Goal: Task Accomplishment & Management: Manage account settings

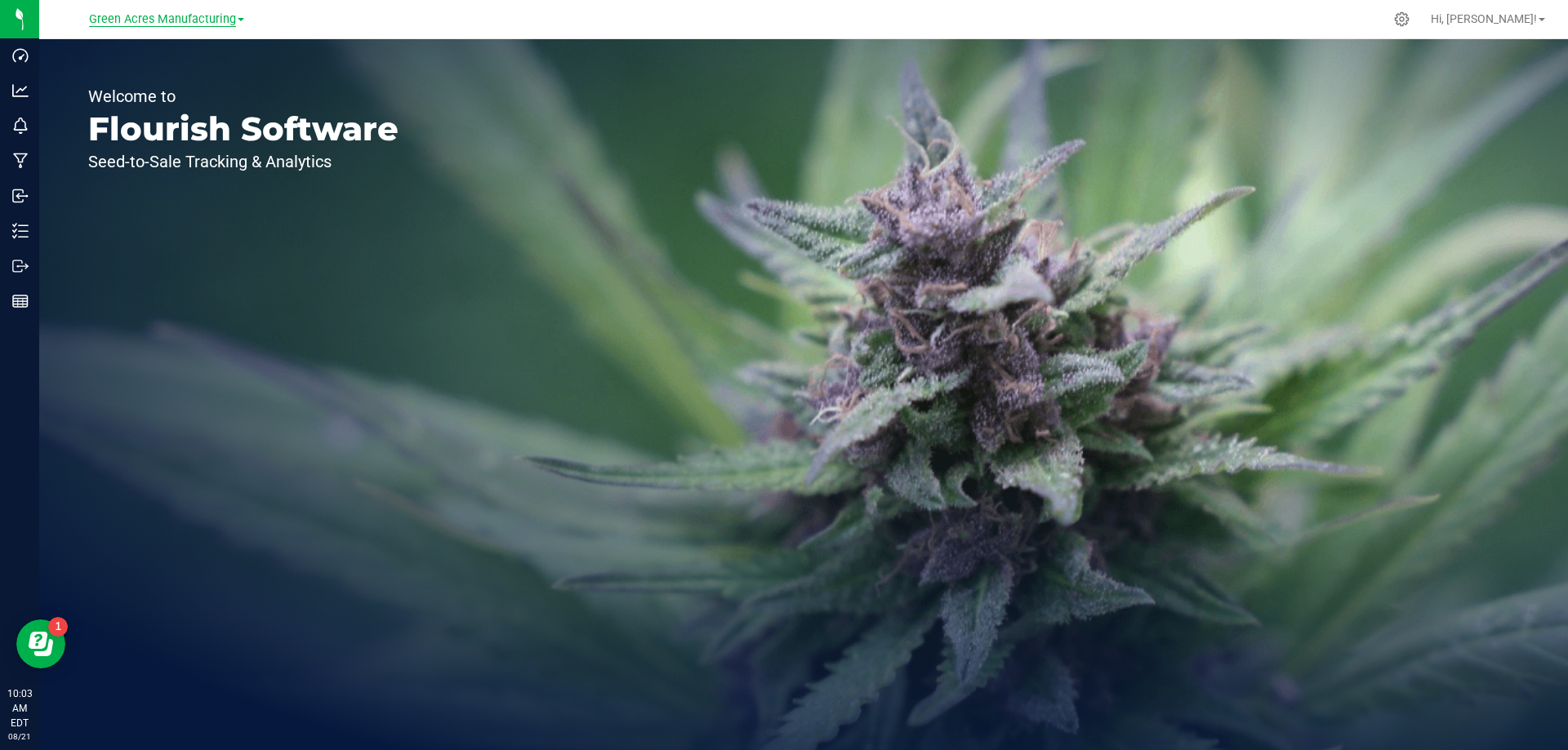
click at [183, 20] on span "Green Acres Manufacturing" at bounding box center [162, 19] width 147 height 15
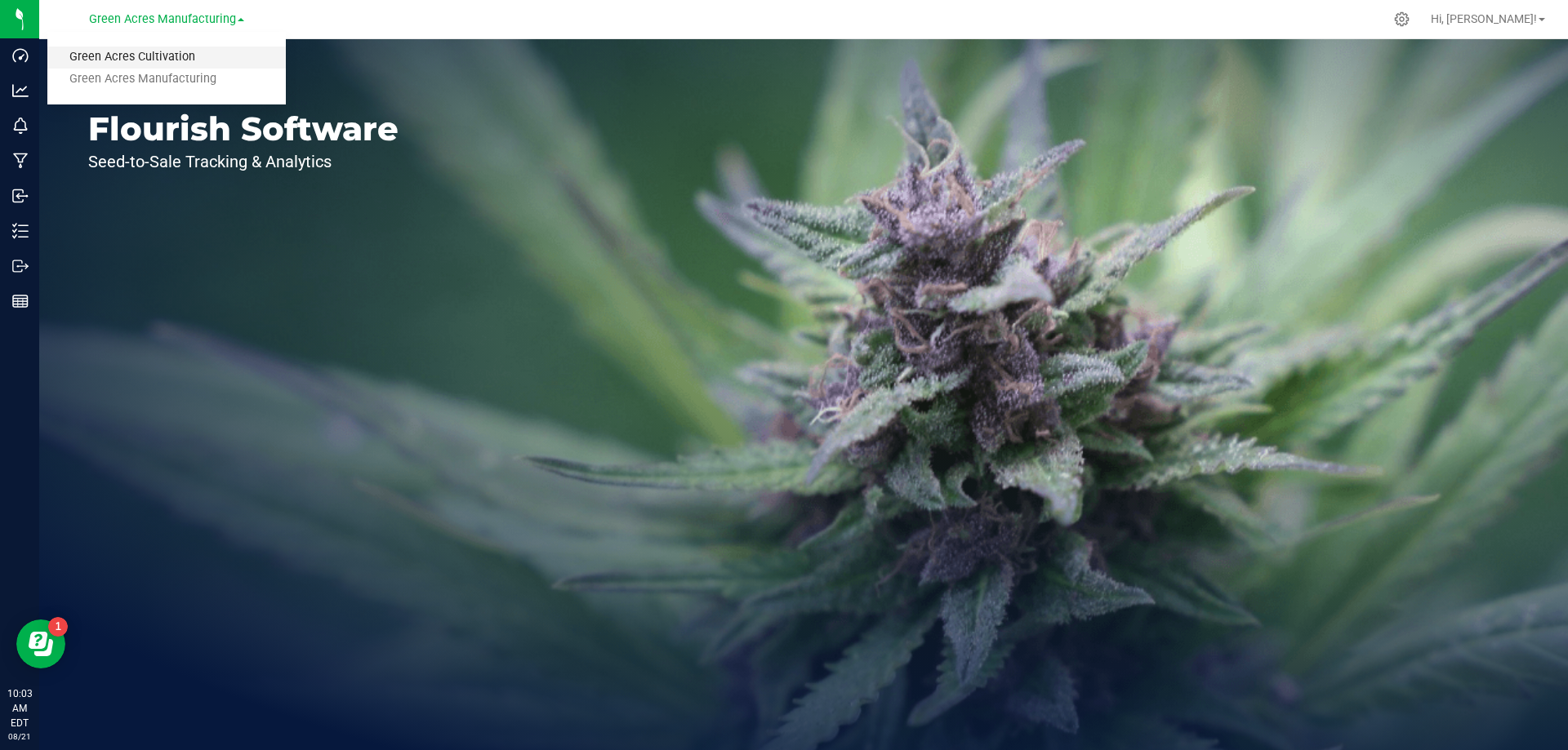
click at [158, 57] on link "Green Acres Cultivation" at bounding box center [166, 57] width 238 height 22
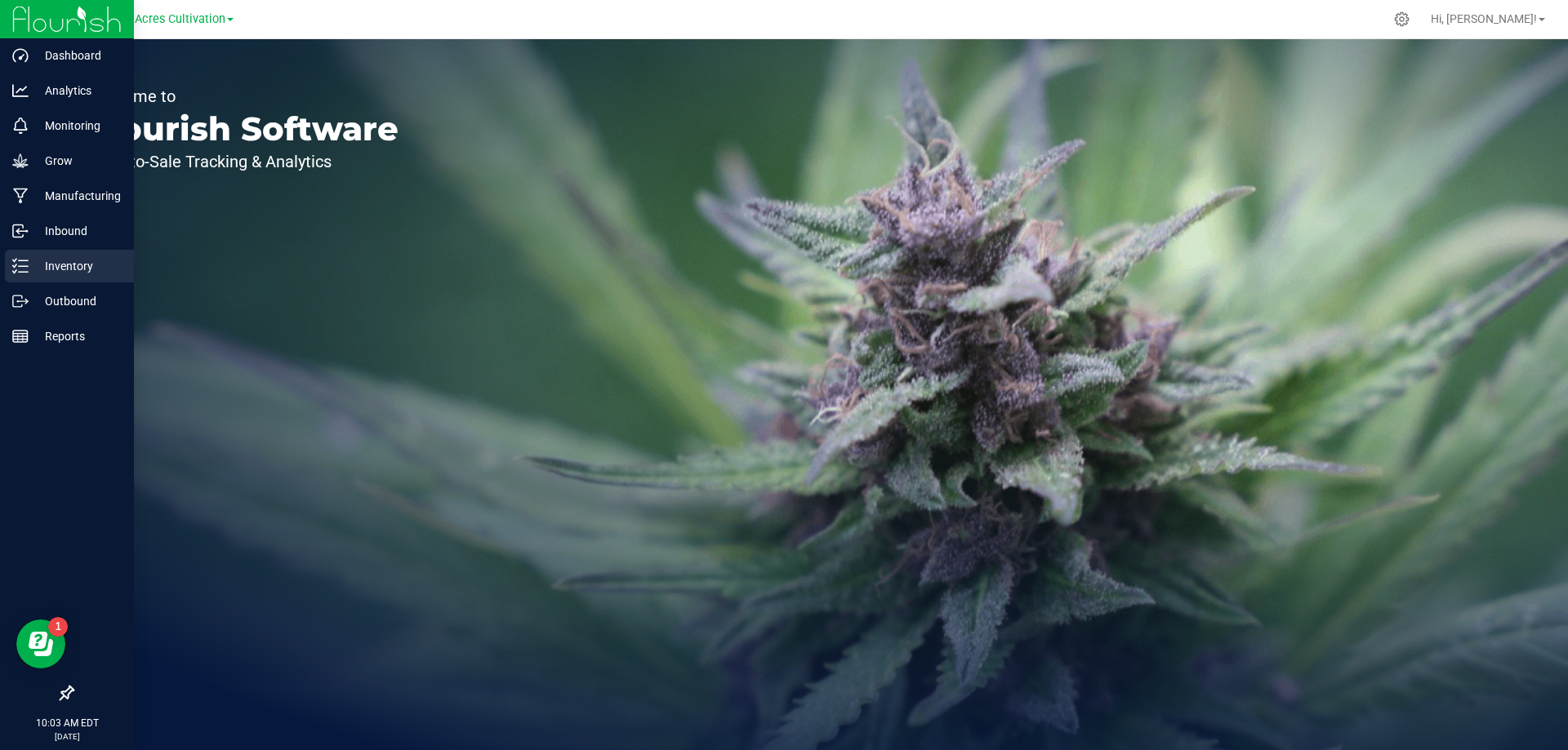
click at [62, 262] on p "Inventory" at bounding box center [77, 266] width 98 height 19
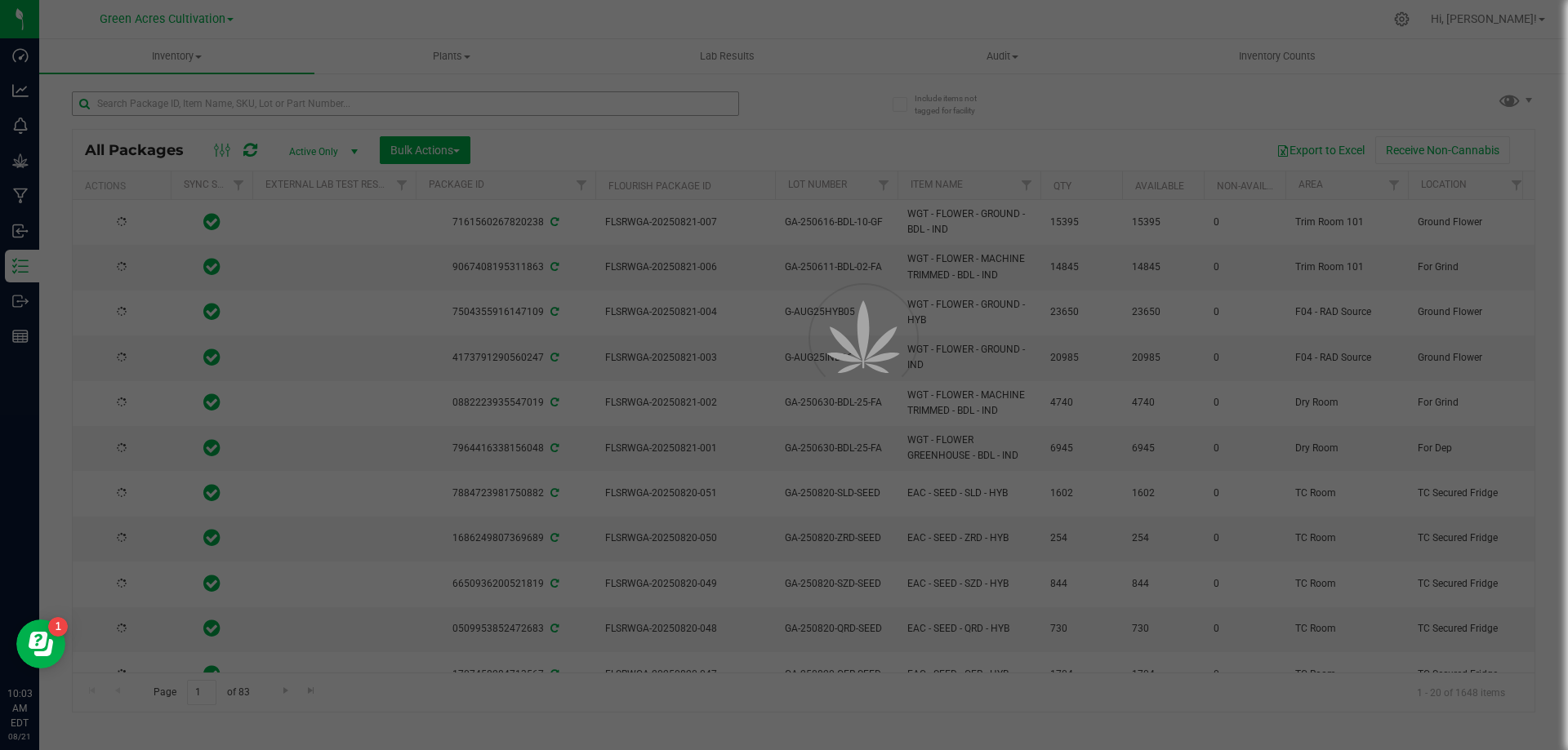
click at [246, 104] on div at bounding box center [784, 375] width 1568 height 750
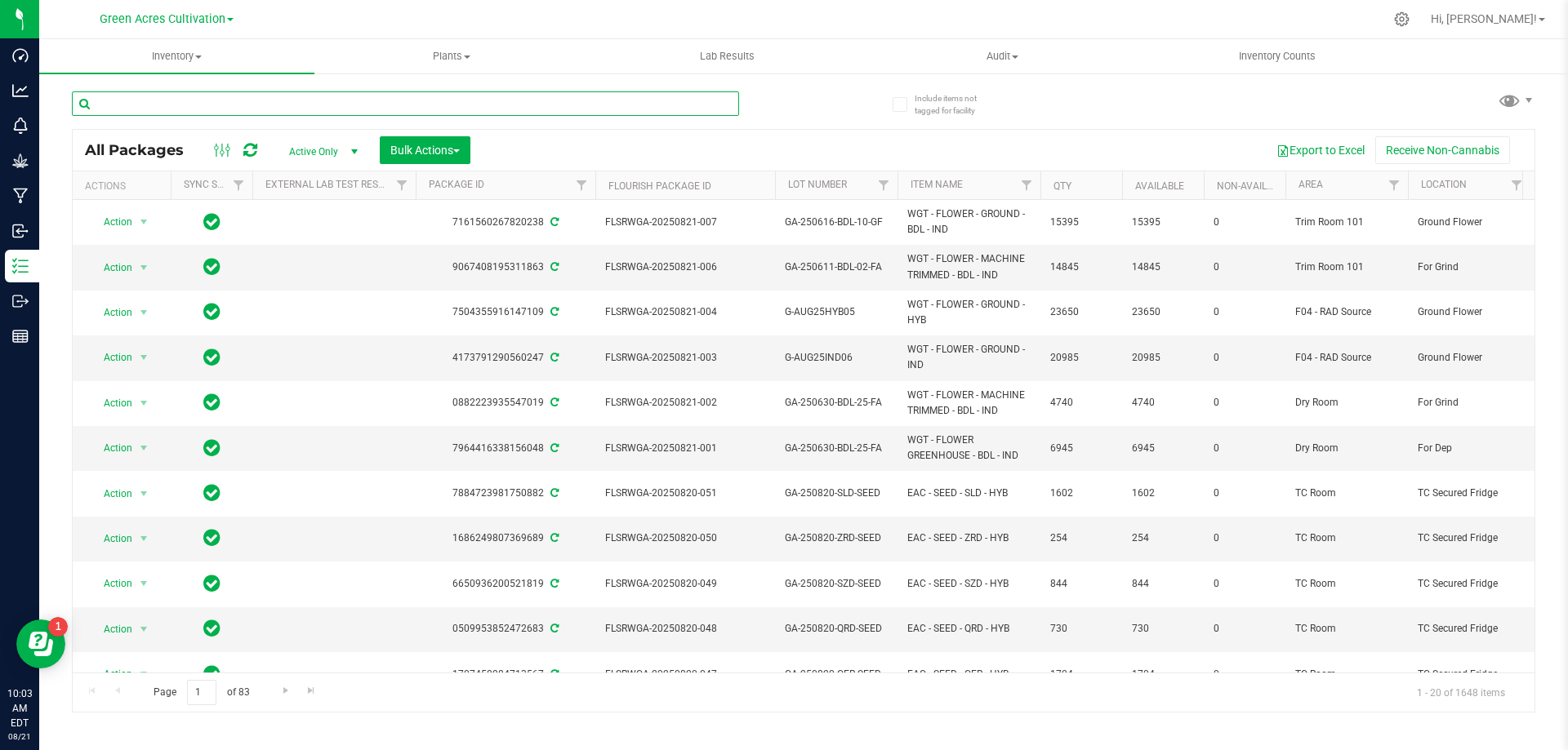
click at [297, 105] on input "text" at bounding box center [405, 103] width 667 height 24
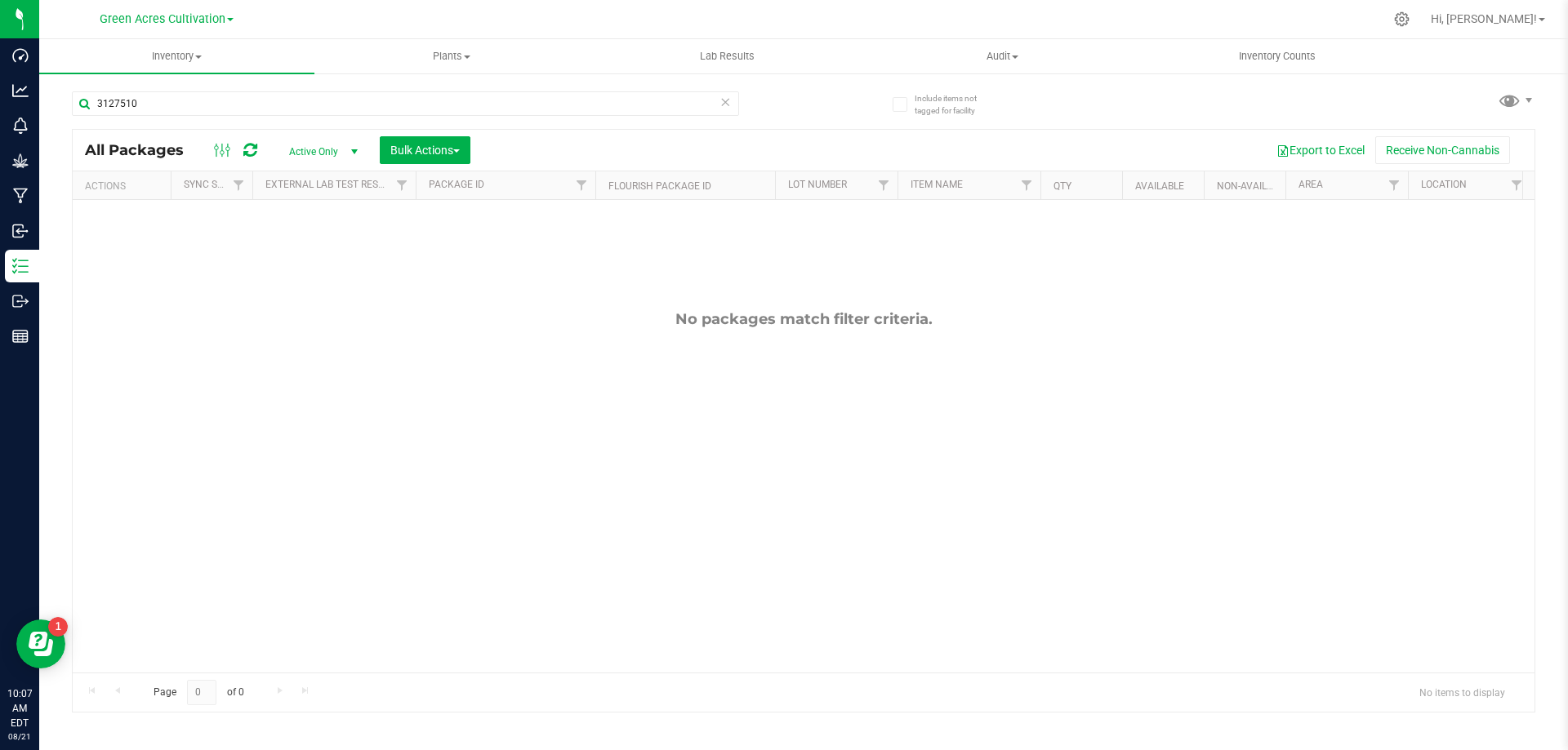
drag, startPoint x: 171, startPoint y: 88, endPoint x: 89, endPoint y: 118, distance: 87.3
click at [89, 118] on div "3127510" at bounding box center [437, 103] width 732 height 52
click at [384, 102] on input "3127510" at bounding box center [405, 103] width 667 height 24
drag, startPoint x: 384, startPoint y: 102, endPoint x: 87, endPoint y: 106, distance: 297.0
click at [87, 106] on input "3127510" at bounding box center [405, 103] width 667 height 24
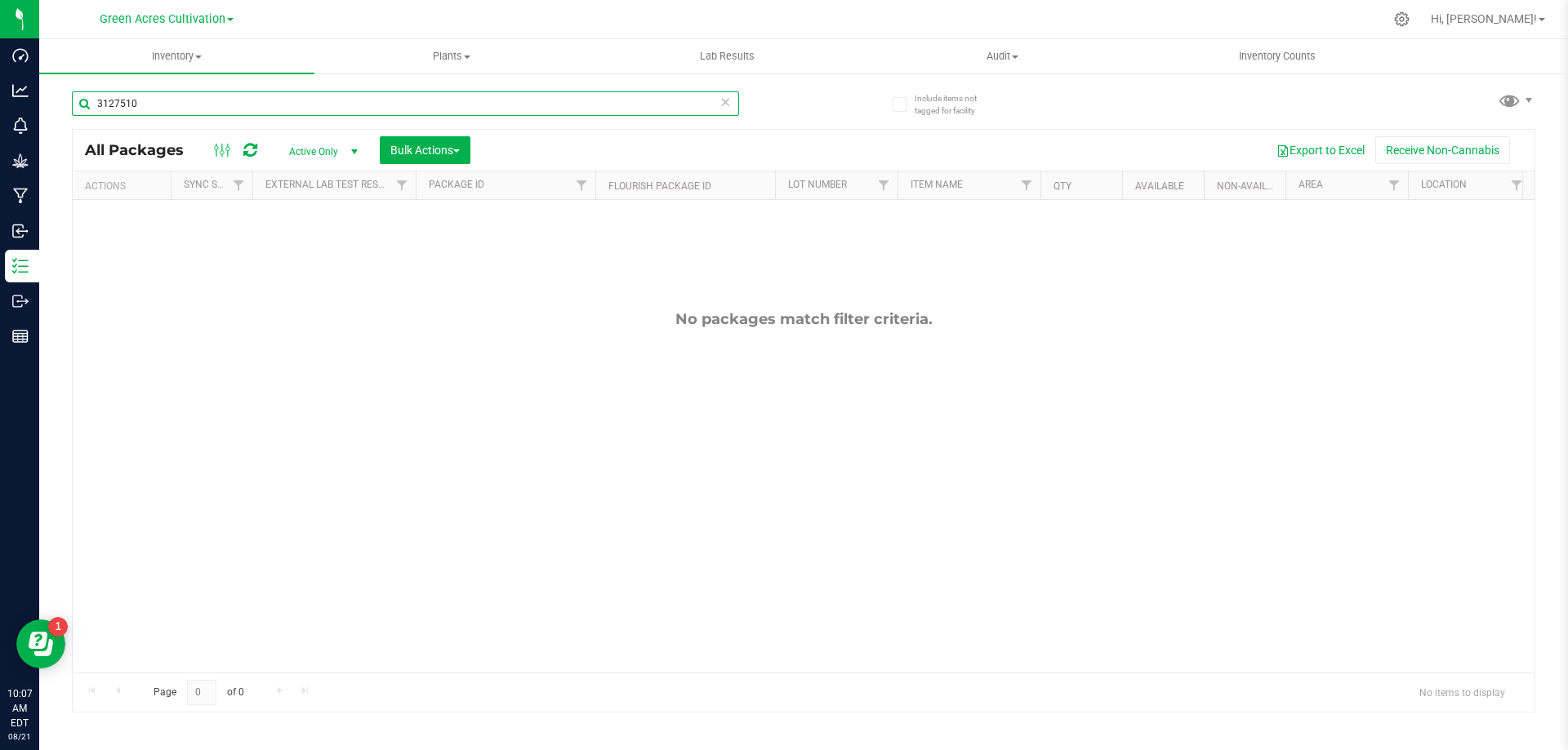
paste input "FLSRWGA-20250804-055"
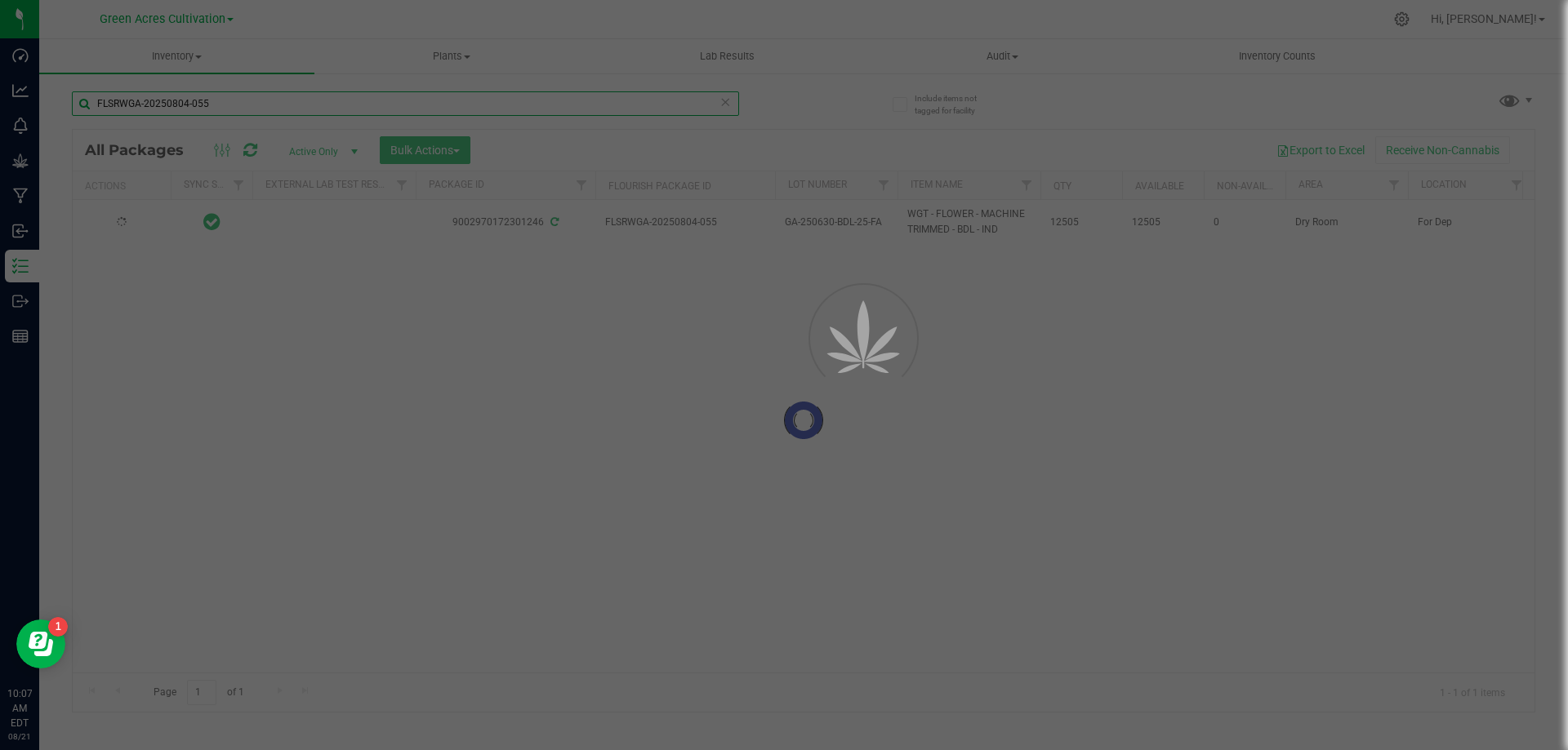
type input "FLSRWGA-20250804-055"
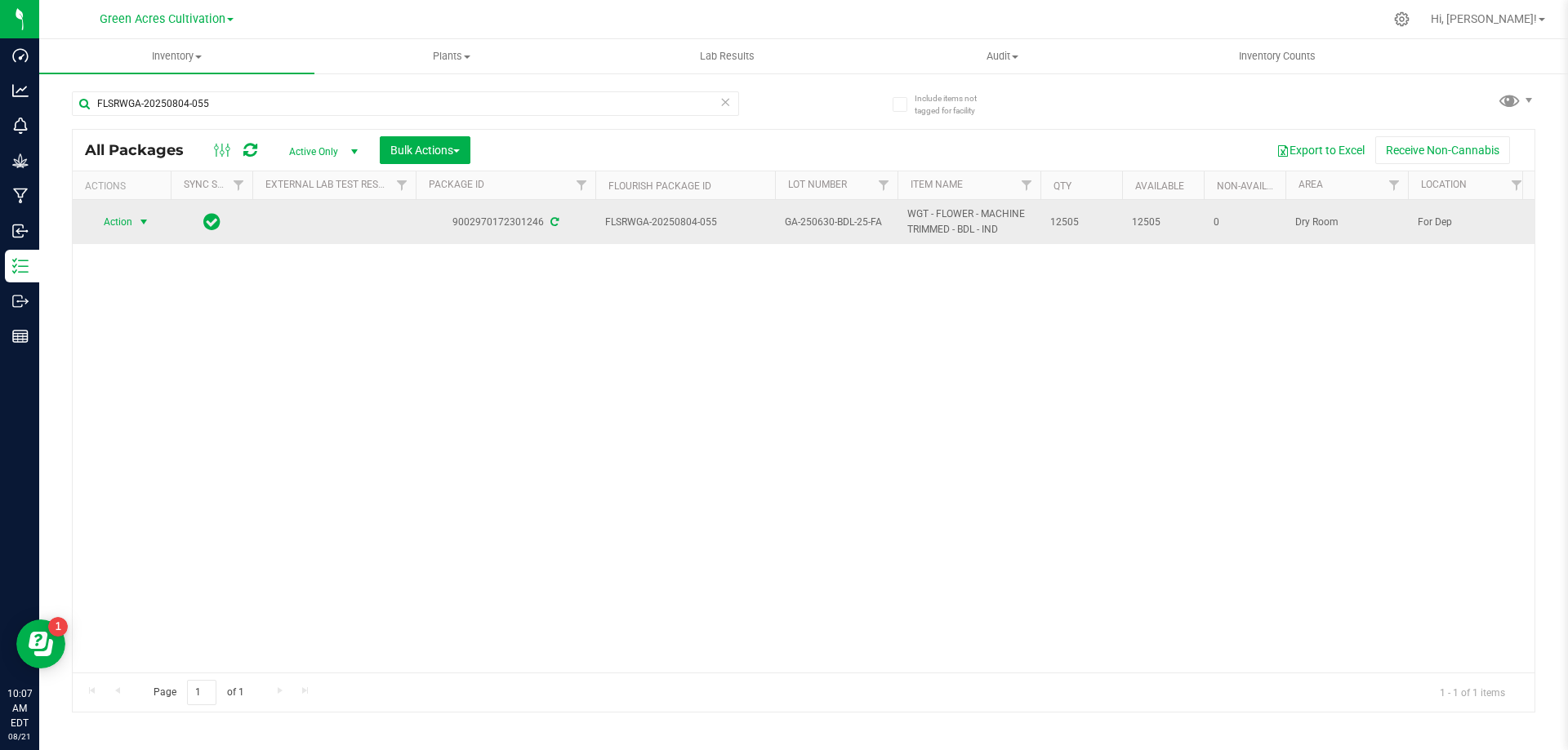
click at [110, 222] on span "Action" at bounding box center [111, 222] width 44 height 23
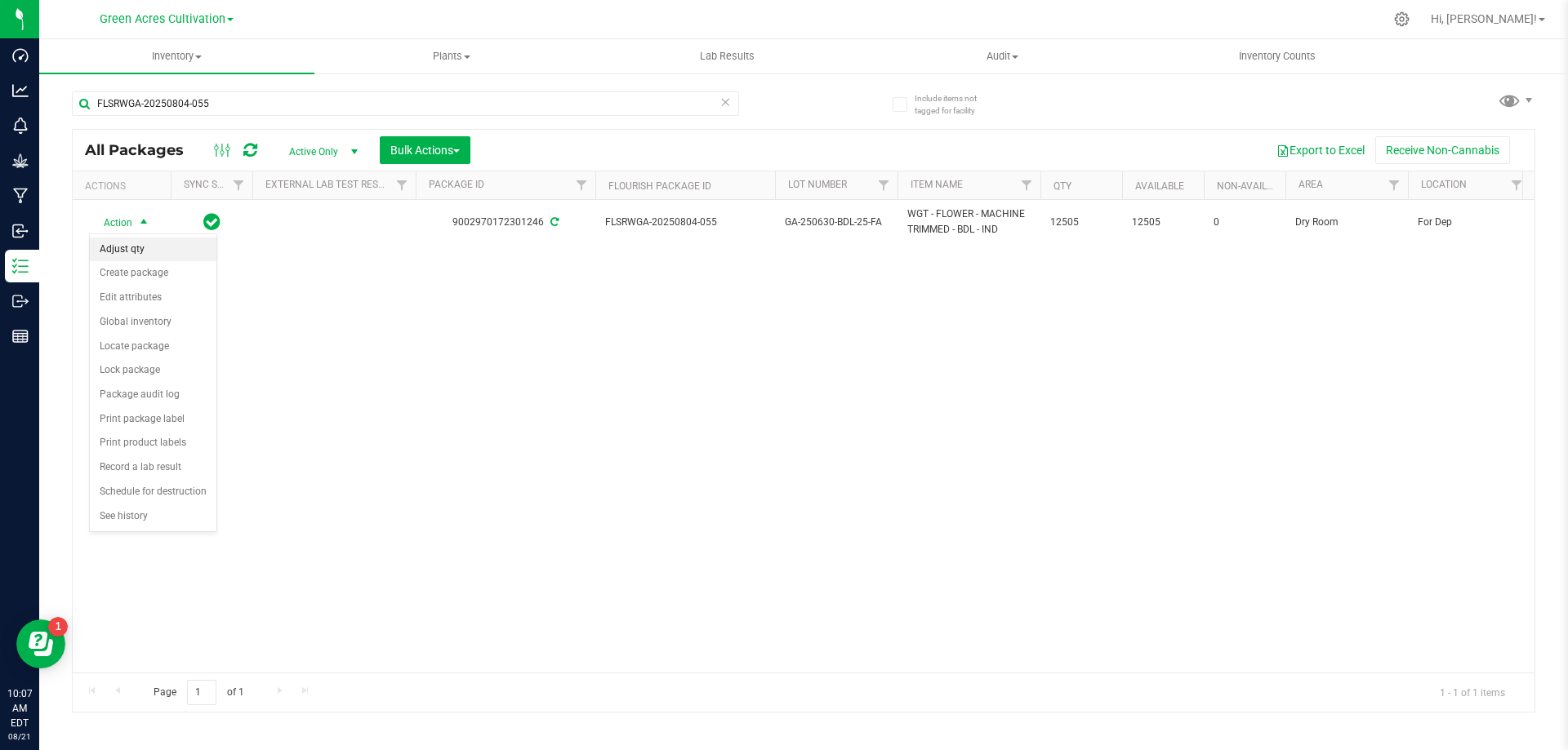
click at [147, 260] on li "Adjust qty" at bounding box center [153, 250] width 126 height 24
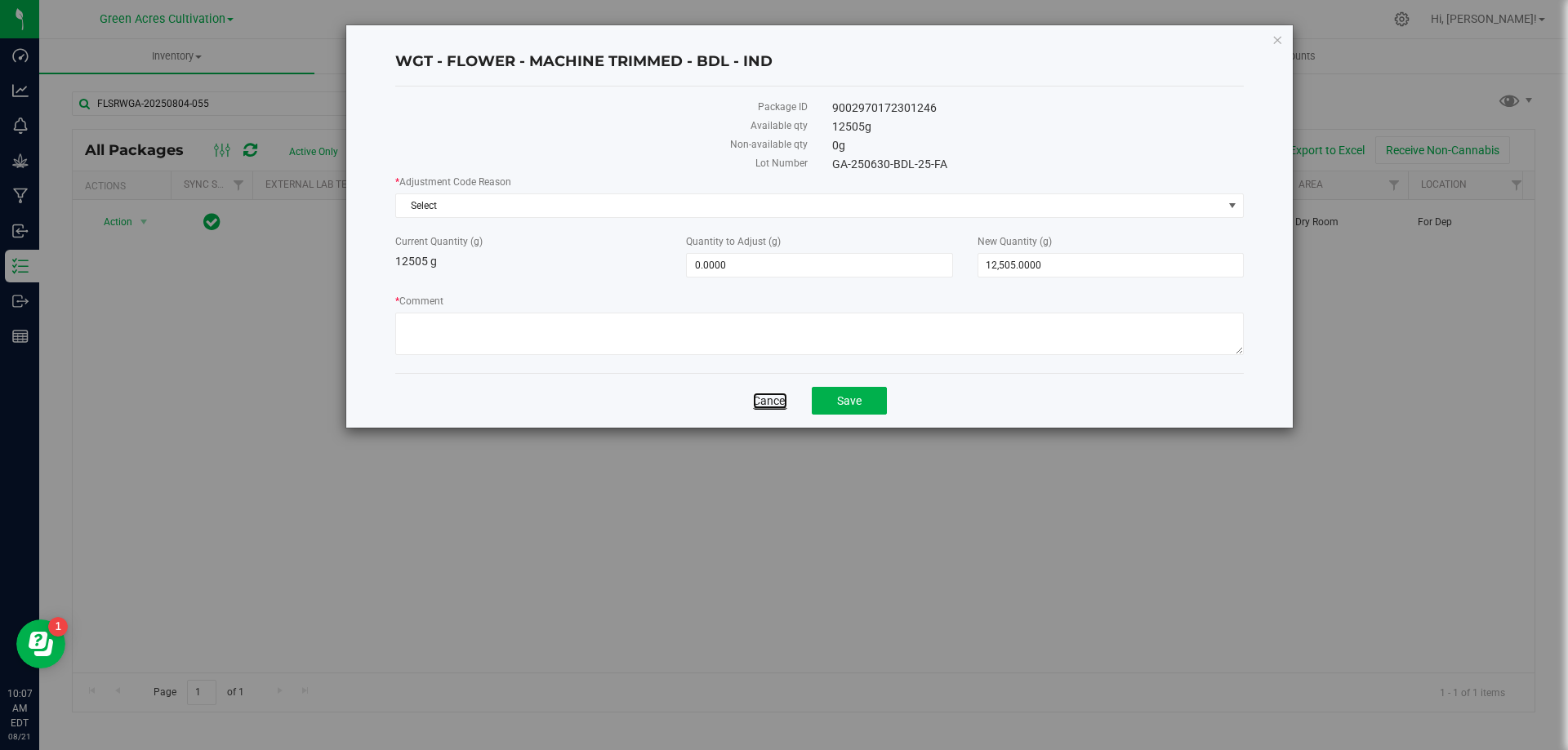
click at [774, 401] on link "Cancel" at bounding box center [770, 400] width 34 height 17
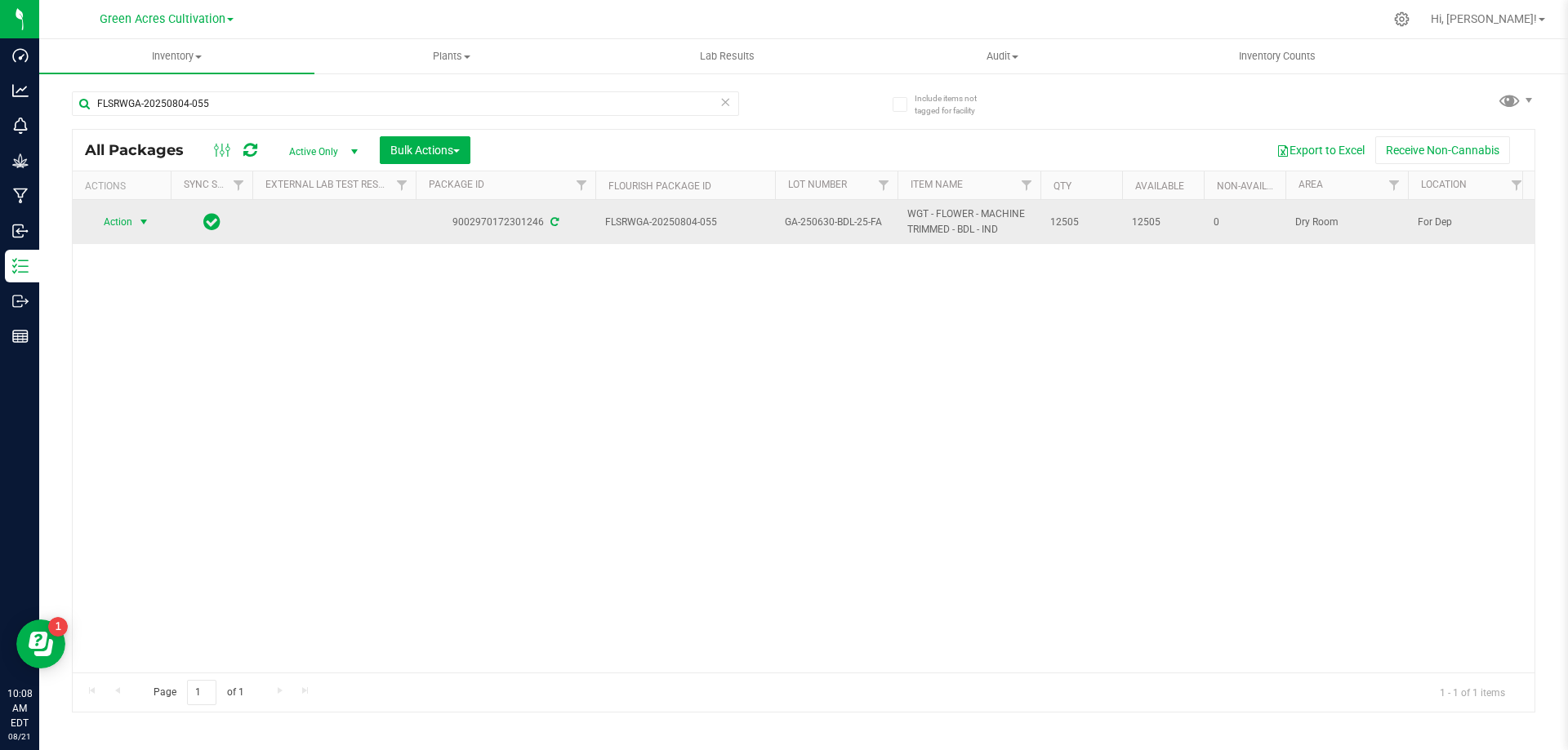
click at [130, 223] on span "Action" at bounding box center [111, 222] width 44 height 23
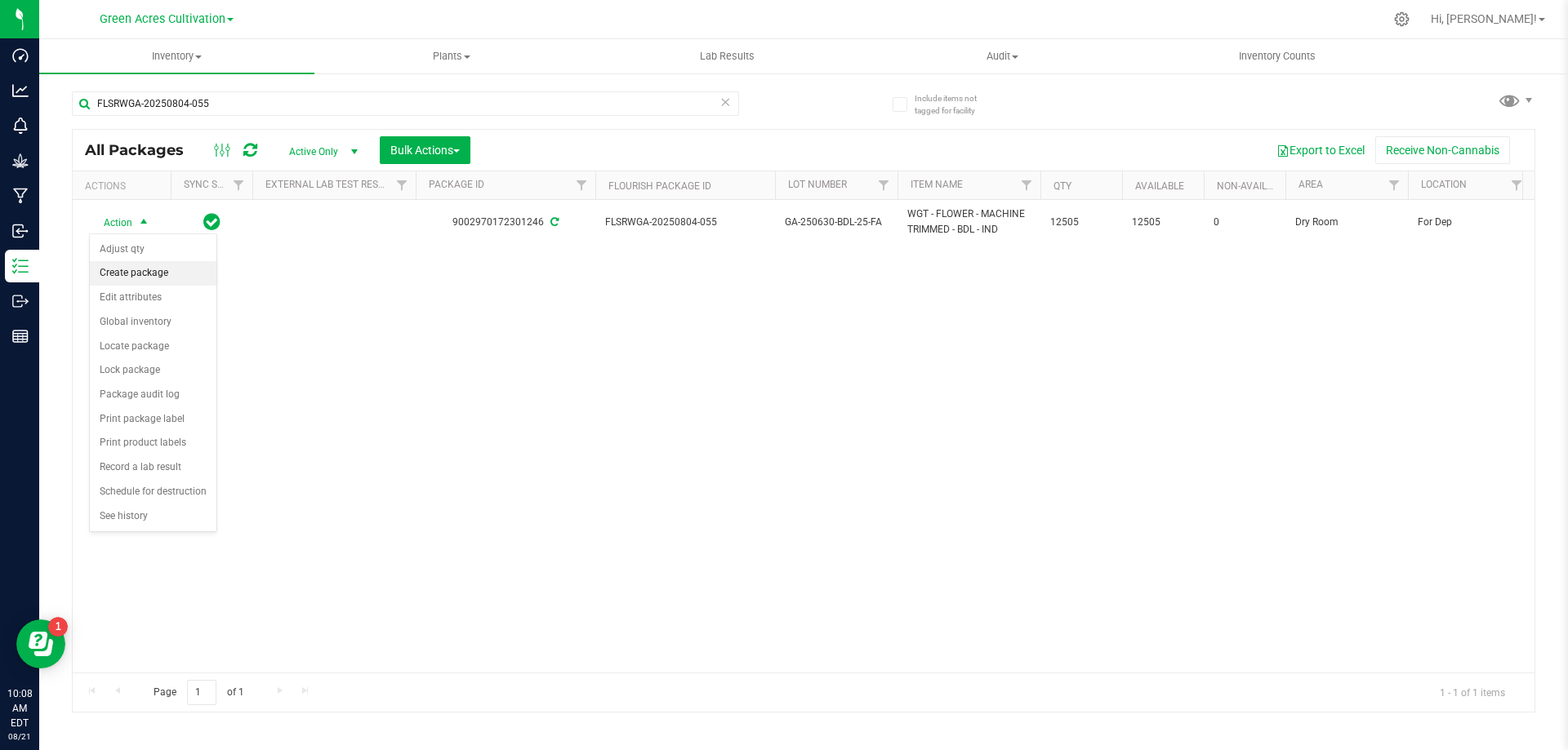
click at [135, 268] on li "Create package" at bounding box center [153, 273] width 126 height 24
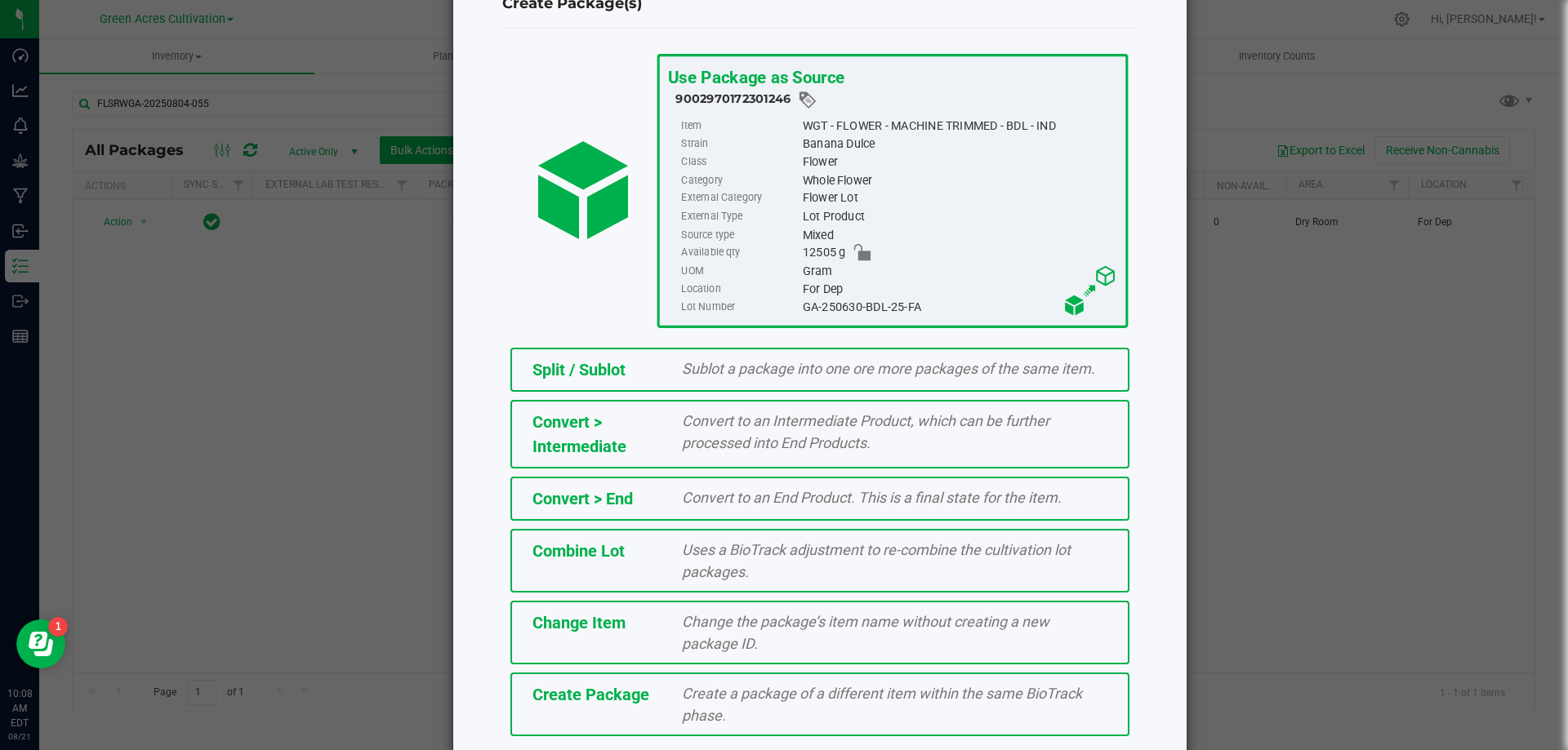
scroll to position [118, 0]
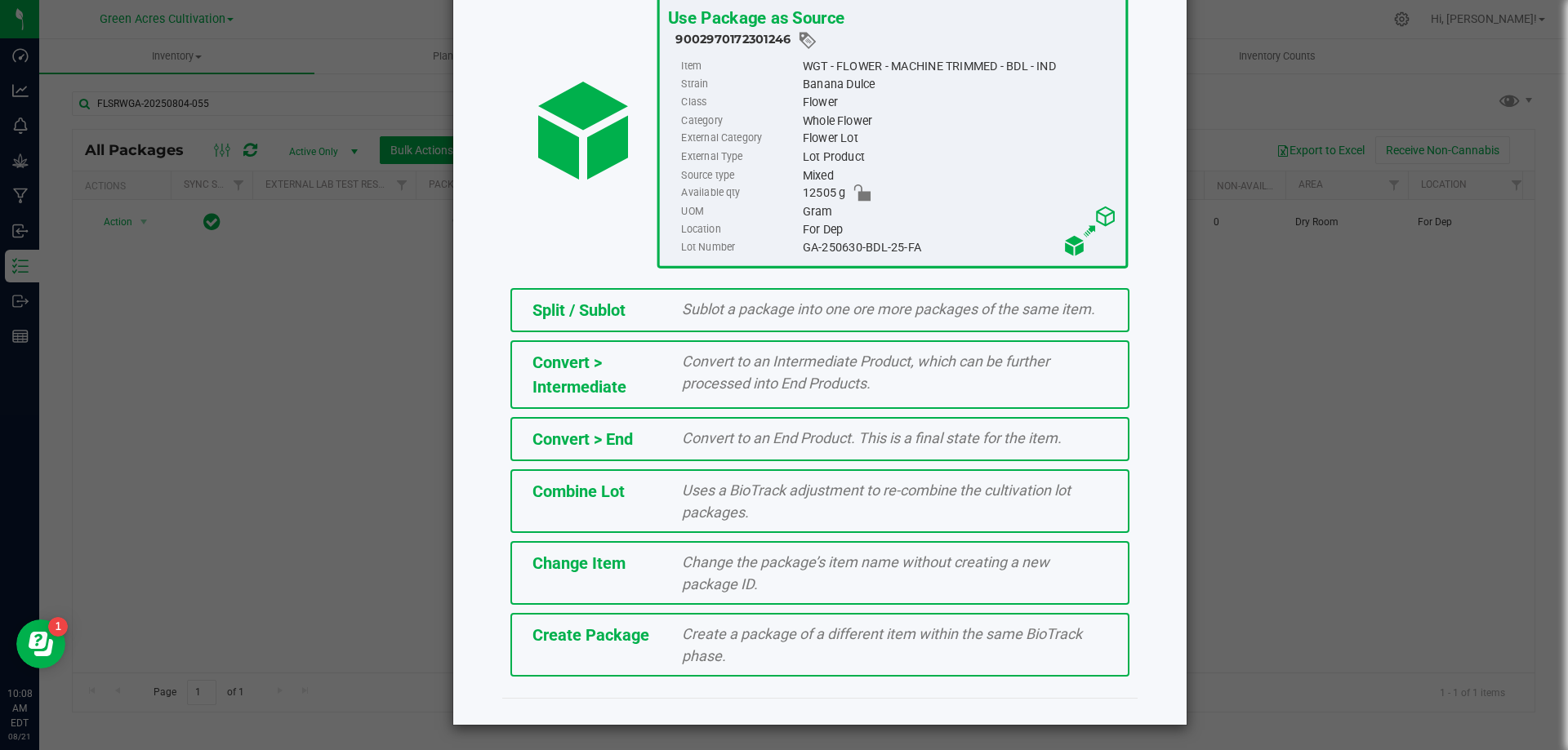
click at [621, 633] on span "Create Package" at bounding box center [591, 635] width 117 height 19
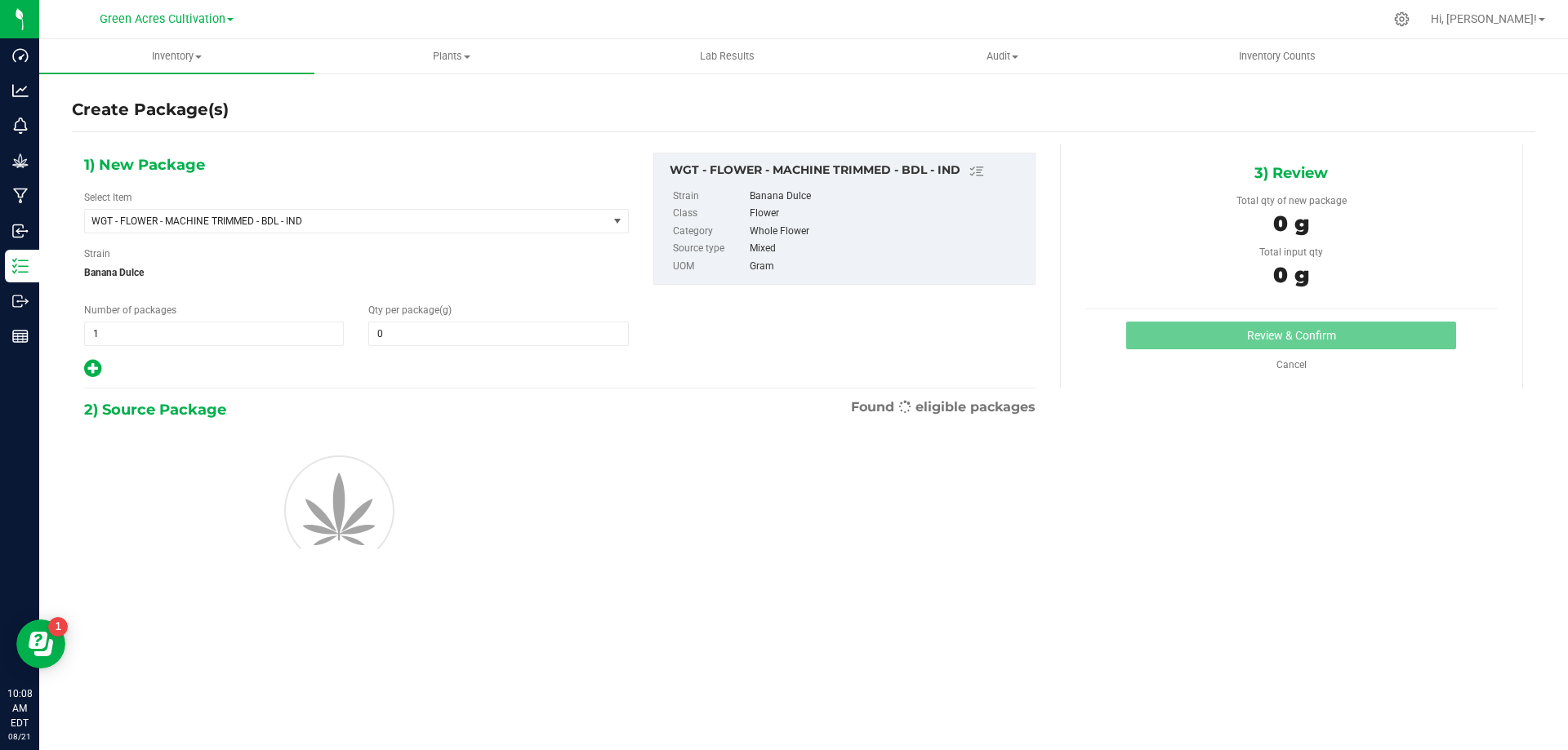
type input "0.0000"
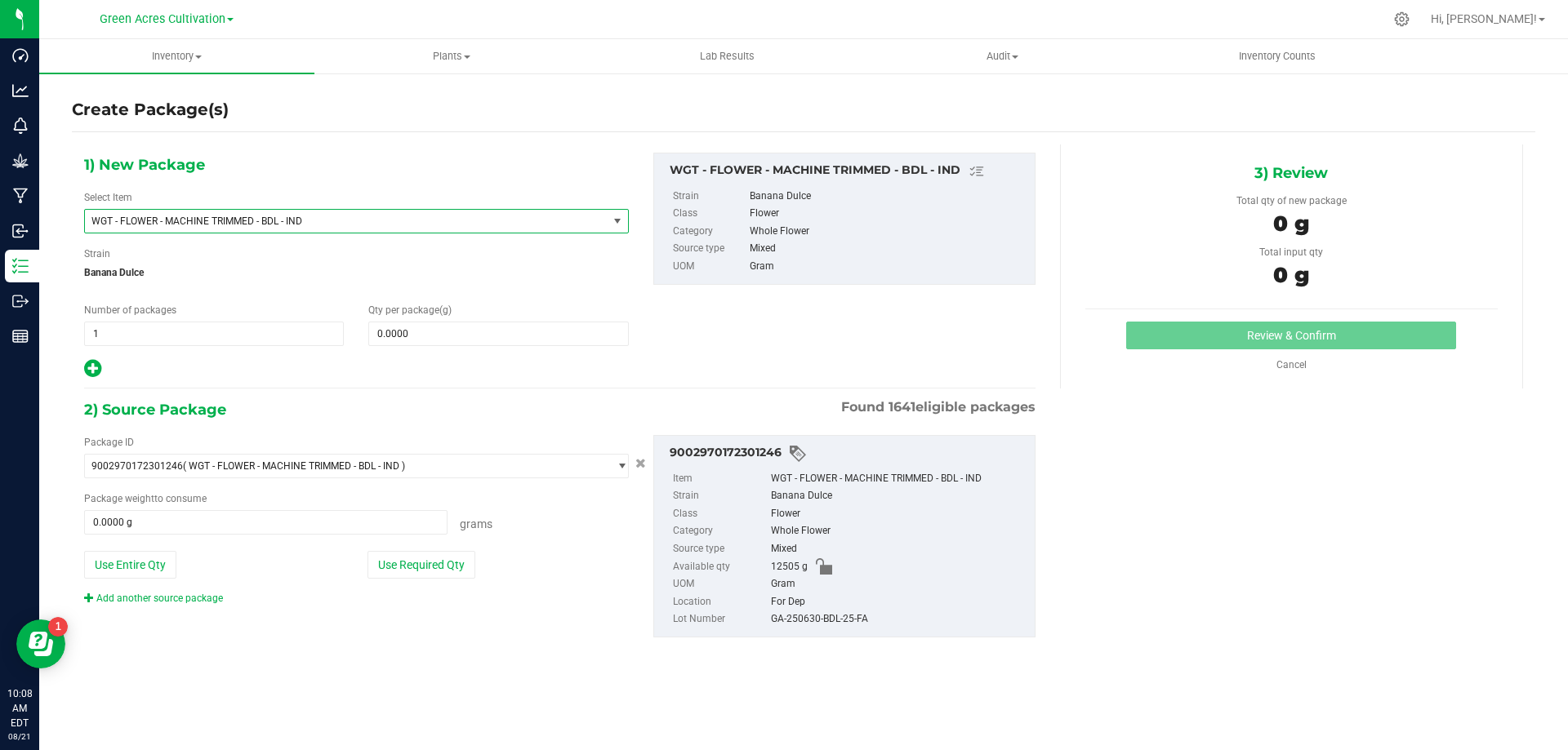
click at [324, 223] on span "WGT - FLOWER - MACHINE TRIMMED - BDL - IND" at bounding box center [335, 222] width 489 height 12
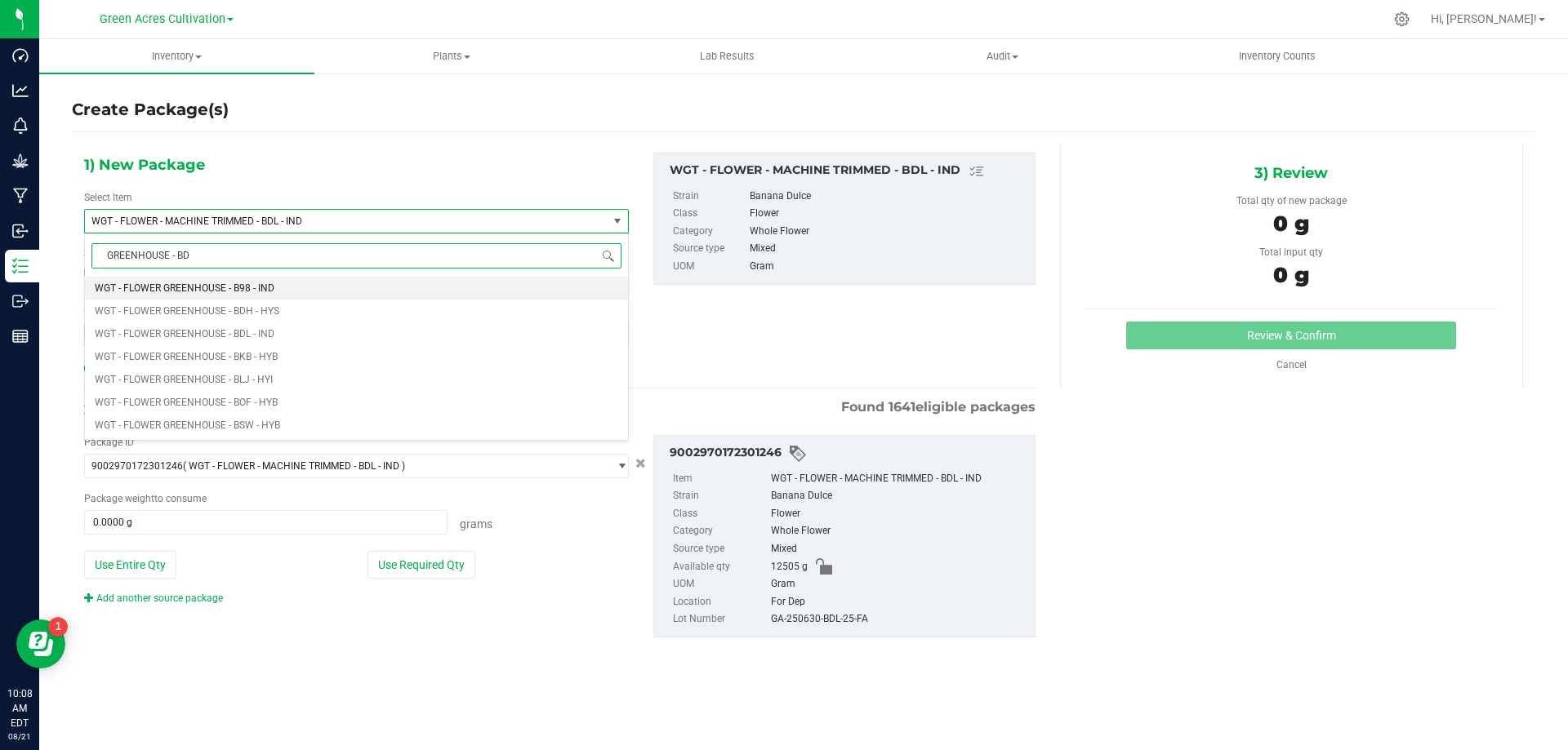
type input "GREENHOUSE - BDL"
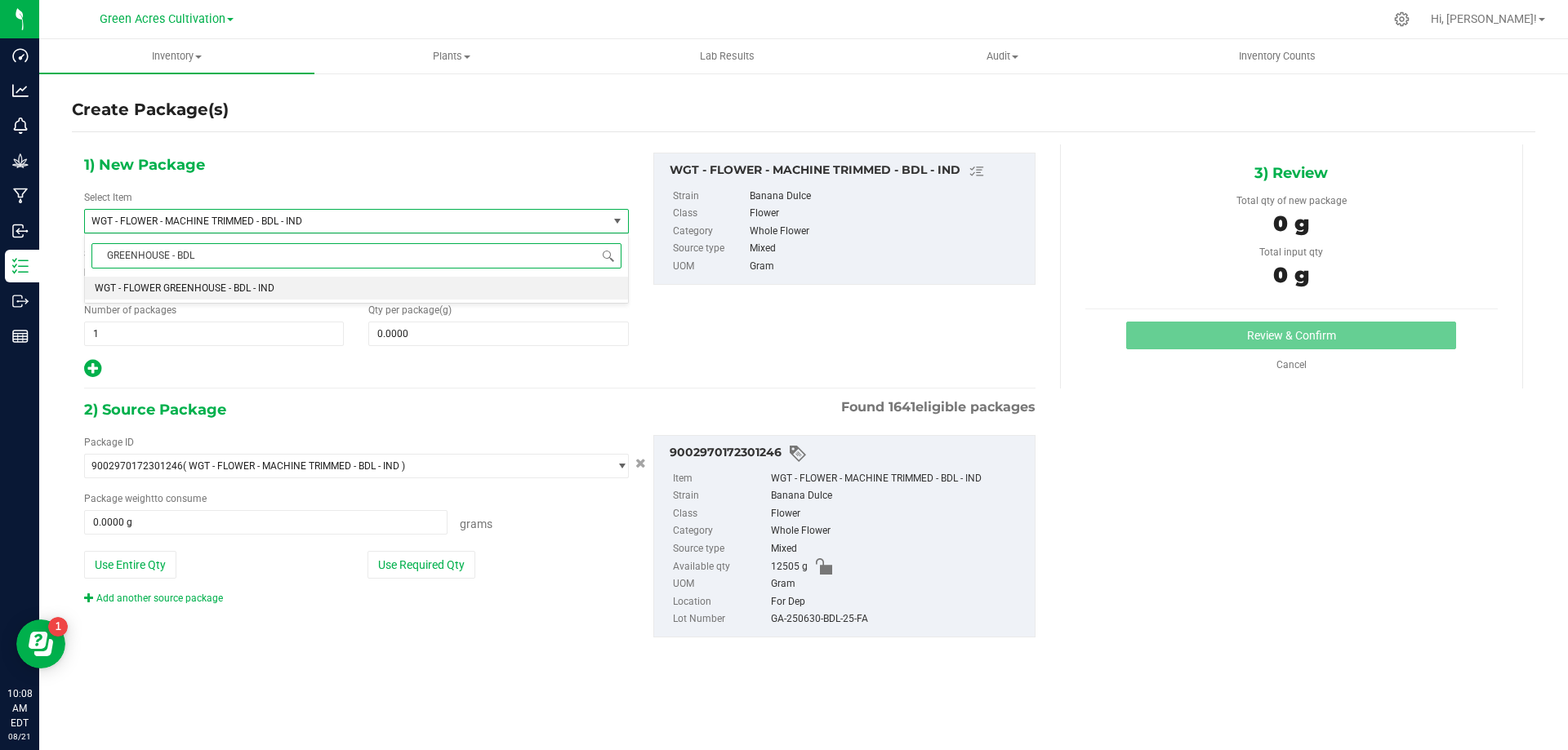
click at [168, 287] on span "WGT - FLOWER GREENHOUSE - BDL - IND" at bounding box center [184, 289] width 180 height 12
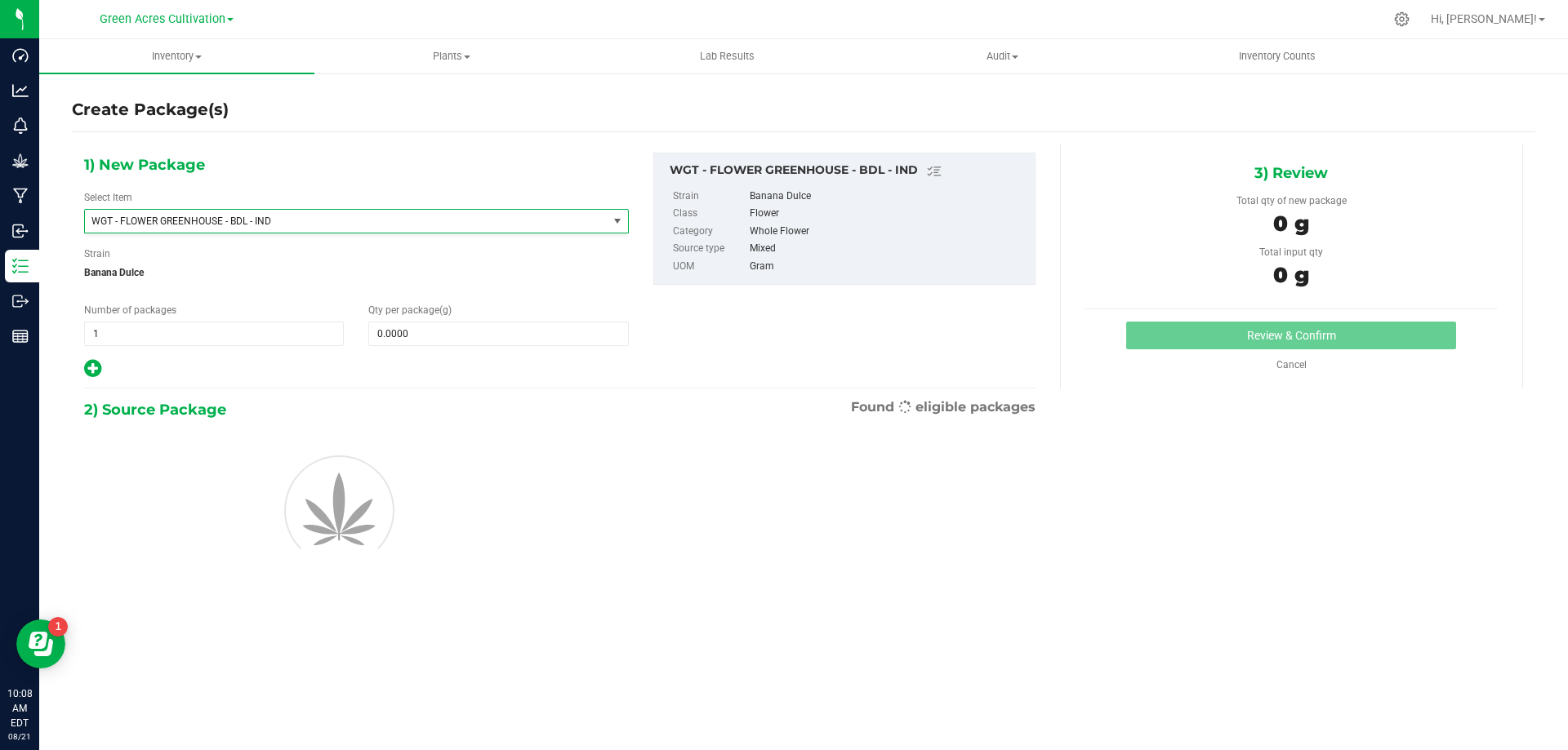
type input "0.0000"
click at [415, 326] on span at bounding box center [498, 333] width 260 height 24
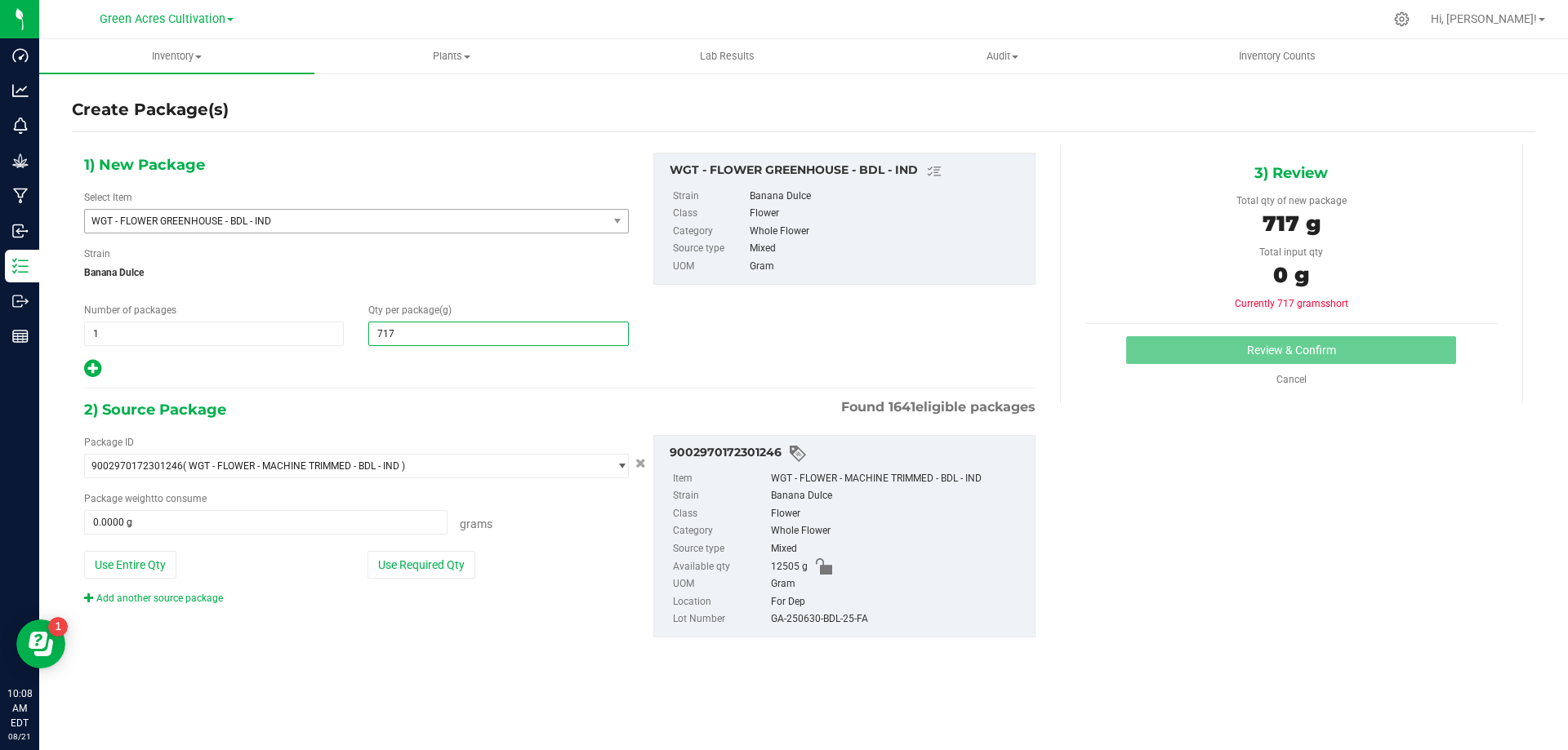
type input "7175"
type input "7,175.0000"
click at [436, 560] on button "Use Required Qty" at bounding box center [421, 564] width 108 height 28
type input "7175.0000 g"
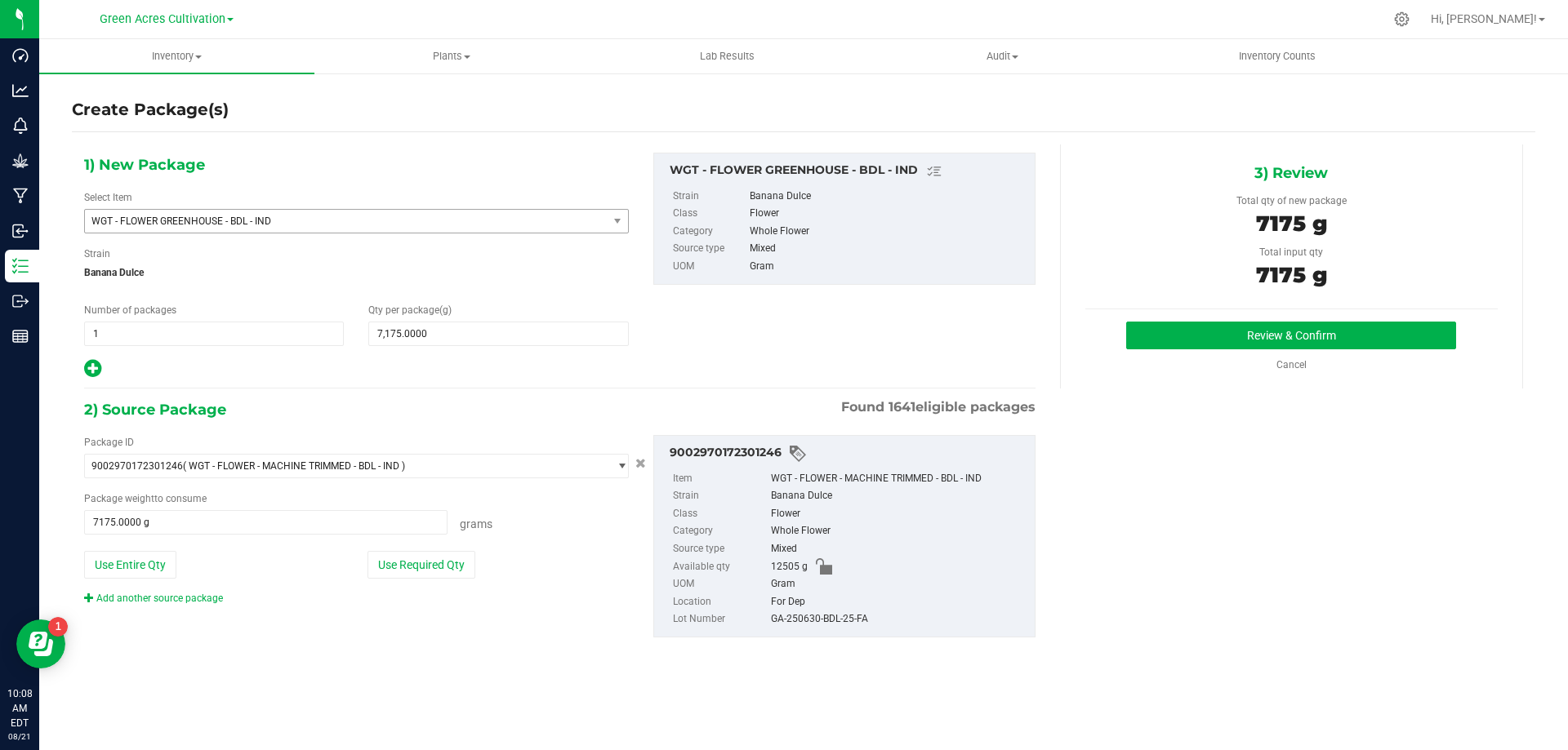
click at [848, 621] on div "GA-250630-BDL-25-FA" at bounding box center [898, 619] width 256 height 17
copy div "GA-250630-BDL-25-FA"
click at [1239, 328] on button "Review & Confirm" at bounding box center [1291, 335] width 330 height 28
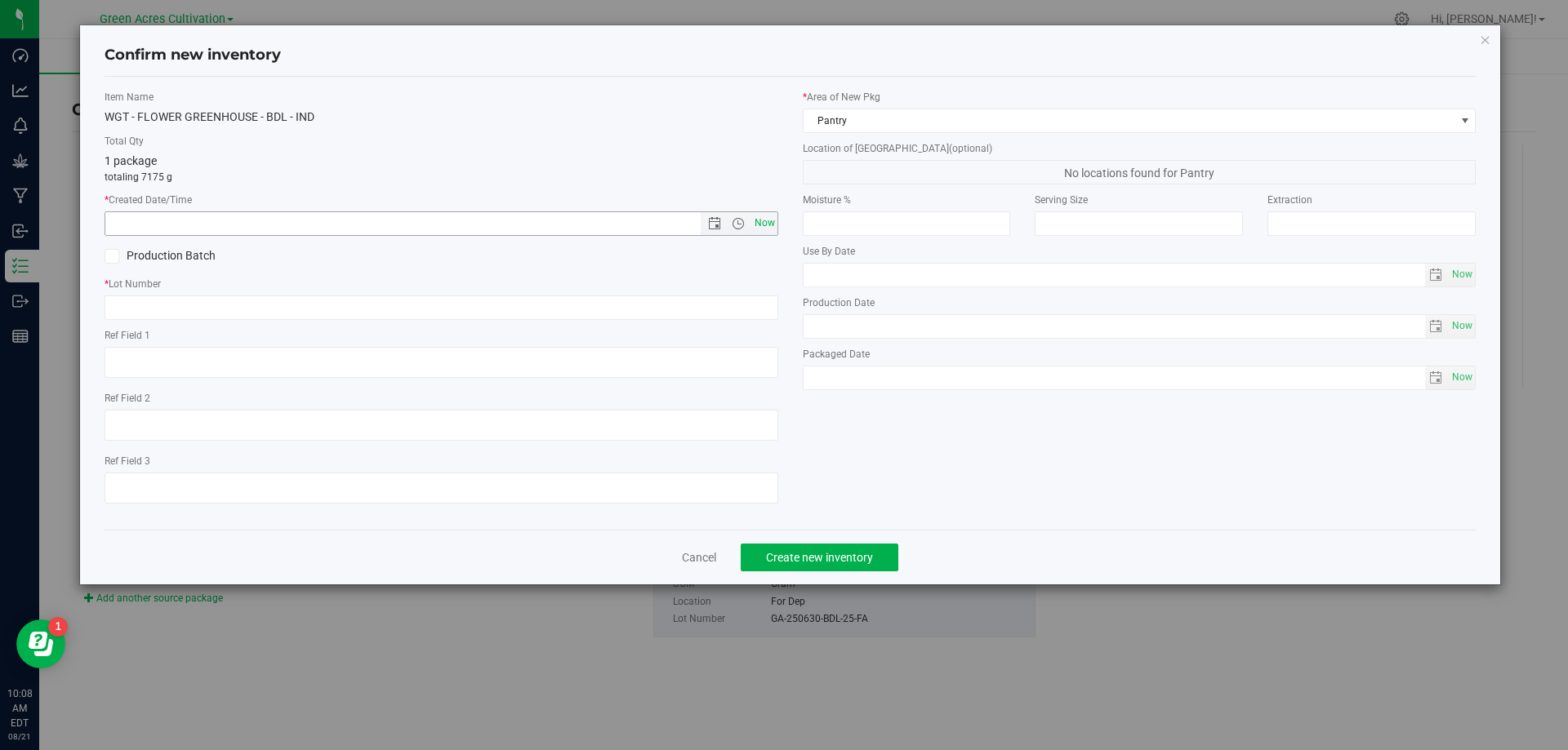
click at [771, 220] on span "Now" at bounding box center [764, 223] width 28 height 23
type input "[DATE] 10:08 AM"
click at [731, 305] on input "text" at bounding box center [441, 307] width 674 height 24
paste input "GA-250630-BDL-25-FA"
type input "GA-250630-BDL-25-FA"
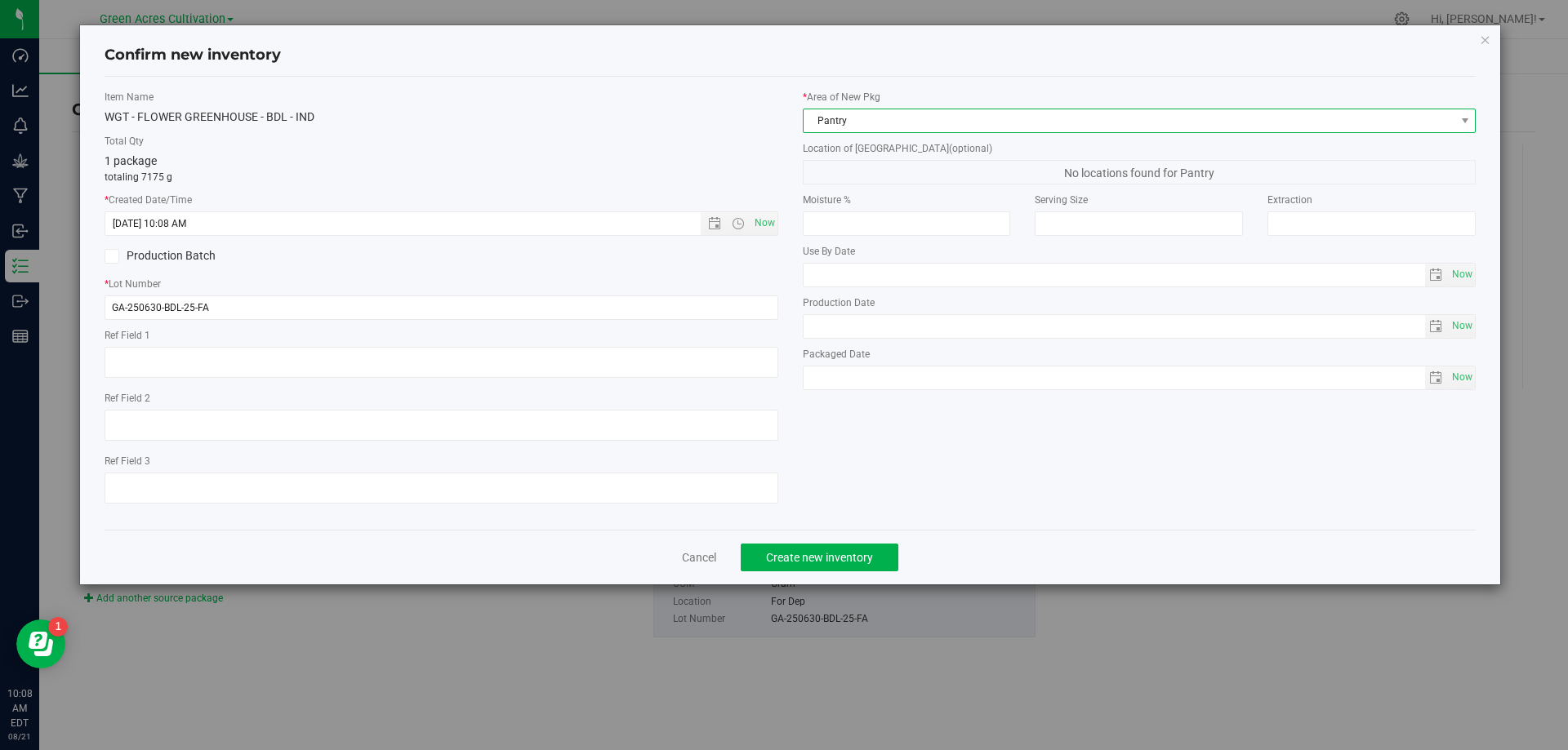
click at [878, 120] on span "Pantry" at bounding box center [1130, 121] width 651 height 23
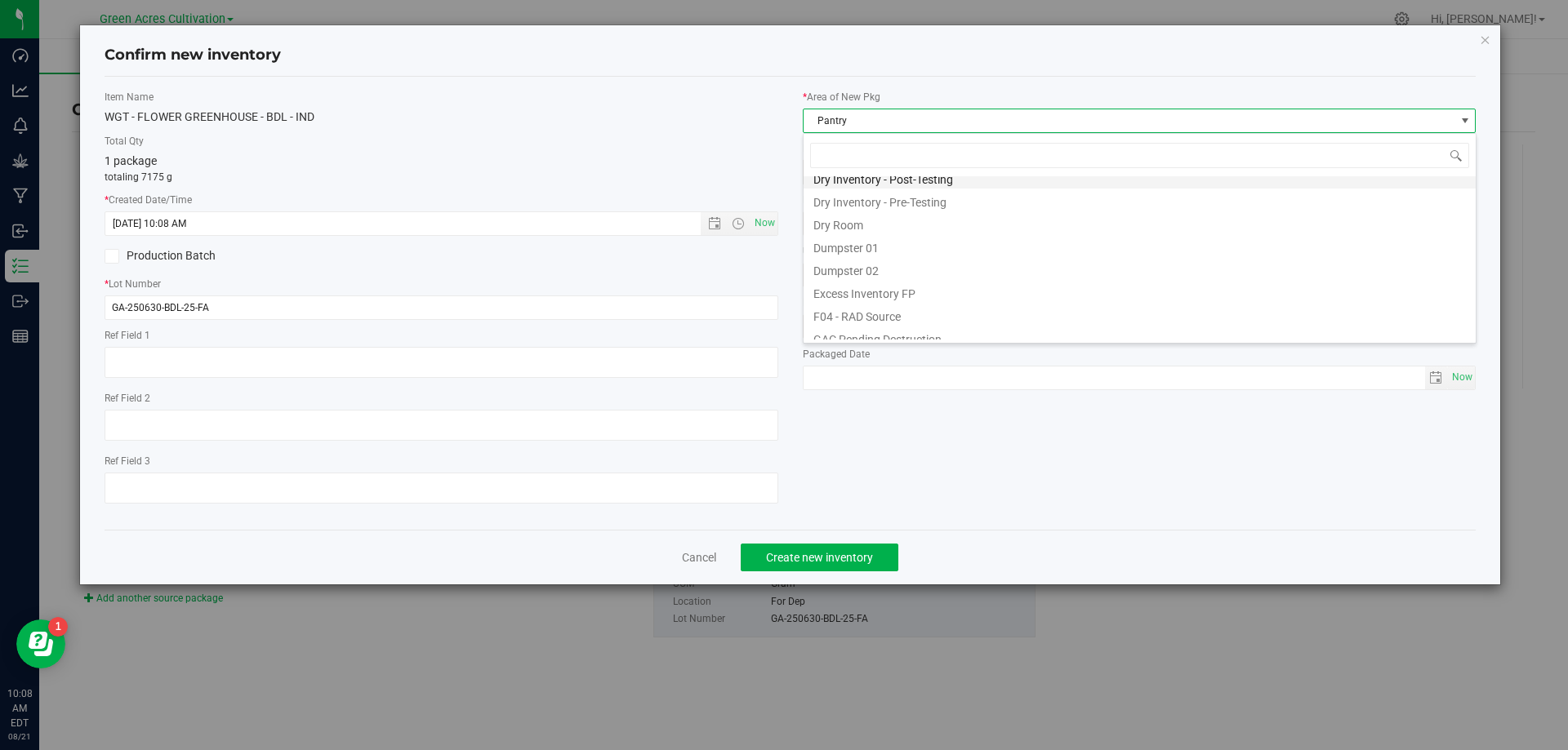
scroll to position [52, 0]
click at [857, 251] on li "Dry Room" at bounding box center [1140, 250] width 673 height 23
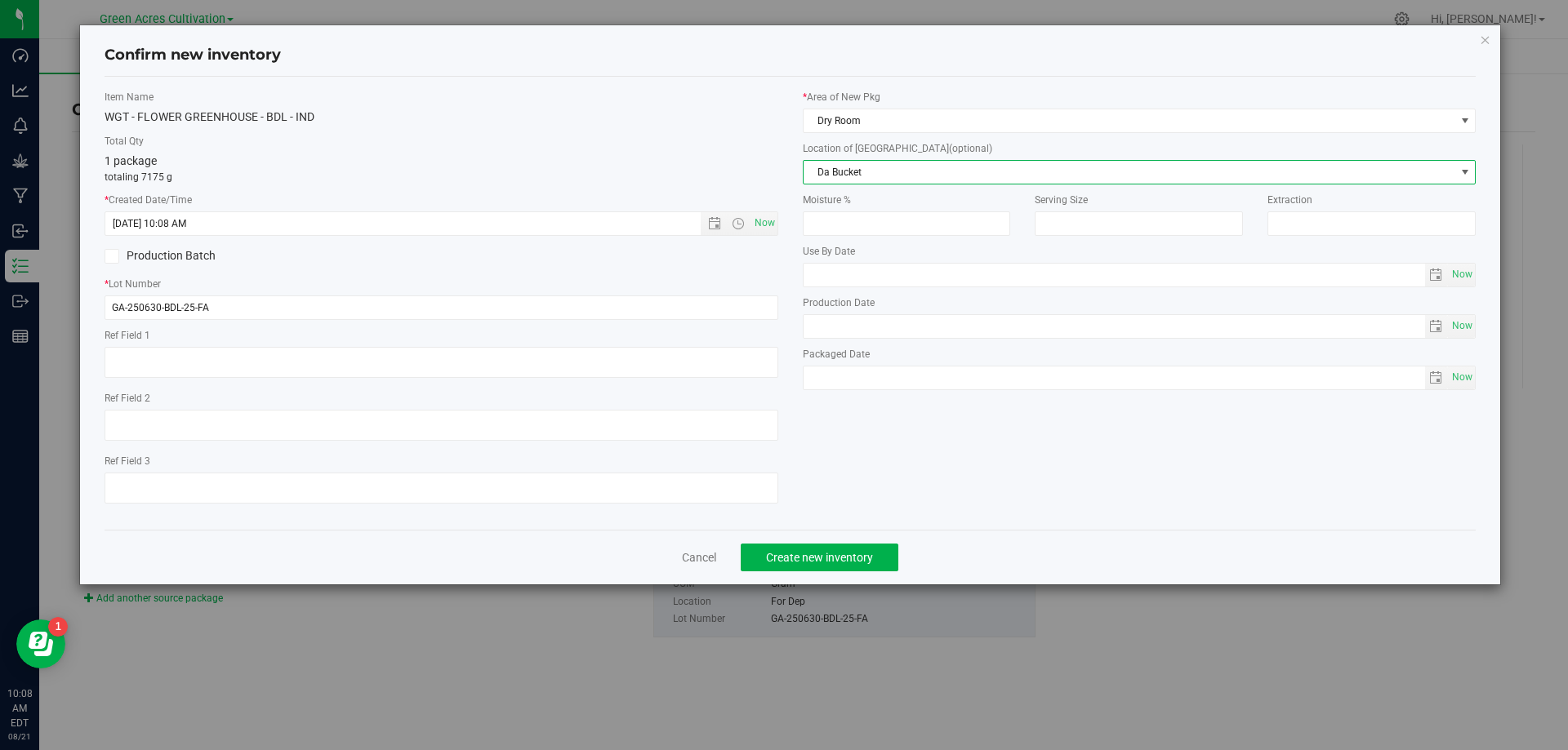
click at [856, 174] on span "Da Bucket" at bounding box center [1130, 173] width 651 height 23
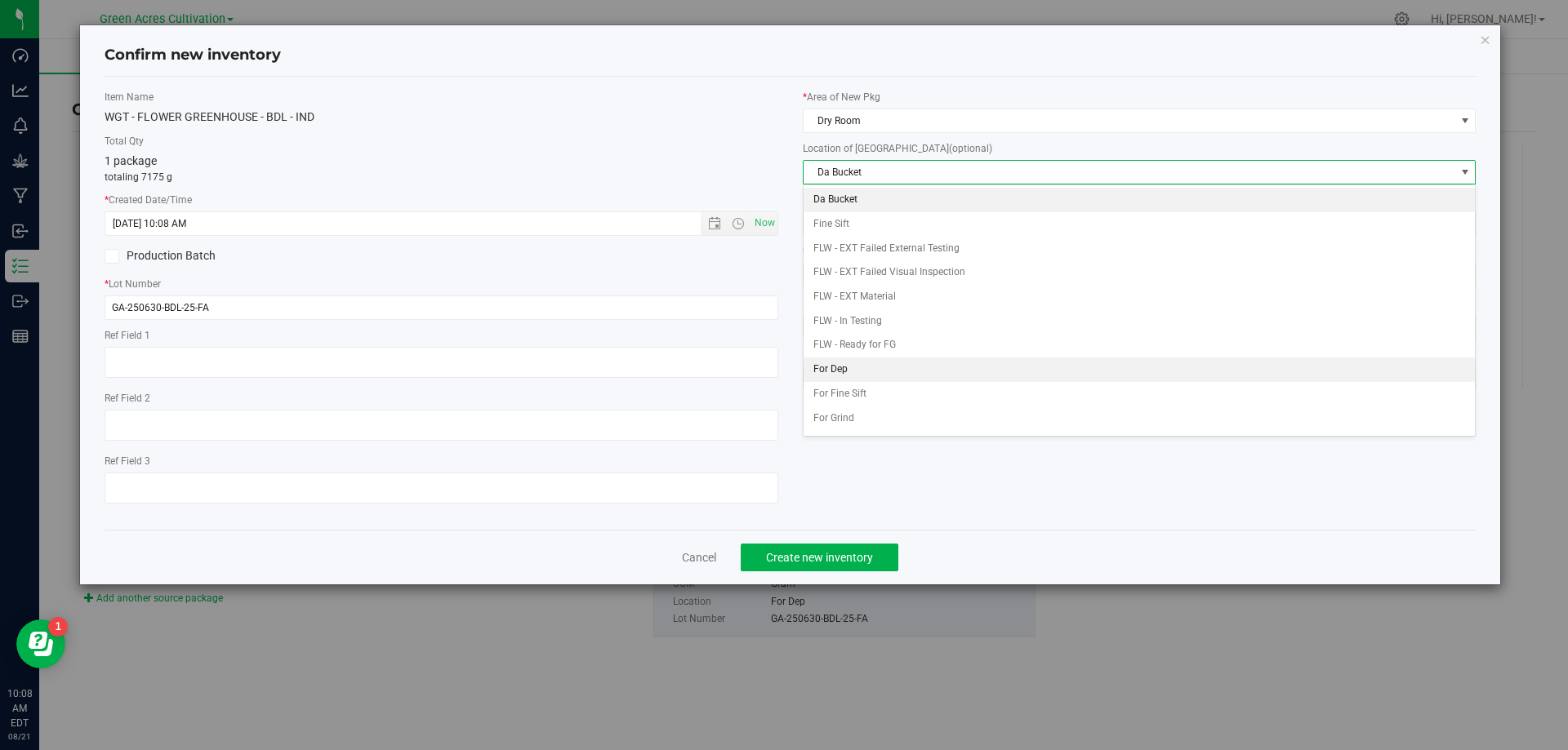
click at [834, 370] on li "For Dep" at bounding box center [1140, 369] width 673 height 24
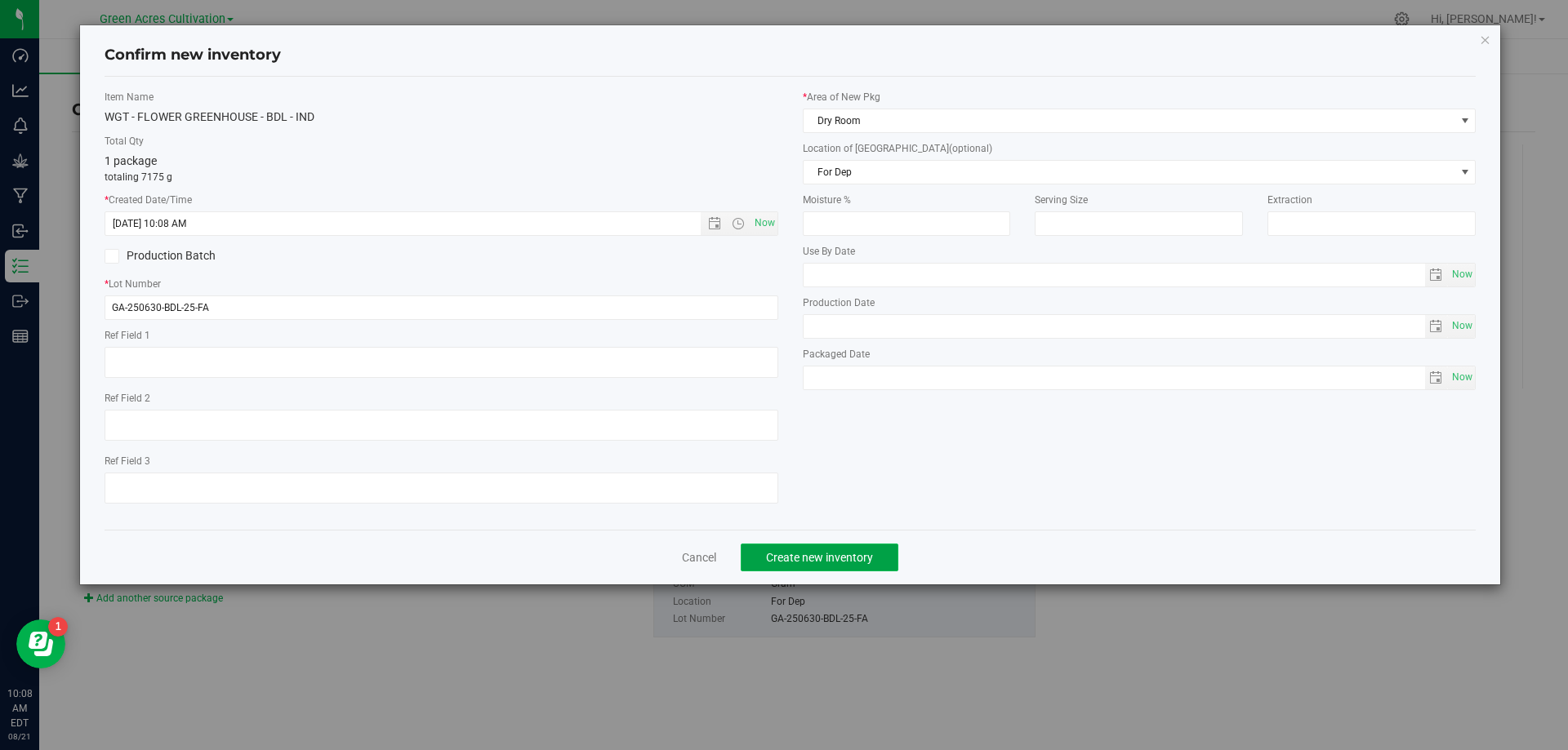
click at [826, 559] on span "Create new inventory" at bounding box center [819, 557] width 107 height 13
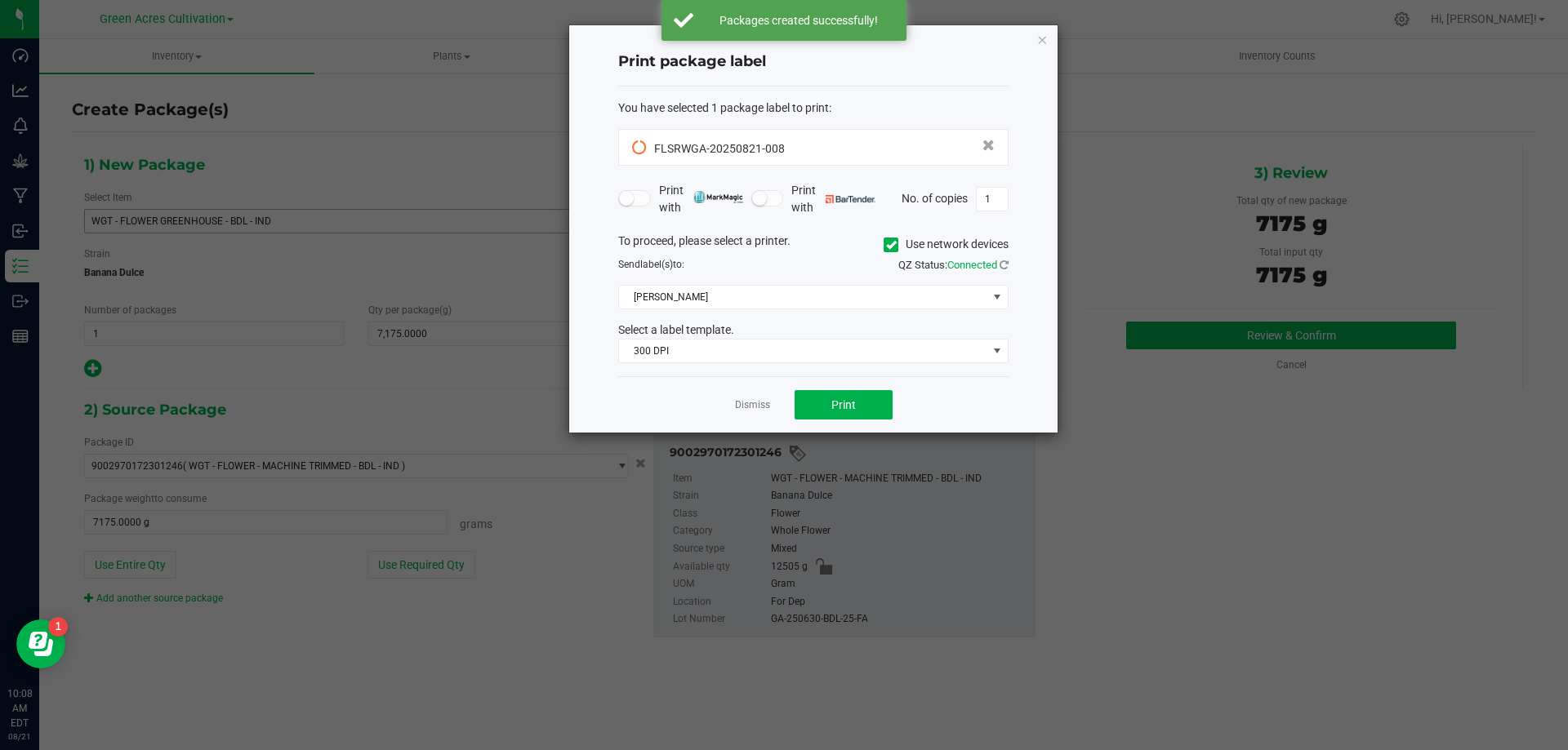
click at [893, 245] on icon at bounding box center [891, 245] width 11 height 0
click at [0, 0] on input "Use network devices" at bounding box center [0, 0] width 0 height 0
click at [866, 296] on span at bounding box center [803, 297] width 368 height 23
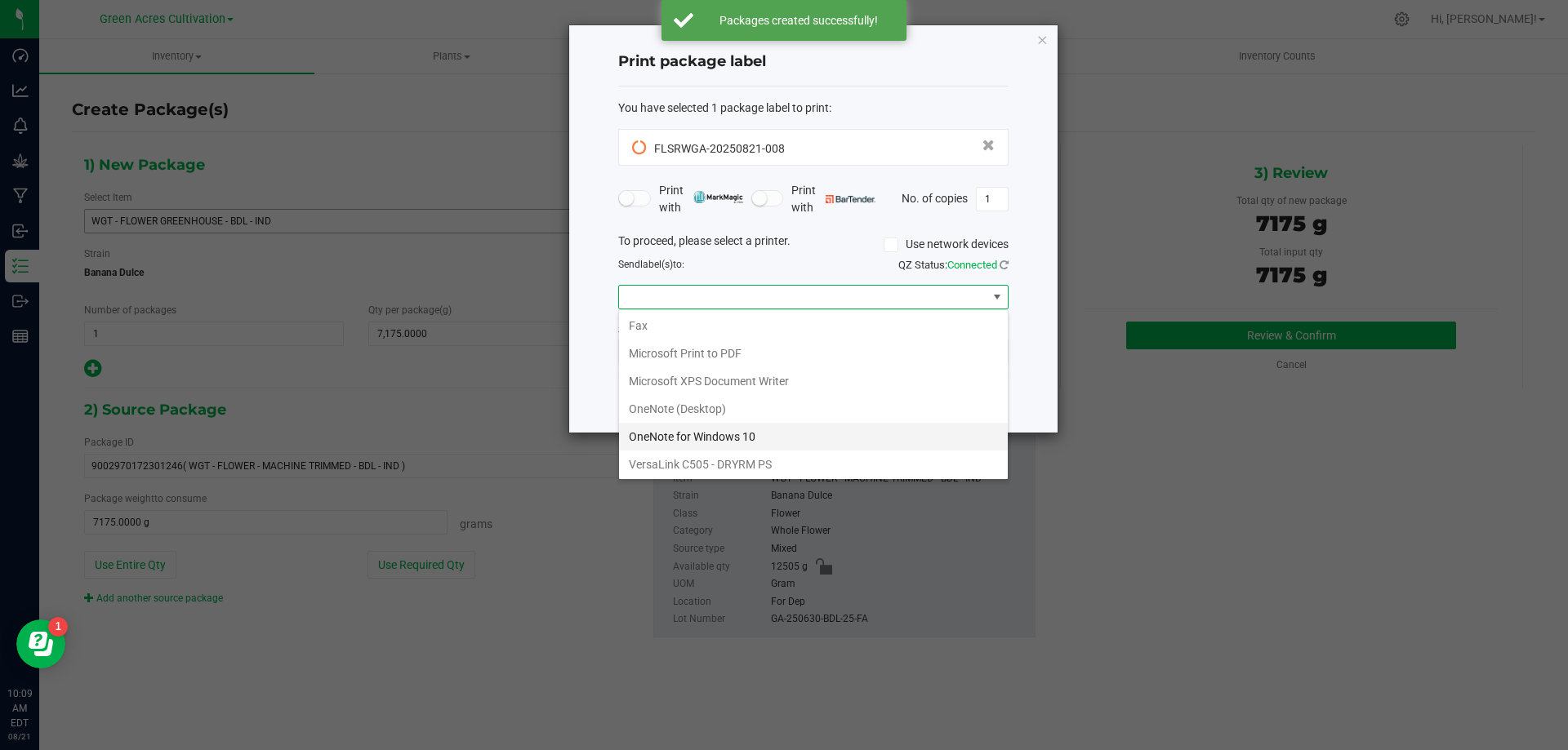
scroll to position [58, 0]
click at [693, 464] on ZPL "ZDesigner ZD420-203dpi ZPL" at bounding box center [814, 462] width 389 height 28
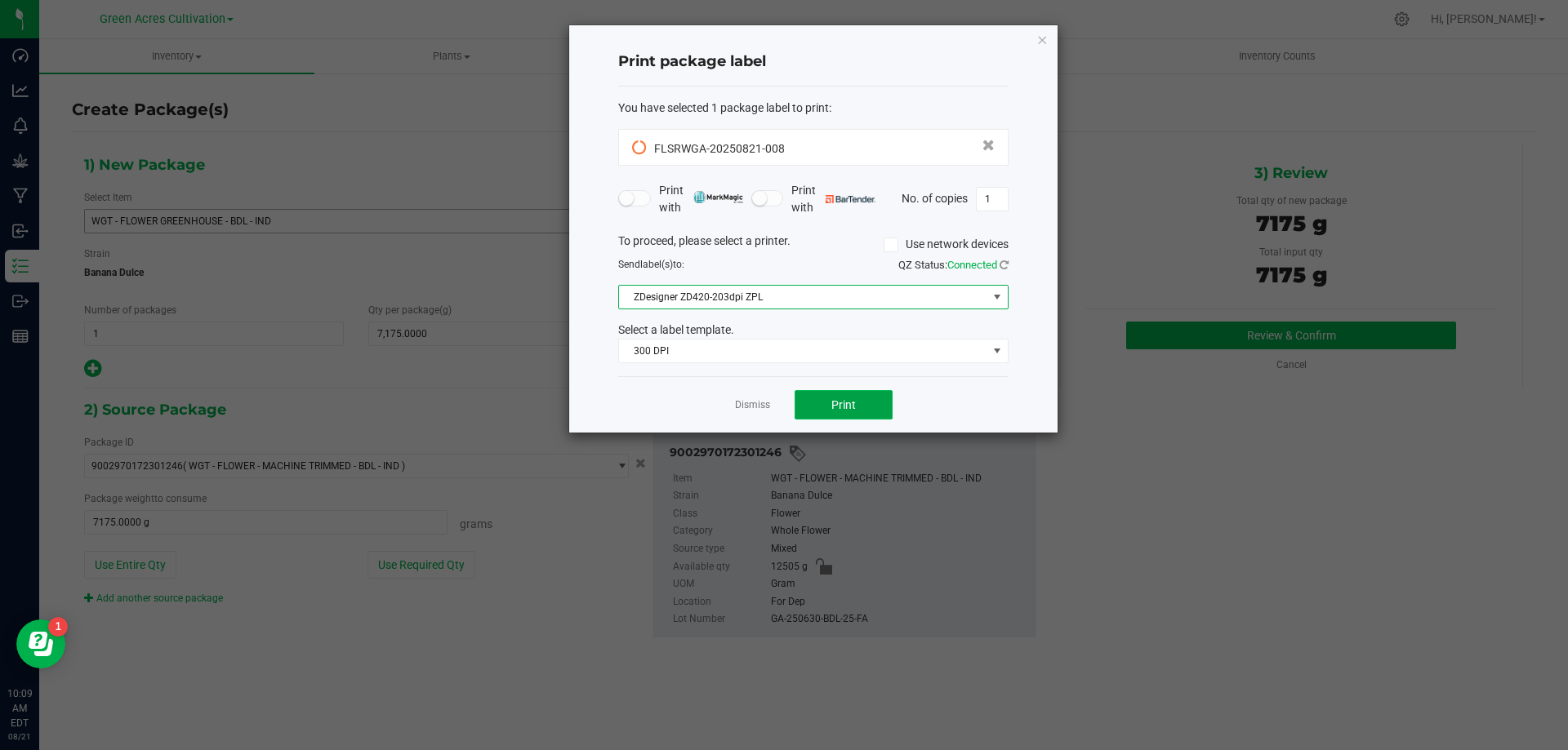
click at [827, 400] on button "Print" at bounding box center [844, 405] width 98 height 29
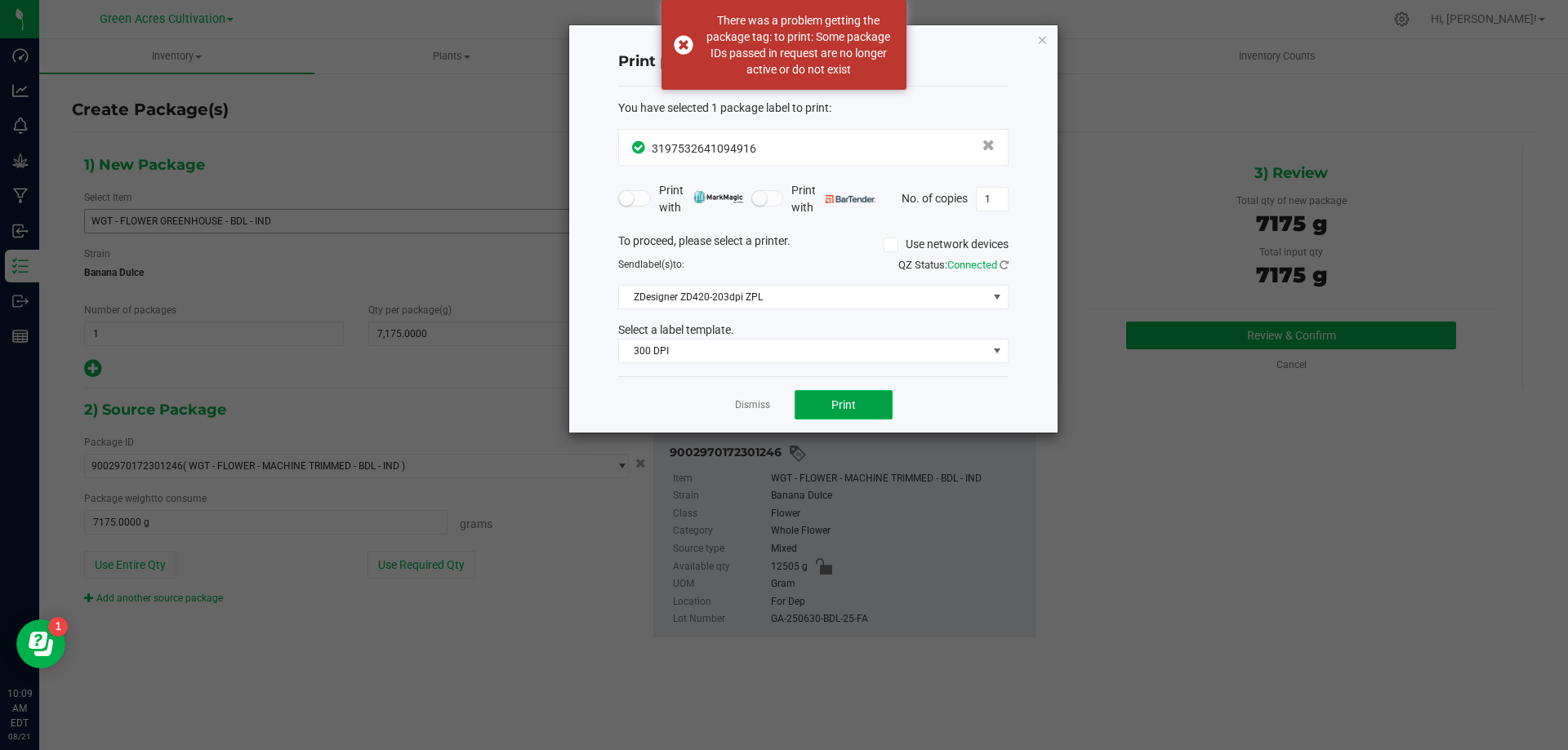
click at [828, 400] on button "Print" at bounding box center [844, 405] width 98 height 29
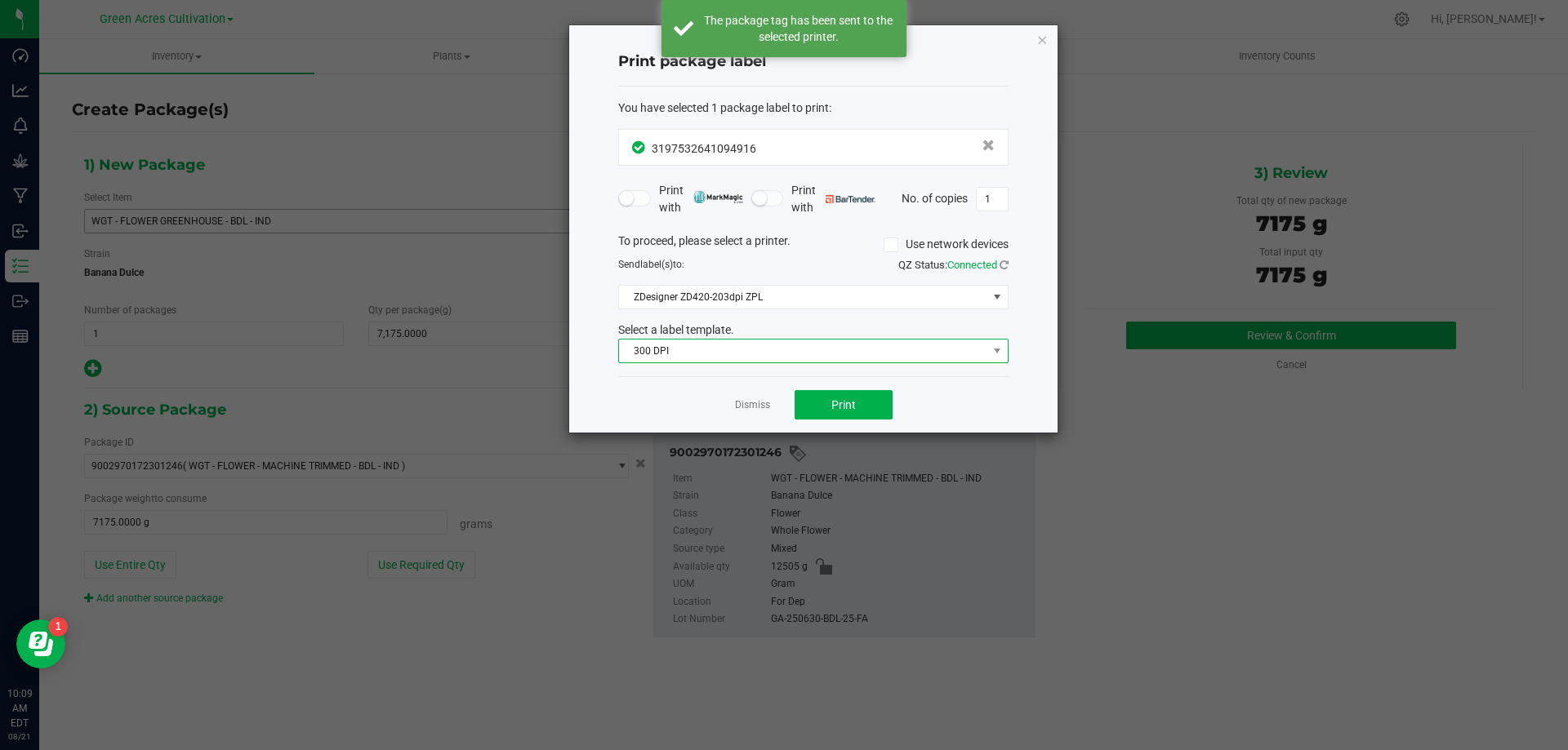
click at [768, 349] on span "300 DPI" at bounding box center [803, 352] width 368 height 23
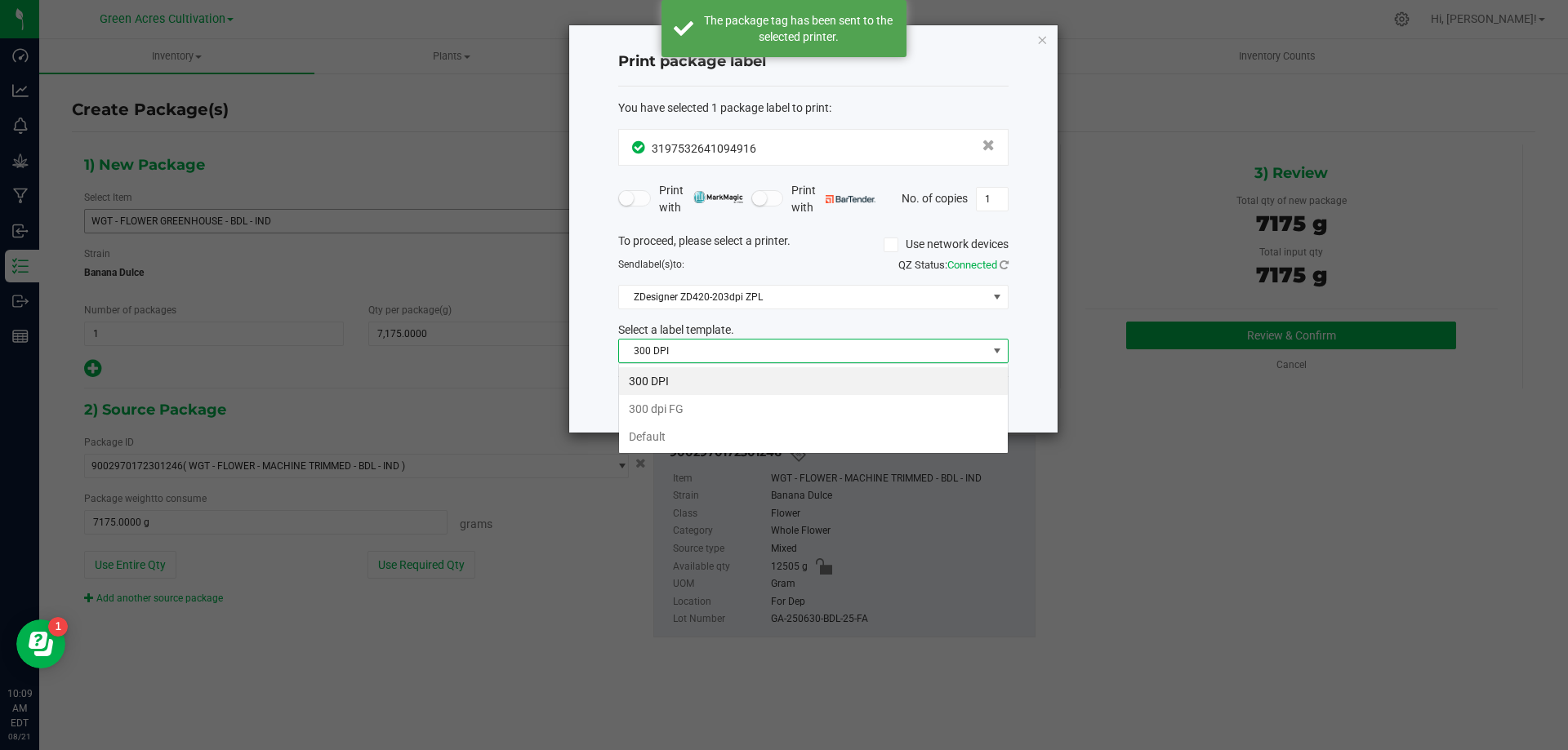
scroll to position [24, 391]
click at [684, 437] on li "Default" at bounding box center [814, 436] width 389 height 28
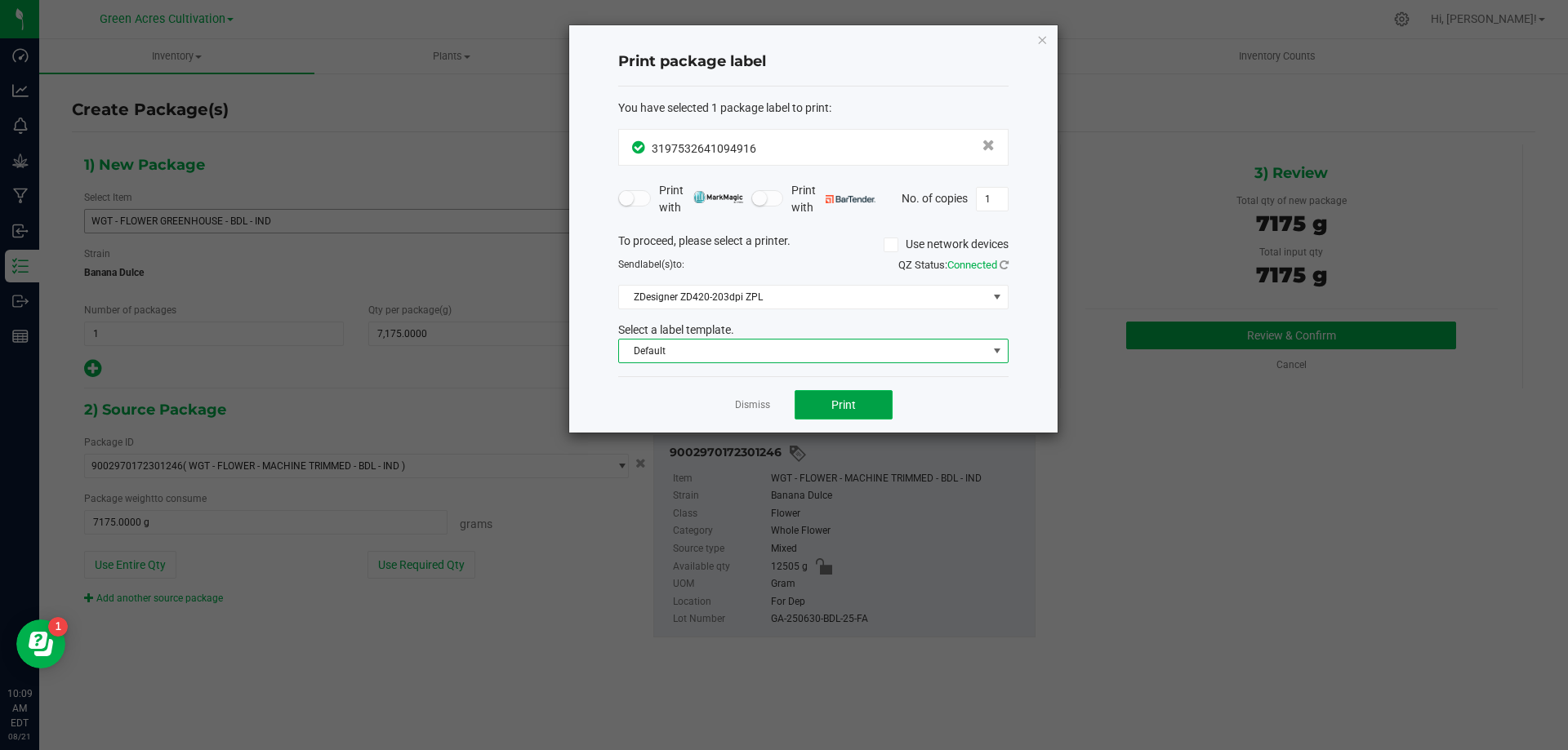
click at [841, 402] on span "Print" at bounding box center [843, 404] width 24 height 13
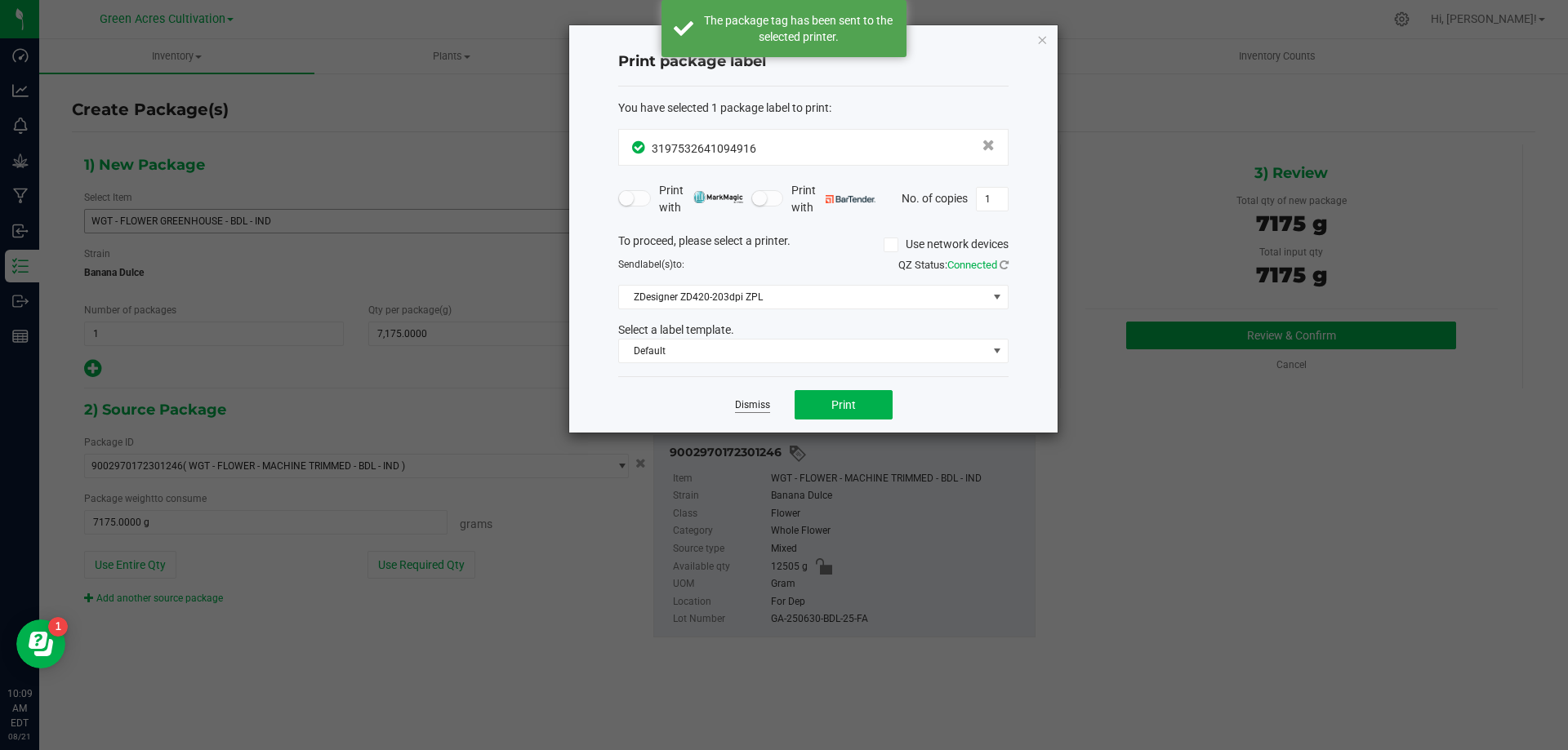
click at [762, 406] on link "Dismiss" at bounding box center [752, 405] width 35 height 14
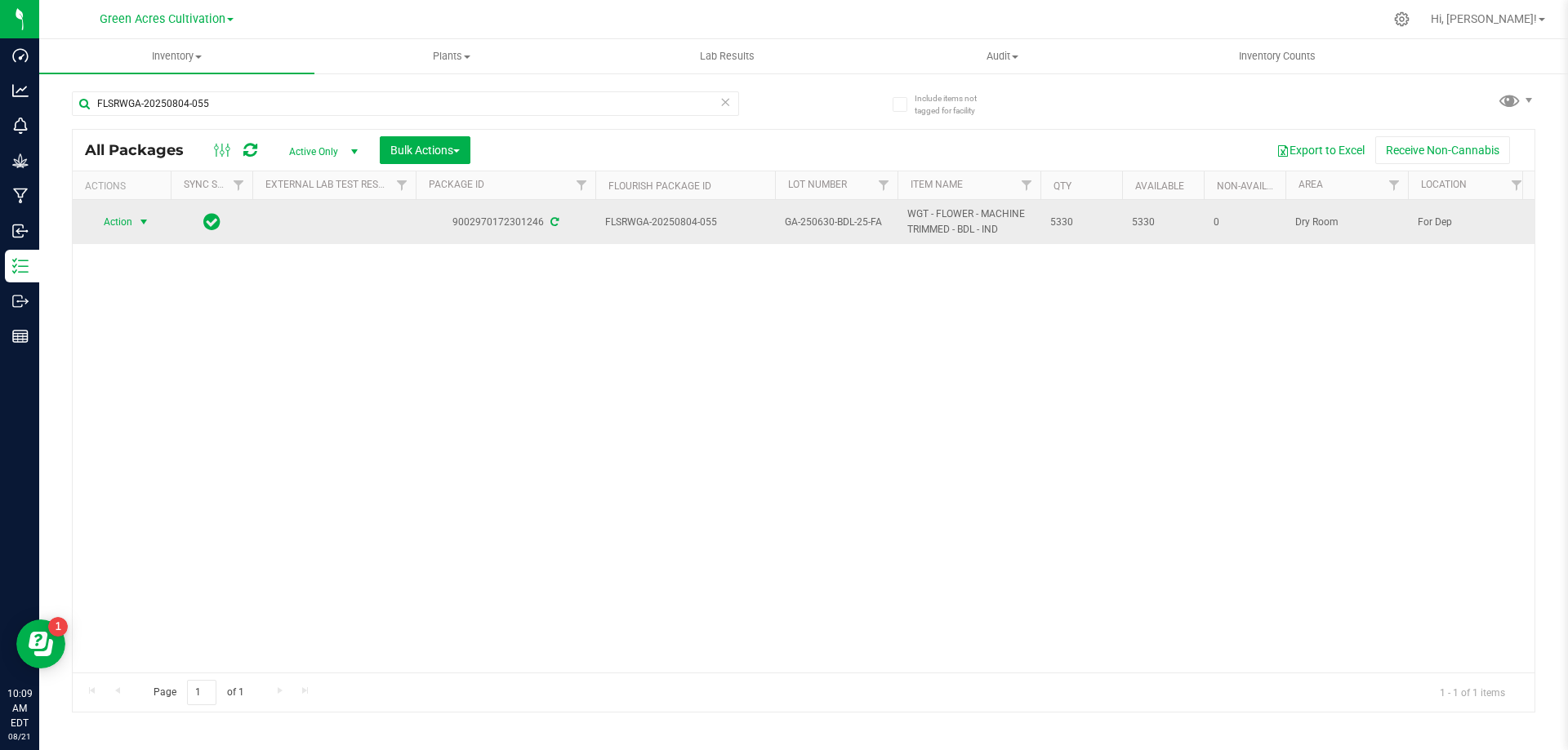
click at [121, 225] on span "Action" at bounding box center [111, 222] width 44 height 23
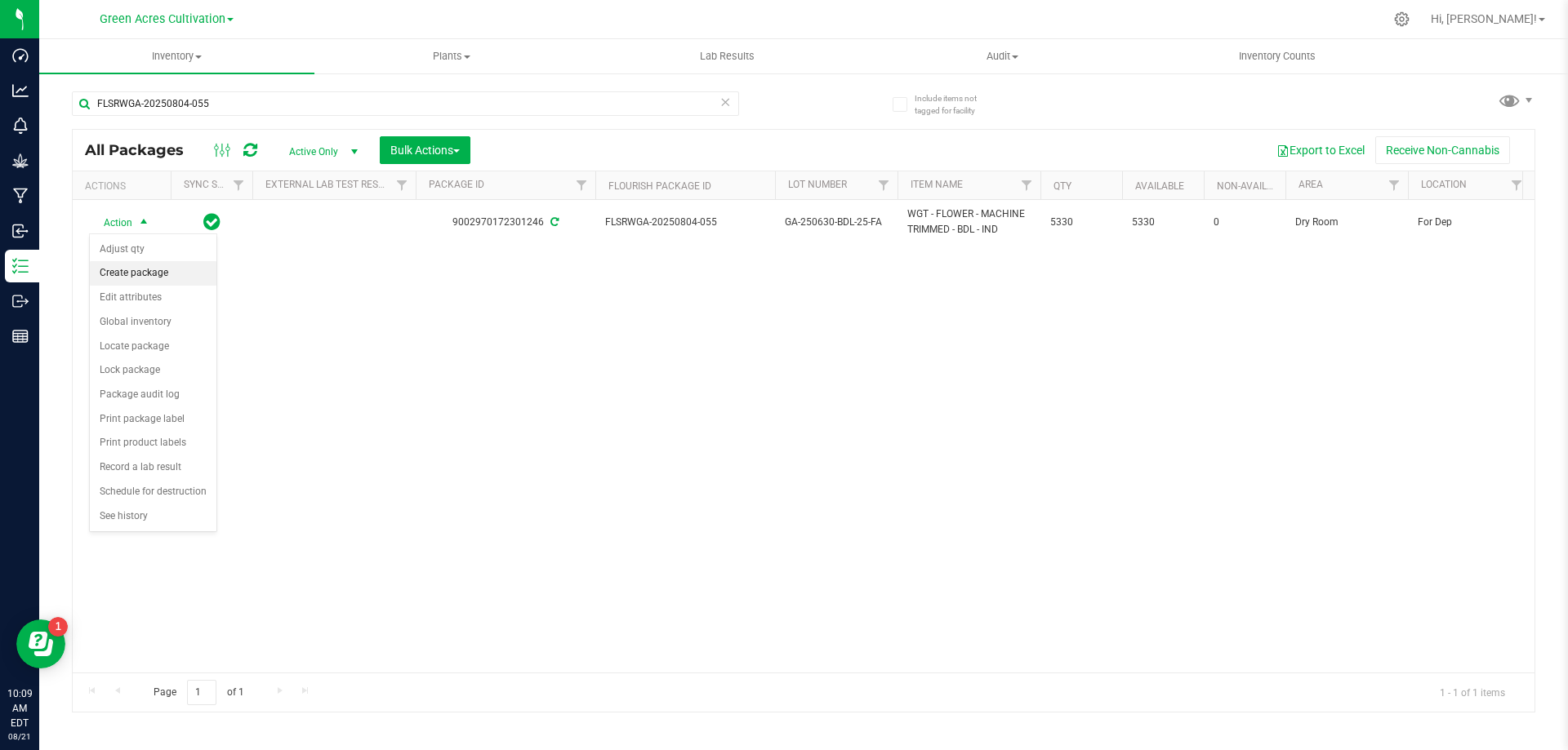
click at [122, 272] on li "Create package" at bounding box center [153, 273] width 126 height 24
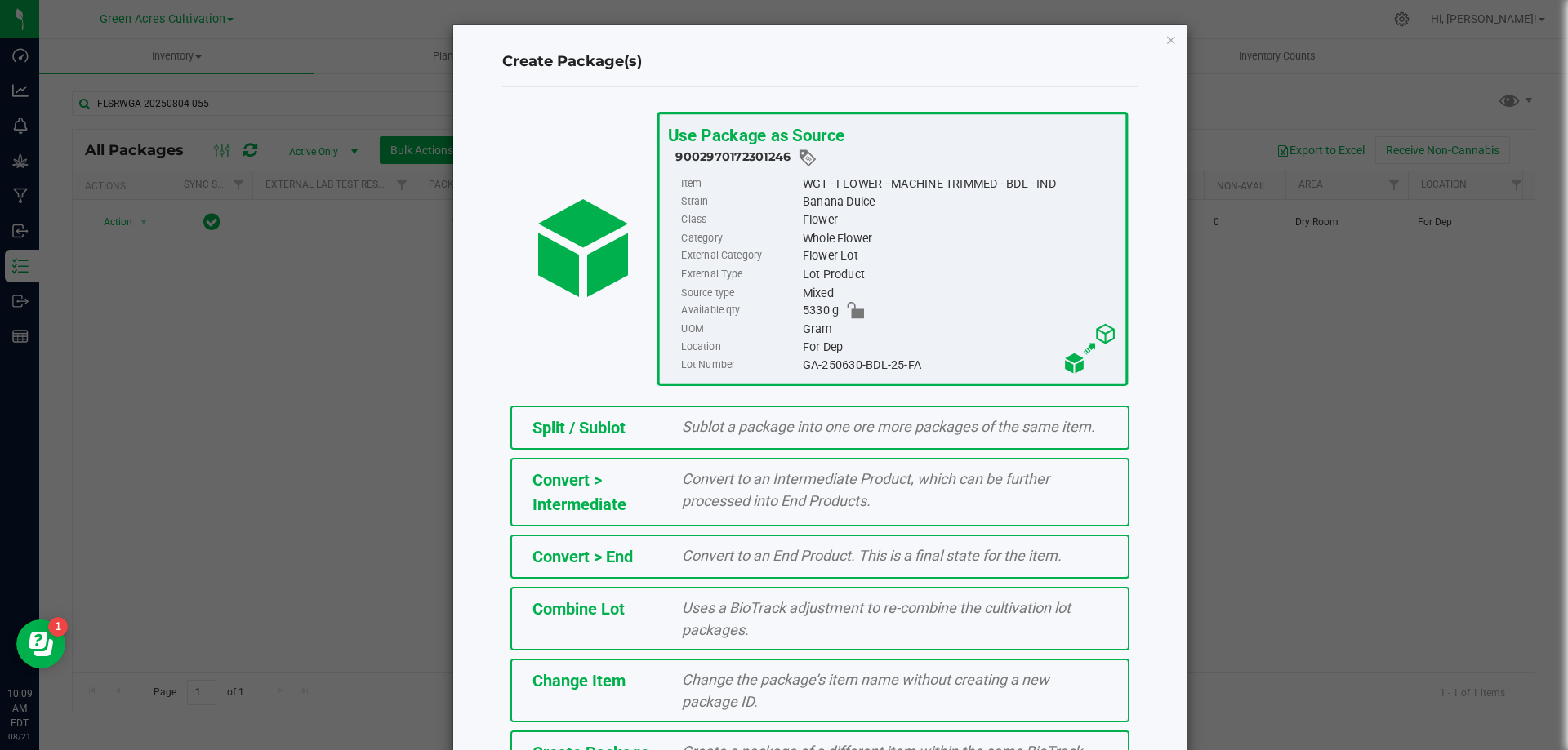
scroll to position [118, 0]
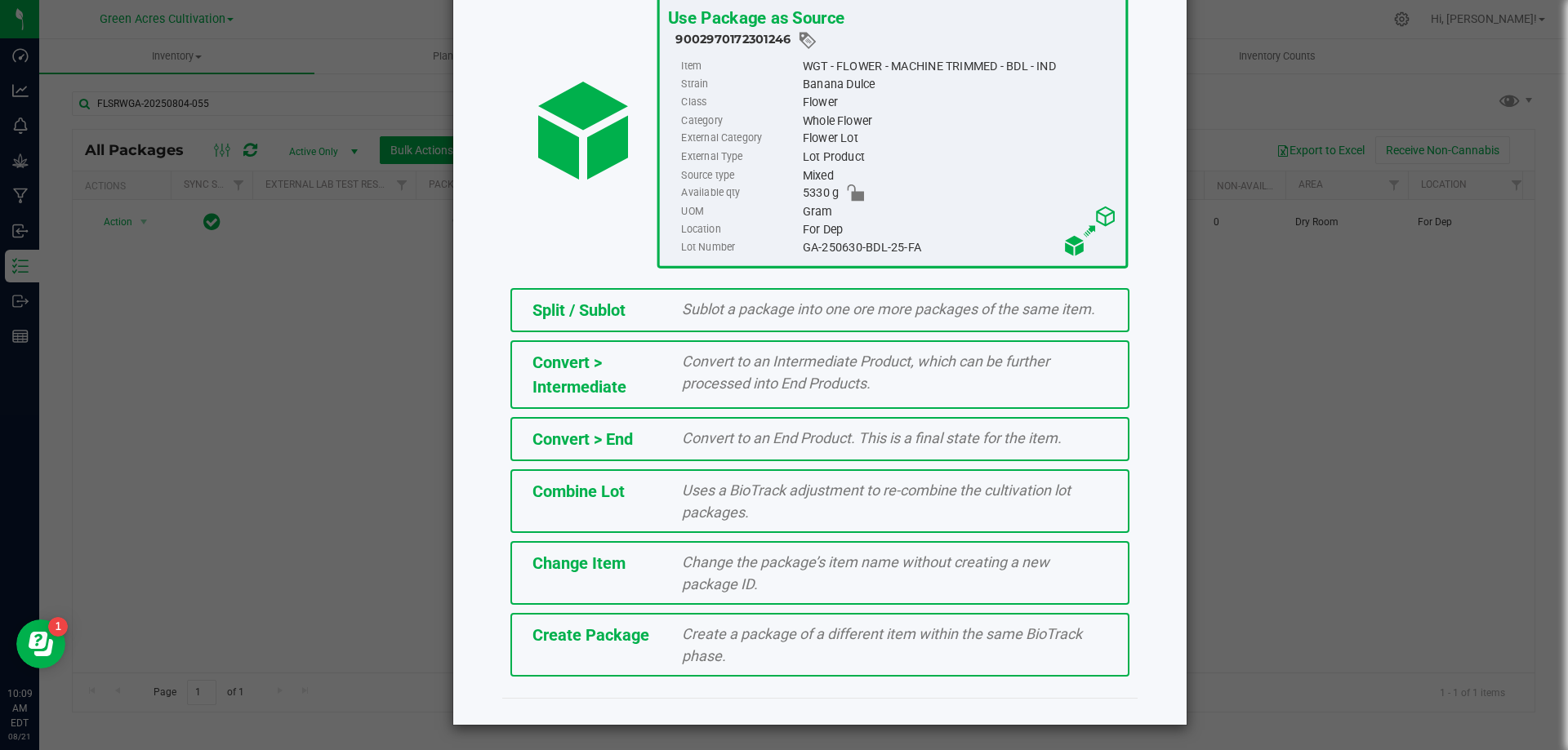
click at [671, 656] on div "Create a package of a different item within the same BioTrack phase." at bounding box center [894, 644] width 450 height 44
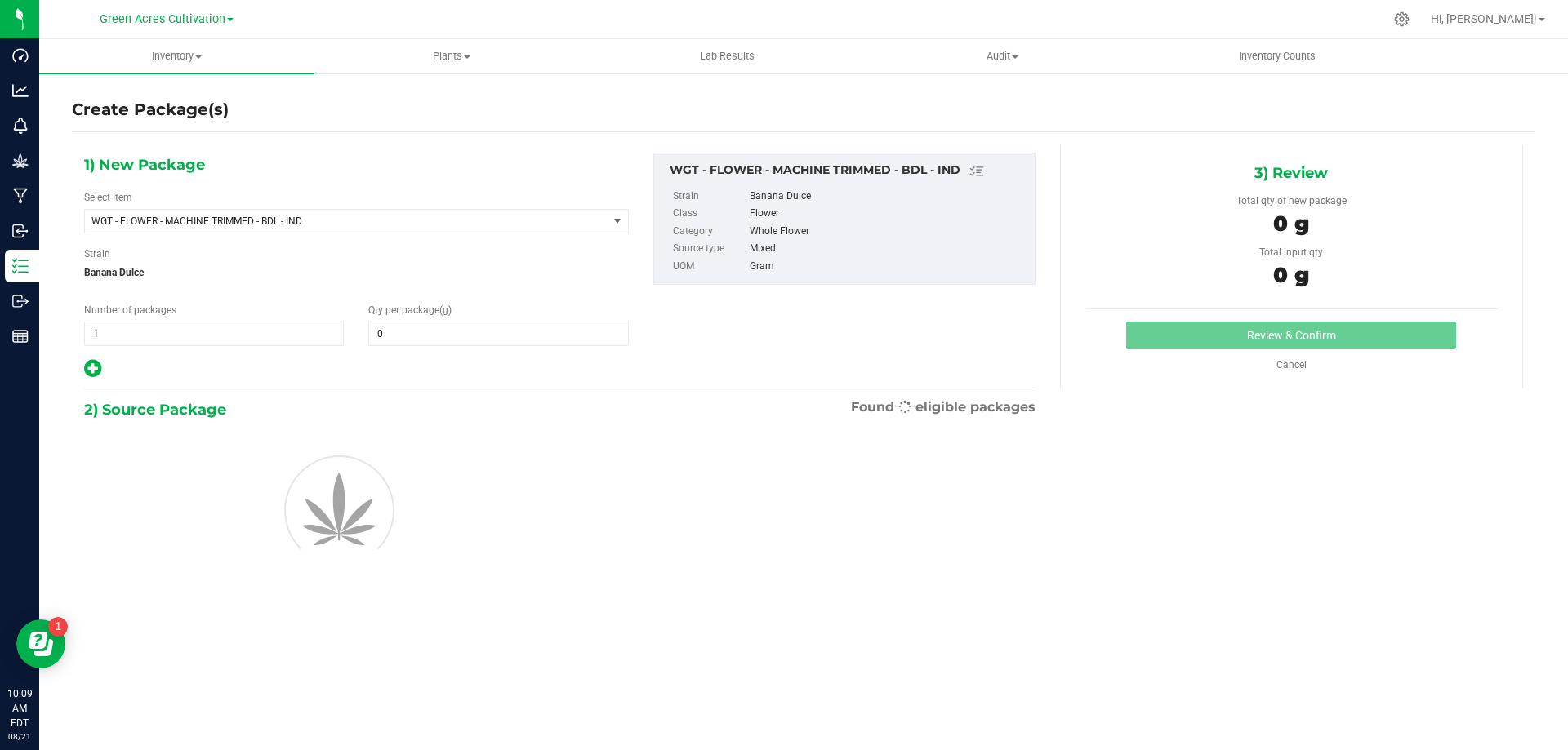
type input "0.0000"
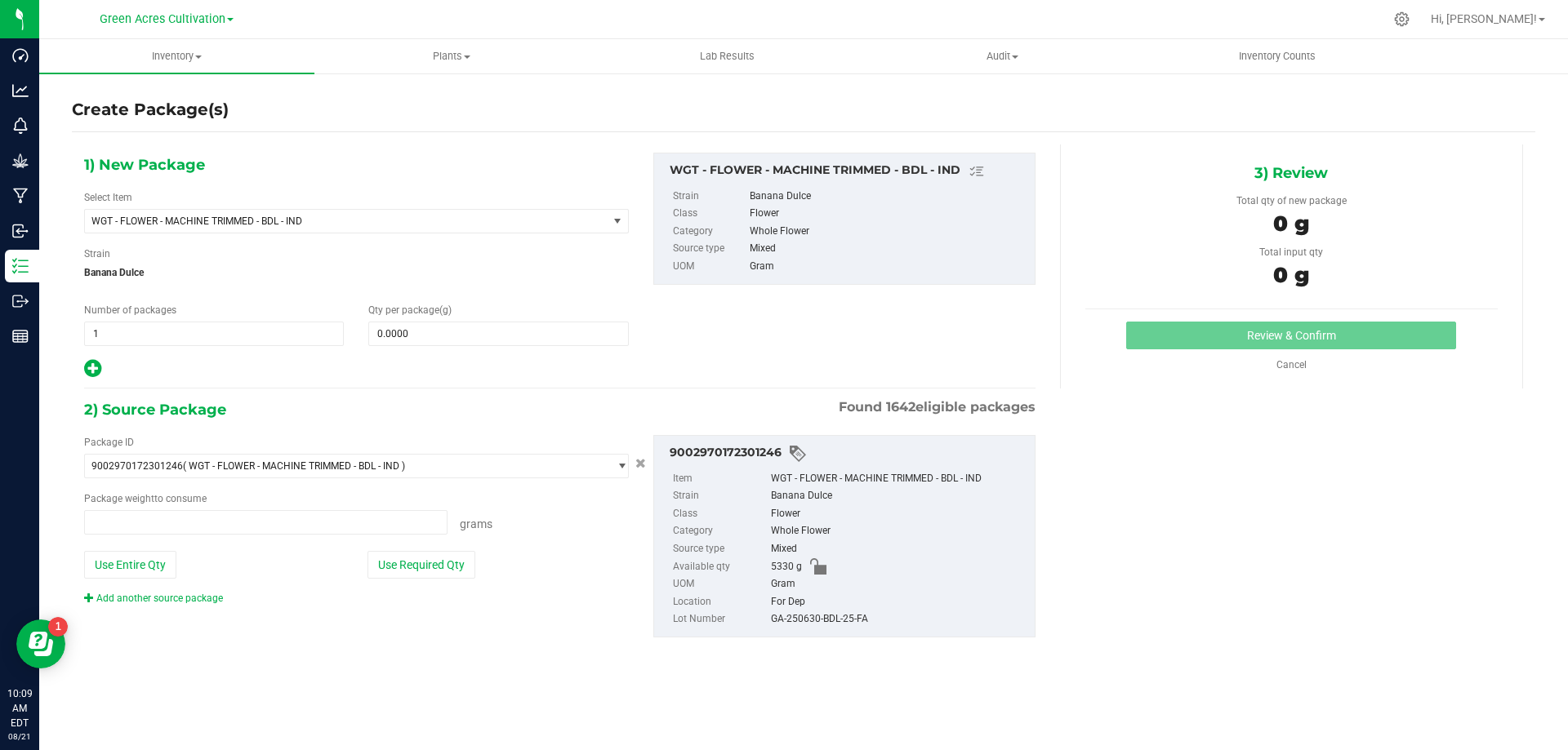
type input "0.0000 g"
click at [400, 329] on span at bounding box center [498, 333] width 260 height 24
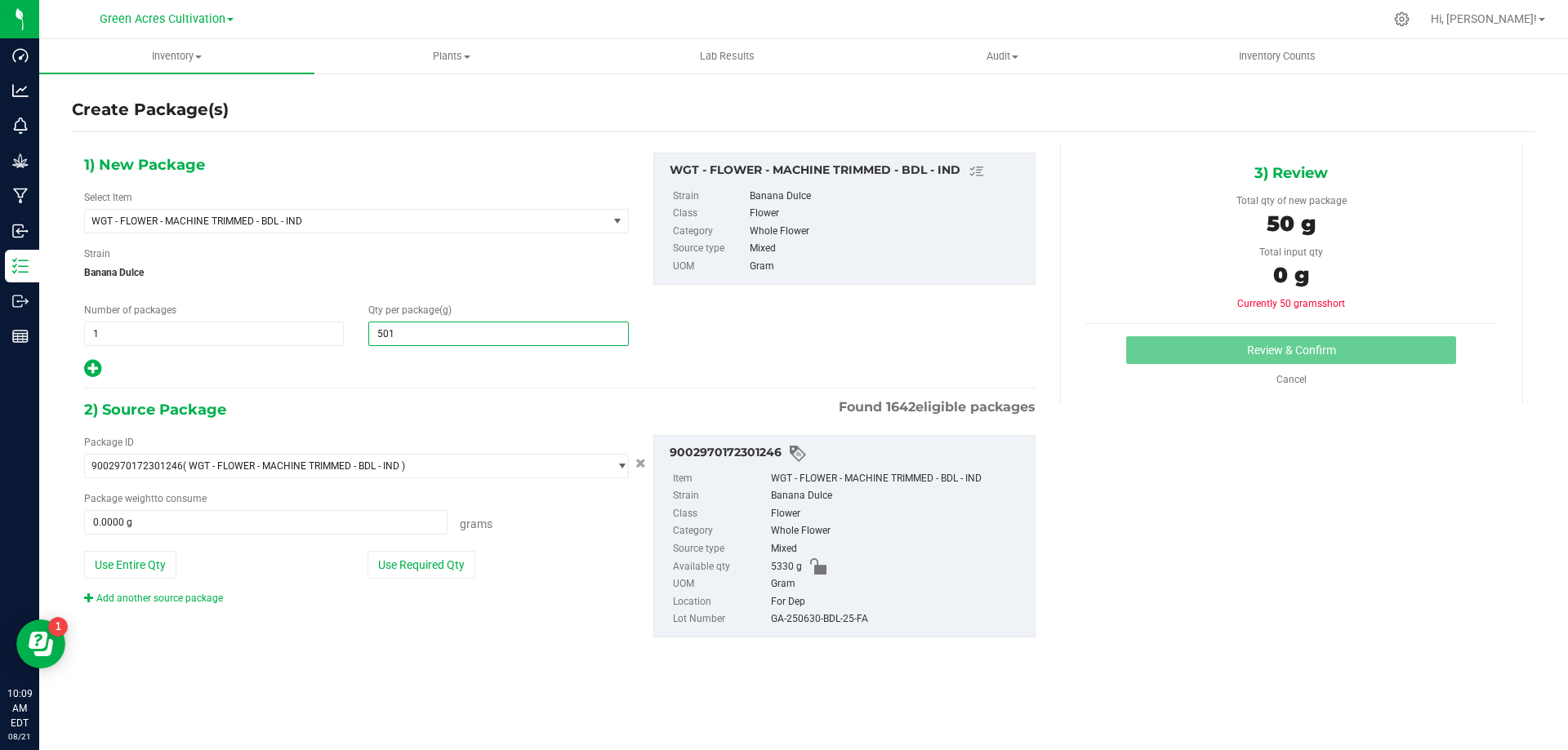
type input "5010"
type input "5,010.0000"
click at [437, 562] on button "Use Required Qty" at bounding box center [421, 564] width 108 height 28
type input "5010.0000 g"
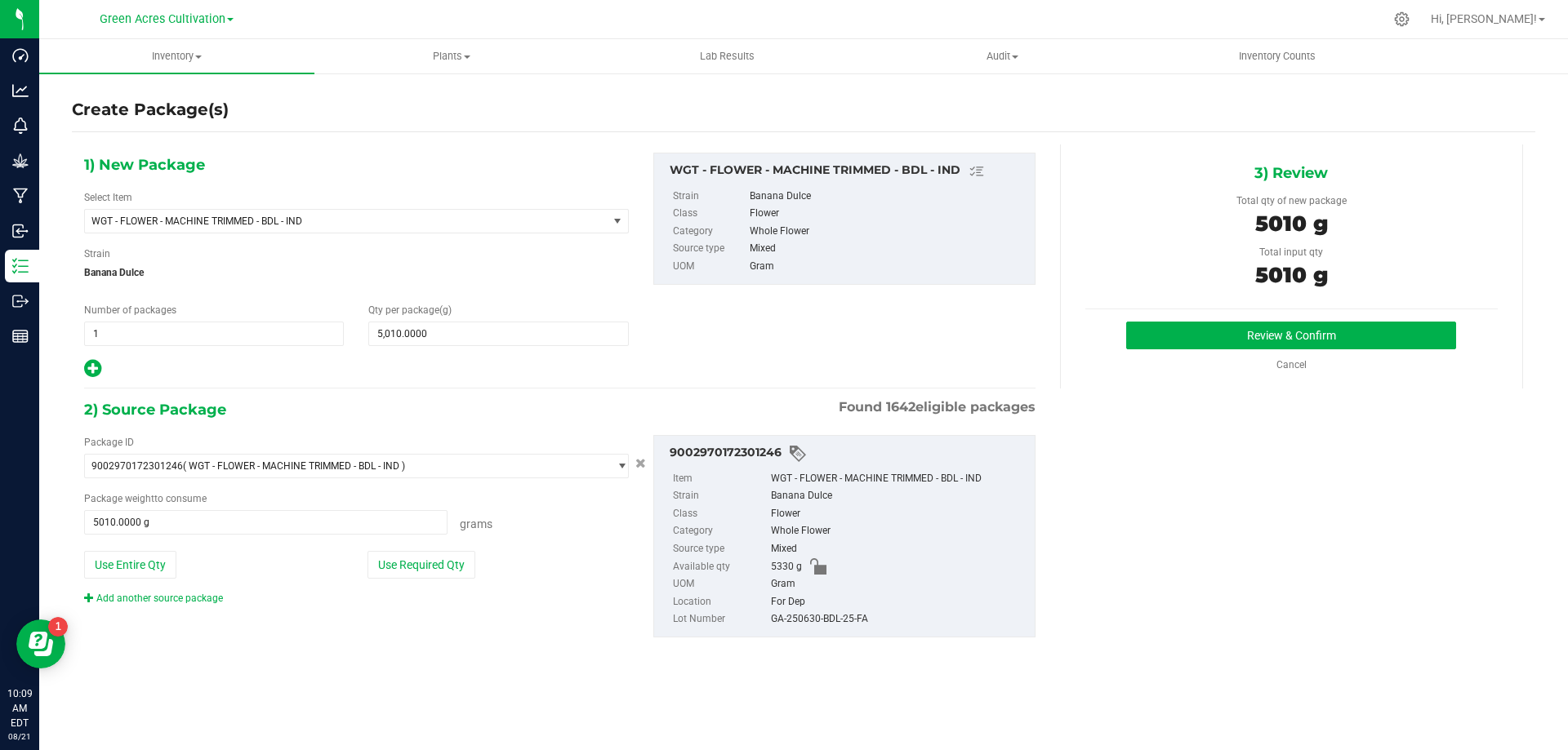
click at [800, 614] on div "GA-250630-BDL-25-FA" at bounding box center [898, 619] width 256 height 17
copy div "GA-250630-BDL-25-FA"
click at [1255, 332] on button "Review & Confirm" at bounding box center [1291, 335] width 330 height 28
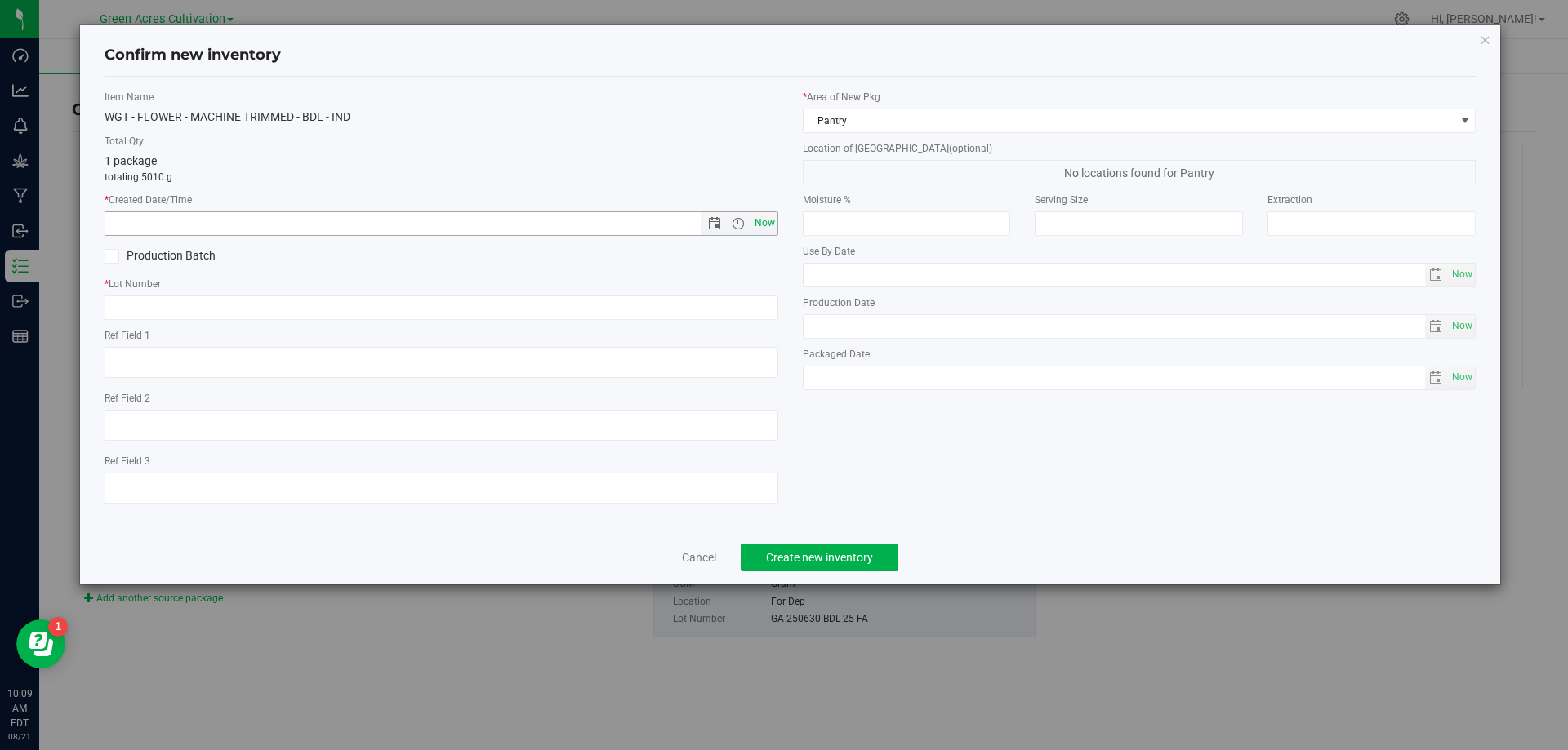
click at [764, 224] on span "Now" at bounding box center [764, 223] width 28 height 23
type input "[DATE] 10:09 AM"
click at [737, 309] on input "text" at bounding box center [441, 307] width 674 height 24
paste input "GA-250630-BDL-25-FA"
type input "GA-250630-BDL-25-FA"
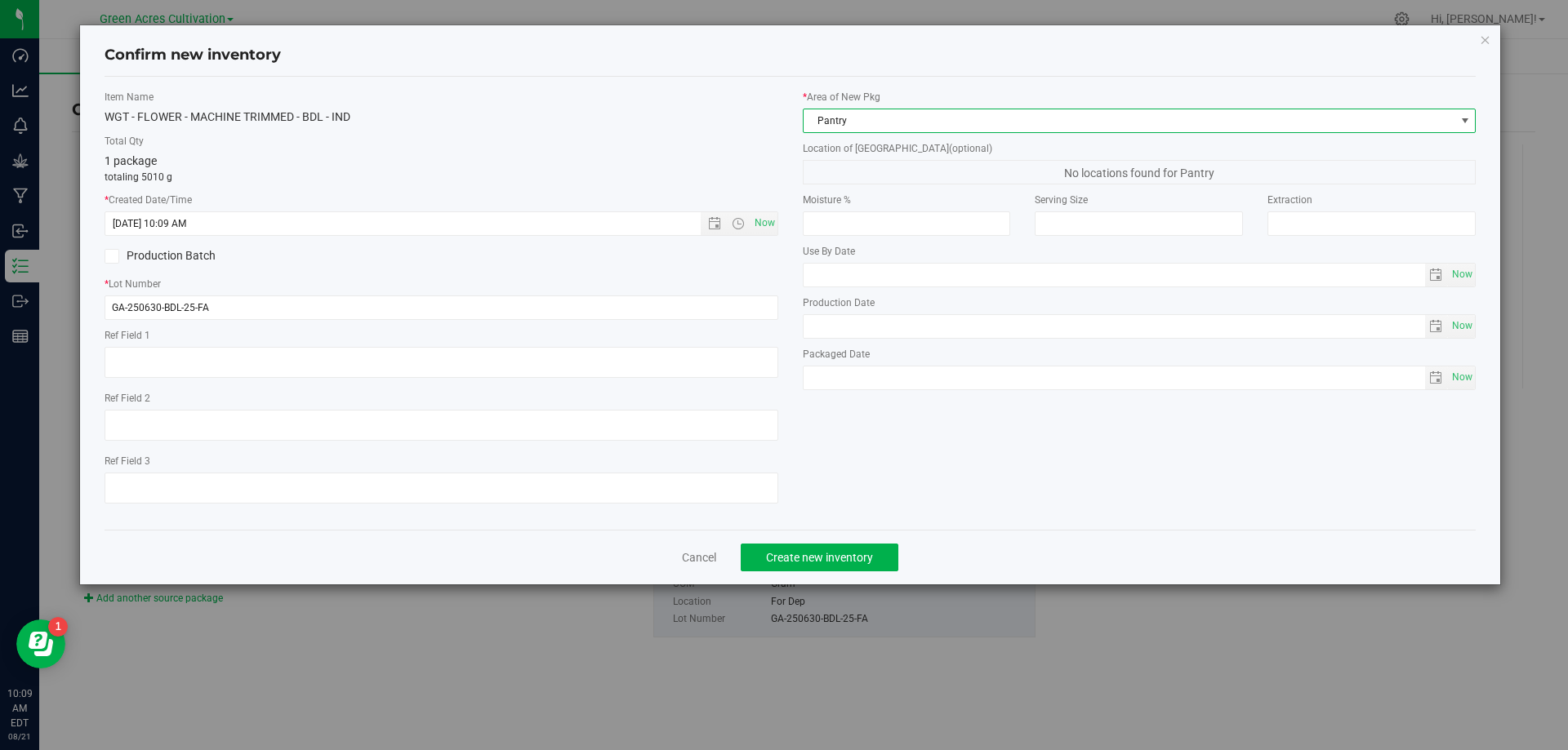
click at [921, 119] on span "Pantry" at bounding box center [1130, 121] width 651 height 23
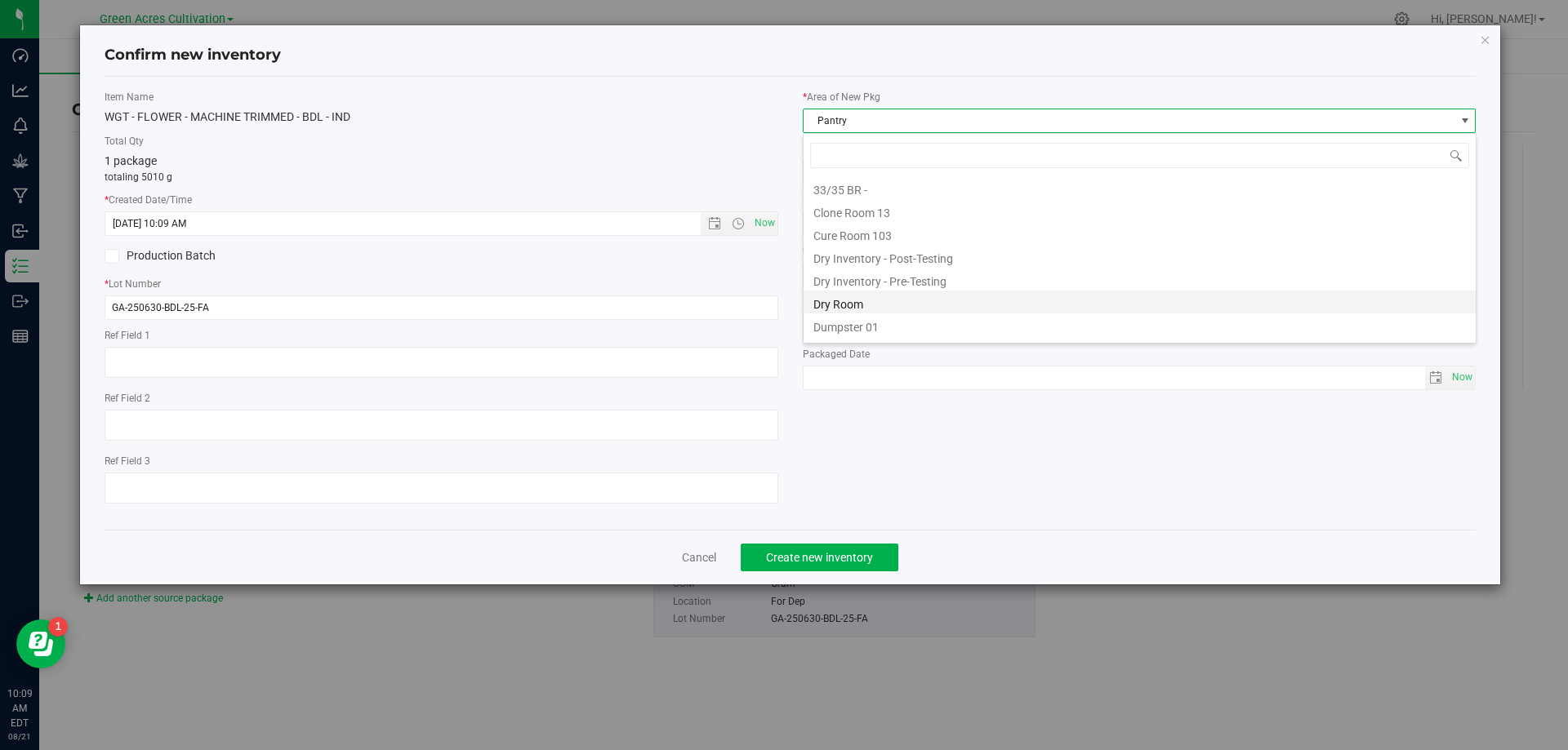
click at [858, 304] on li "Dry Room" at bounding box center [1140, 302] width 673 height 23
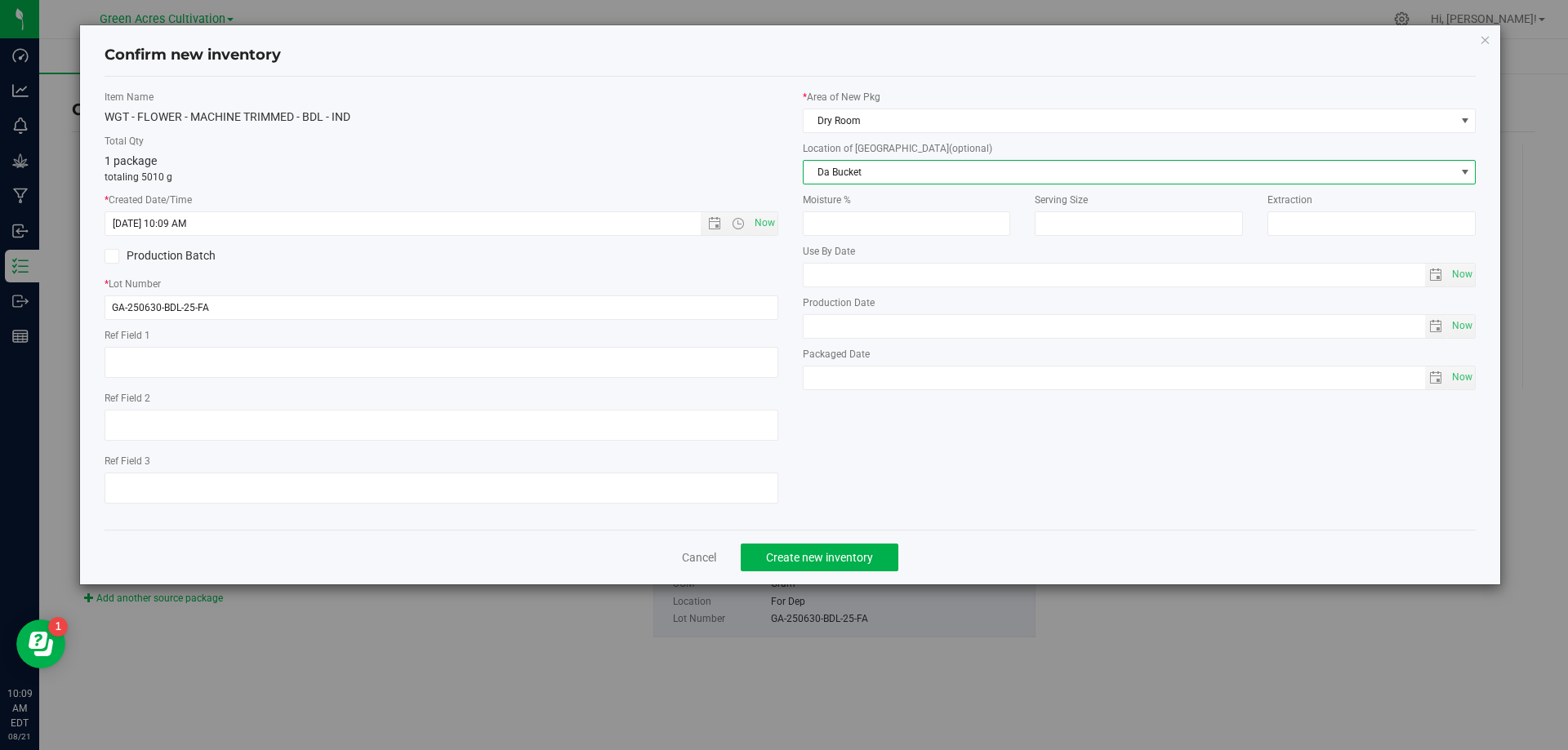
click at [838, 161] on span "Da Bucket" at bounding box center [1130, 173] width 651 height 23
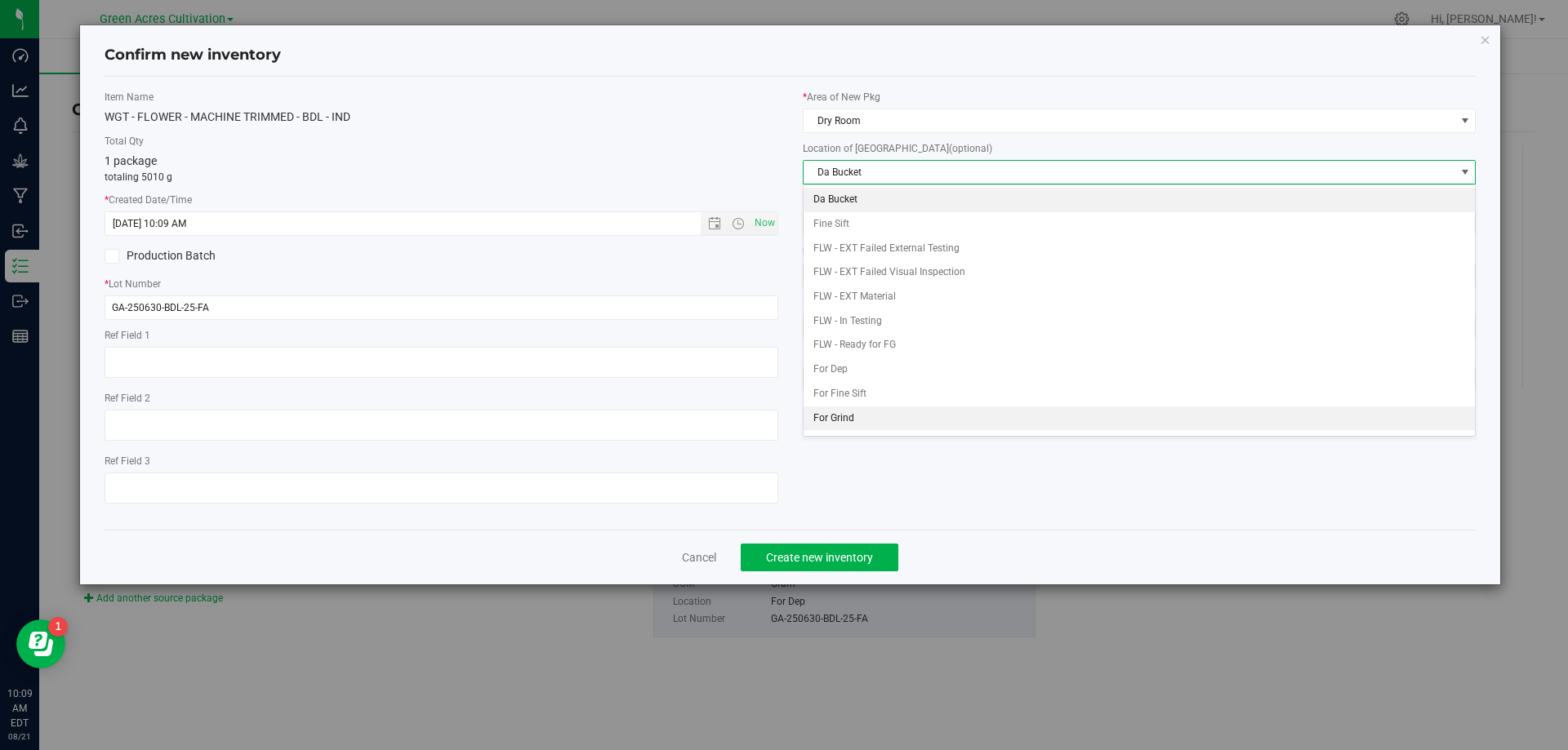
click at [846, 421] on li "For Grind" at bounding box center [1140, 418] width 673 height 24
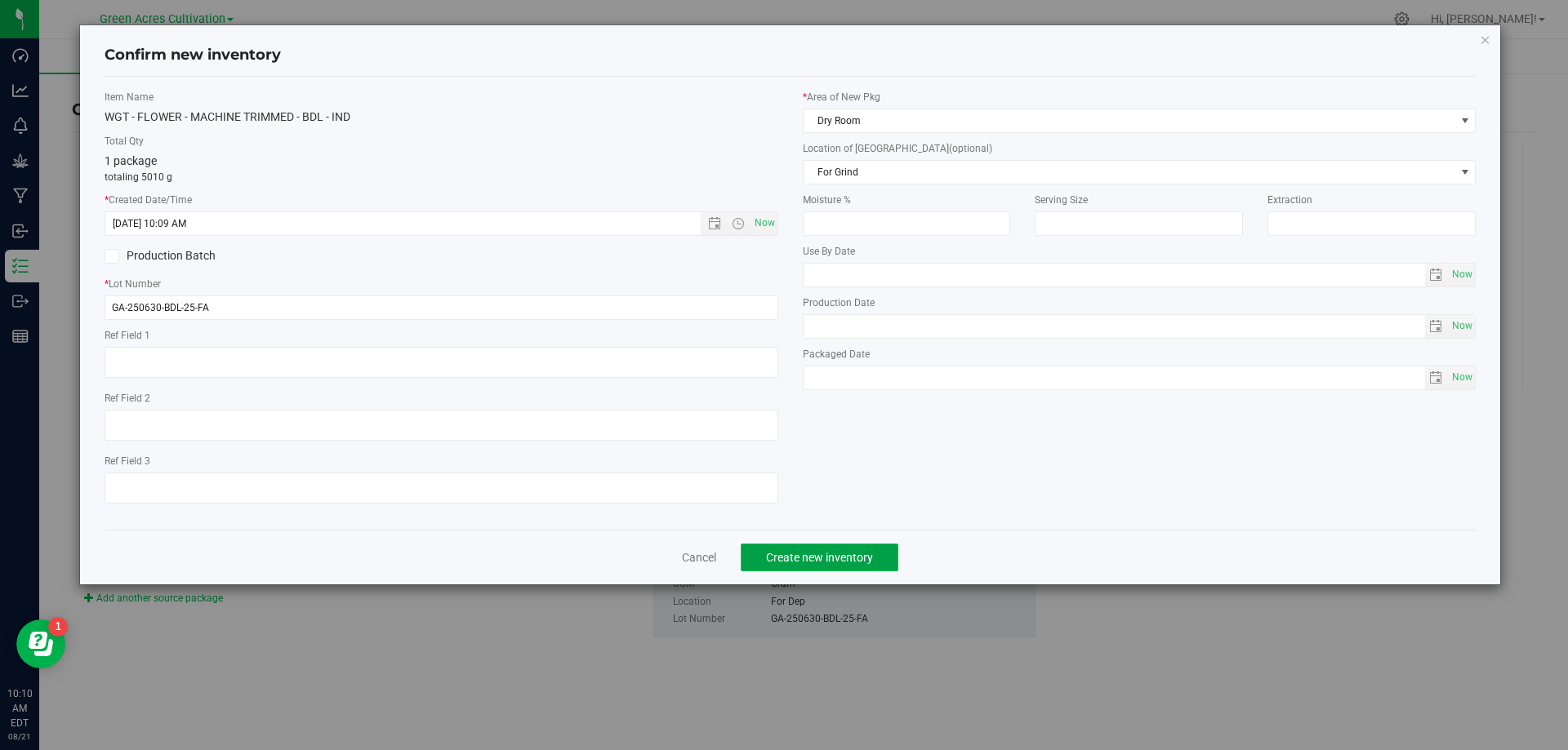
click at [846, 553] on span "Create new inventory" at bounding box center [819, 557] width 107 height 13
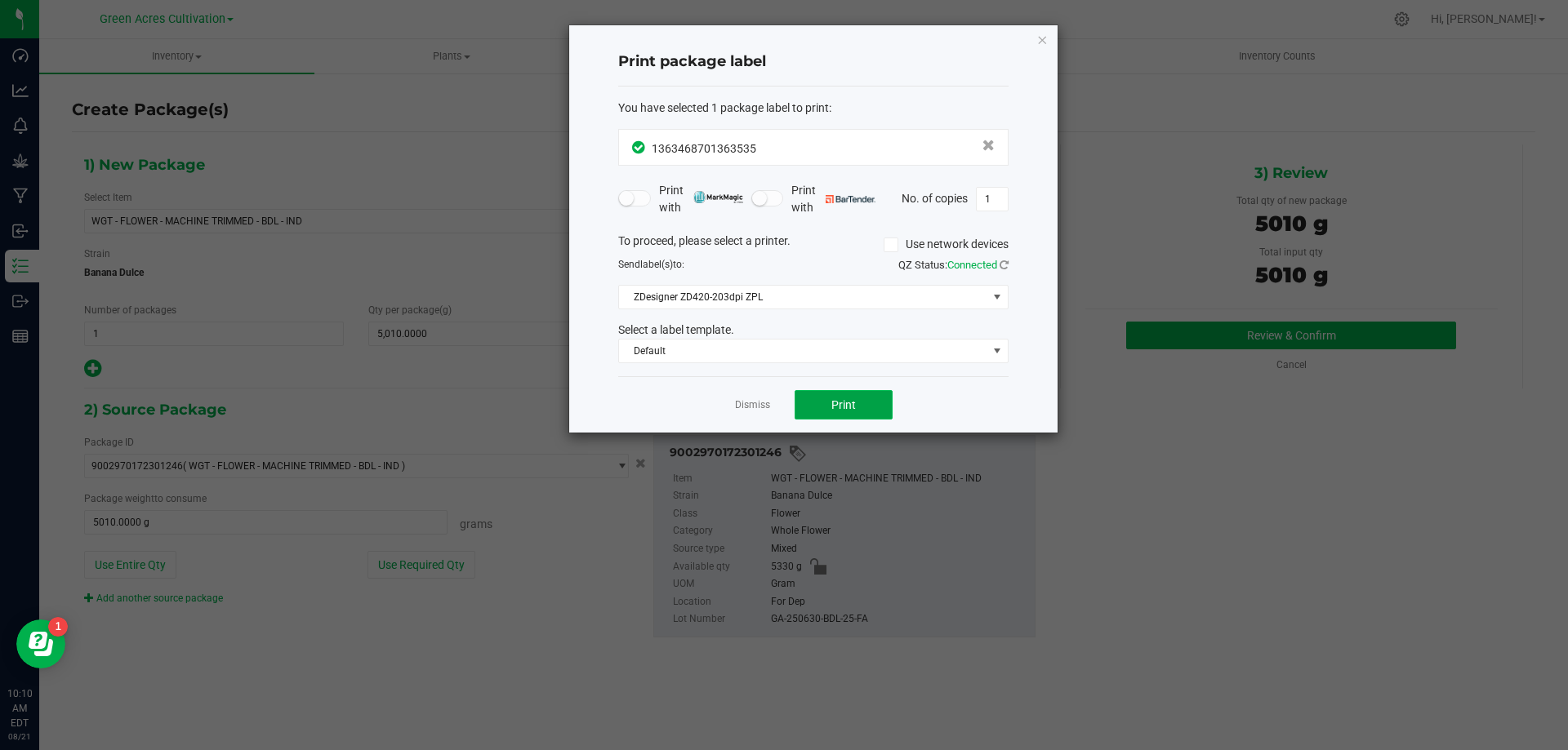
click at [820, 401] on button "Print" at bounding box center [844, 405] width 98 height 29
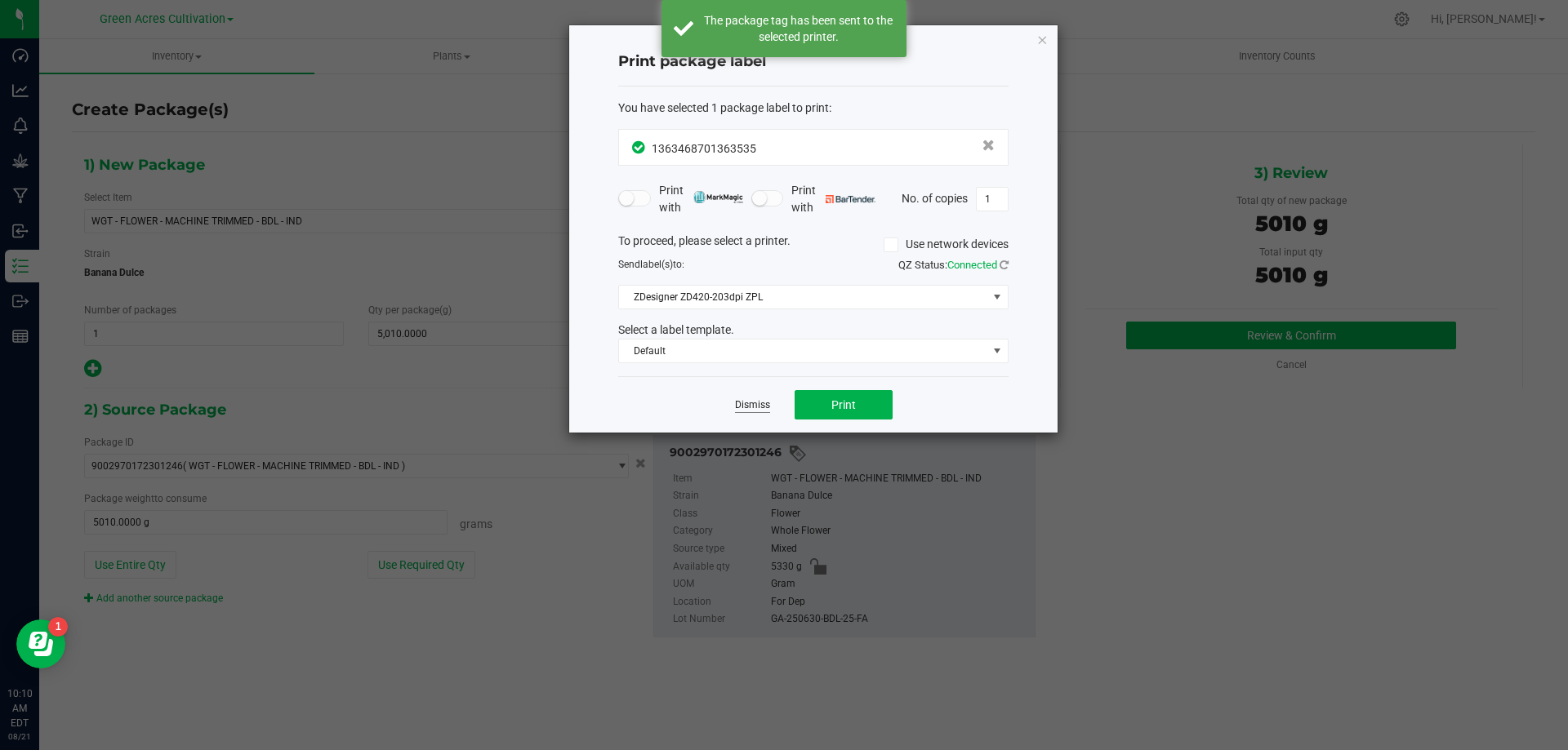
click at [744, 400] on link "Dismiss" at bounding box center [752, 405] width 35 height 14
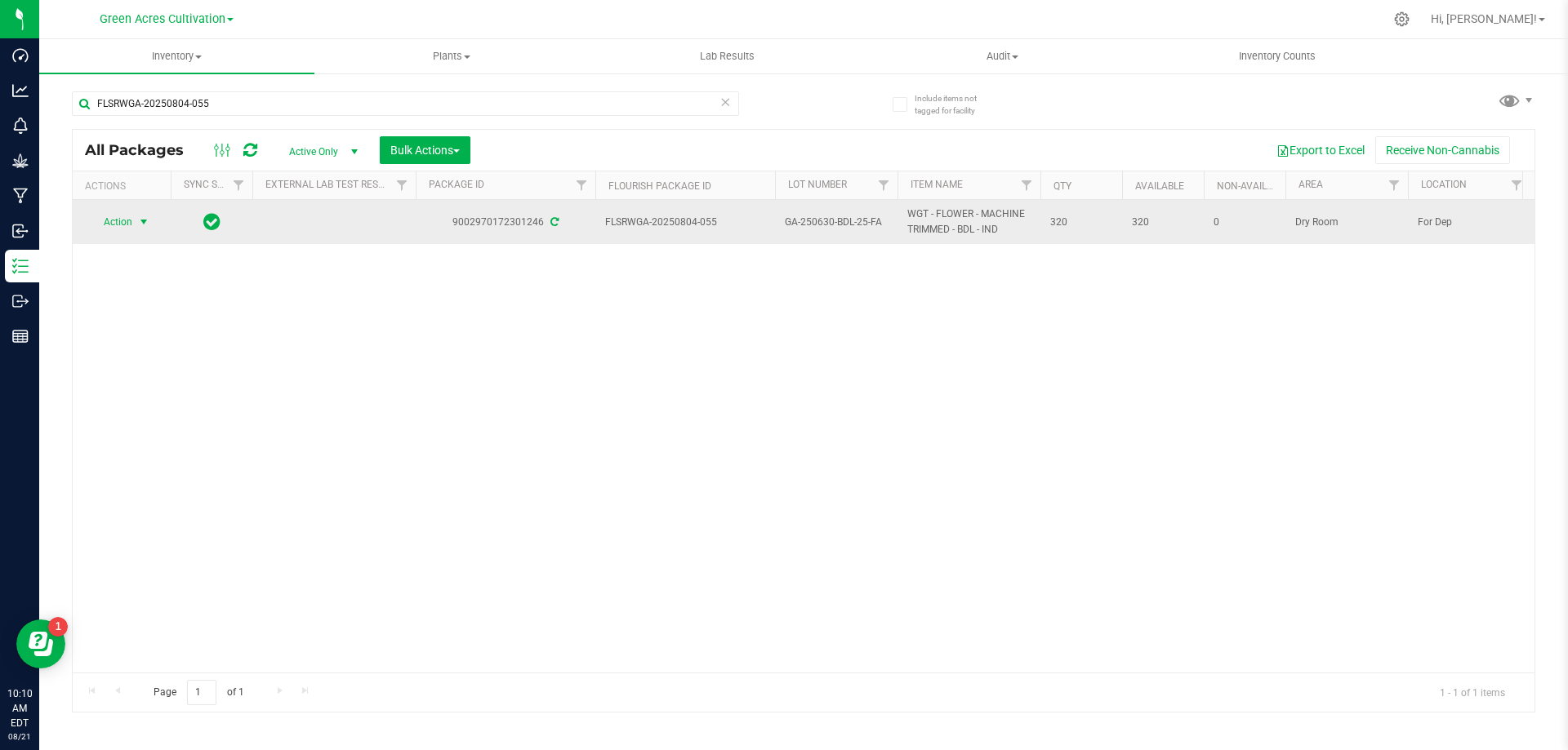
click at [112, 221] on span "Action" at bounding box center [111, 222] width 44 height 23
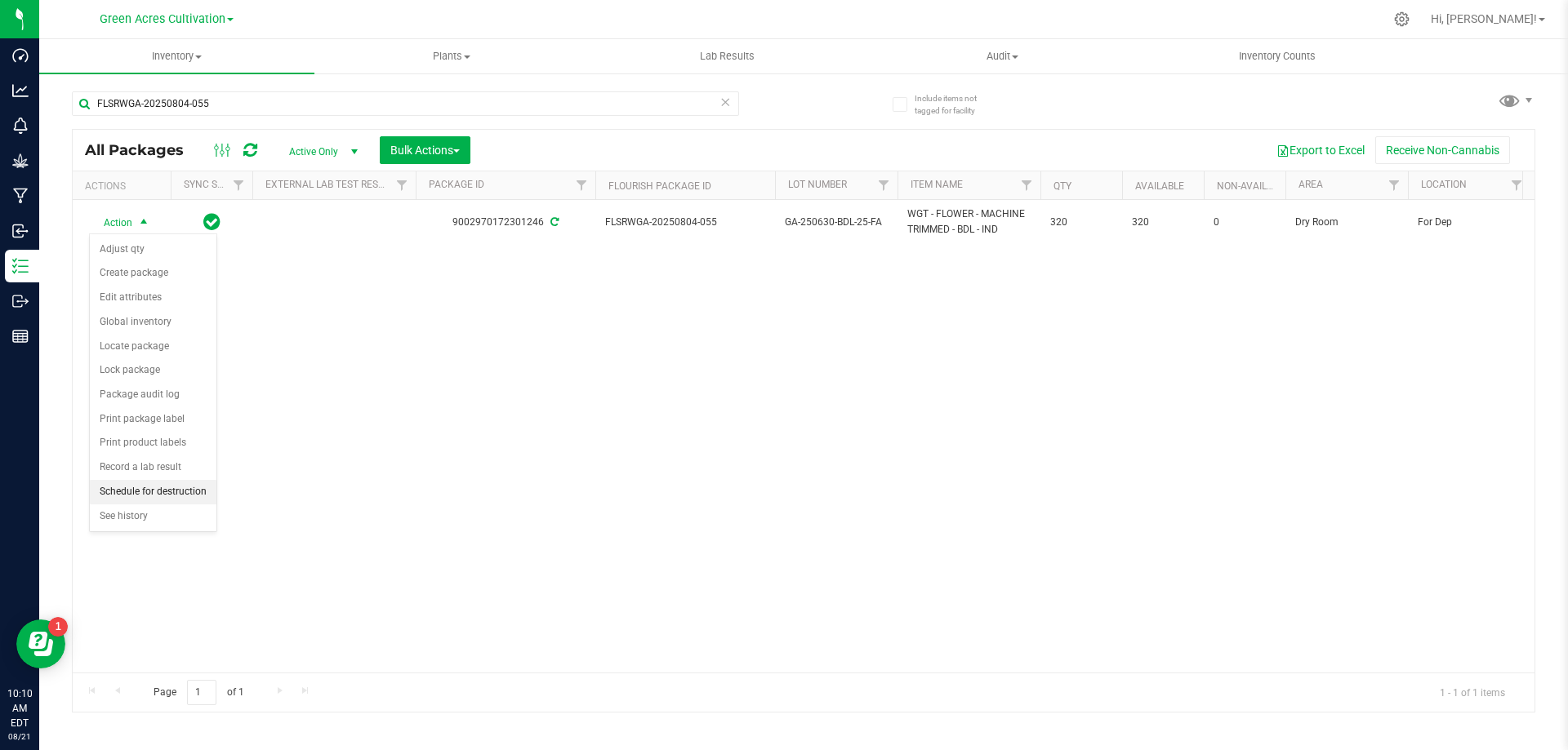
click at [140, 491] on li "Schedule for destruction" at bounding box center [153, 492] width 126 height 24
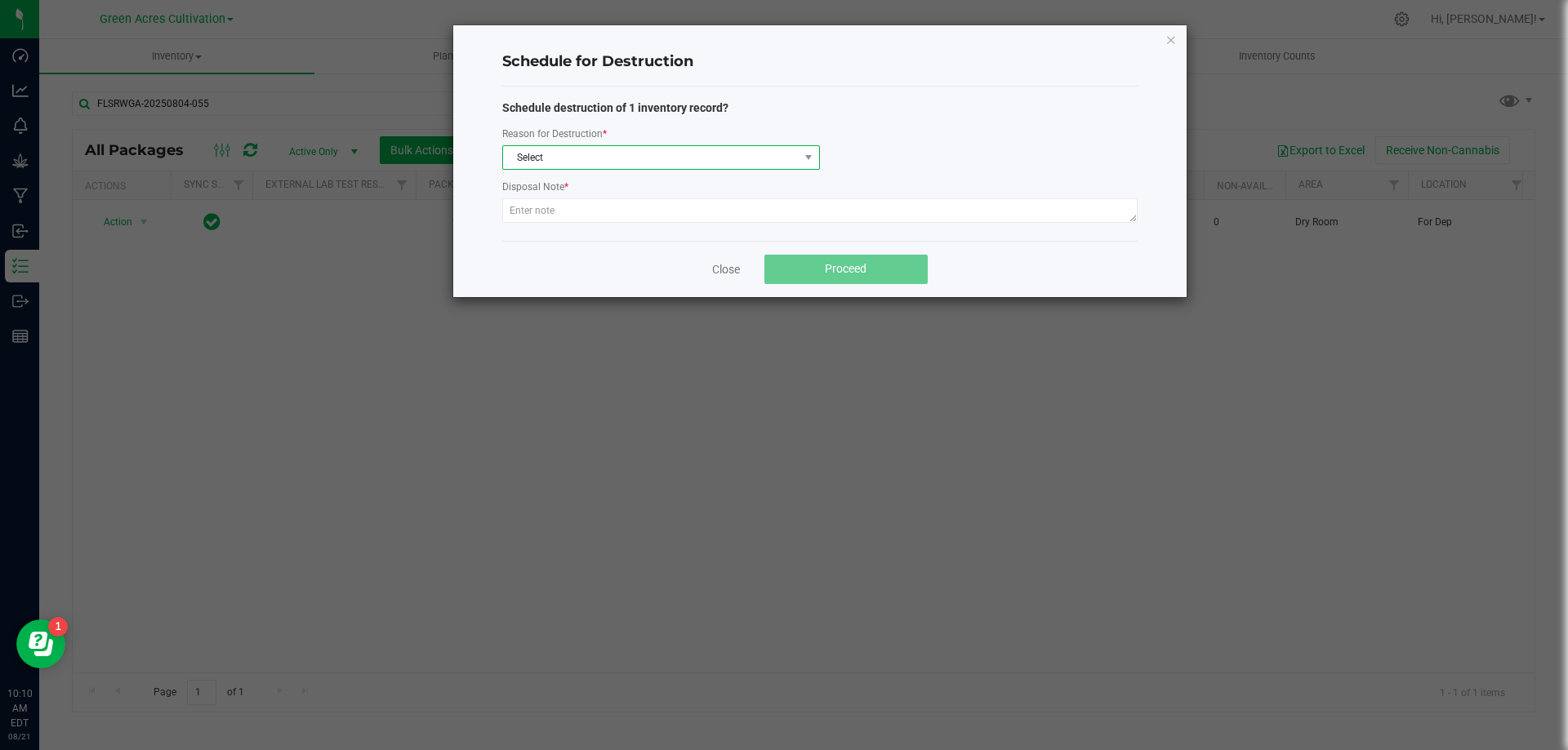
click at [575, 153] on span "Select" at bounding box center [651, 157] width 296 height 23
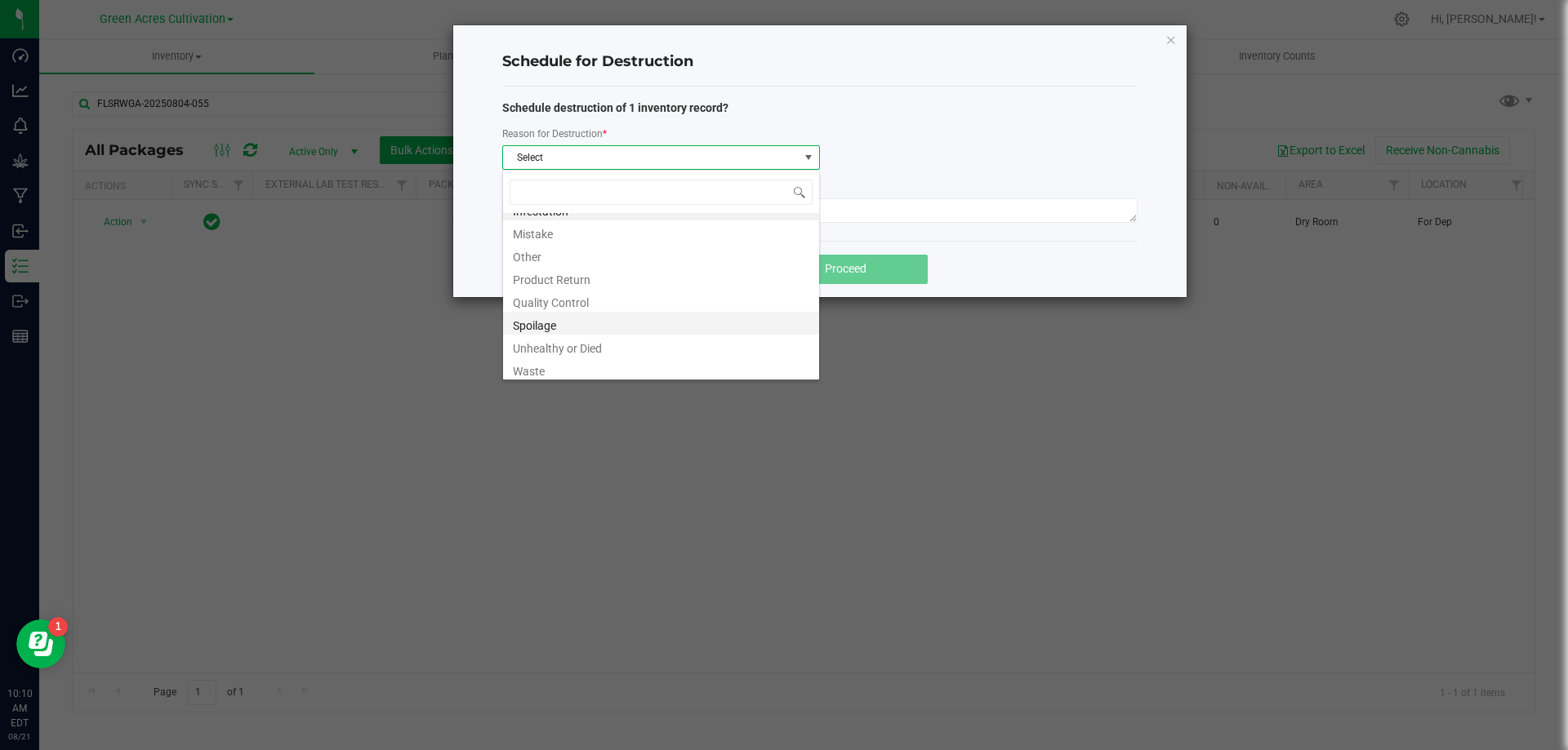
scroll to position [19, 0]
click at [540, 371] on li "Waste" at bounding box center [661, 365] width 316 height 23
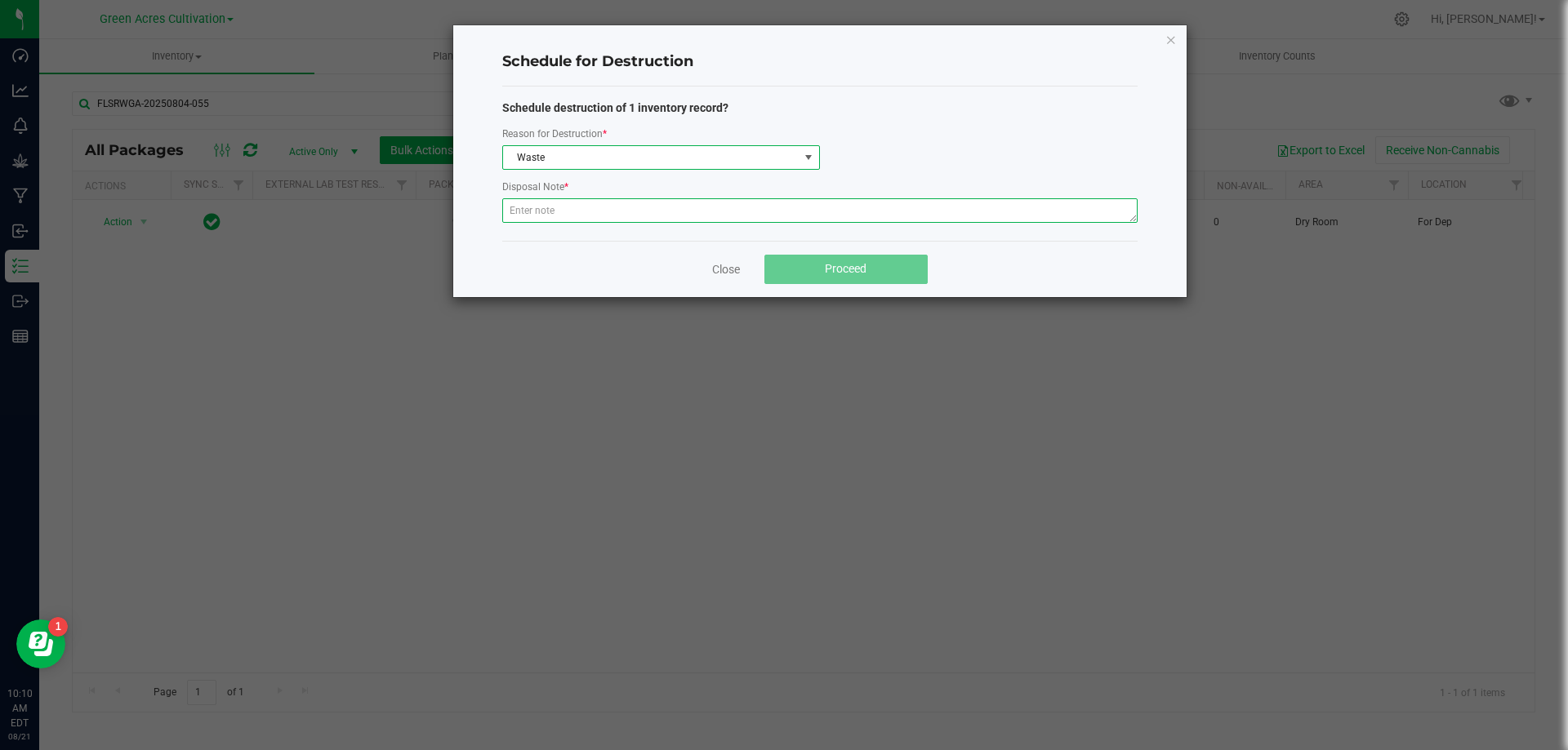
click at [599, 215] on textarea at bounding box center [820, 210] width 636 height 24
type textarea "POST QC"
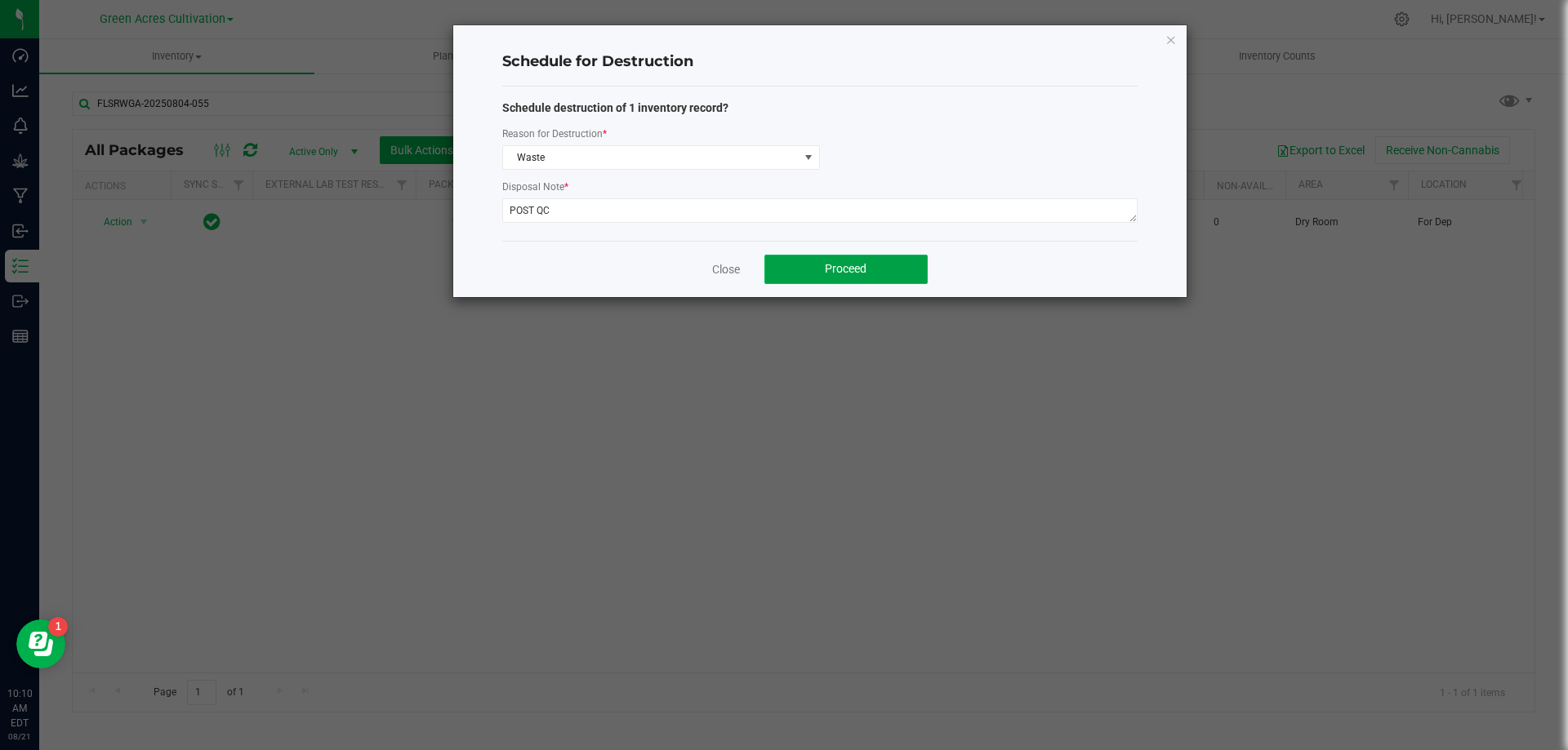
click at [866, 268] on span "Proceed" at bounding box center [846, 268] width 42 height 13
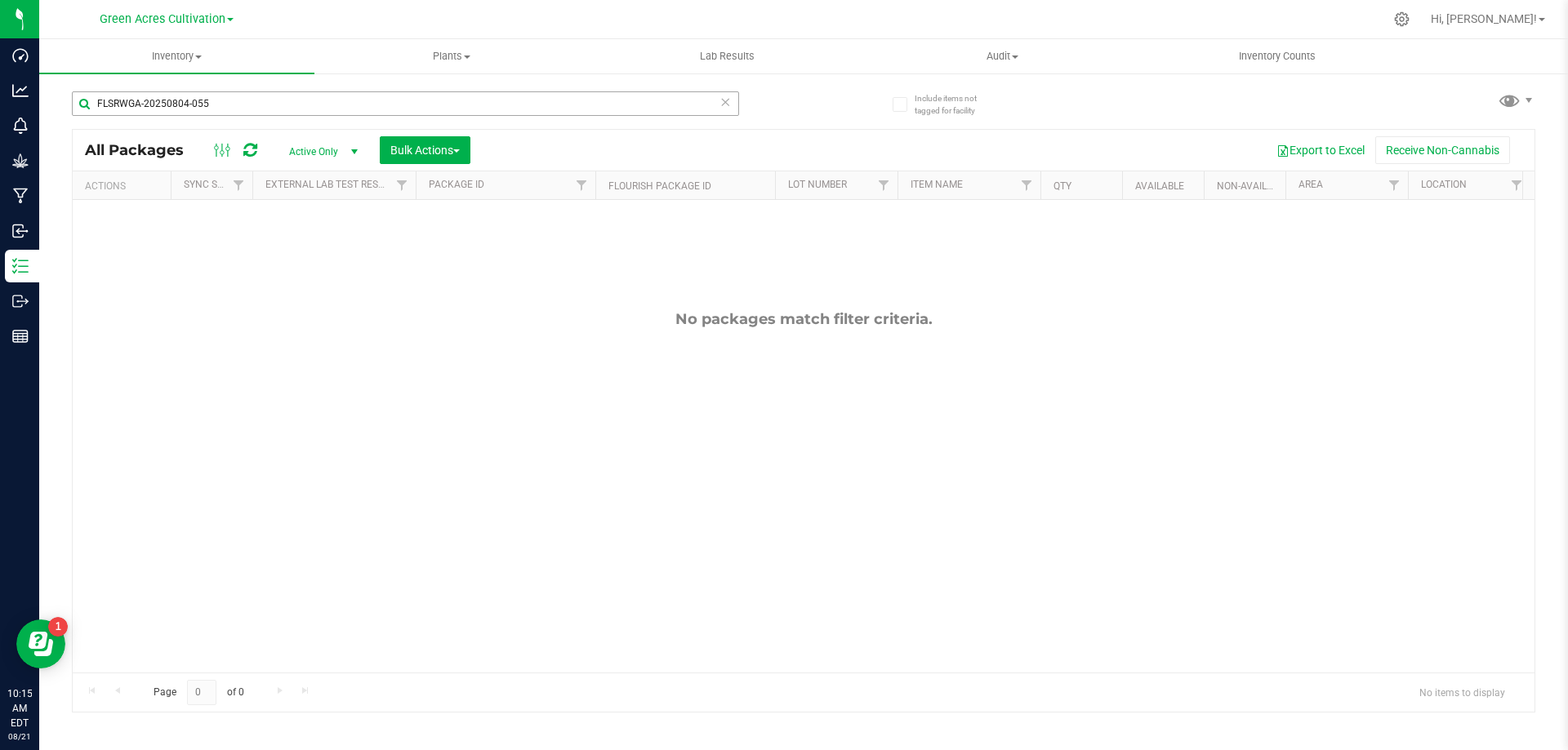
drag, startPoint x: 312, startPoint y: 116, endPoint x: 277, endPoint y: 111, distance: 35.4
click at [292, 115] on div "FLSRWGA-20250804-055" at bounding box center [405, 110] width 667 height 38
drag, startPoint x: 262, startPoint y: 109, endPoint x: 113, endPoint y: 109, distance: 149.0
click at [113, 109] on input "FLSRWGA-20250804-055" at bounding box center [405, 103] width 667 height 24
type input "F"
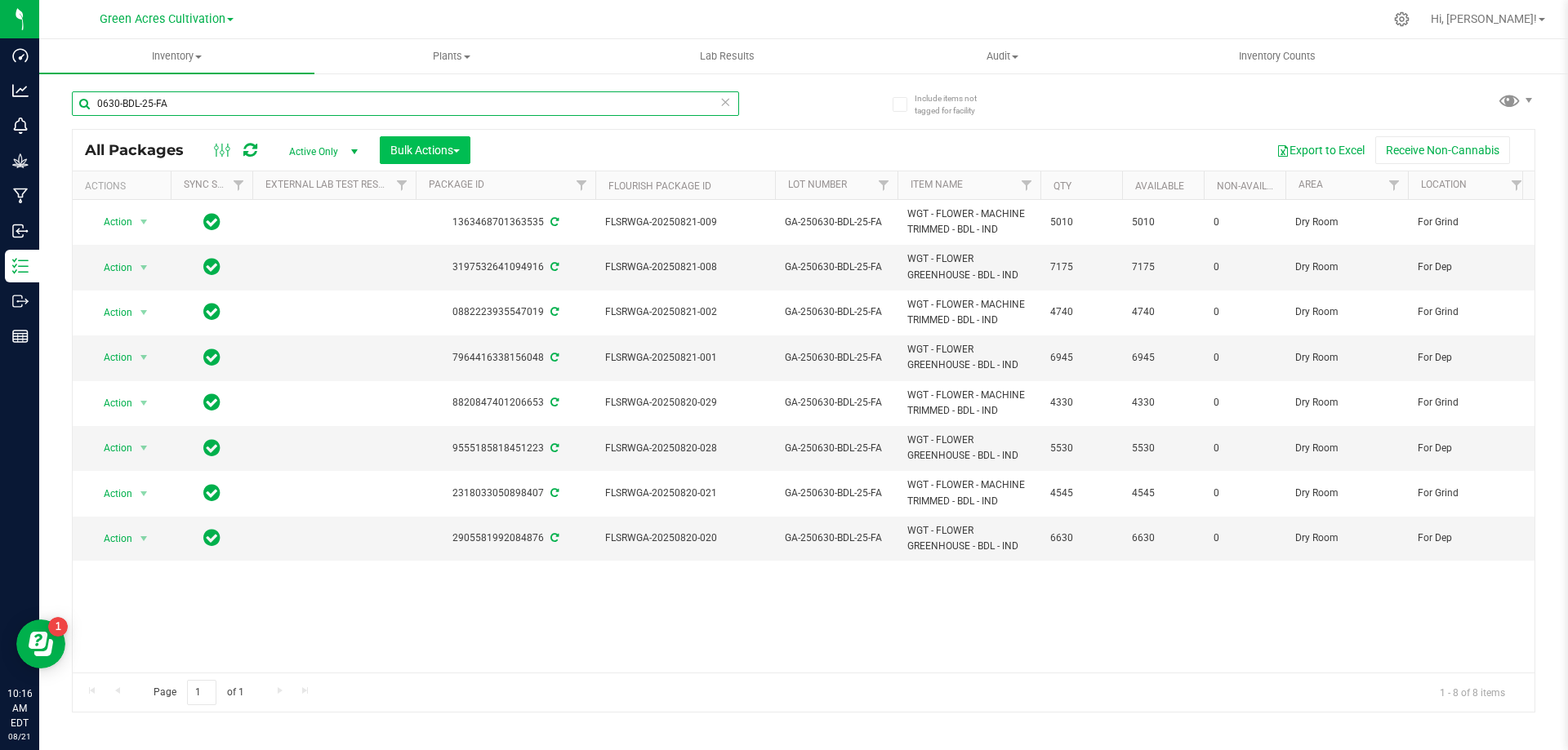
type input "0630-BDL-25-FA"
click at [433, 154] on span "Bulk Actions" at bounding box center [425, 150] width 69 height 13
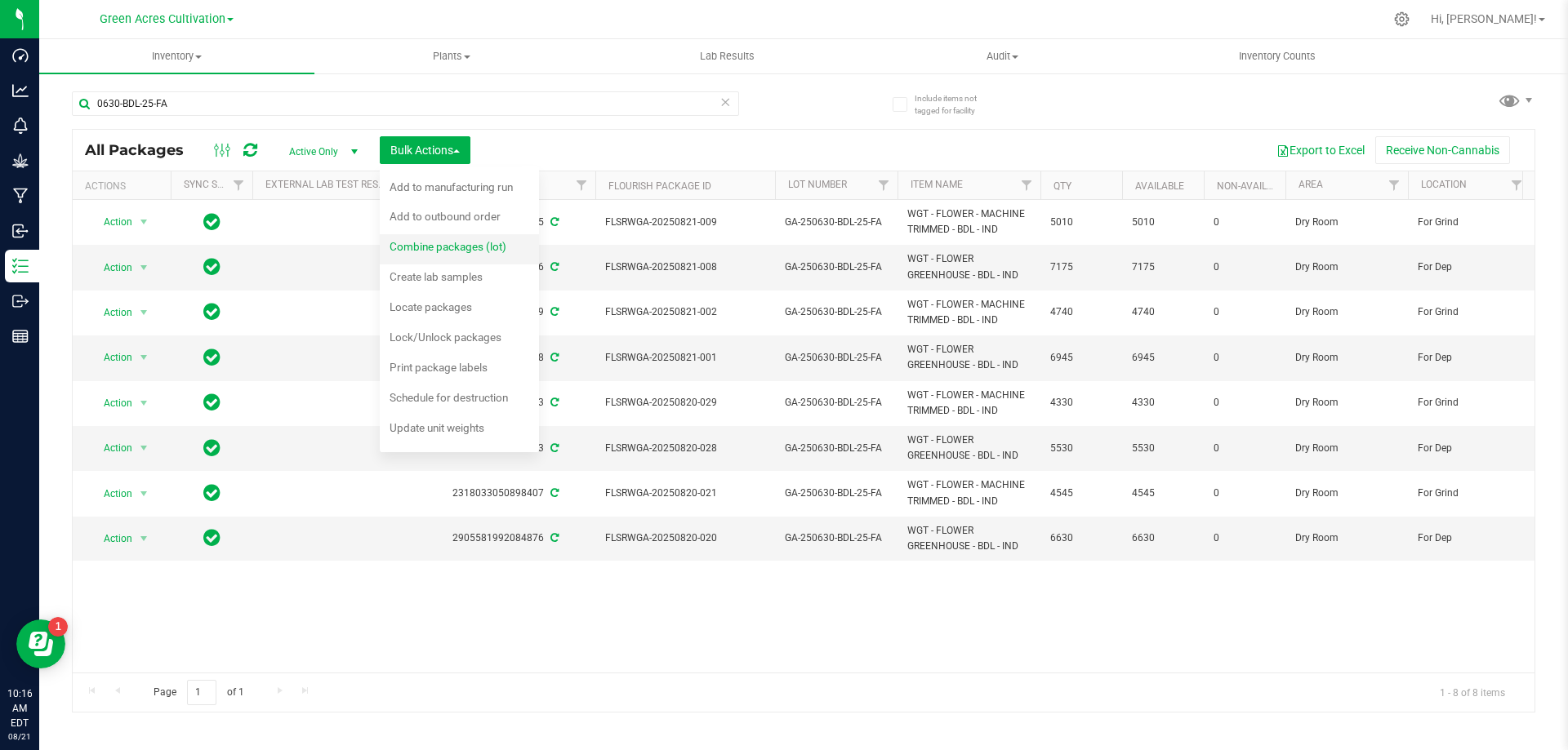
click at [456, 251] on span "Combine packages (lot)" at bounding box center [448, 246] width 117 height 13
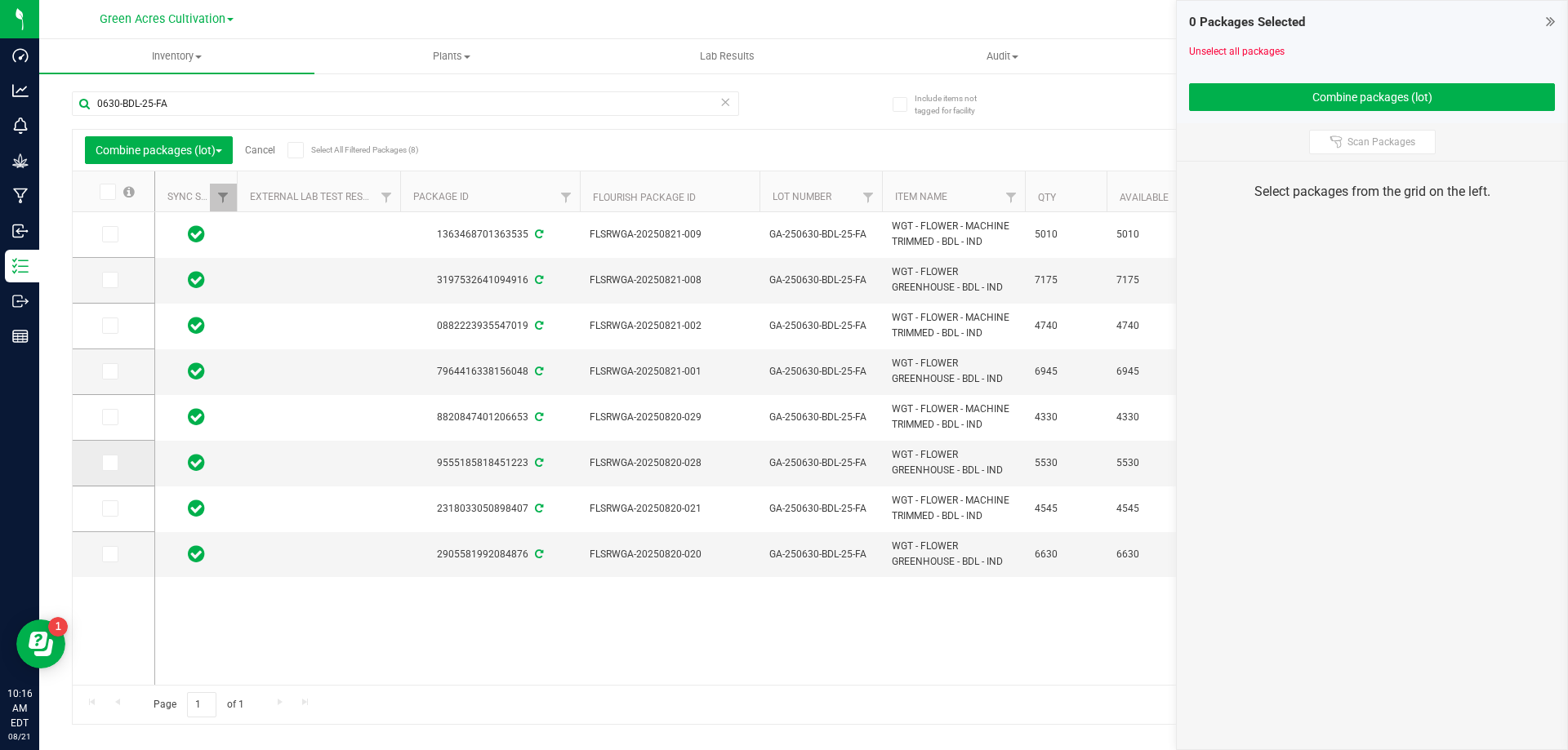
click at [109, 462] on icon at bounding box center [109, 462] width 11 height 0
click at [0, 0] on input "checkbox" at bounding box center [0, 0] width 0 height 0
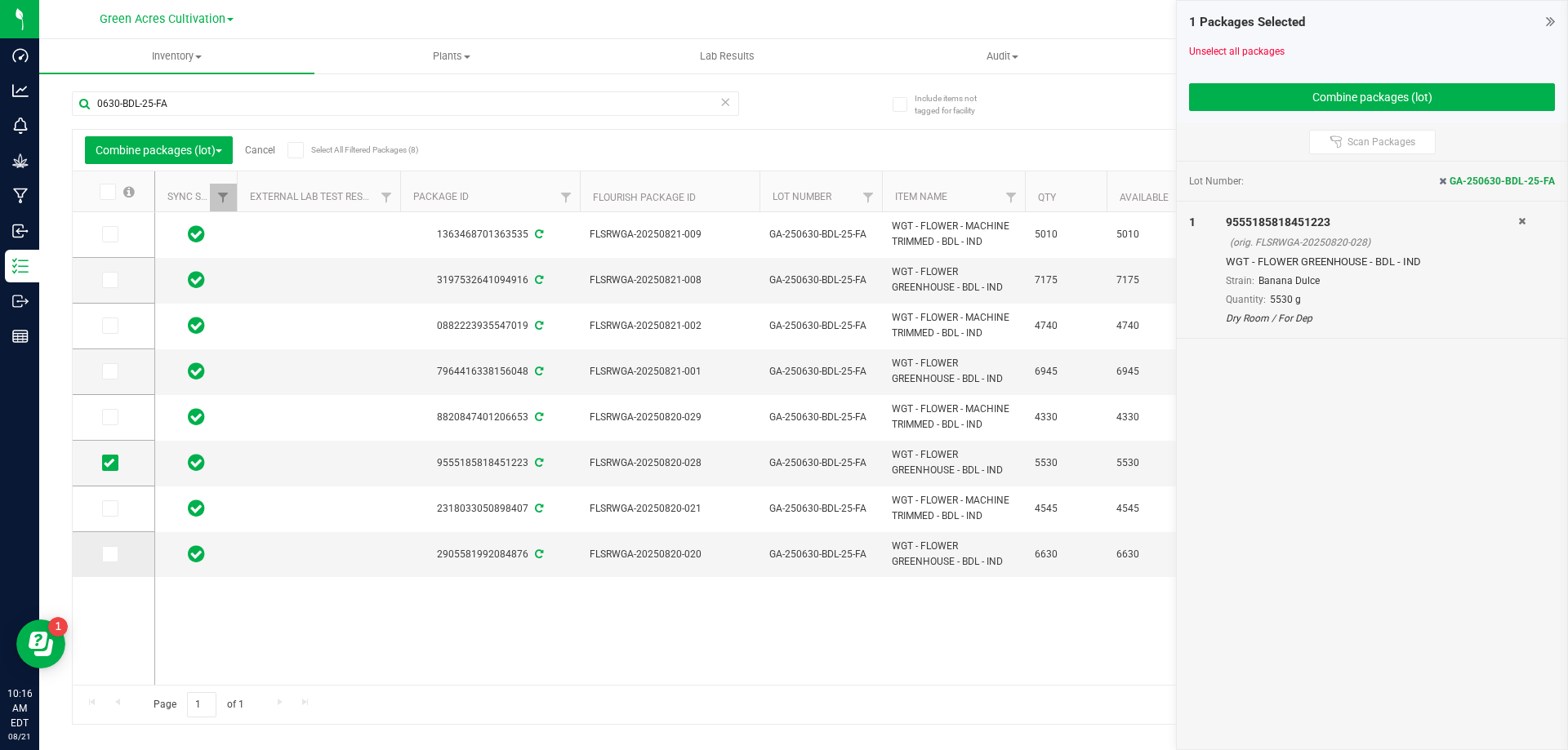
click at [110, 555] on icon at bounding box center [109, 555] width 11 height 0
click at [0, 0] on input "checkbox" at bounding box center [0, 0] width 0 height 0
click at [108, 280] on icon at bounding box center [109, 280] width 11 height 0
click at [0, 0] on input "checkbox" at bounding box center [0, 0] width 0 height 0
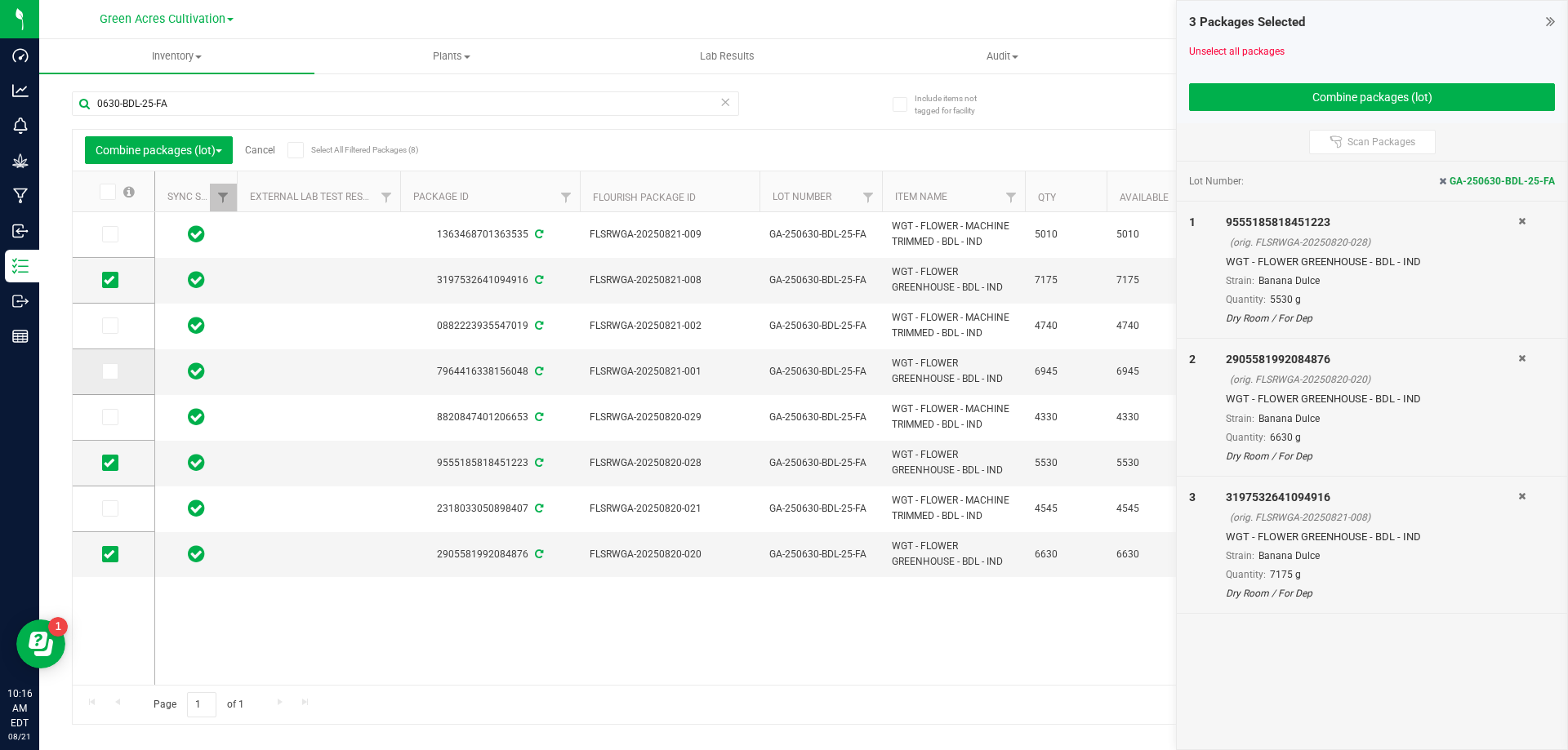
click at [106, 371] on icon at bounding box center [109, 371] width 11 height 0
click at [0, 0] on input "checkbox" at bounding box center [0, 0] width 0 height 0
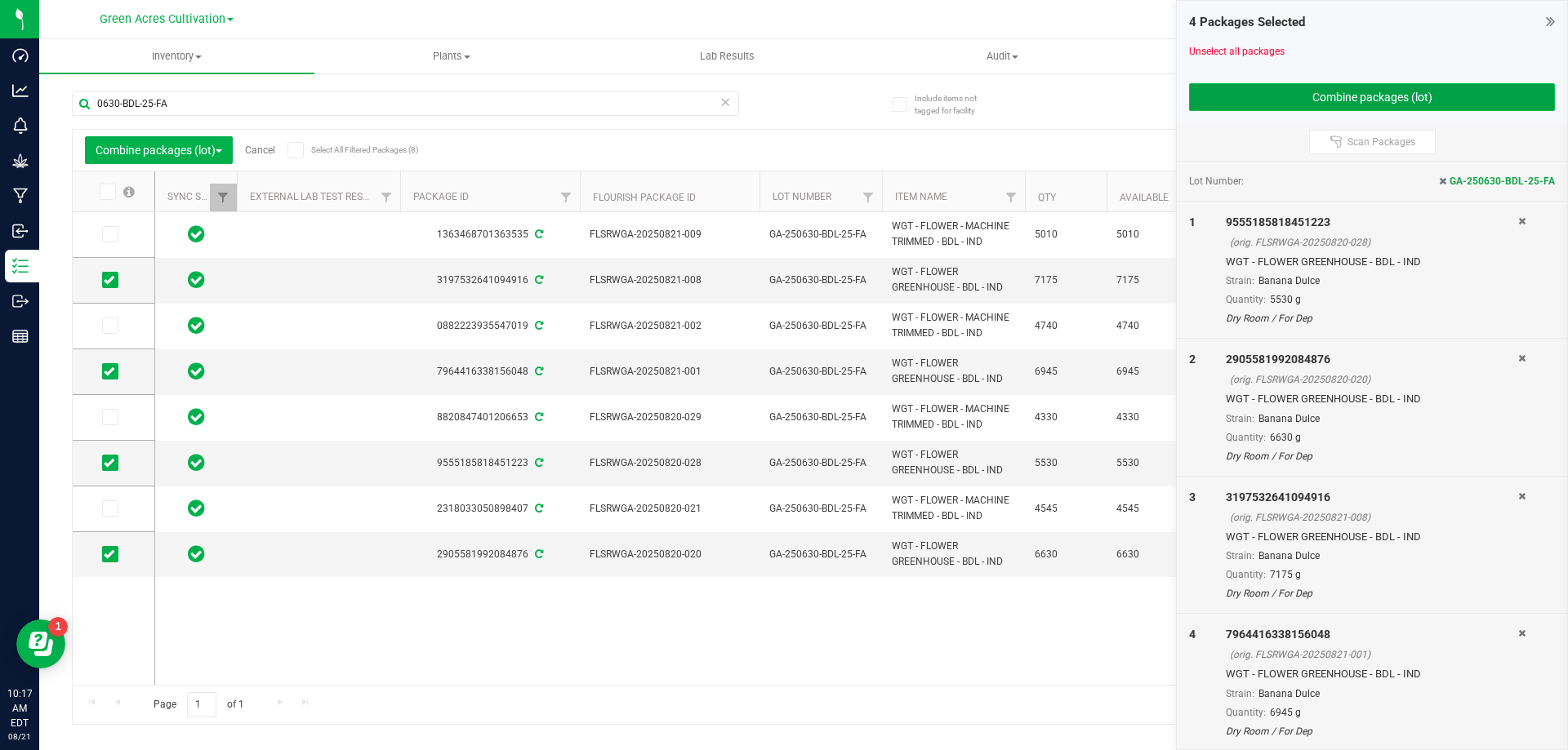
click at [1334, 90] on button "Combine packages (lot)" at bounding box center [1372, 97] width 366 height 28
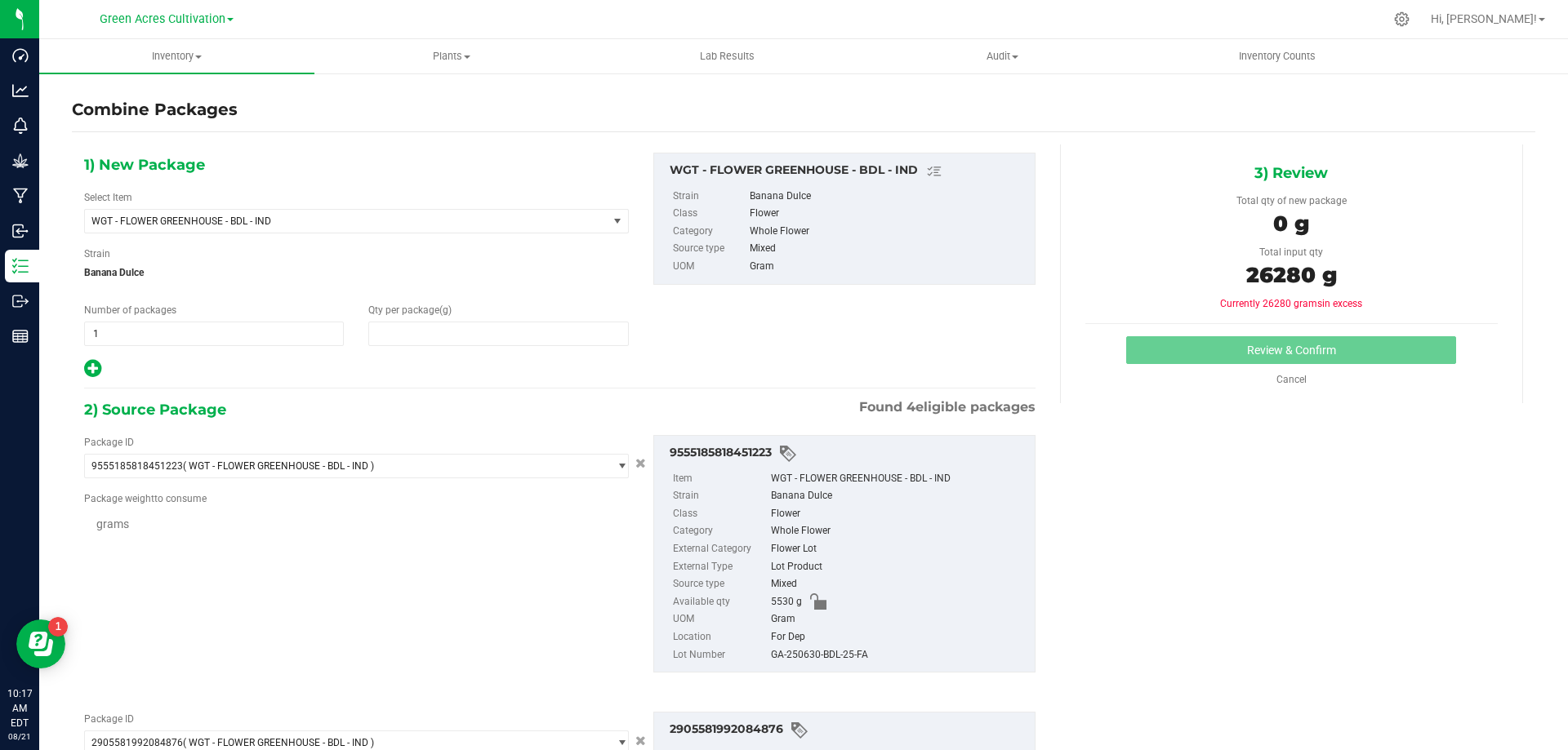
type input "0"
click at [553, 332] on span at bounding box center [498, 333] width 260 height 24
type input "26280"
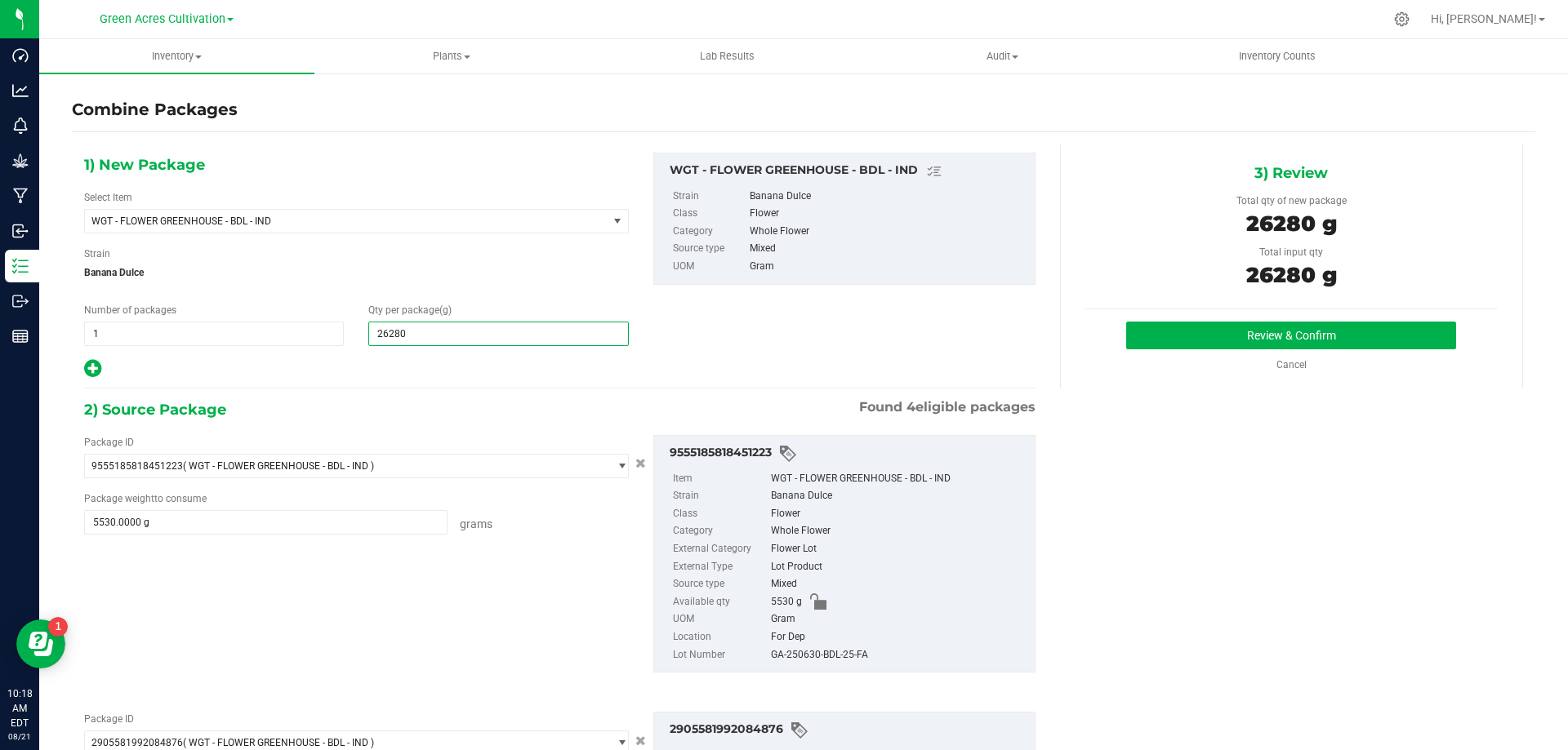
type input "26,280"
click at [814, 657] on div "GA-250630-BDL-25-FA" at bounding box center [898, 655] width 256 height 17
copy div "GA-250630-BDL-25-FA"
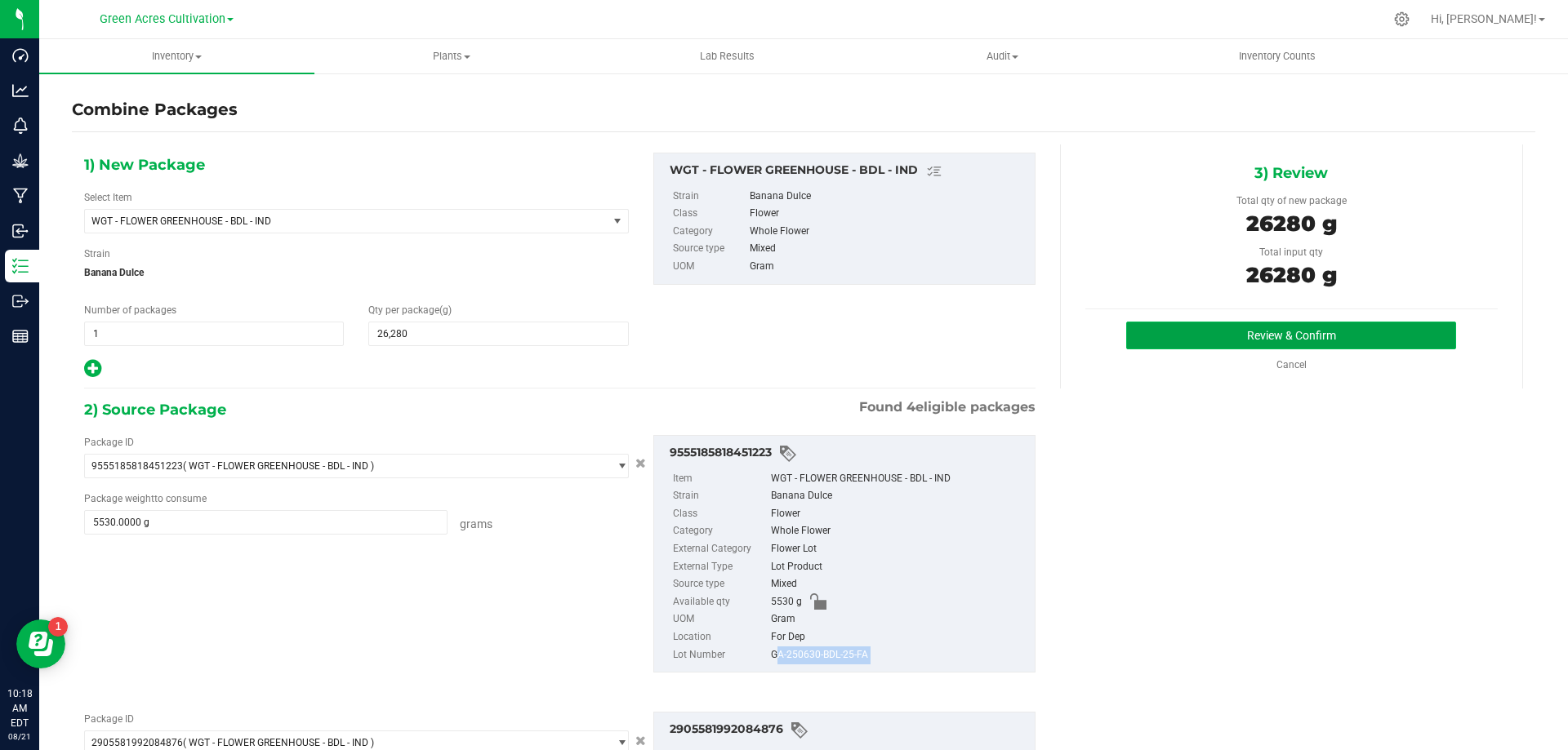
click at [1173, 324] on button "Review & Confirm" at bounding box center [1291, 335] width 330 height 28
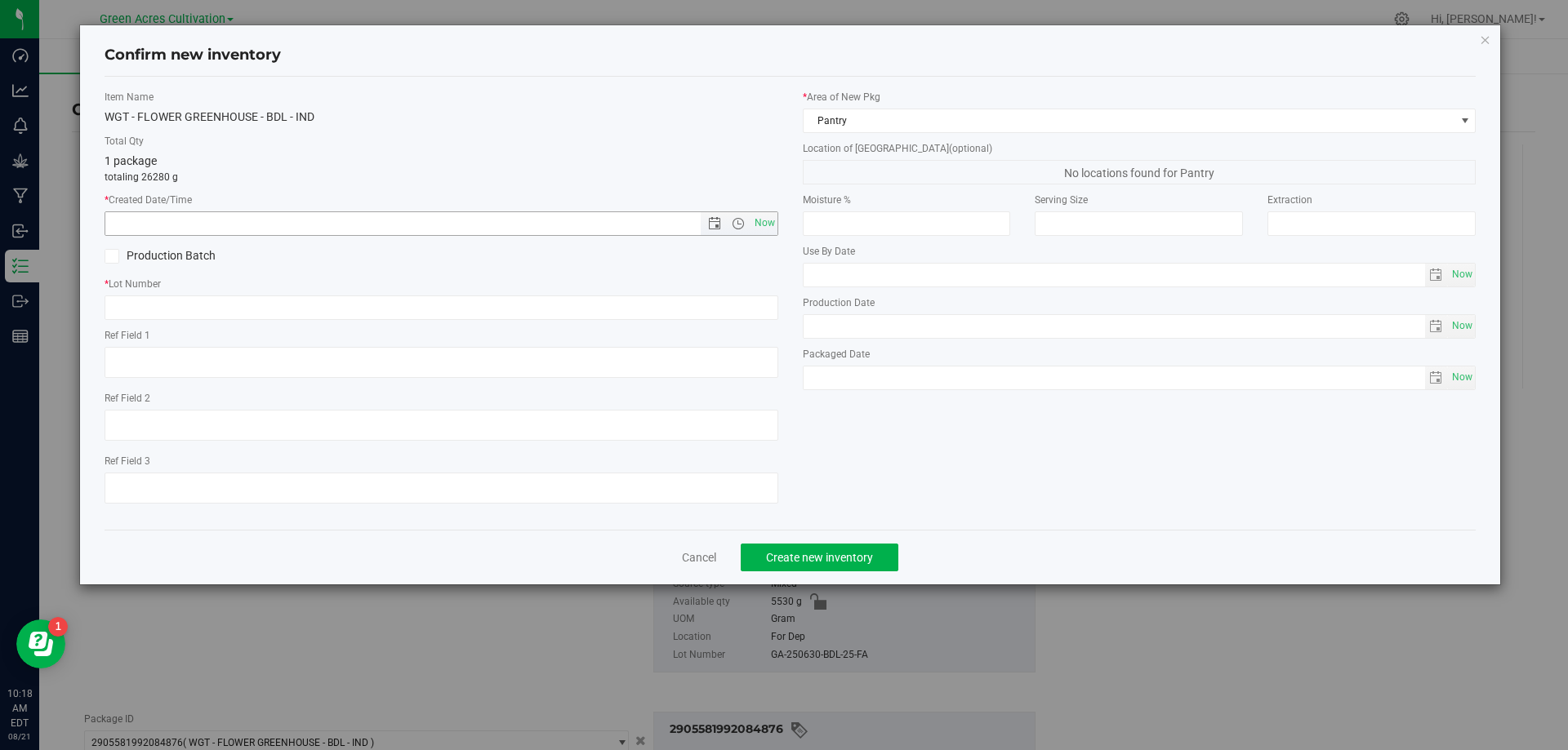
drag, startPoint x: 767, startPoint y: 215, endPoint x: 769, endPoint y: 250, distance: 35.1
click at [768, 215] on span "Now" at bounding box center [764, 223] width 28 height 23
type input "[DATE] 10:18 AM"
click at [739, 304] on input "text" at bounding box center [441, 307] width 674 height 24
paste input "GA-250630-BDL-25-FA"
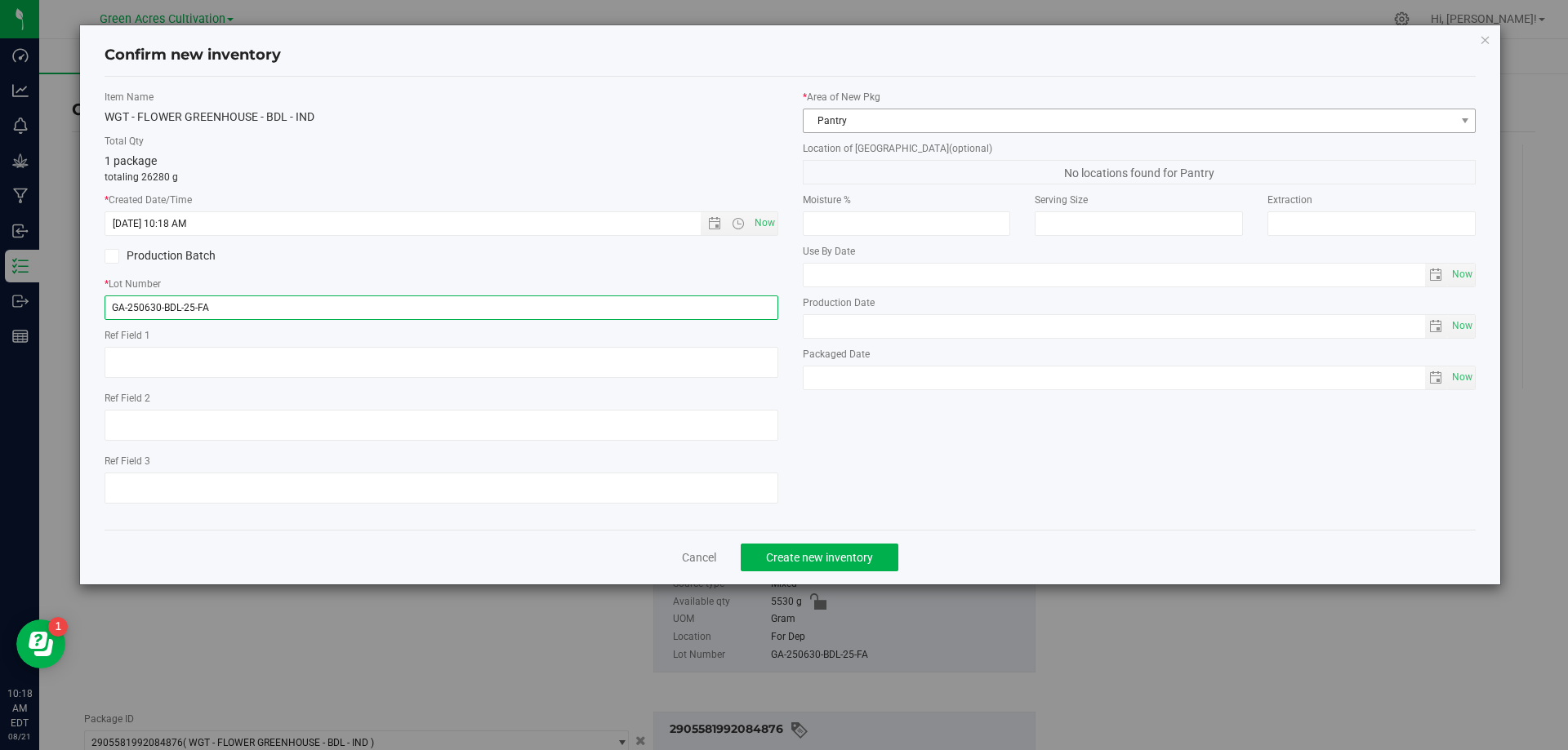
type input "GA-250630-BDL-25-FA"
click at [894, 112] on span "Pantry" at bounding box center [1139, 120] width 674 height 24
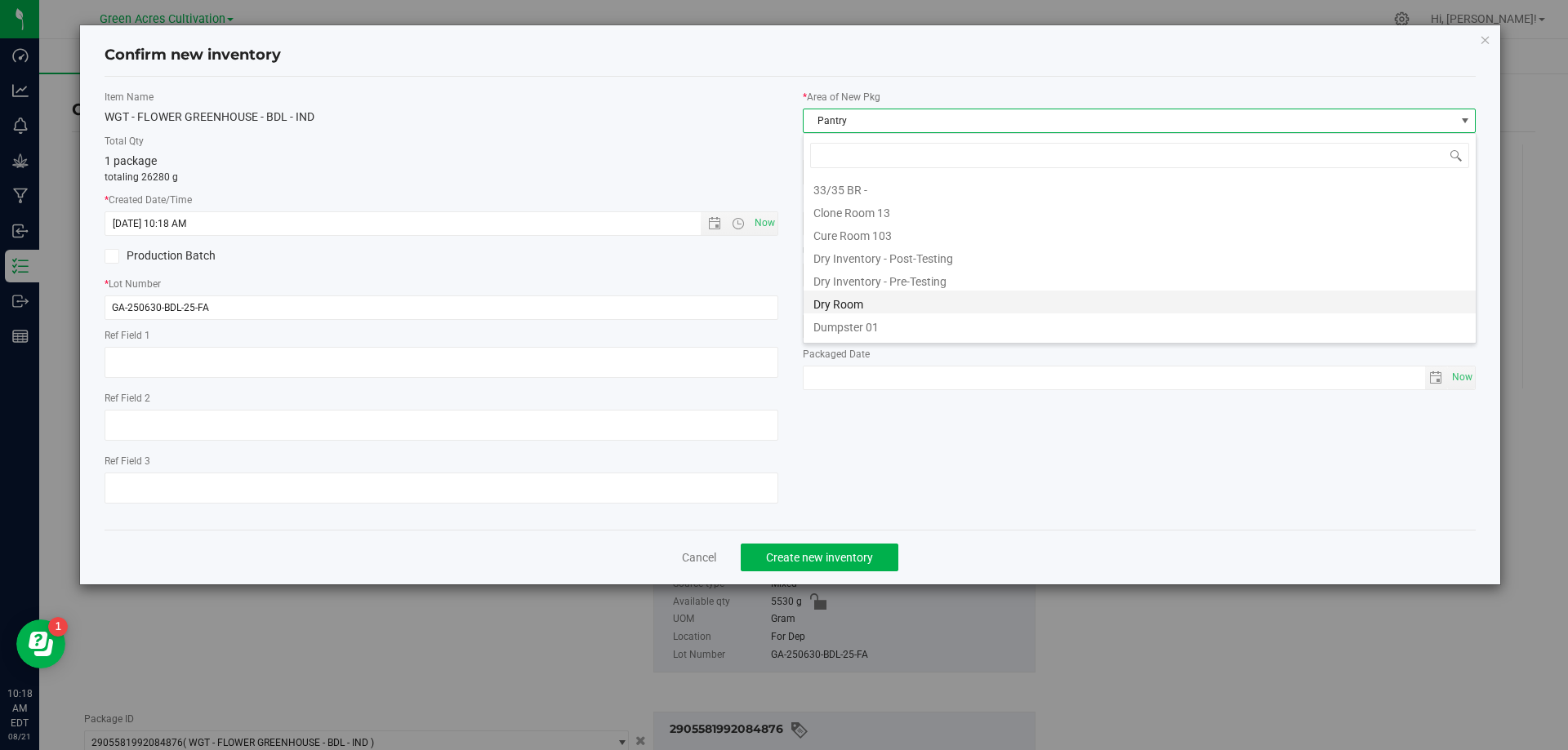
click at [856, 300] on li "Dry Room" at bounding box center [1140, 302] width 673 height 23
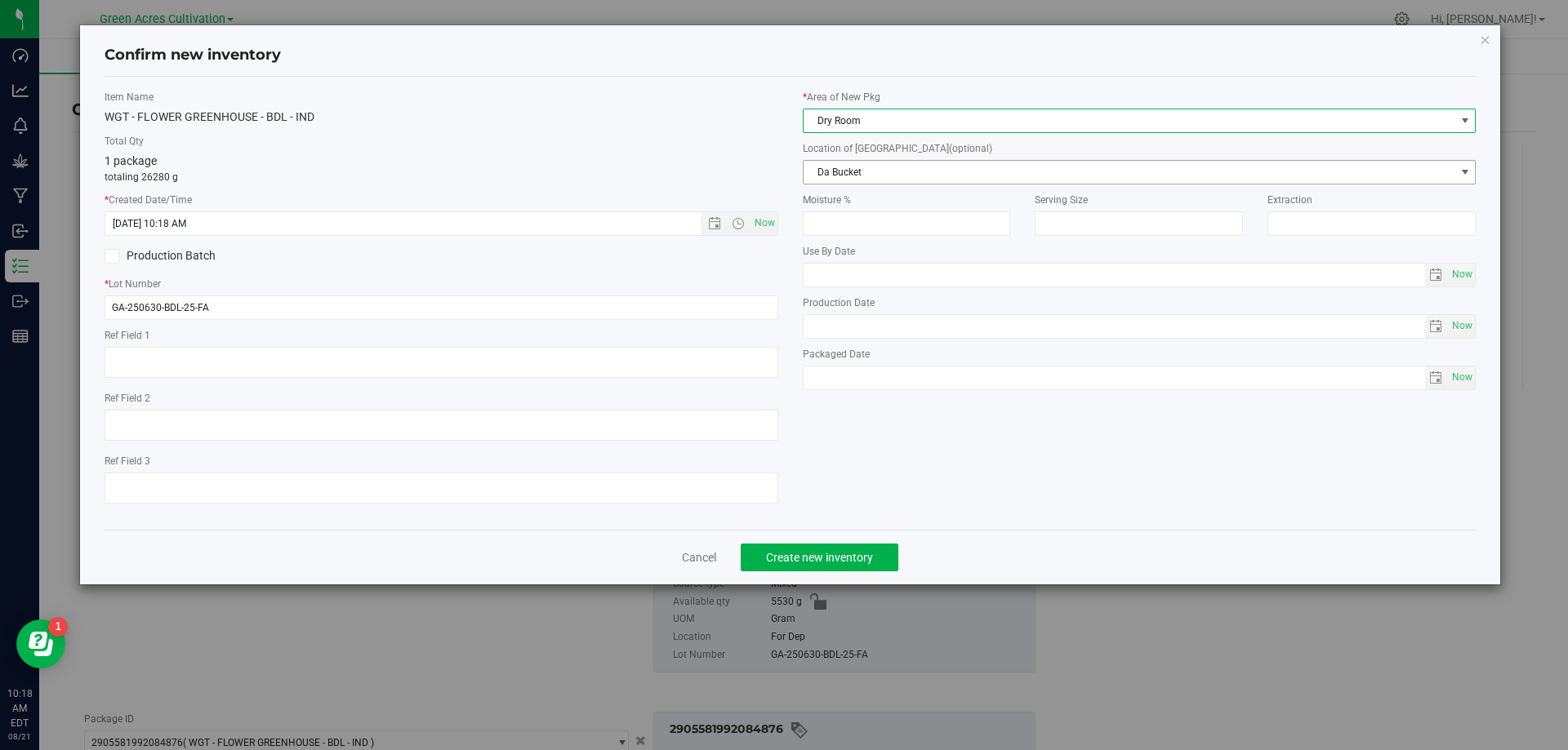
click at [887, 163] on span "Da Bucket" at bounding box center [1130, 173] width 651 height 23
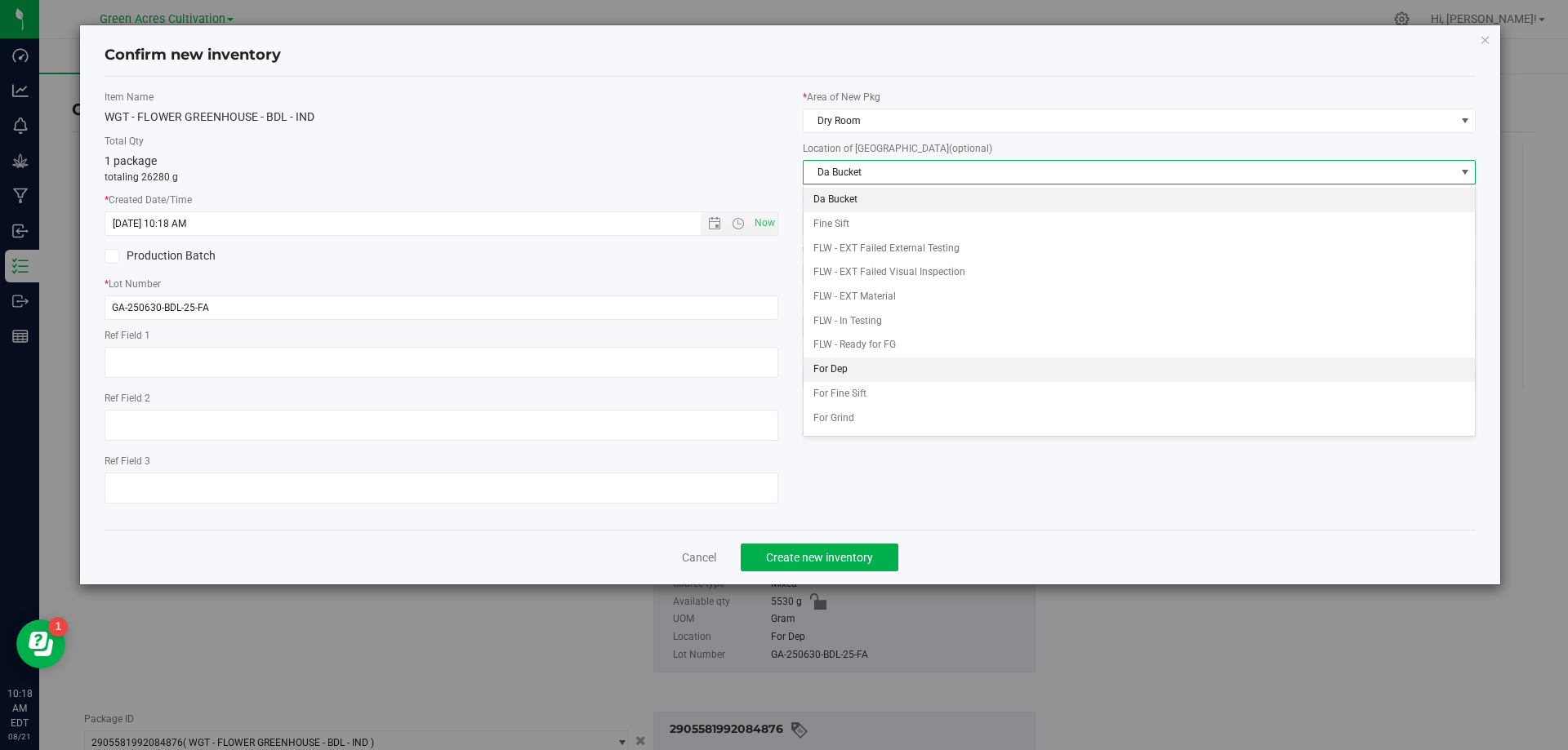
click at [851, 370] on li "For Dep" at bounding box center [1140, 369] width 673 height 24
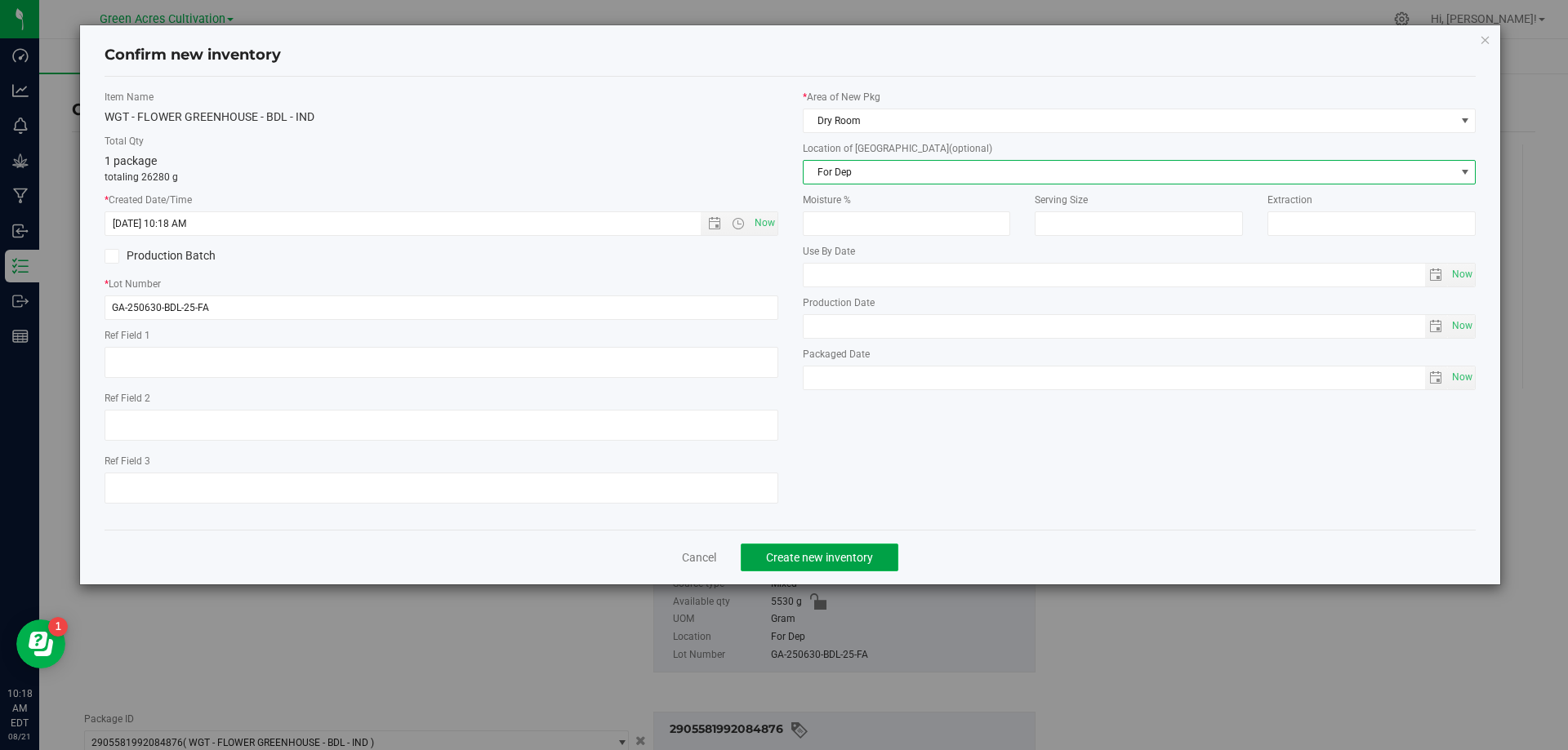
click at [824, 555] on span "Create new inventory" at bounding box center [819, 557] width 107 height 13
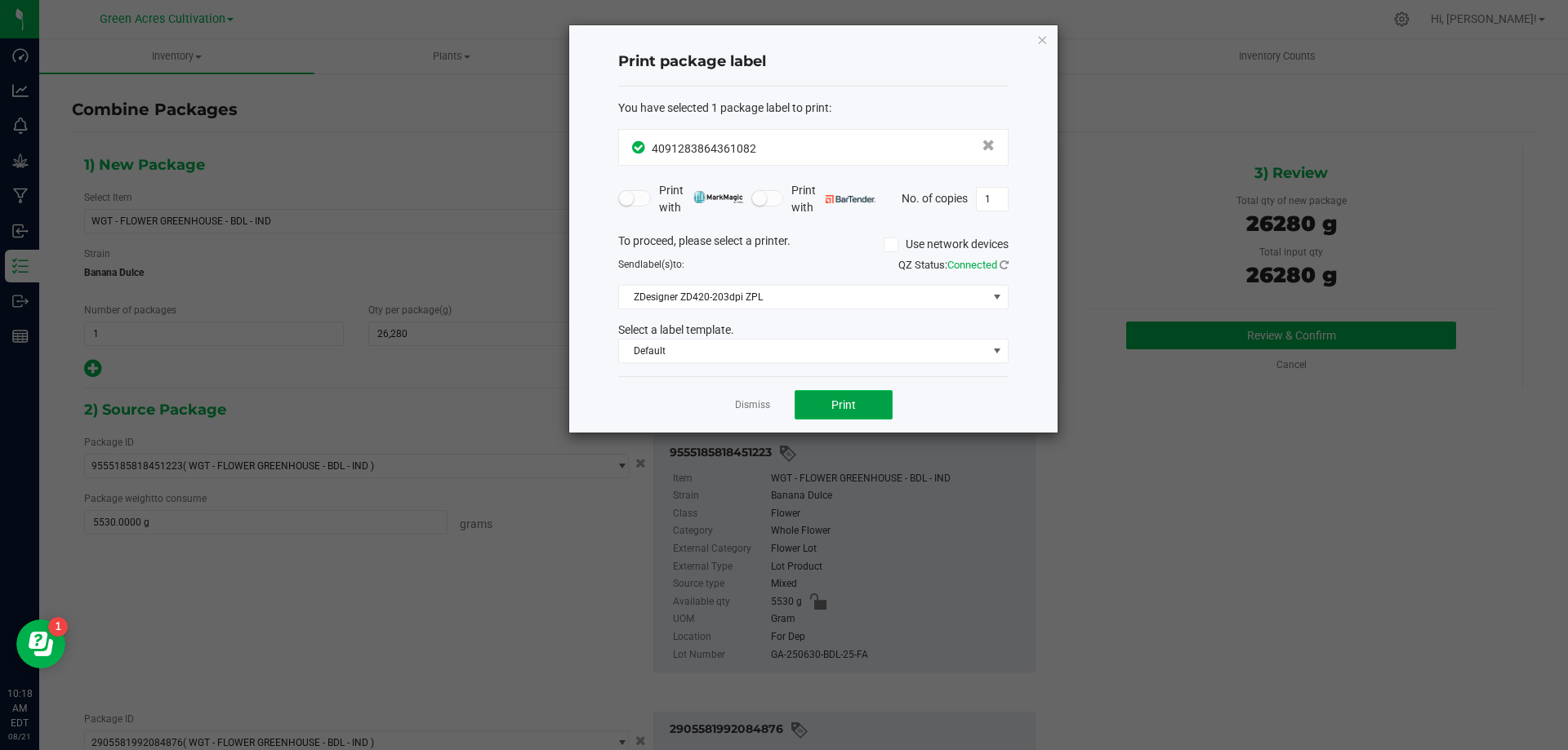
click at [851, 391] on button "Print" at bounding box center [844, 405] width 98 height 29
click at [744, 401] on link "Dismiss" at bounding box center [752, 405] width 35 height 14
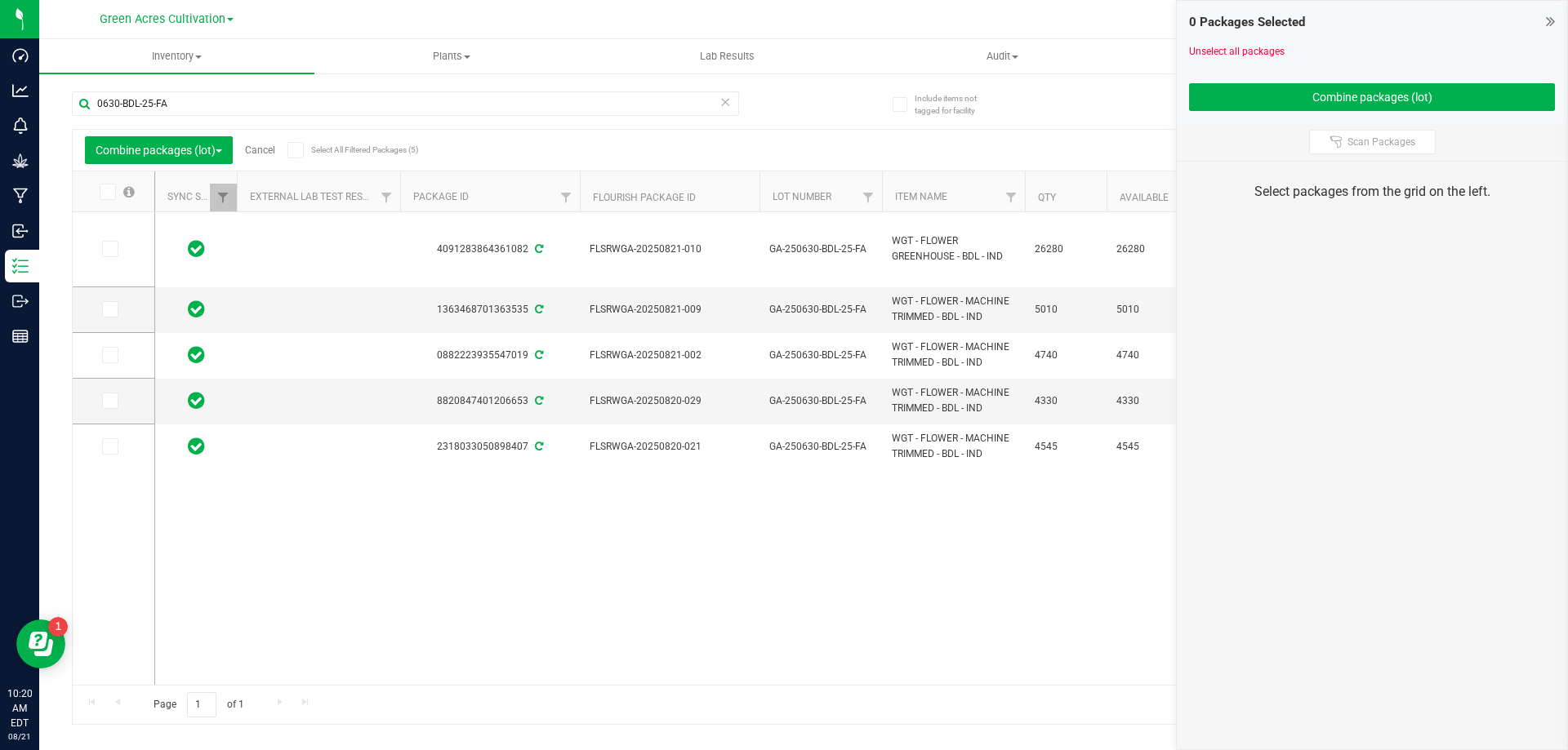
click at [260, 151] on link "Cancel" at bounding box center [260, 151] width 30 height 12
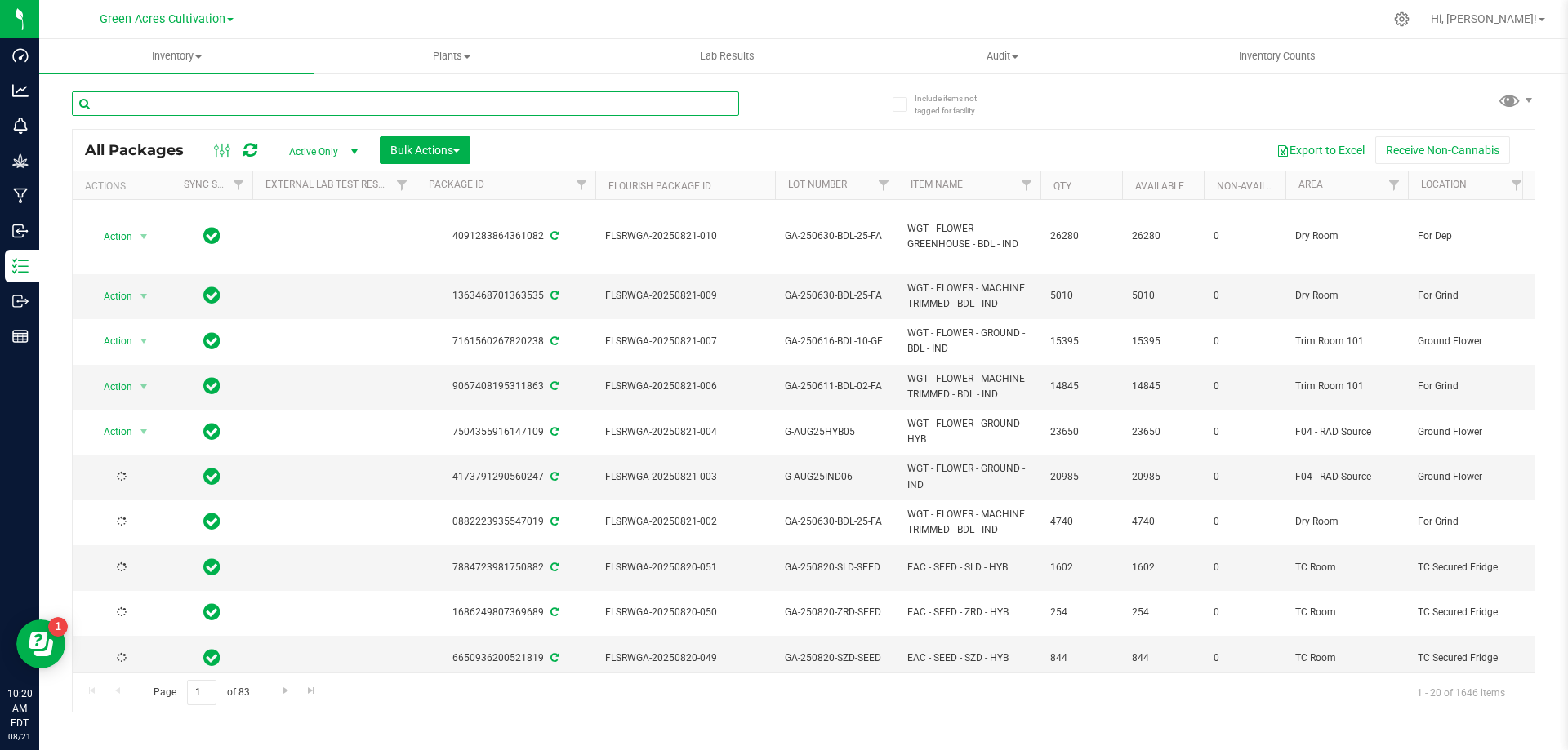
click at [182, 105] on input "text" at bounding box center [405, 103] width 667 height 24
click at [173, 97] on input "text" at bounding box center [405, 103] width 667 height 24
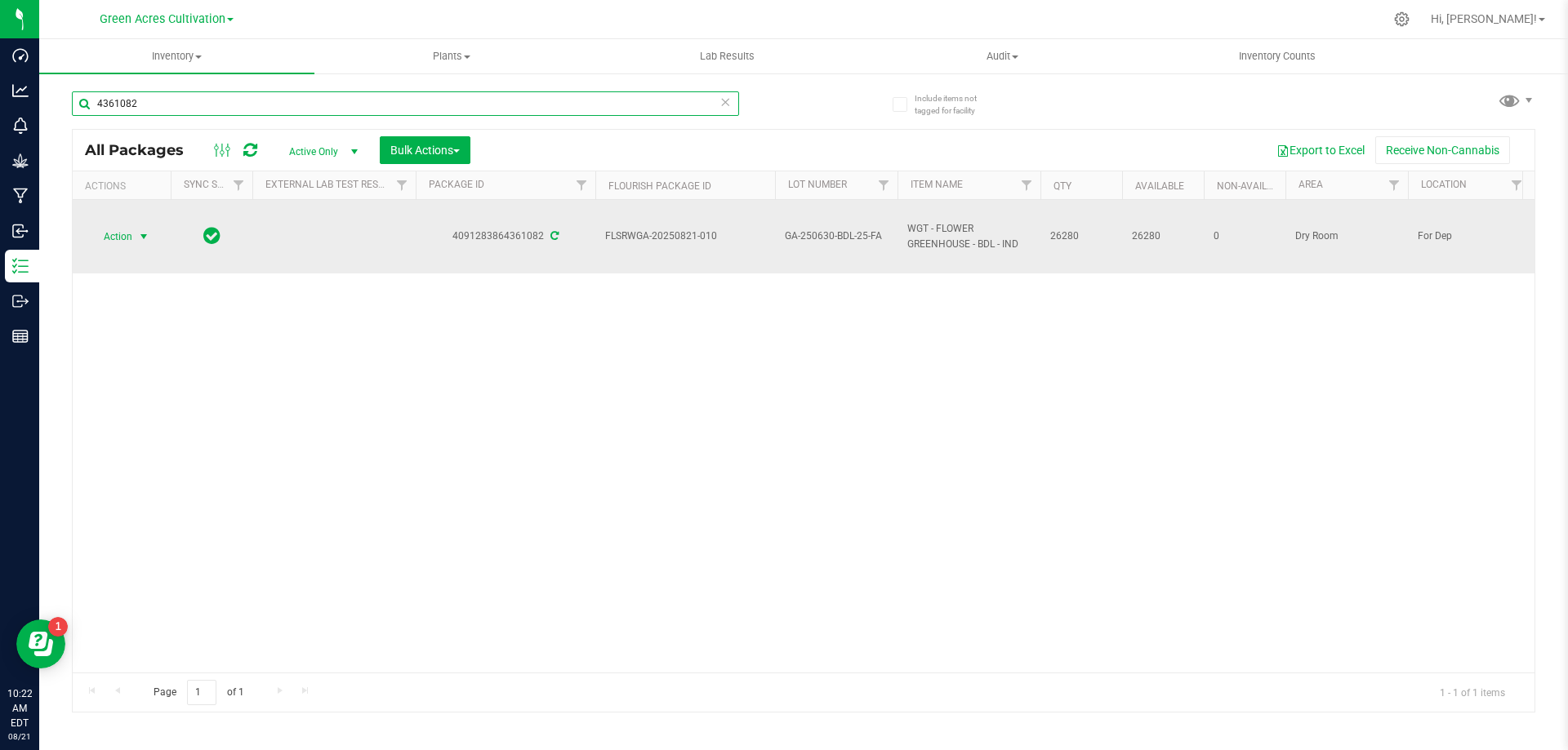
type input "4361082"
click at [105, 235] on span "Action" at bounding box center [111, 237] width 44 height 23
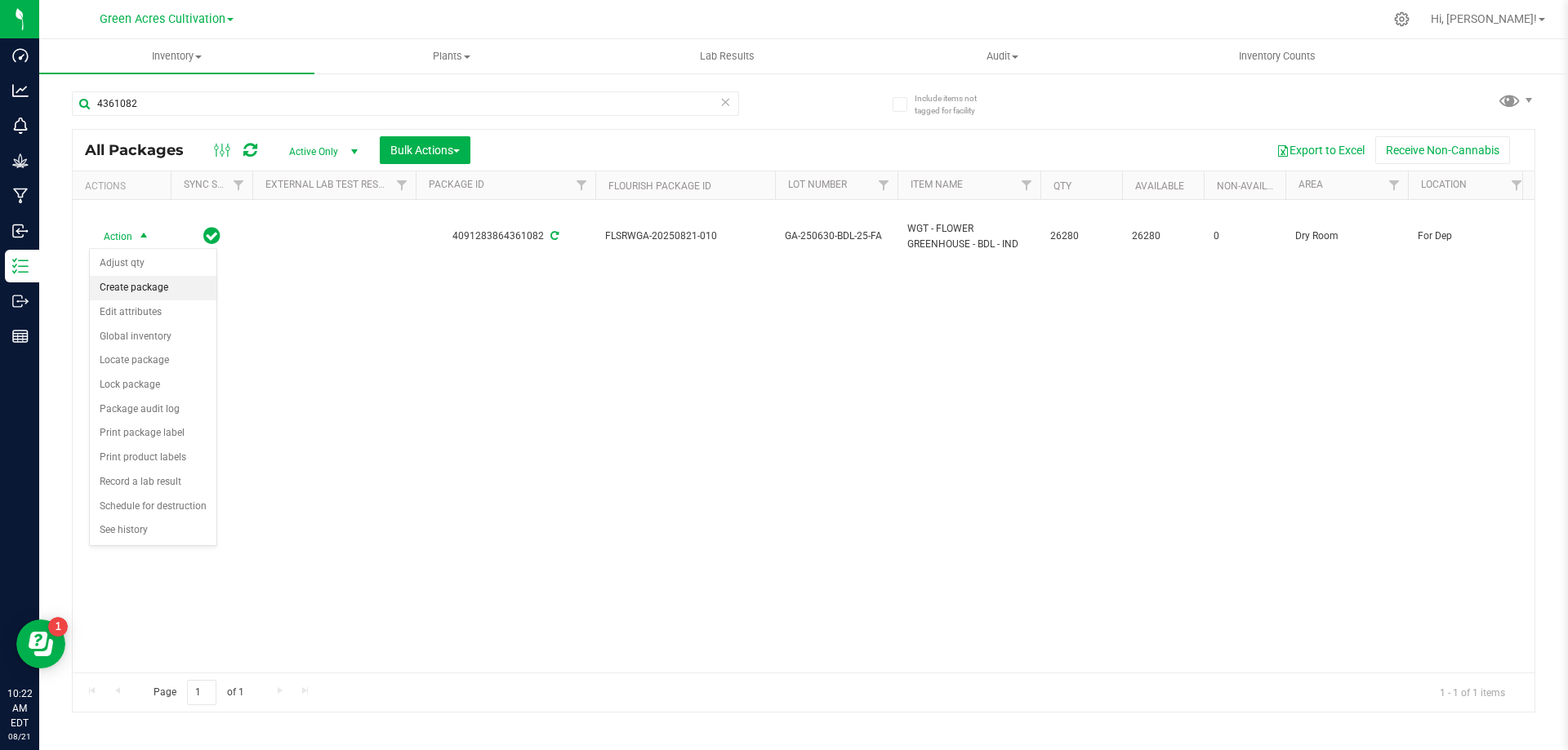
click at [134, 284] on li "Create package" at bounding box center [153, 288] width 126 height 24
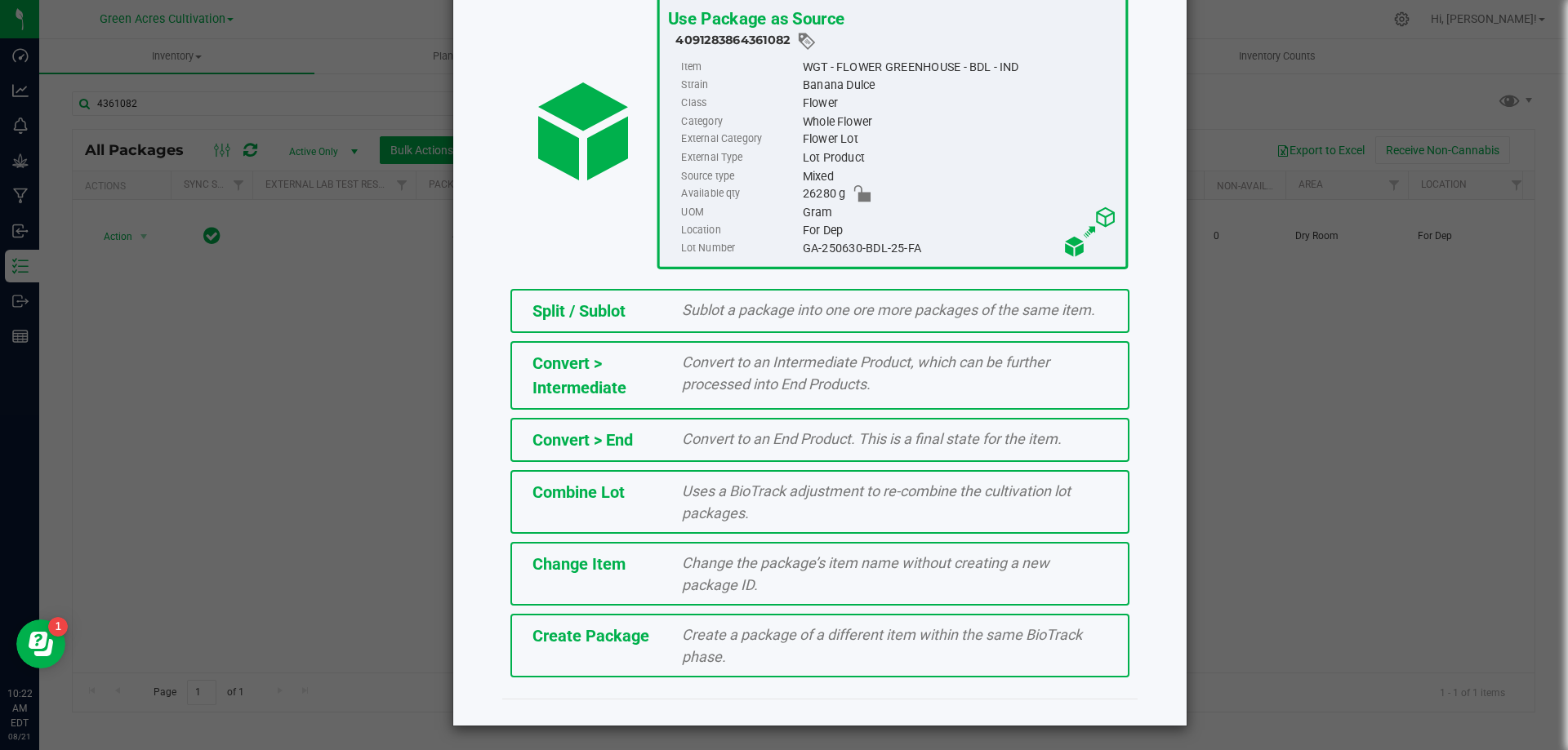
scroll to position [118, 0]
click at [735, 638] on span "Create a package of a different item within the same BioTrack phase." at bounding box center [883, 645] width 401 height 39
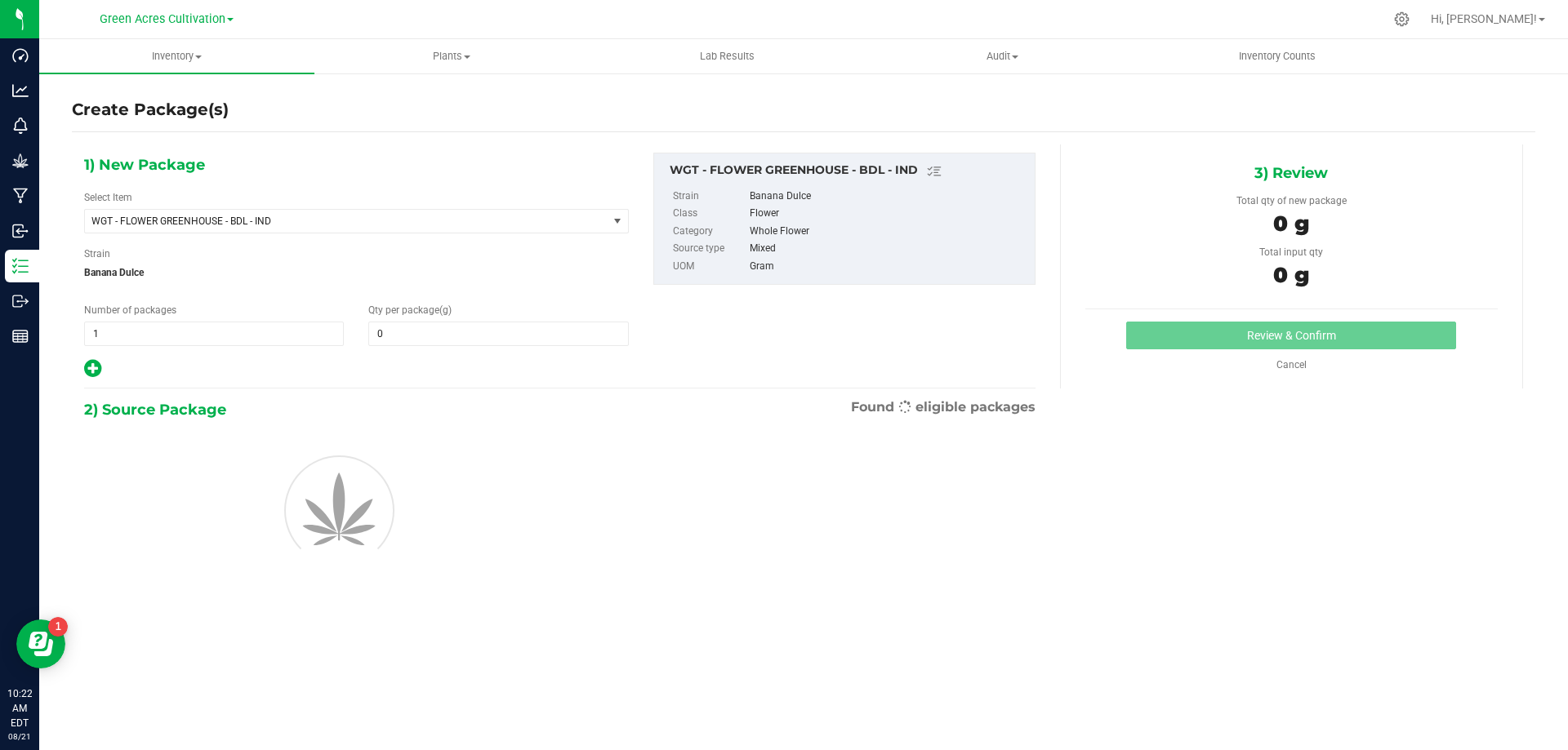
type input "0.0000"
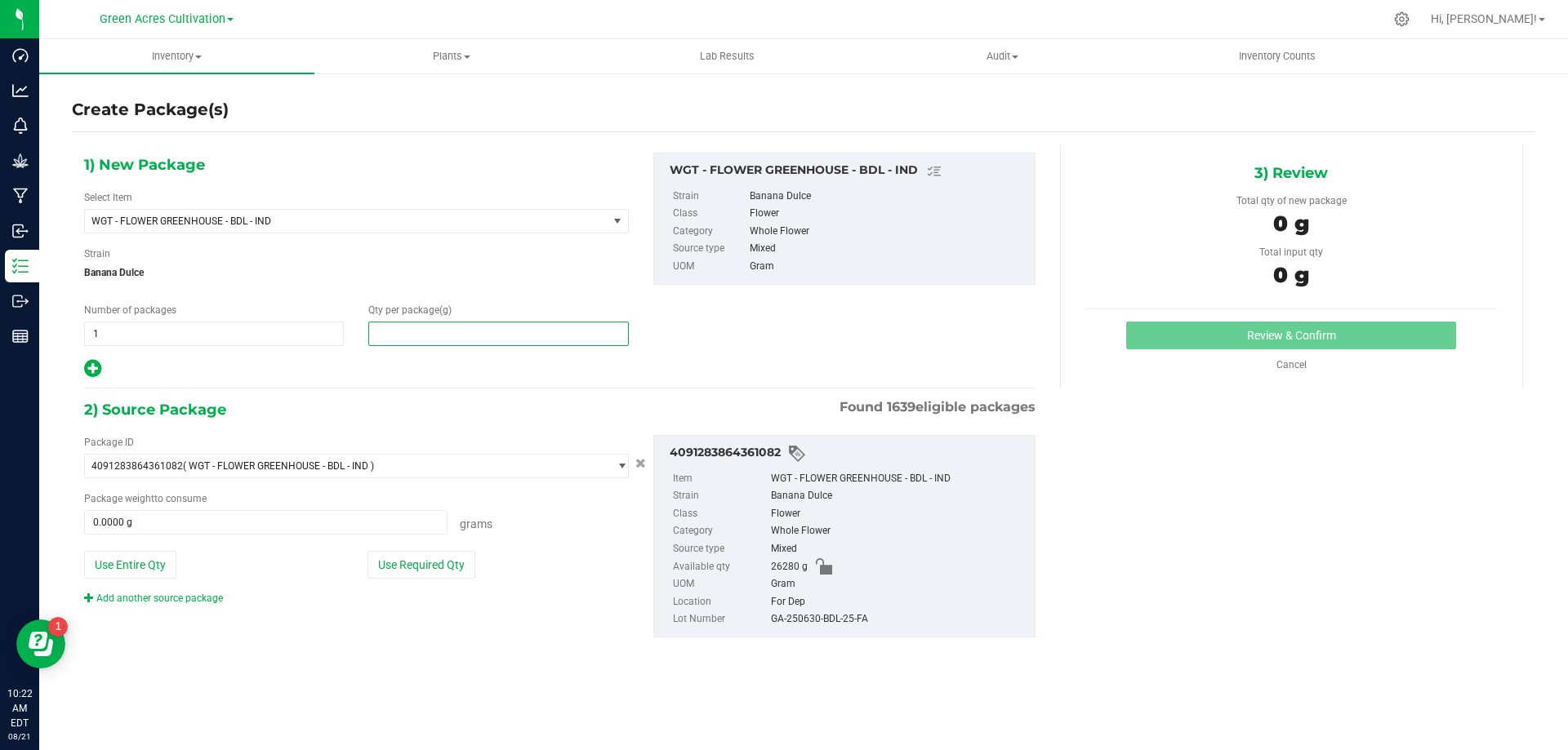
click at [438, 332] on span at bounding box center [498, 333] width 260 height 24
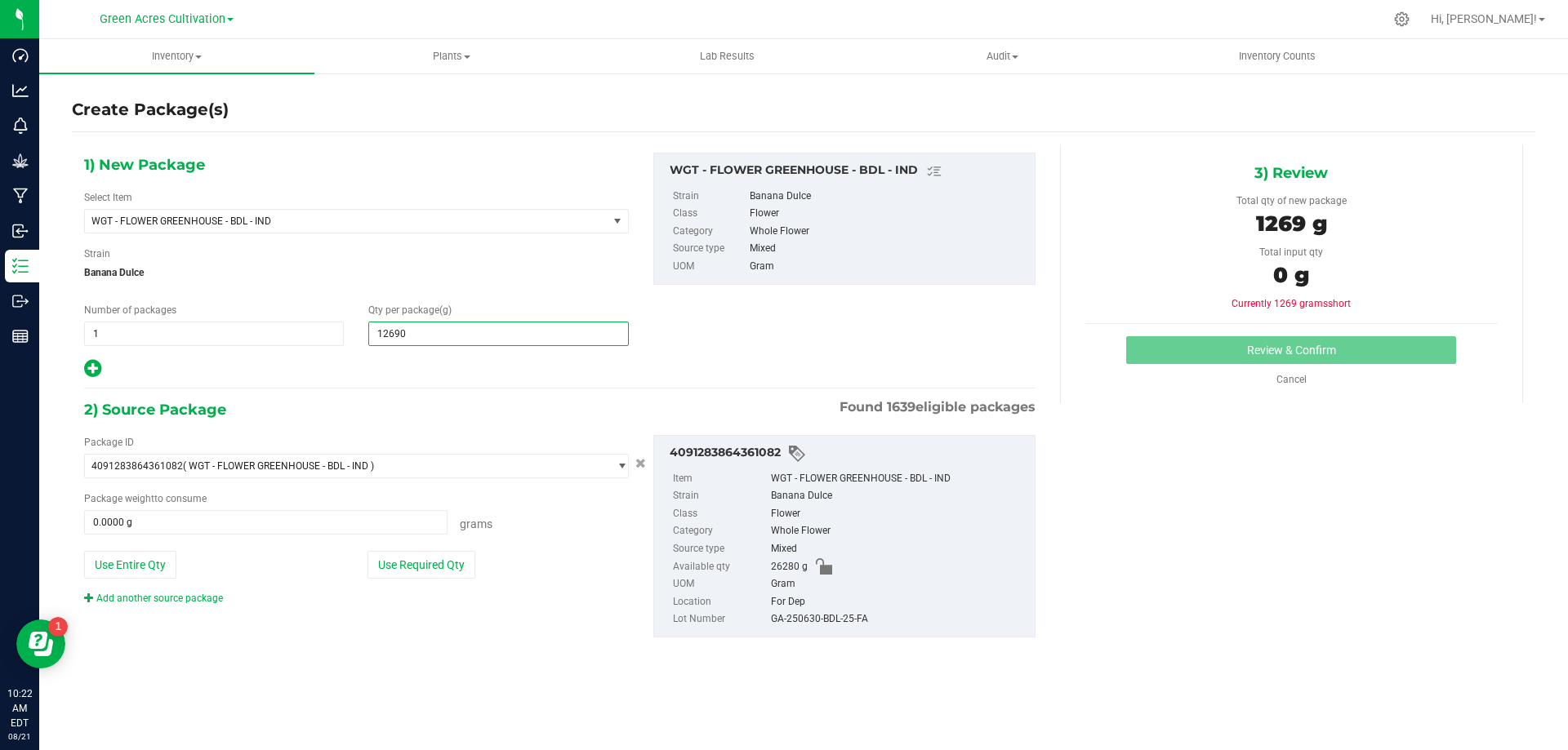
type input "126902"
click at [447, 564] on button "Use Required Qty" at bounding box center [421, 564] width 108 height 28
type input "126,902.0000"
type input "26280.0000 g"
click at [841, 622] on div "GA-250630-BDL-25-FA" at bounding box center [898, 619] width 256 height 17
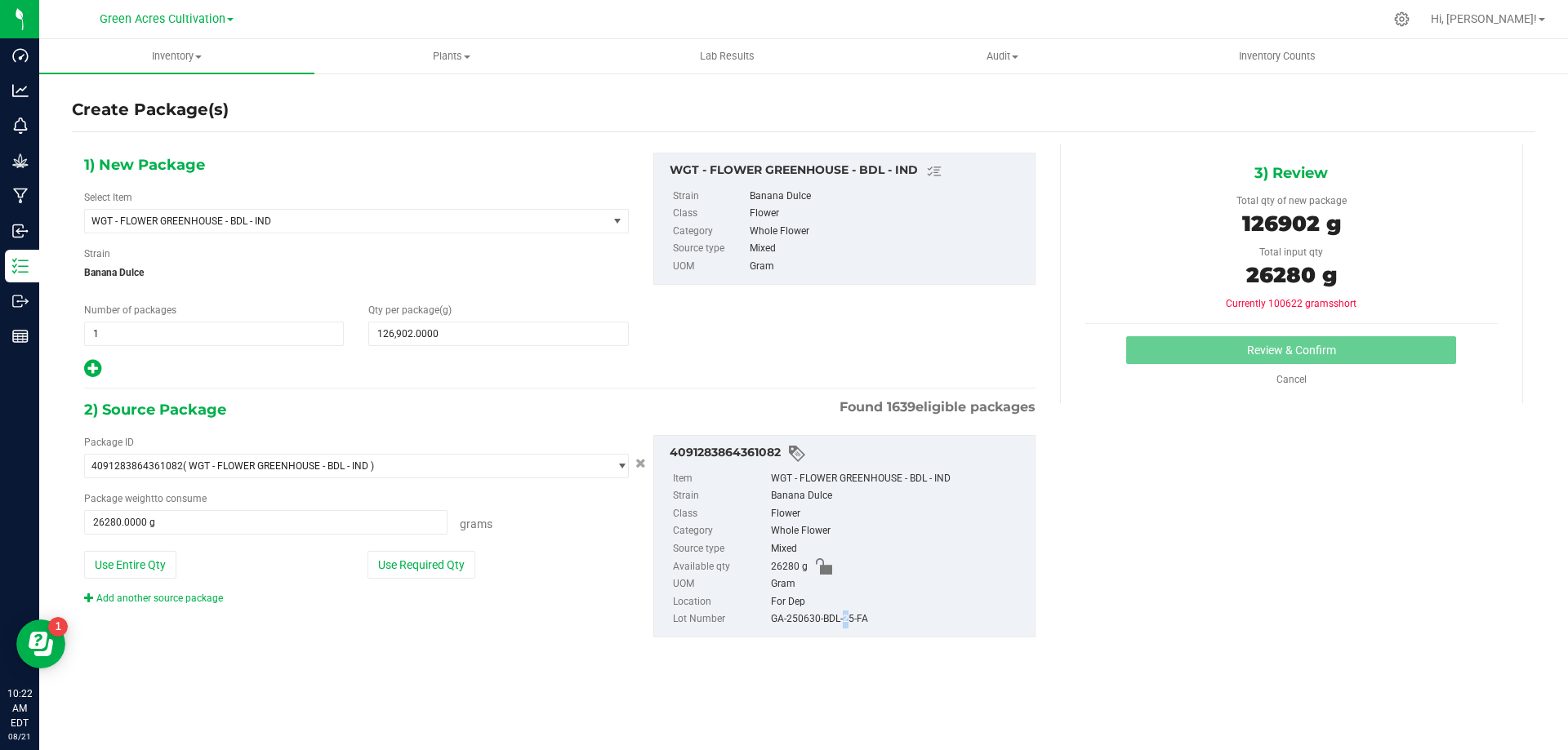
click at [841, 622] on div "GA-250630-BDL-25-FA" at bounding box center [898, 619] width 256 height 17
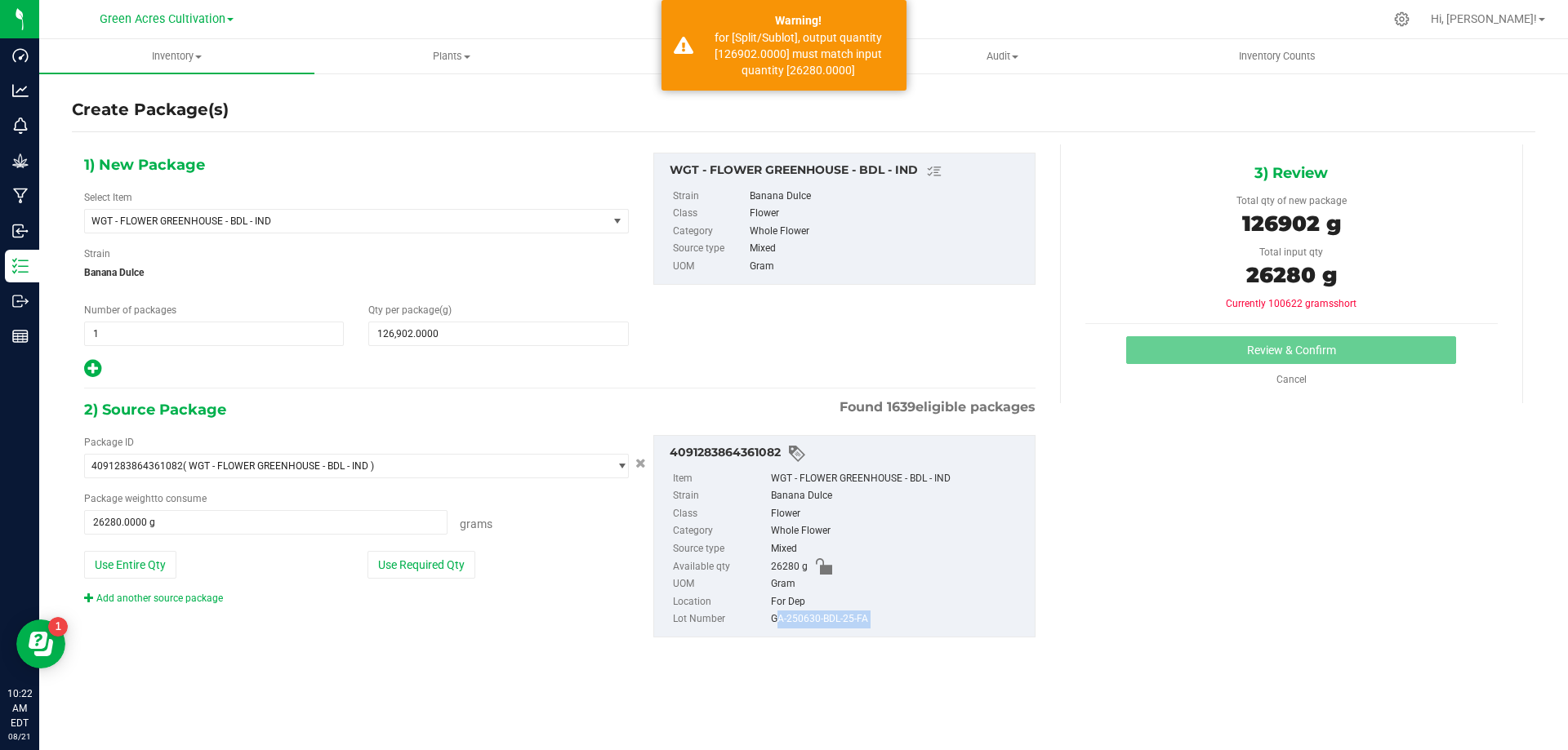
copy div "GA-250630-BDL-25-FA"
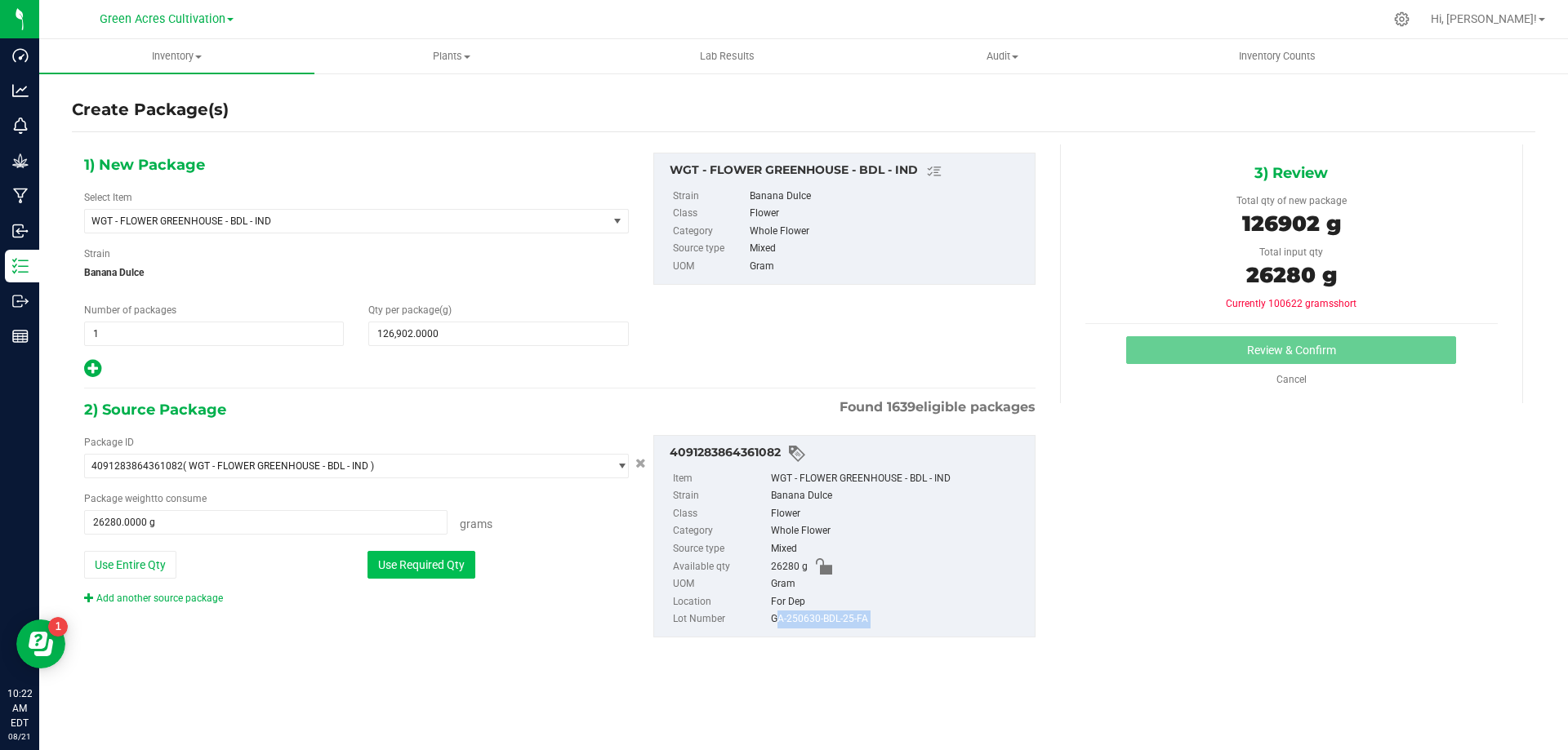
click at [390, 571] on button "Use Required Qty" at bounding box center [421, 564] width 108 height 28
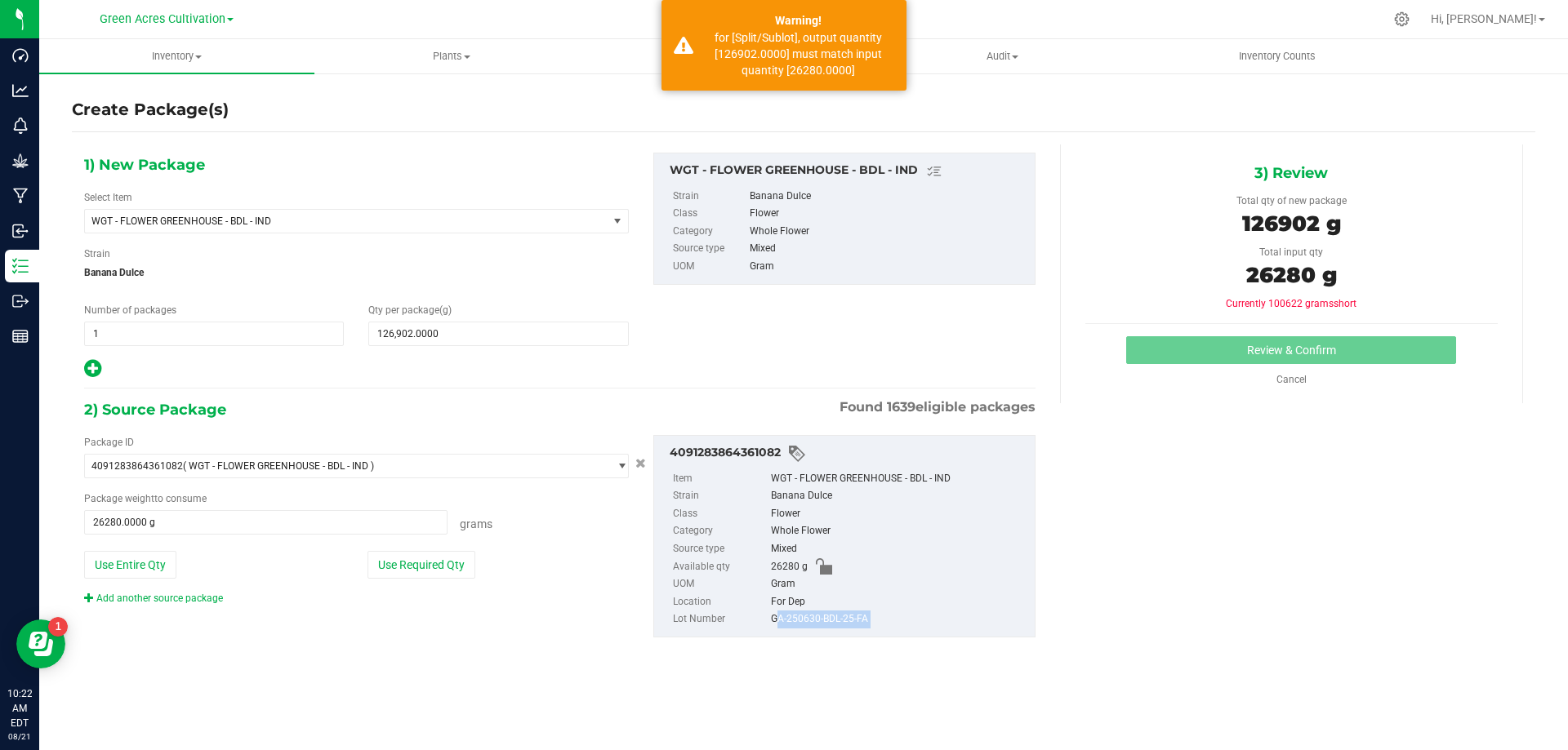
click at [1115, 594] on div "1) New Package Select Item WGT - FLOWER GREENHOUSE - BDL - IND 007UP - Flower 0…" at bounding box center [804, 408] width 1464 height 528
drag, startPoint x: 449, startPoint y: 331, endPoint x: 366, endPoint y: 340, distance: 83.5
click at [361, 339] on div "Qty per package (g) 126,902.0000 126902" at bounding box center [498, 324] width 284 height 44
type input "12690"
type input "12,690.0000"
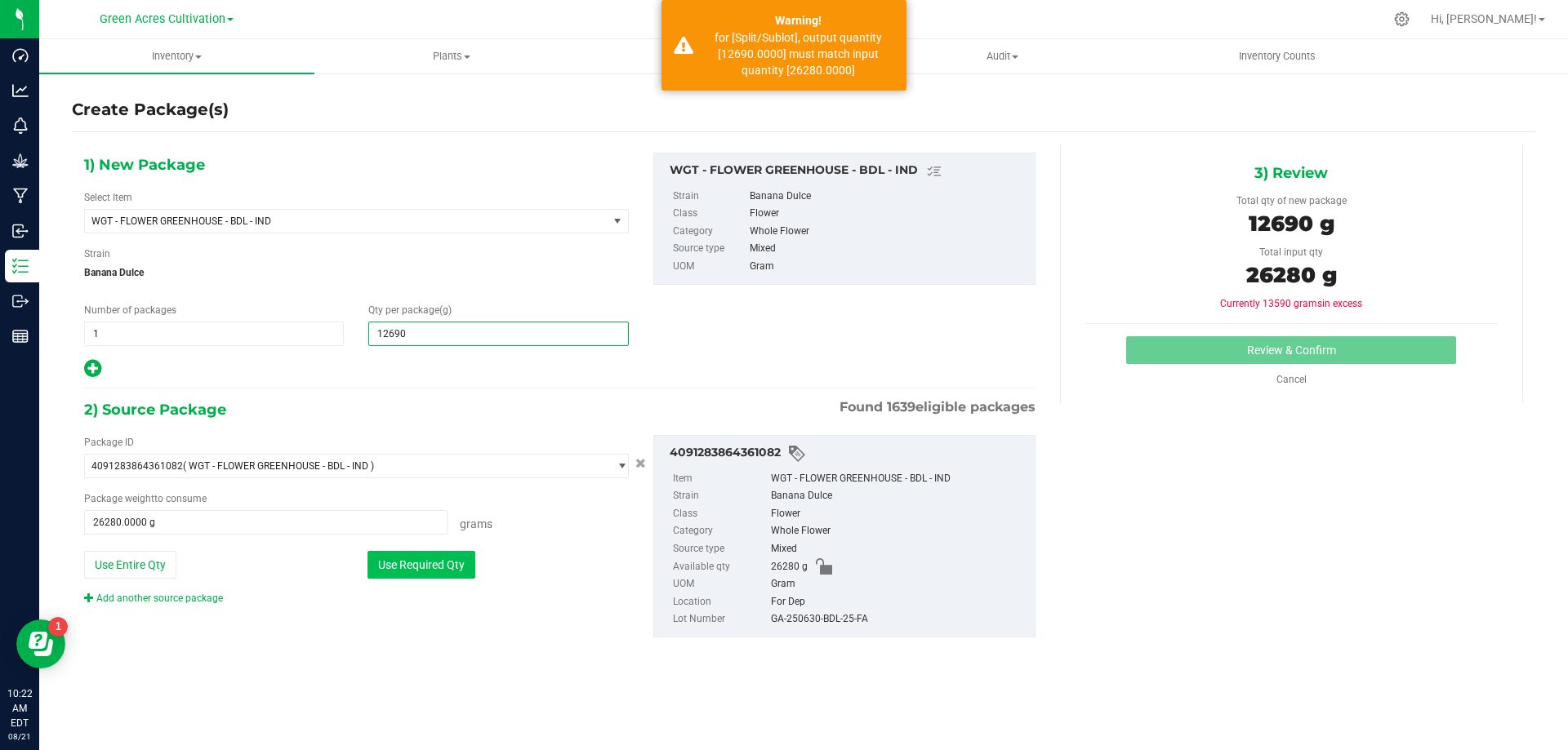
click at [412, 566] on button "Use Required Qty" at bounding box center [421, 564] width 108 height 28
type input "12690.0000 g"
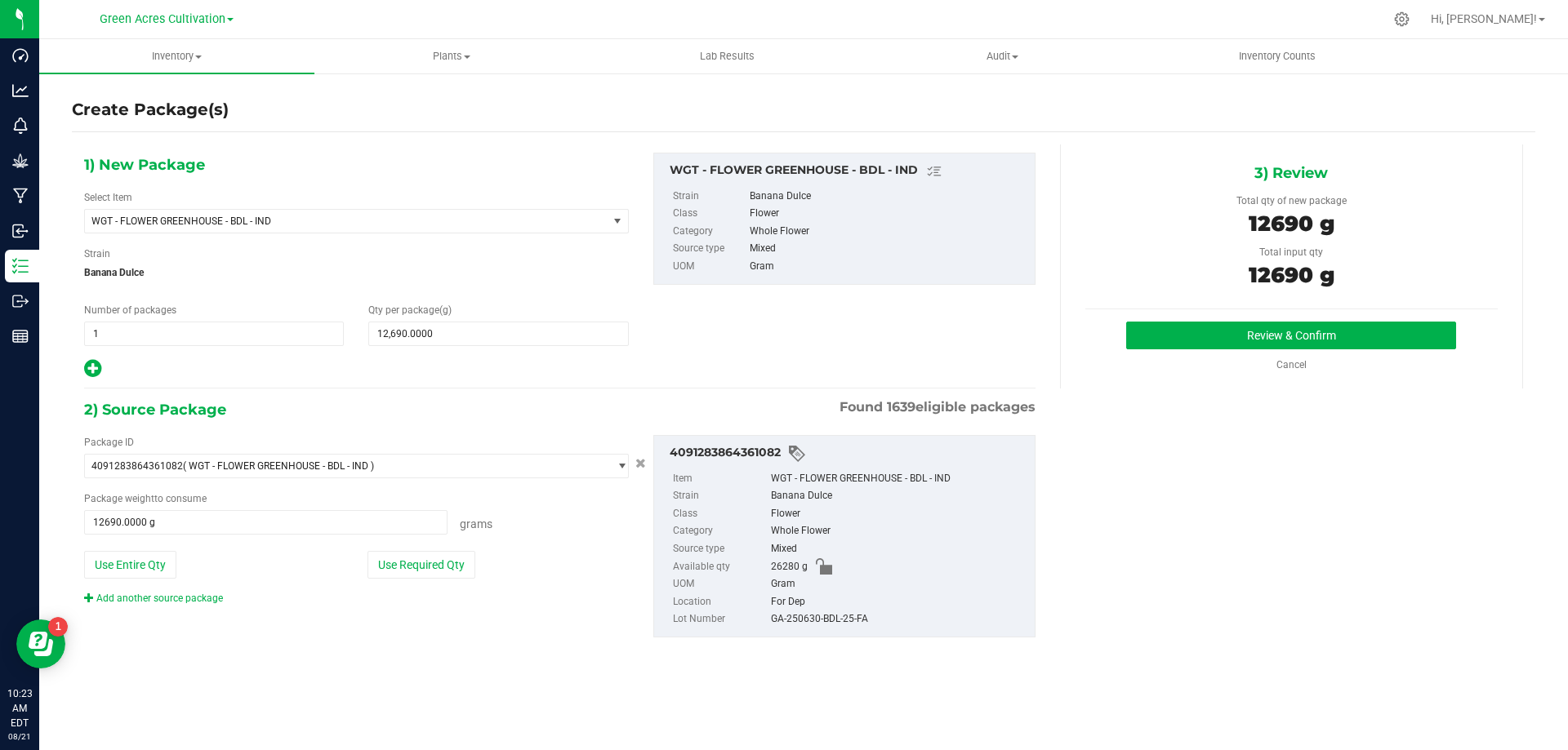
click at [840, 618] on div "GA-250630-BDL-25-FA" at bounding box center [898, 619] width 256 height 17
copy div "GA-250630-BDL-25-FA"
click at [1240, 327] on button "Review & Confirm" at bounding box center [1291, 335] width 330 height 28
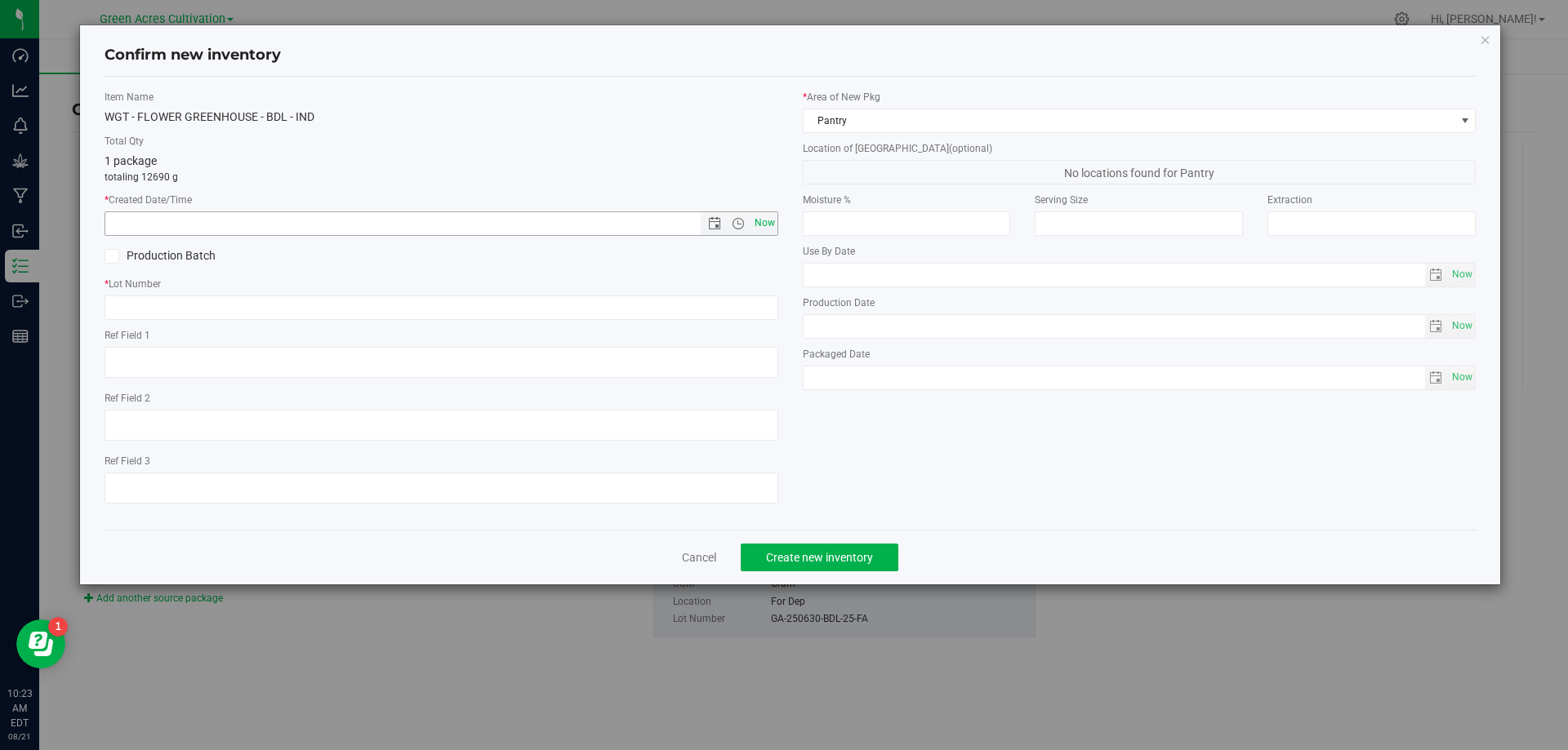
click at [764, 222] on span "Now" at bounding box center [764, 223] width 28 height 23
type input "[DATE] 10:23 AM"
click at [751, 309] on input "text" at bounding box center [441, 307] width 674 height 24
paste input "GA-250630-BDL-25-FA"
type input "GA-250630-BDL-25-FA"
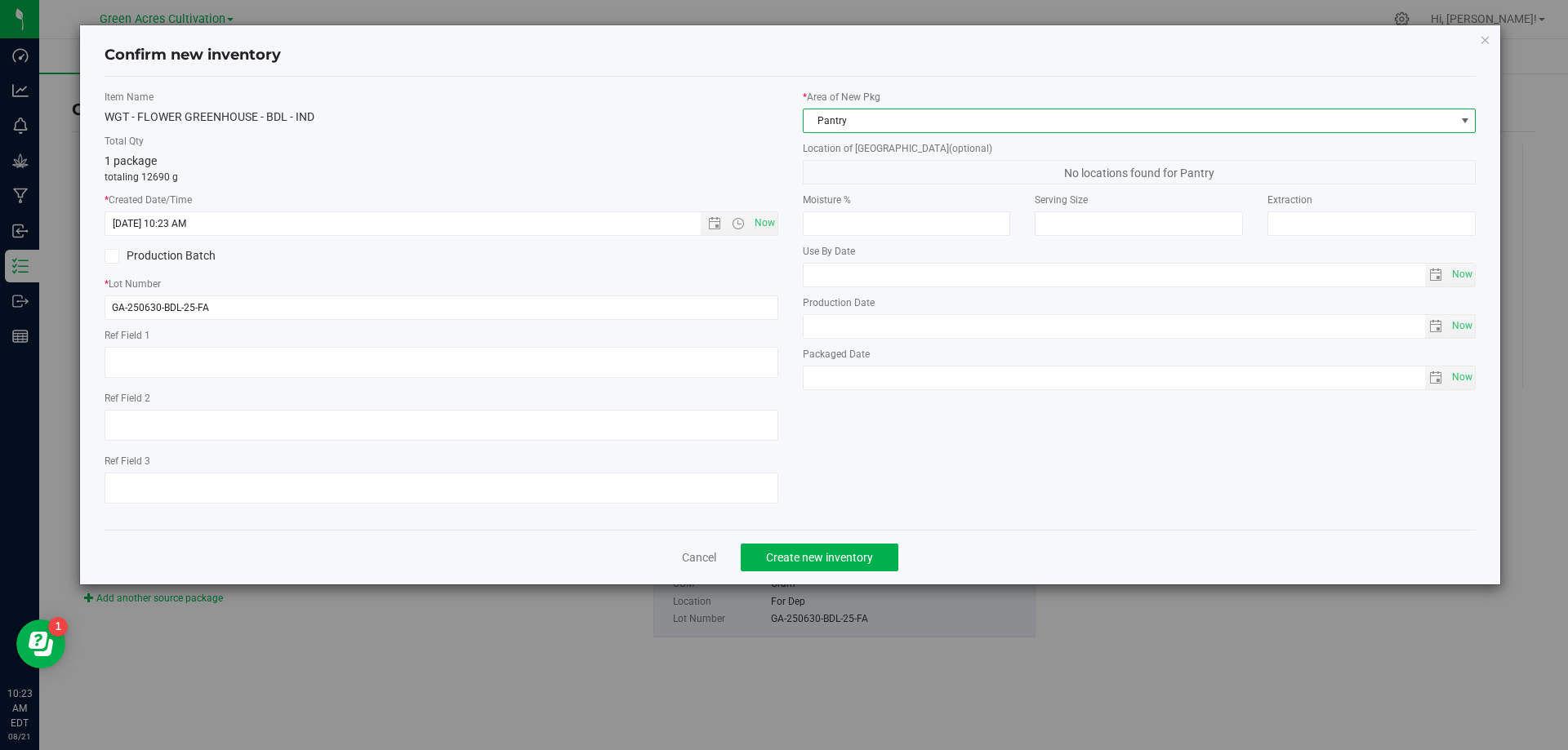
click at [857, 116] on span "Pantry" at bounding box center [1130, 121] width 651 height 23
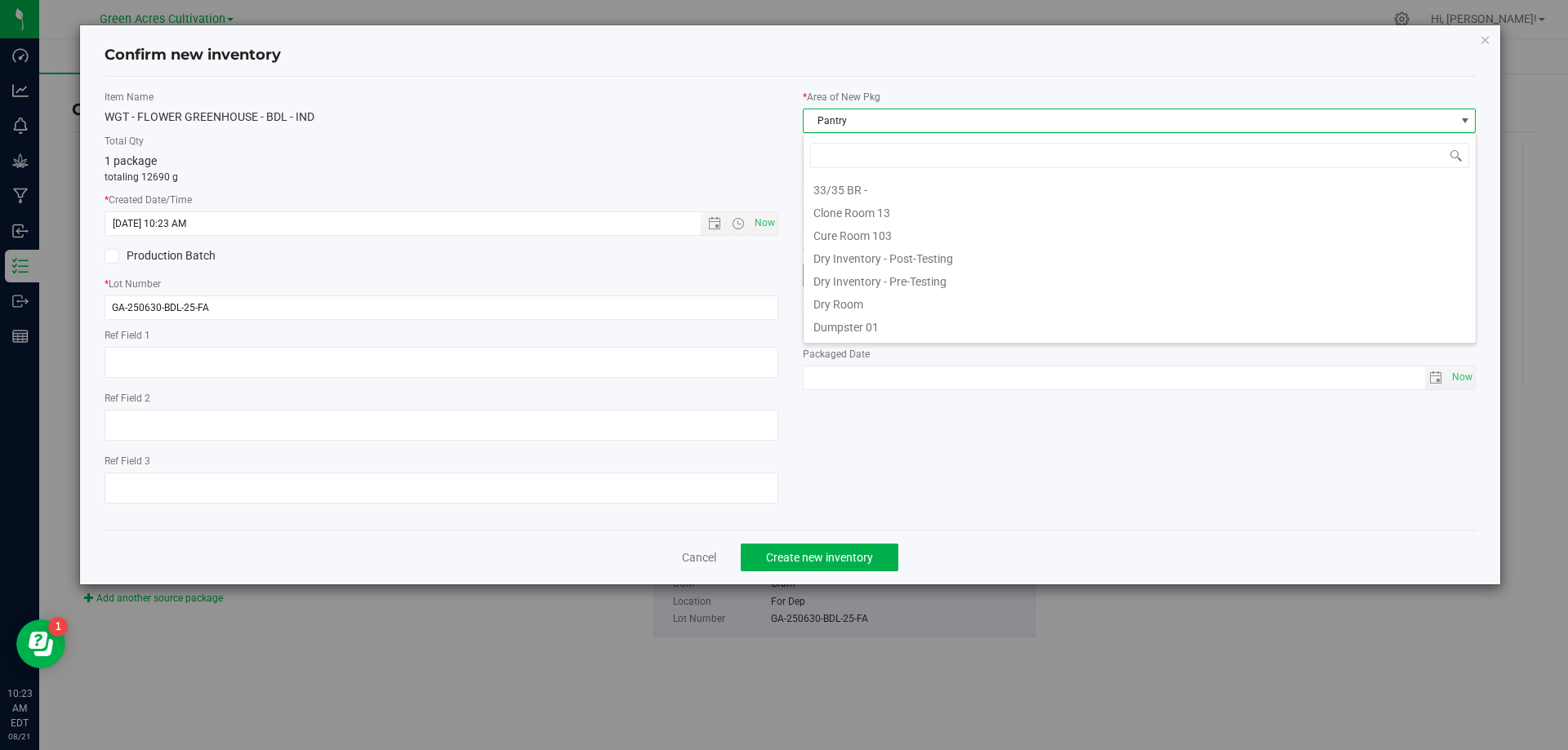
drag, startPoint x: 832, startPoint y: 301, endPoint x: 832, endPoint y: 280, distance: 21.0
click at [832, 302] on li "Dry Room" at bounding box center [1140, 302] width 673 height 23
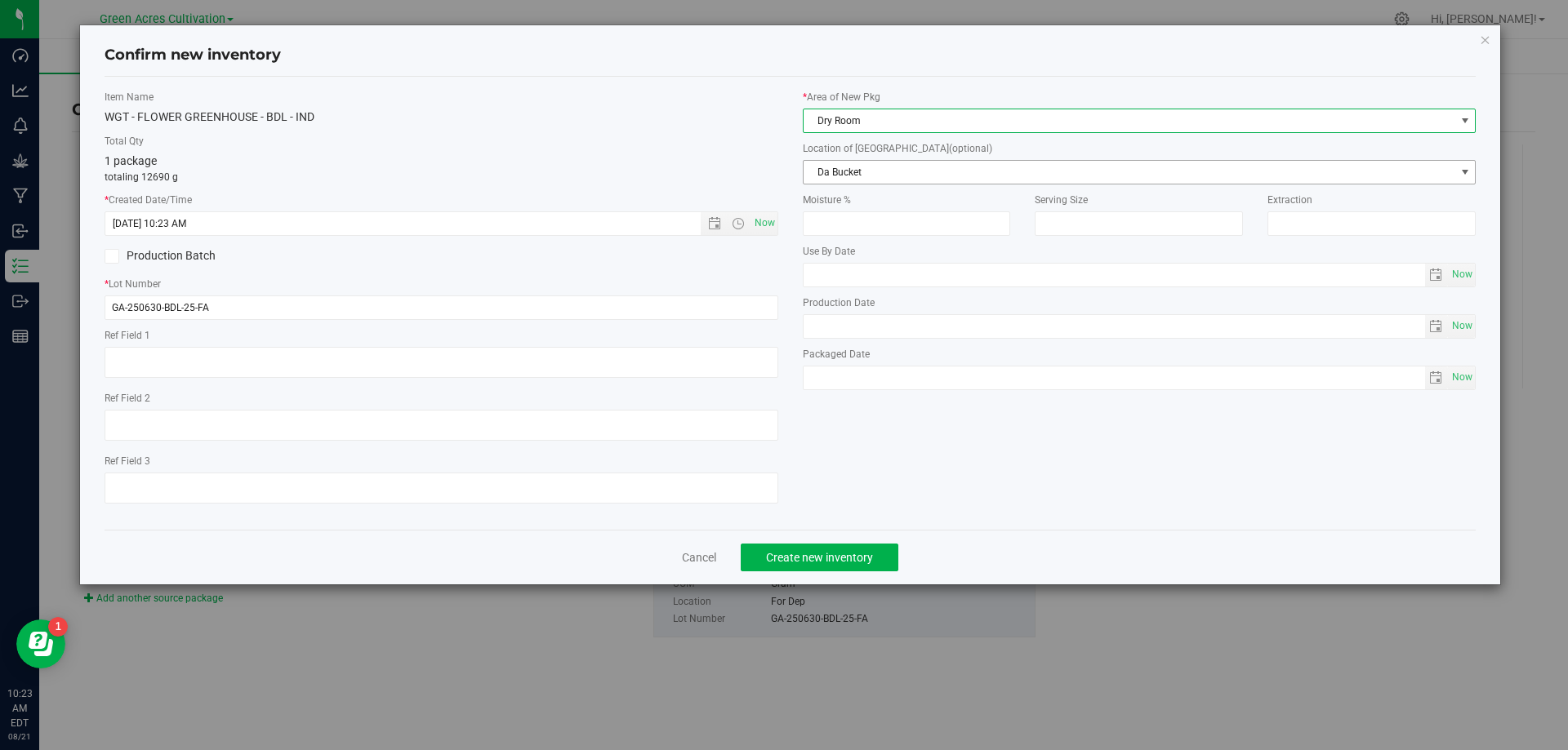
click at [846, 169] on span "Da Bucket" at bounding box center [1130, 173] width 651 height 23
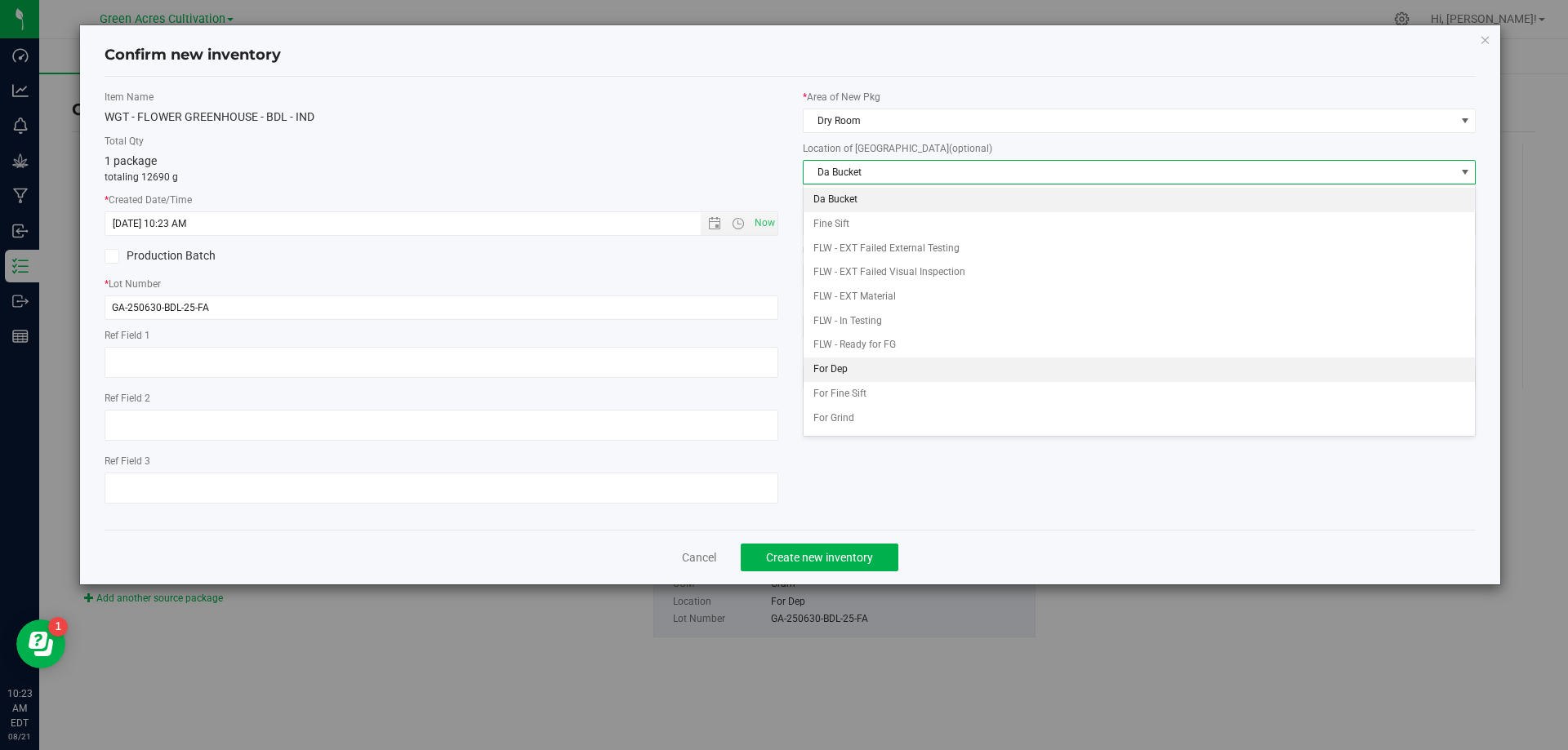
click at [854, 364] on li "For Dep" at bounding box center [1140, 369] width 673 height 24
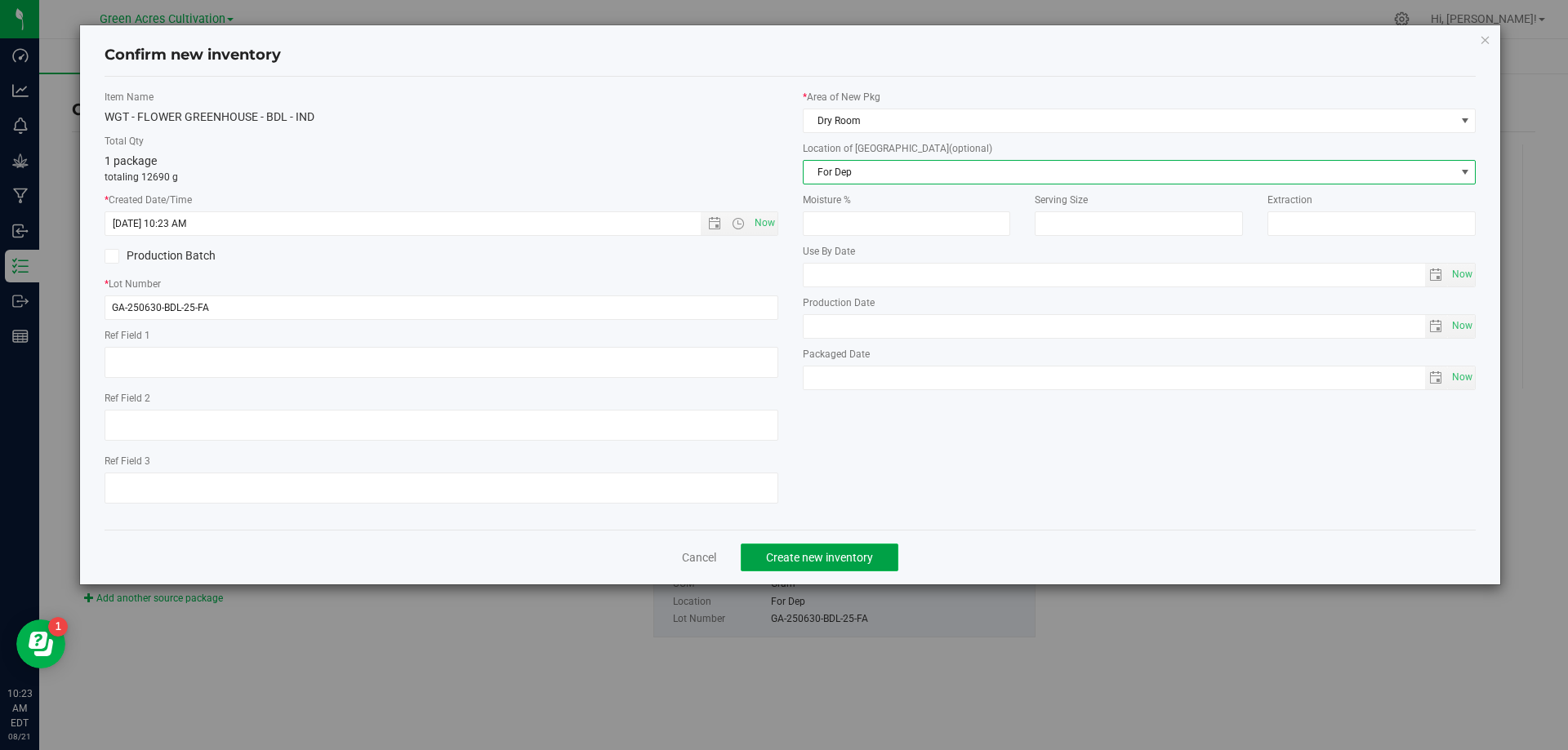
click at [833, 559] on span "Create new inventory" at bounding box center [819, 557] width 107 height 13
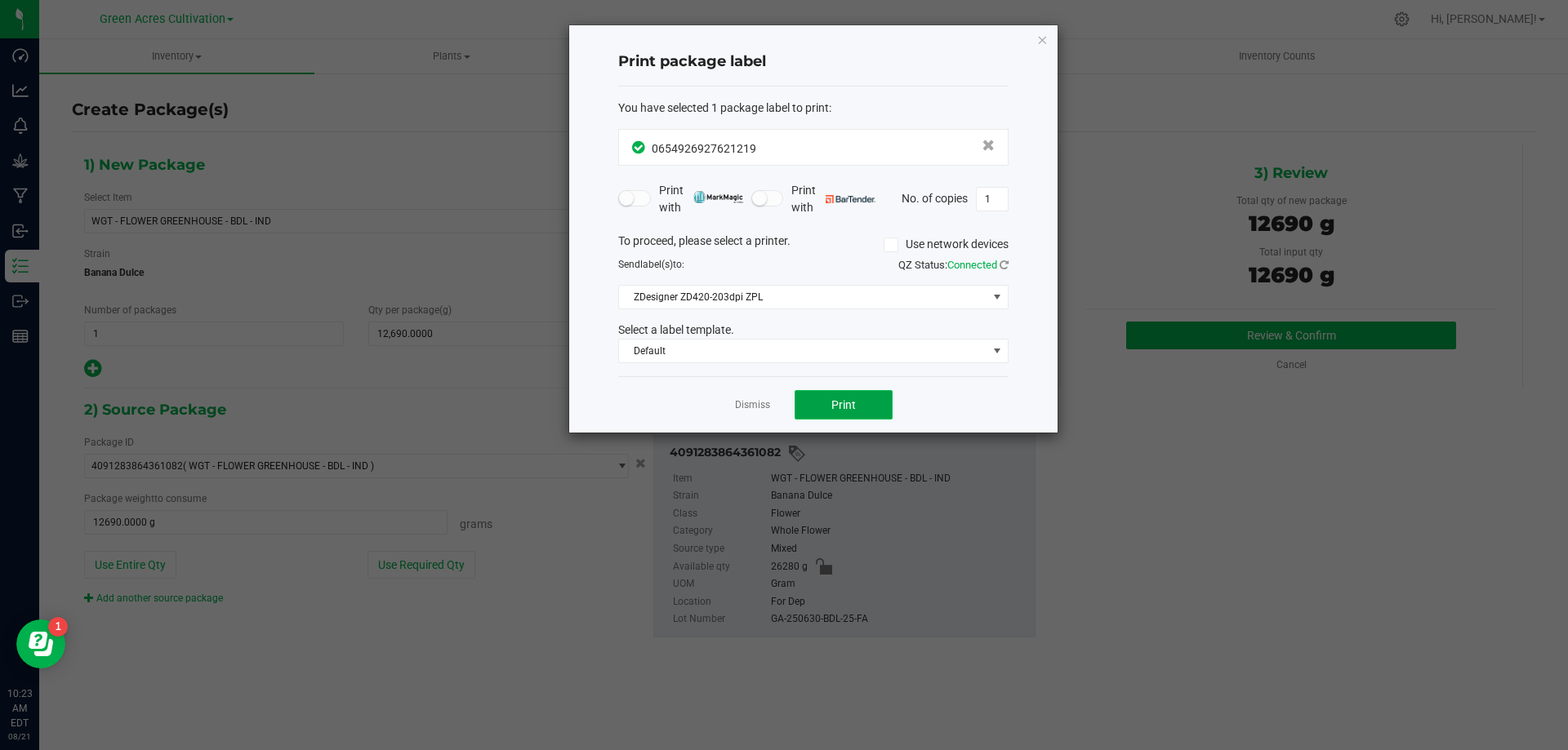
click at [854, 401] on span "Print" at bounding box center [843, 404] width 24 height 13
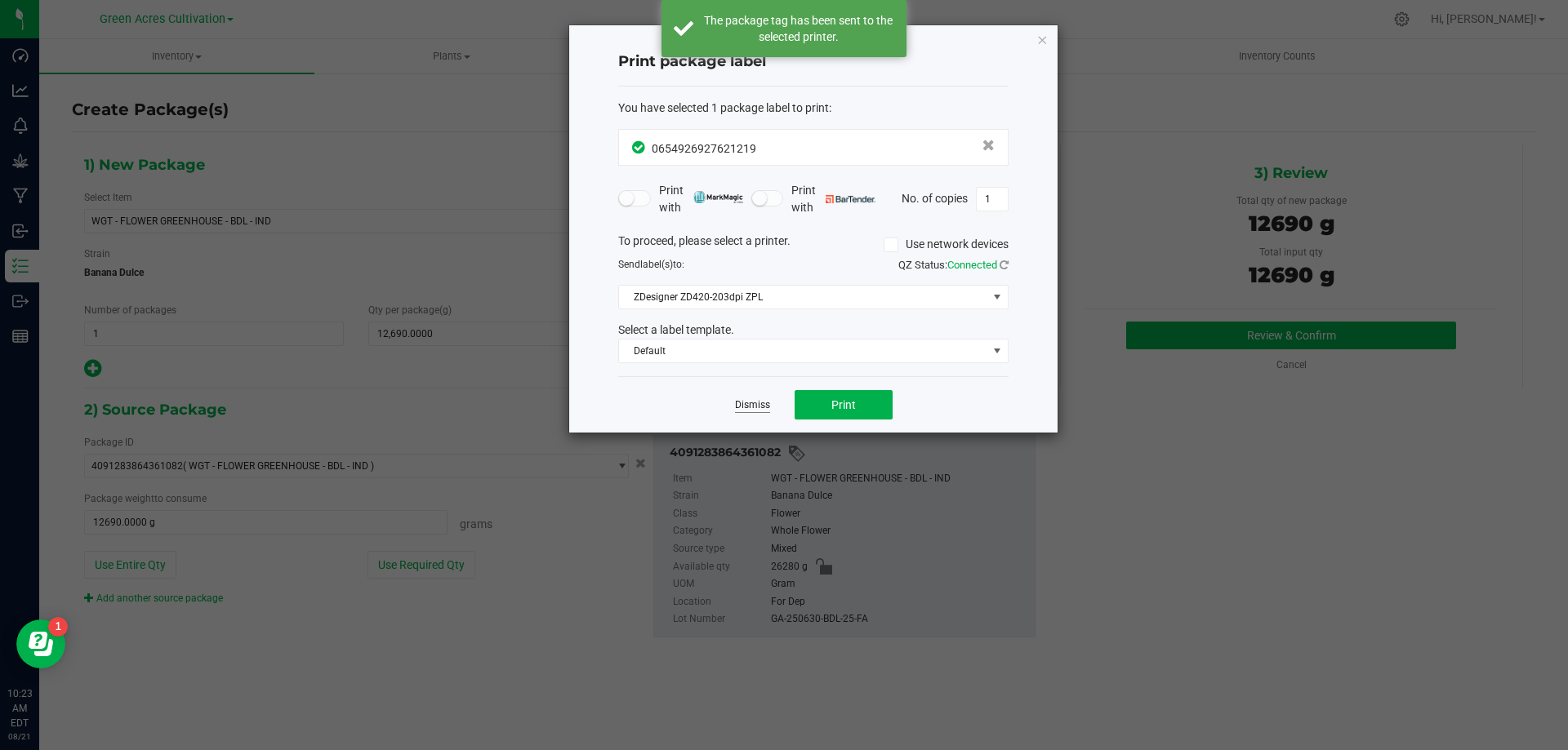
click at [748, 405] on link "Dismiss" at bounding box center [752, 405] width 35 height 14
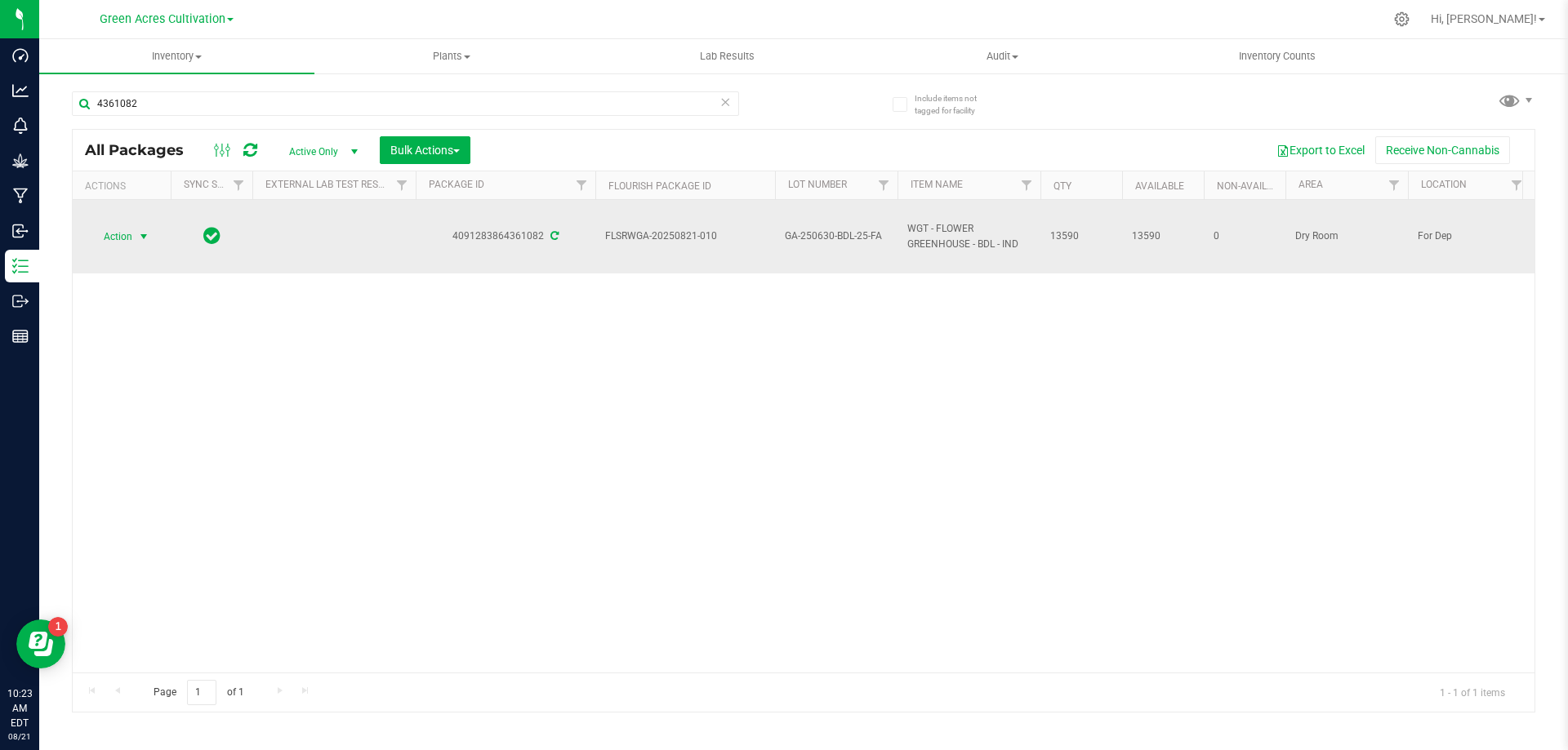
click at [121, 234] on span "Action" at bounding box center [111, 237] width 44 height 23
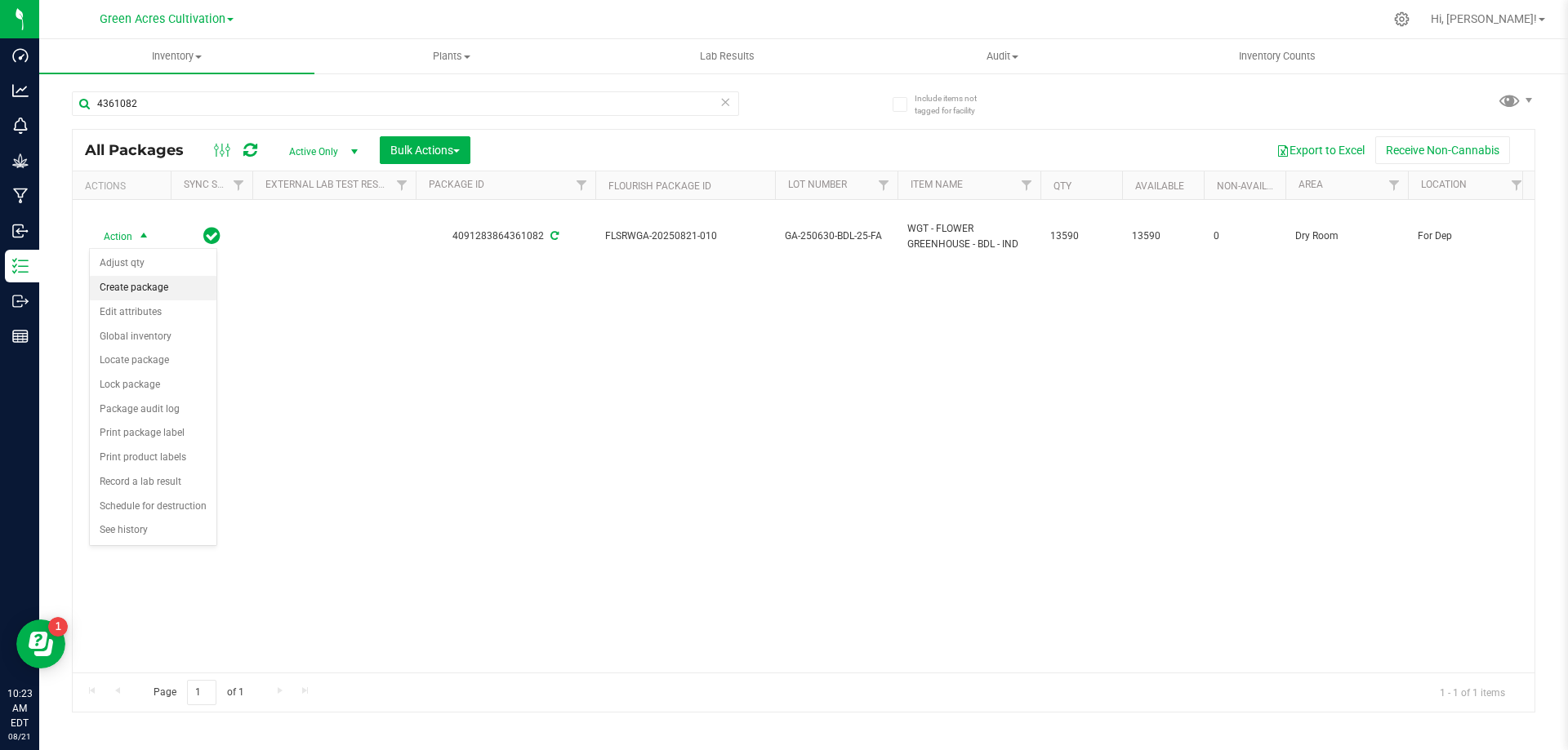
click at [130, 289] on li "Create package" at bounding box center [153, 288] width 126 height 24
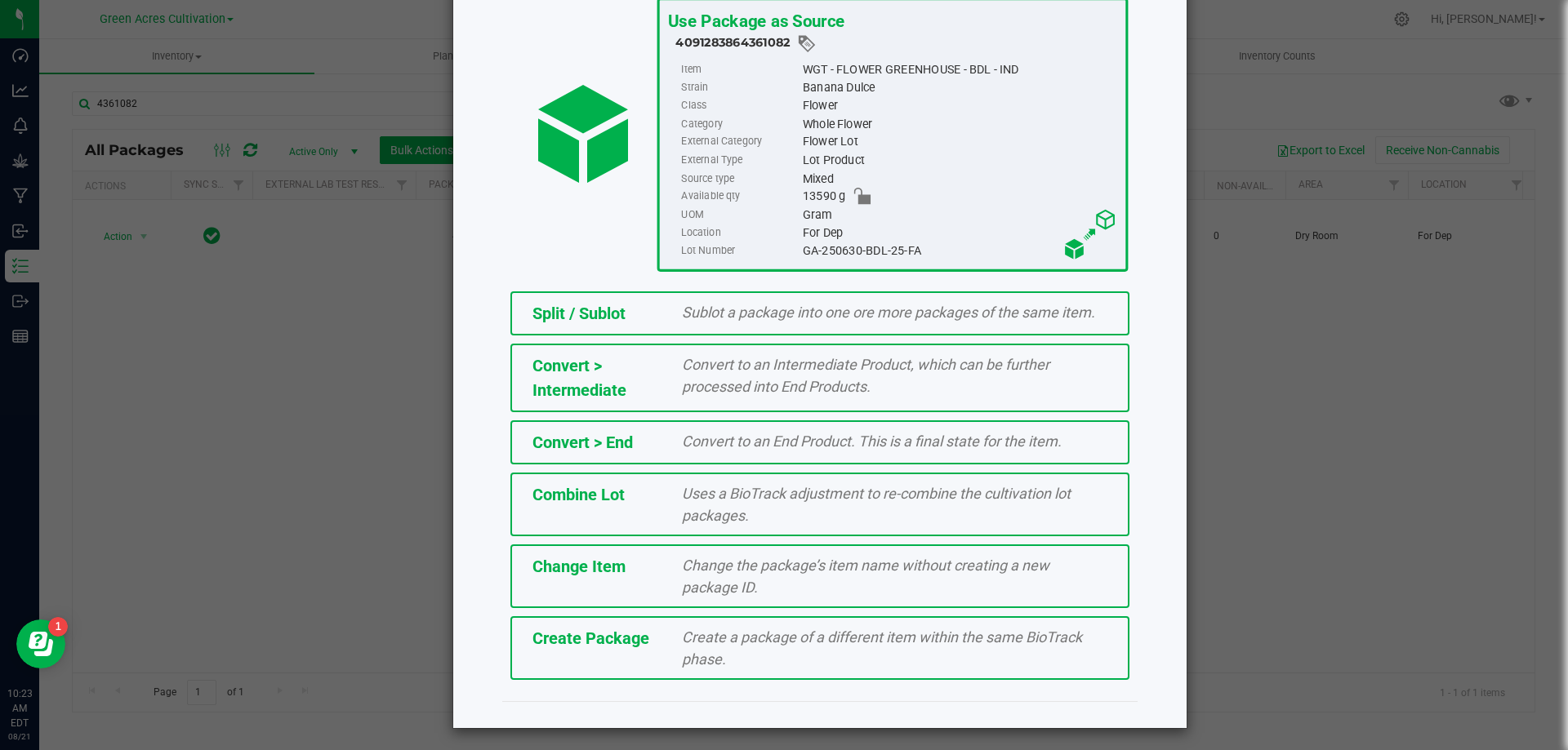
scroll to position [118, 0]
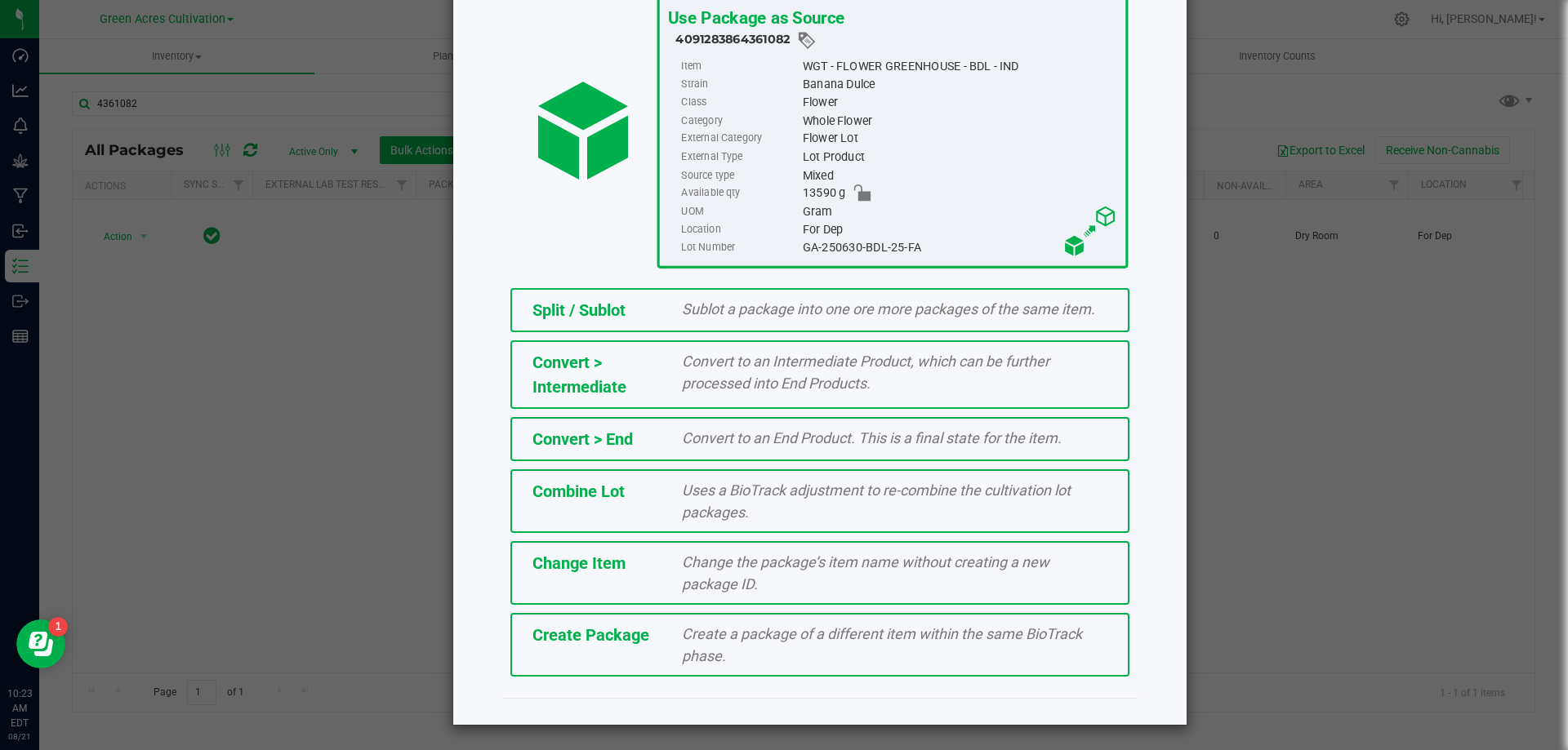
click at [610, 636] on span "Create Package" at bounding box center [591, 635] width 117 height 19
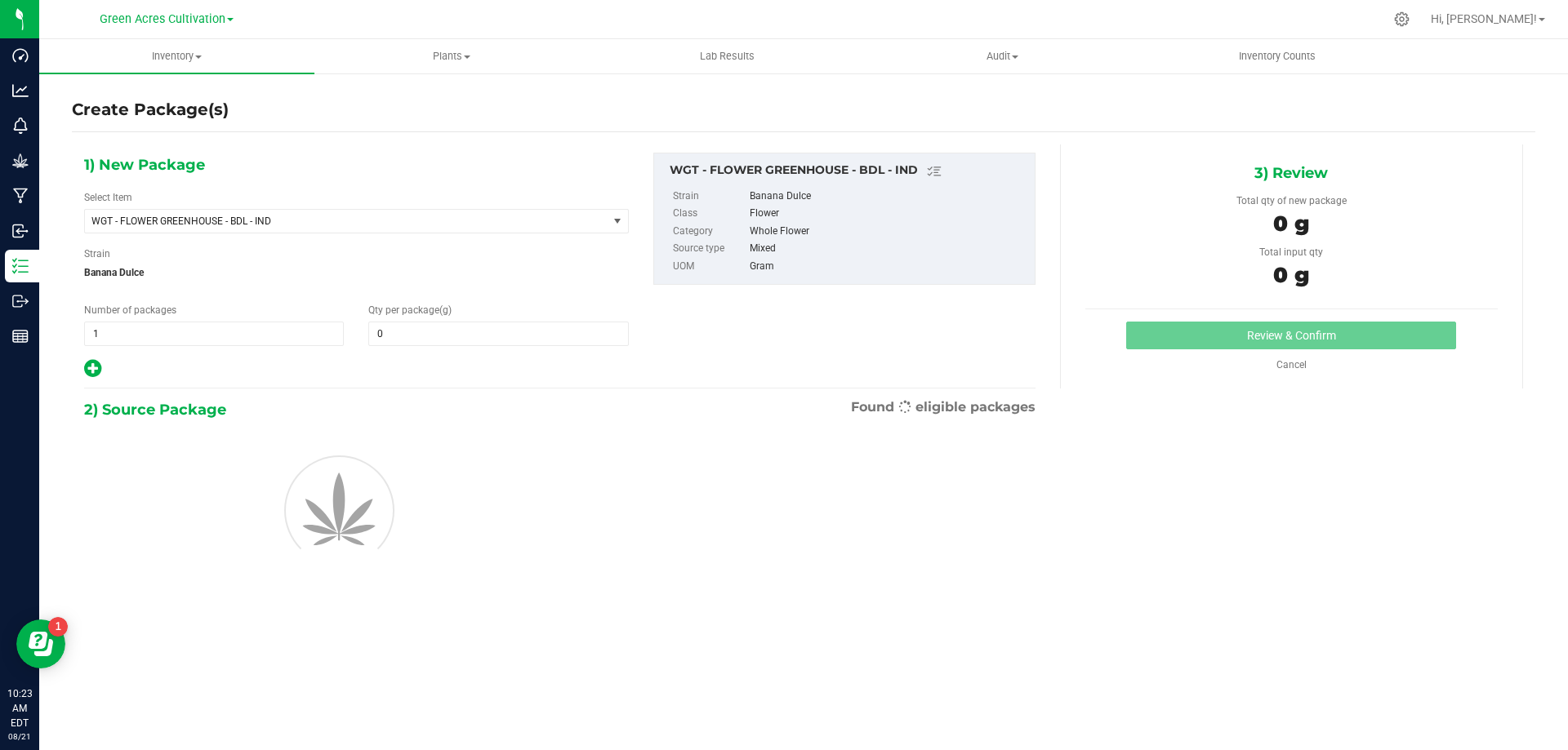
type input "0.0000"
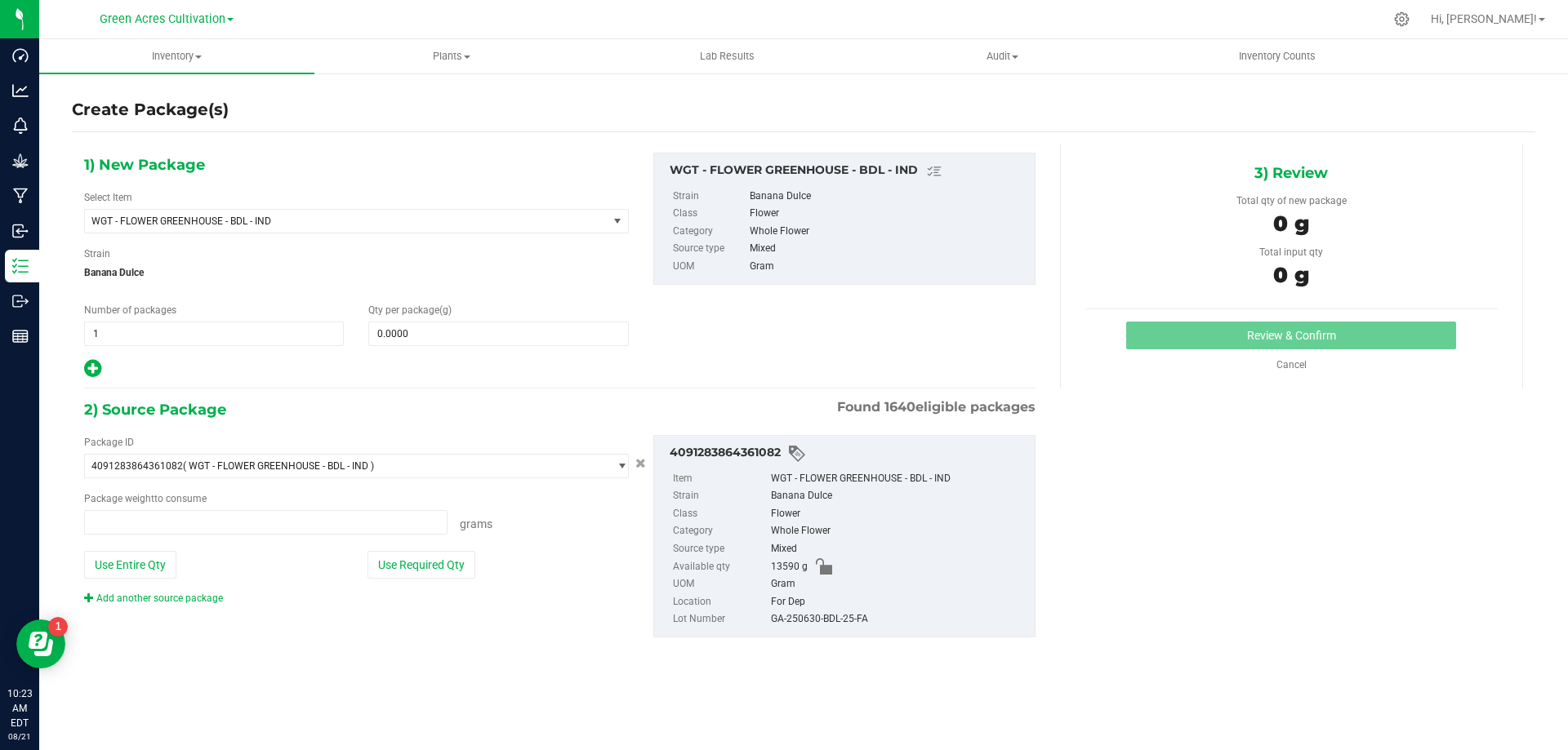
type input "0.0000 g"
click at [458, 334] on span at bounding box center [498, 333] width 260 height 24
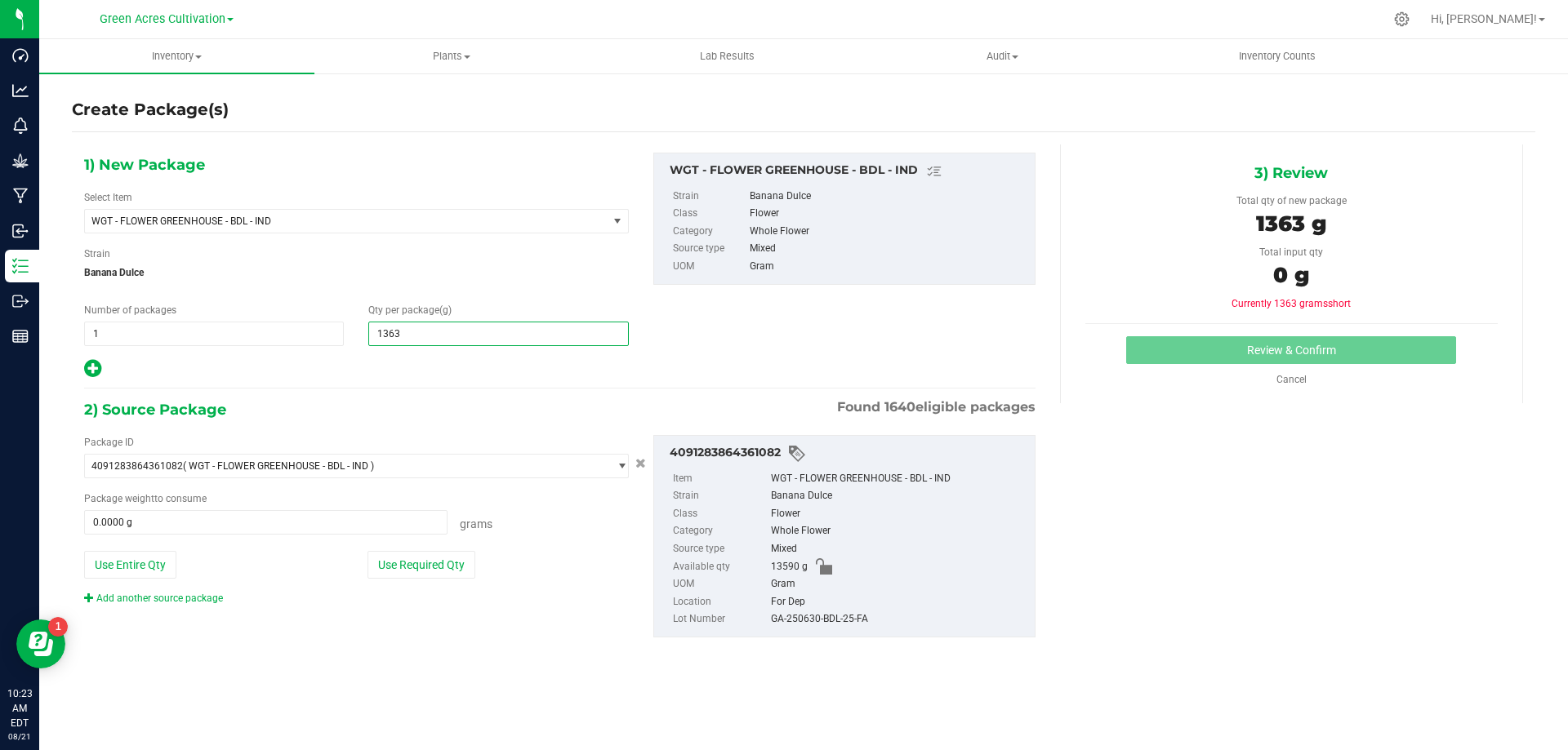
type input "13630"
type input "13,630.0000"
click at [434, 559] on button "Use Required Qty" at bounding box center [421, 564] width 108 height 28
type input "13590.0000 g"
click at [840, 624] on div "GA-250630-BDL-25-FA" at bounding box center [898, 619] width 256 height 17
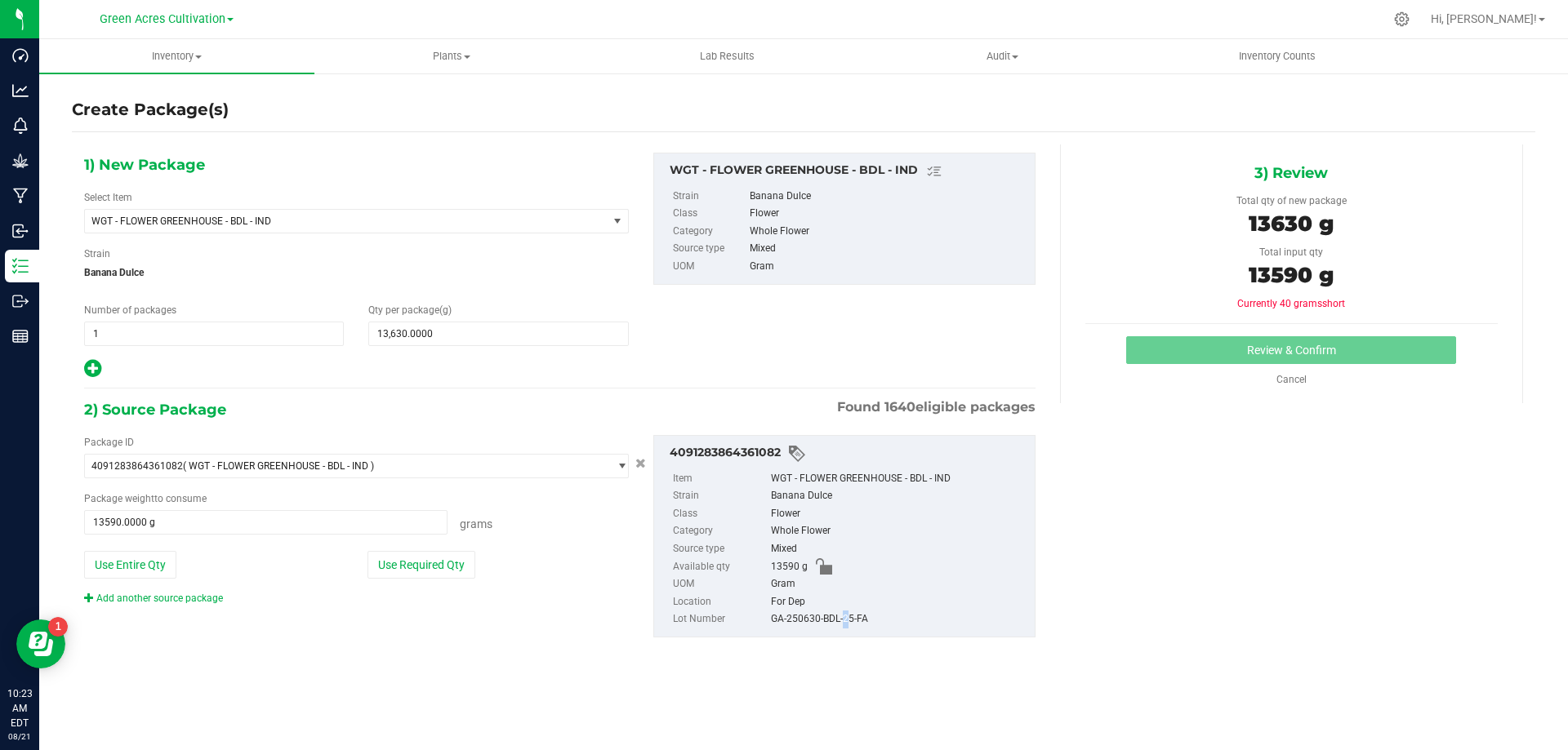
click at [840, 624] on div "GA-250630-BDL-25-FA" at bounding box center [898, 619] width 256 height 17
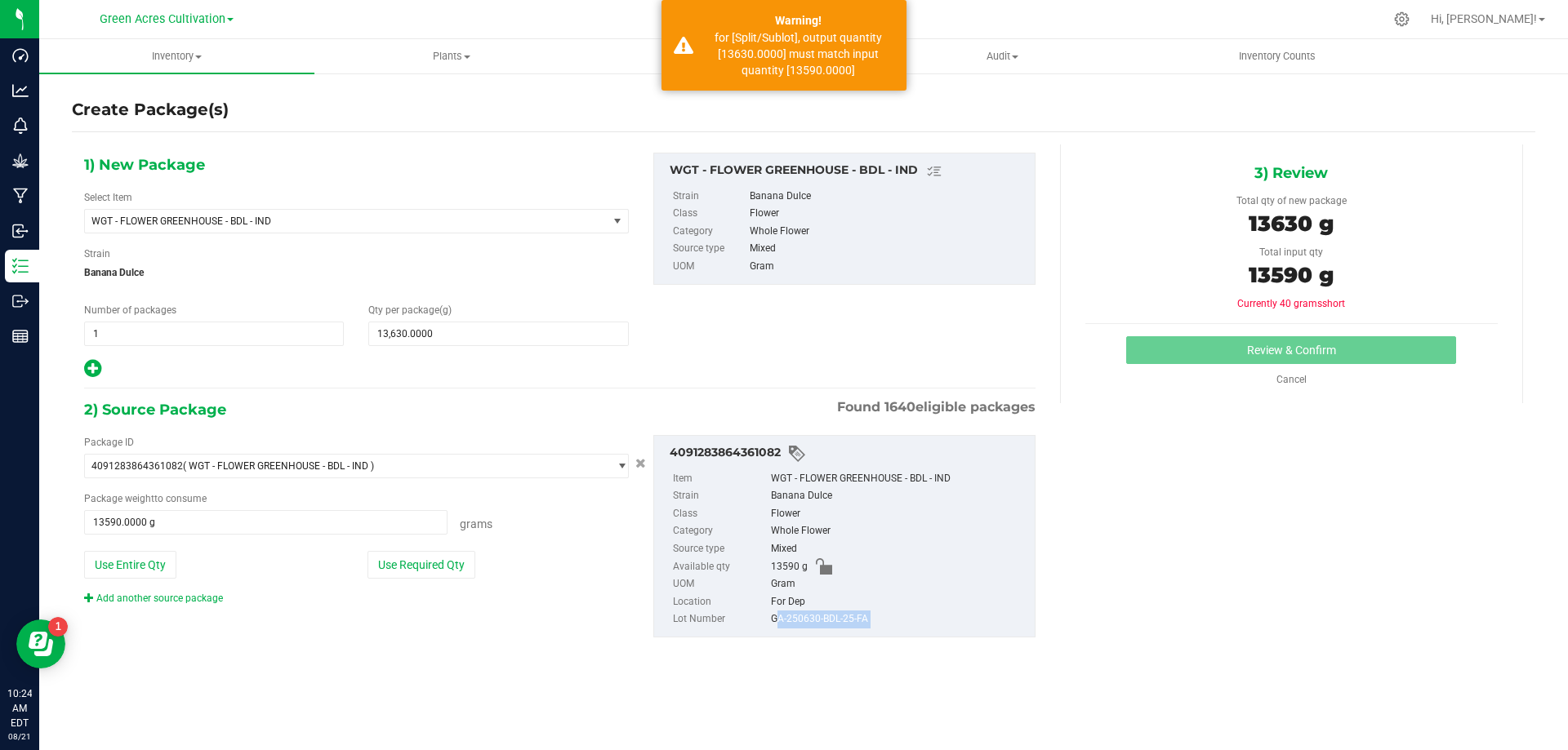
copy div "GA-250630-BDL-25-FA"
click at [447, 571] on button "Use Required Qty" at bounding box center [421, 564] width 108 height 28
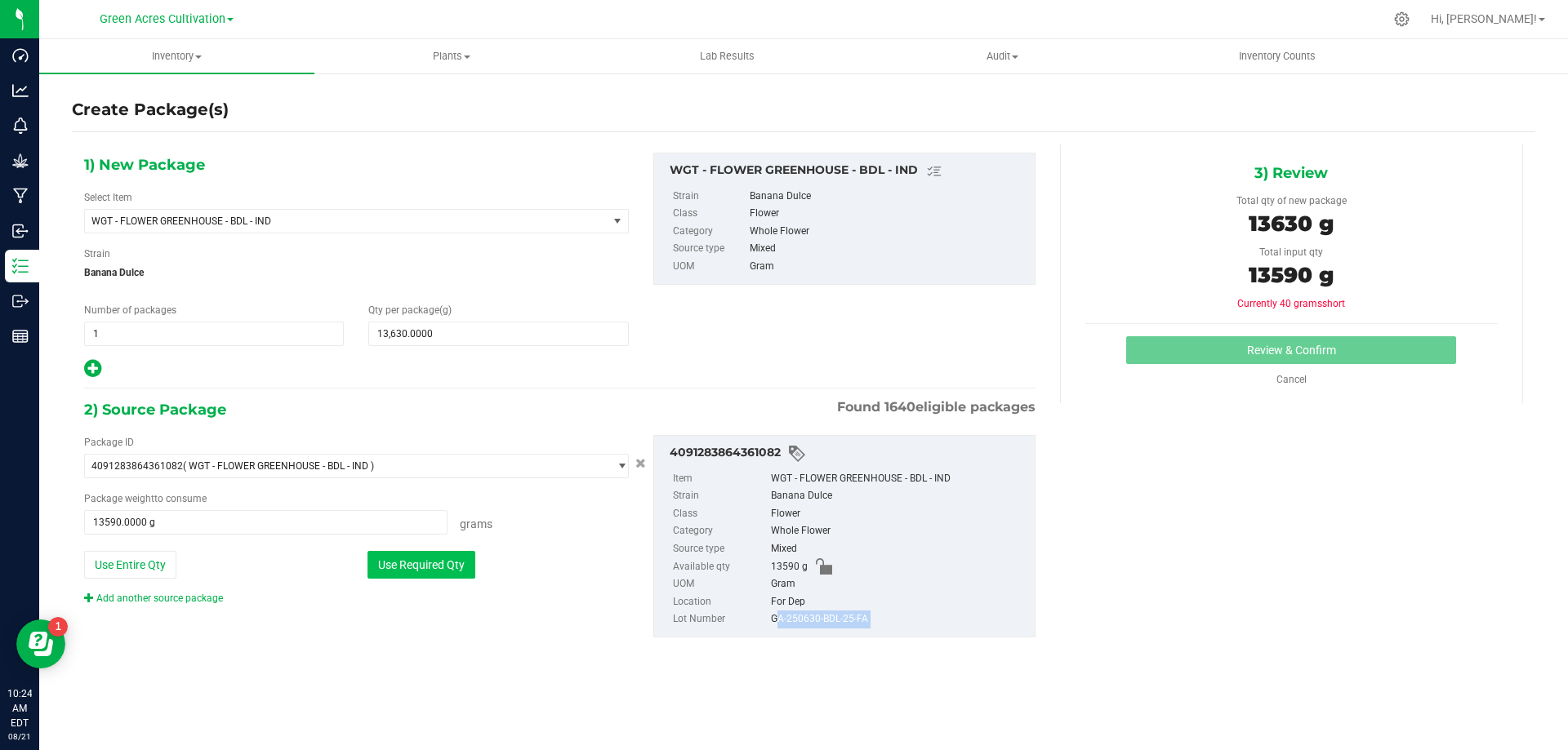
click at [408, 569] on button "Use Required Qty" at bounding box center [421, 564] width 108 height 28
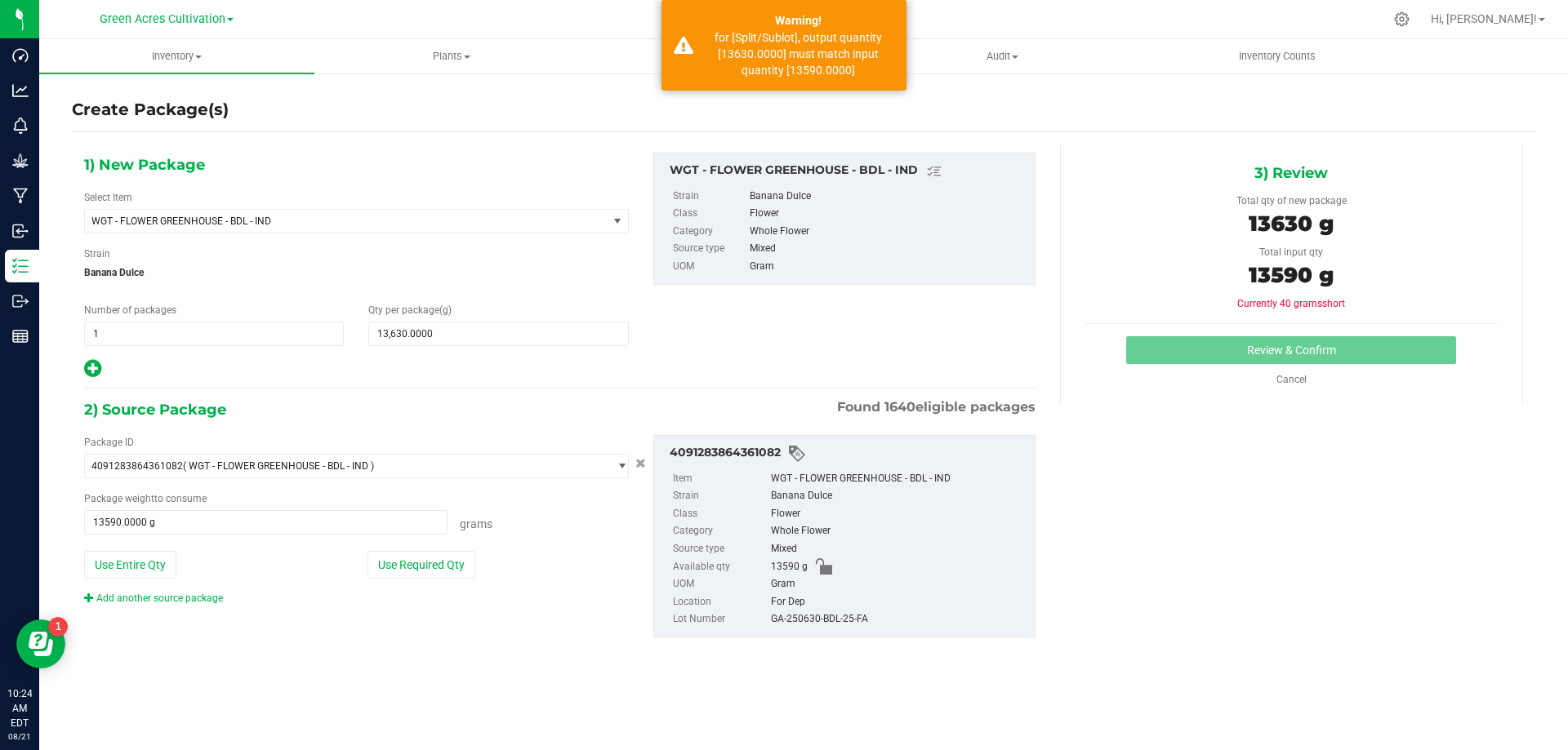
click at [540, 616] on div "Package ID 4091283864361082 ( WGT - FLOWER GREENHOUSE - BDL - IND ) 00041930138…" at bounding box center [560, 535] width 976 height 228
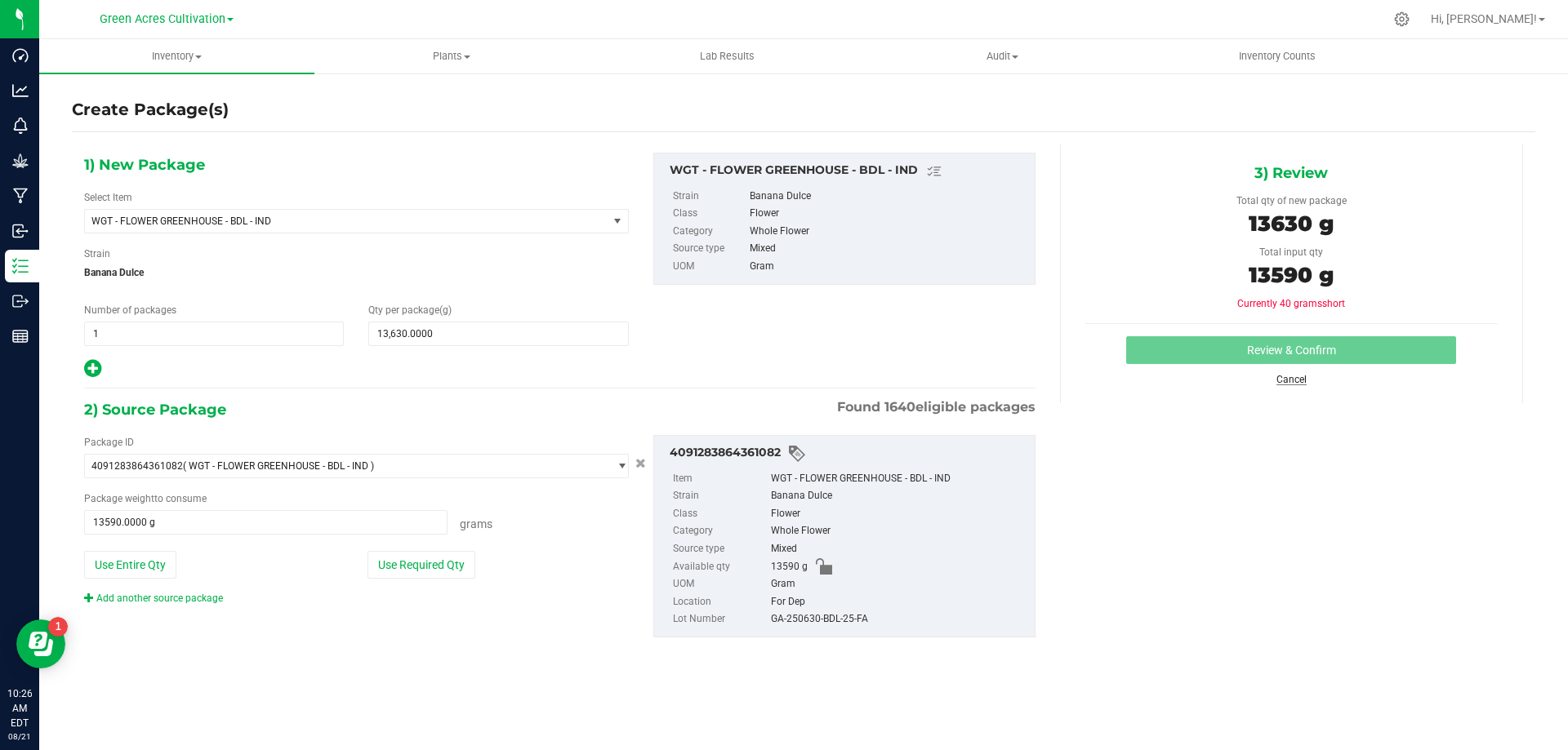
click at [1294, 379] on link "Cancel" at bounding box center [1291, 380] width 30 height 12
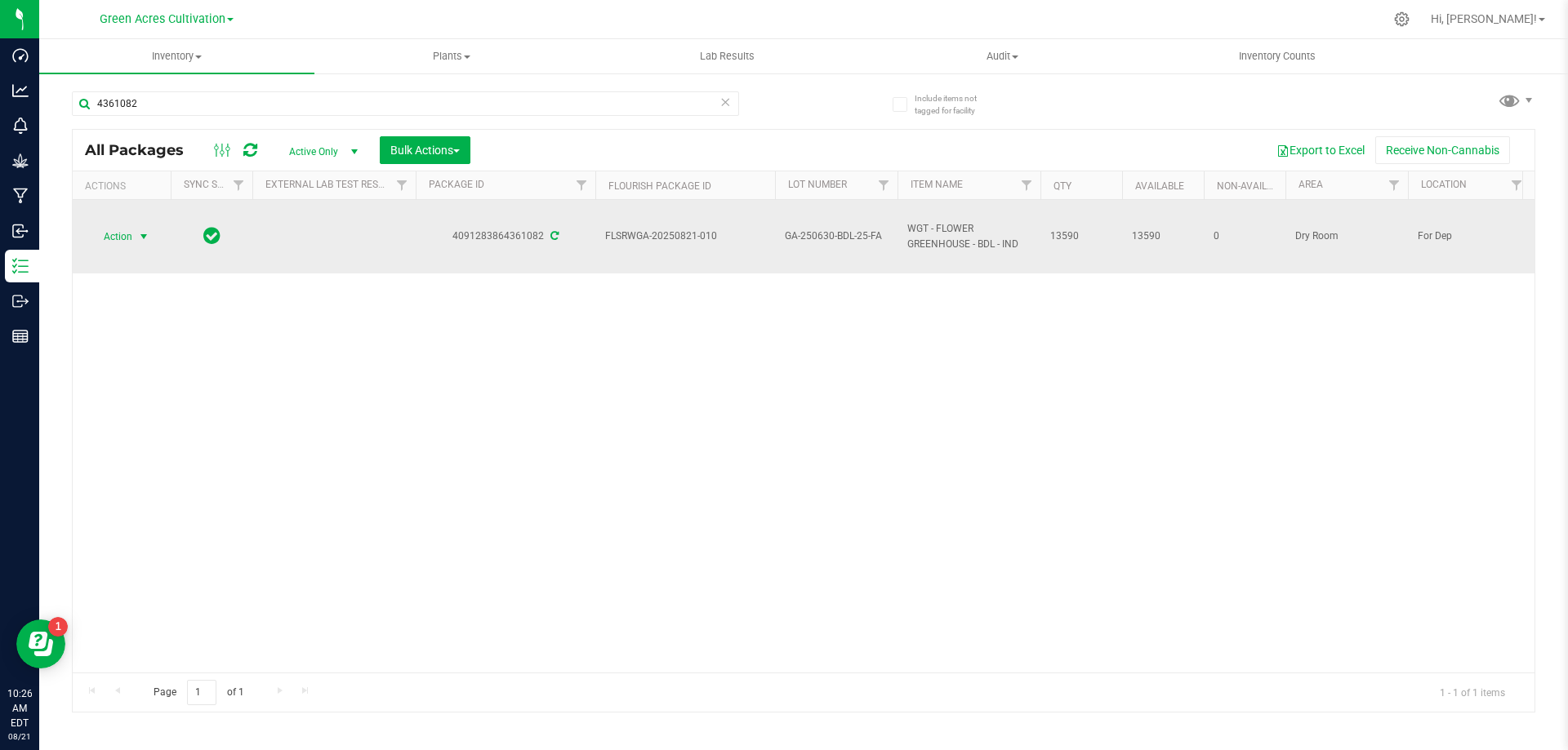
click at [135, 237] on span "select" at bounding box center [144, 237] width 20 height 23
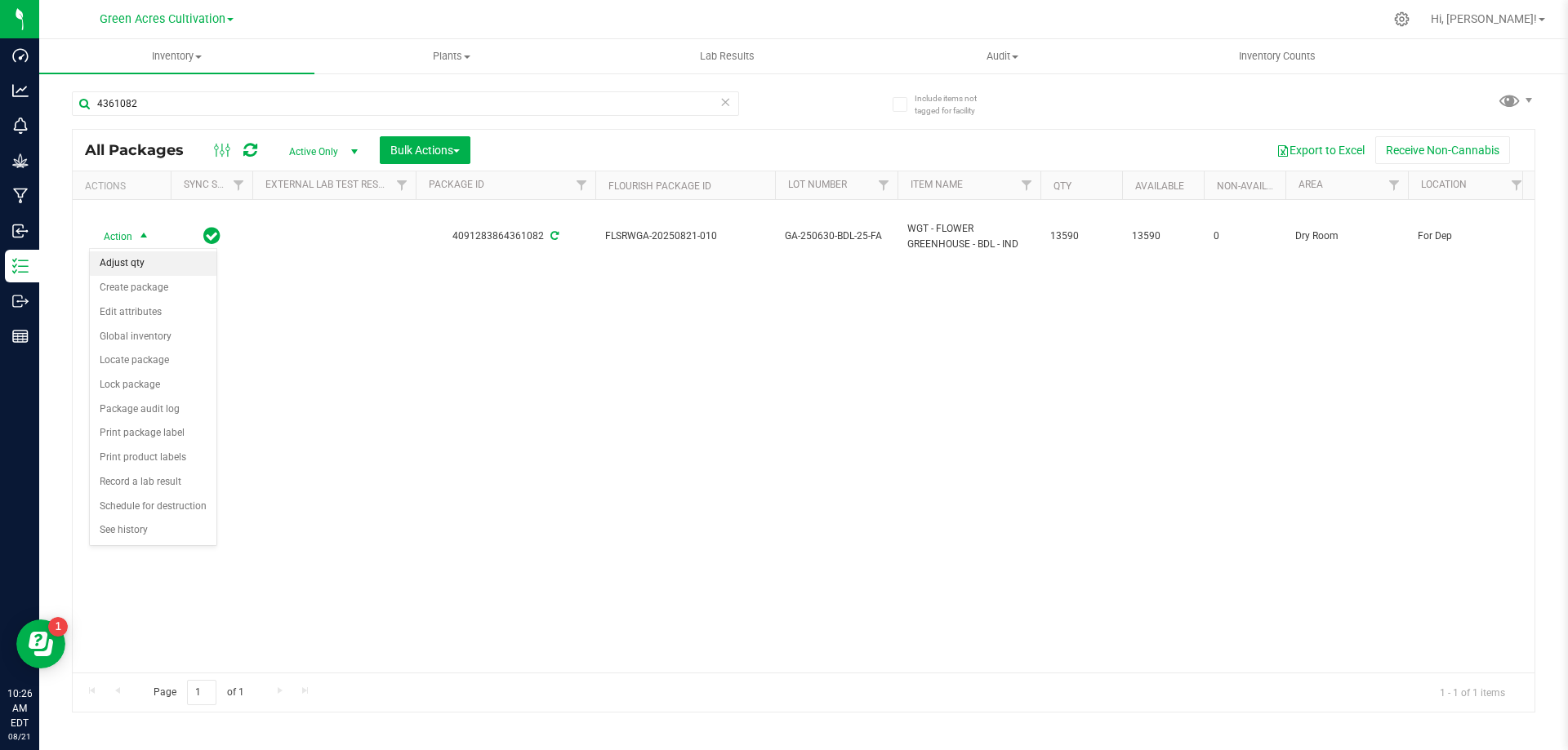
click at [140, 259] on li "Adjust qty" at bounding box center [153, 263] width 126 height 24
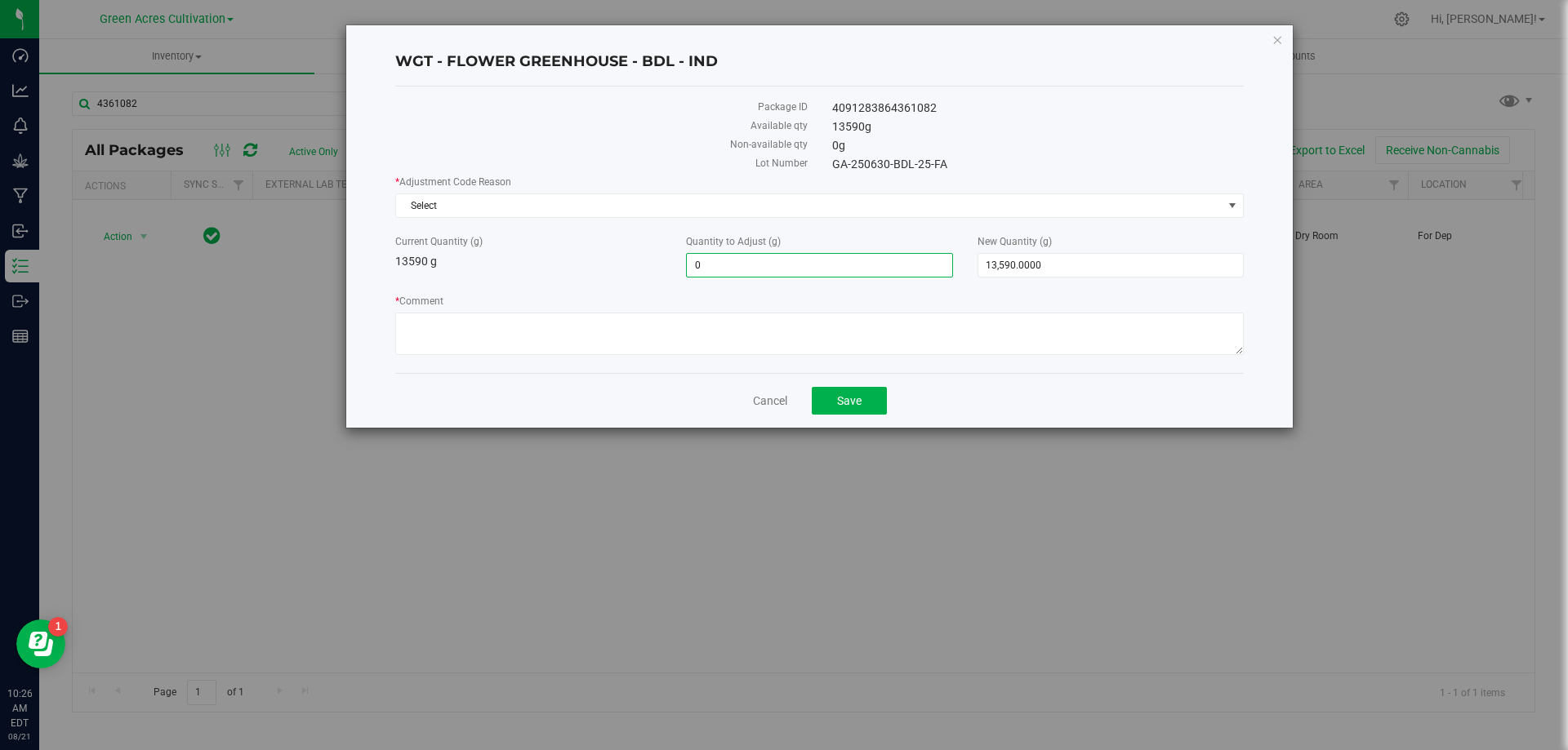
drag, startPoint x: 766, startPoint y: 264, endPoint x: 643, endPoint y: 275, distance: 123.5
click at [643, 274] on div "Current Quantity (g) 13590 g Quantity to Adjust (g) 0.0000 0 New Quantity (g) 1…" at bounding box center [819, 256] width 873 height 44
type input "40"
type input "40.0000"
type input "13,630.0000"
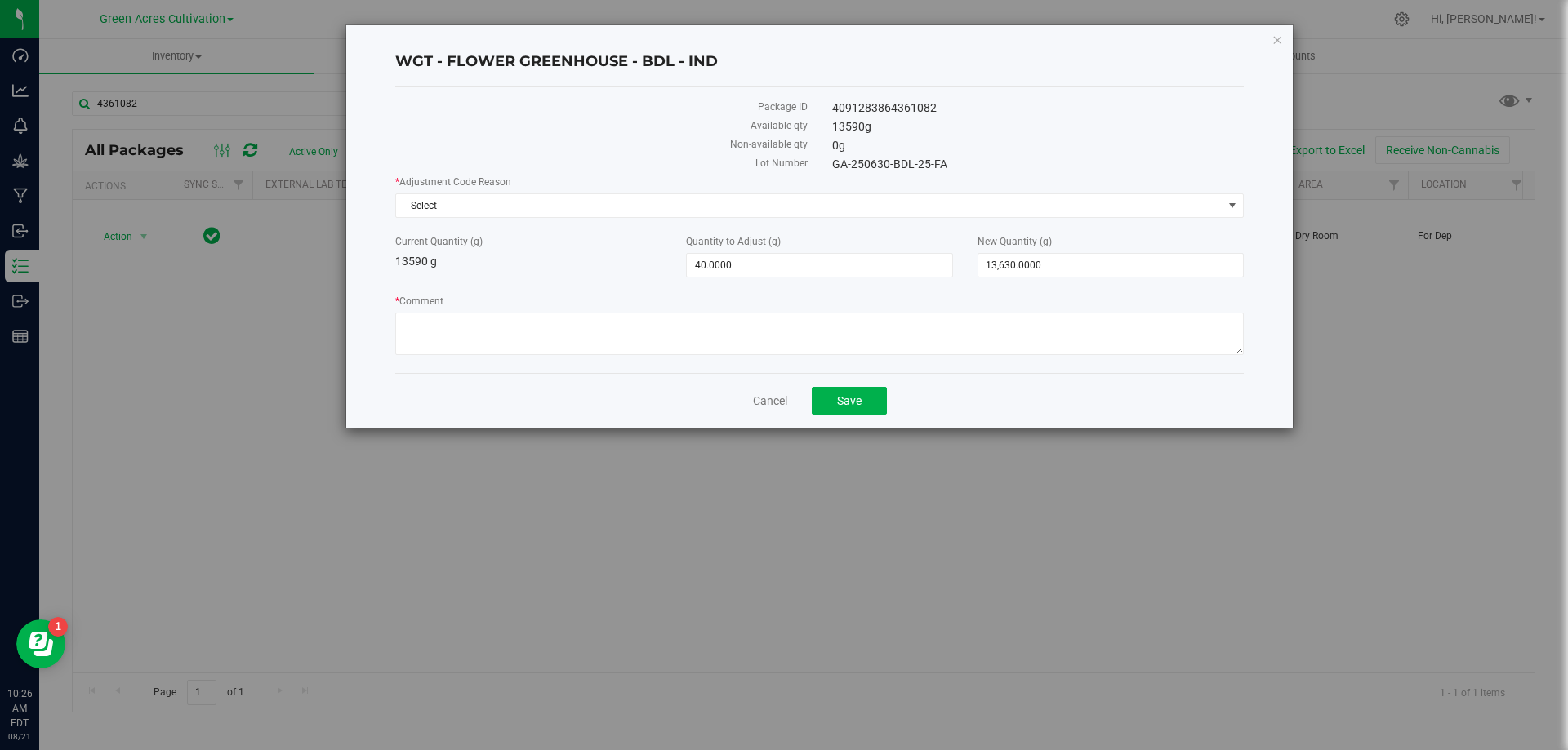
click at [596, 263] on div "Current Quantity (g) 13590 g" at bounding box center [528, 252] width 291 height 36
click at [535, 204] on span "Select" at bounding box center [810, 206] width 826 height 23
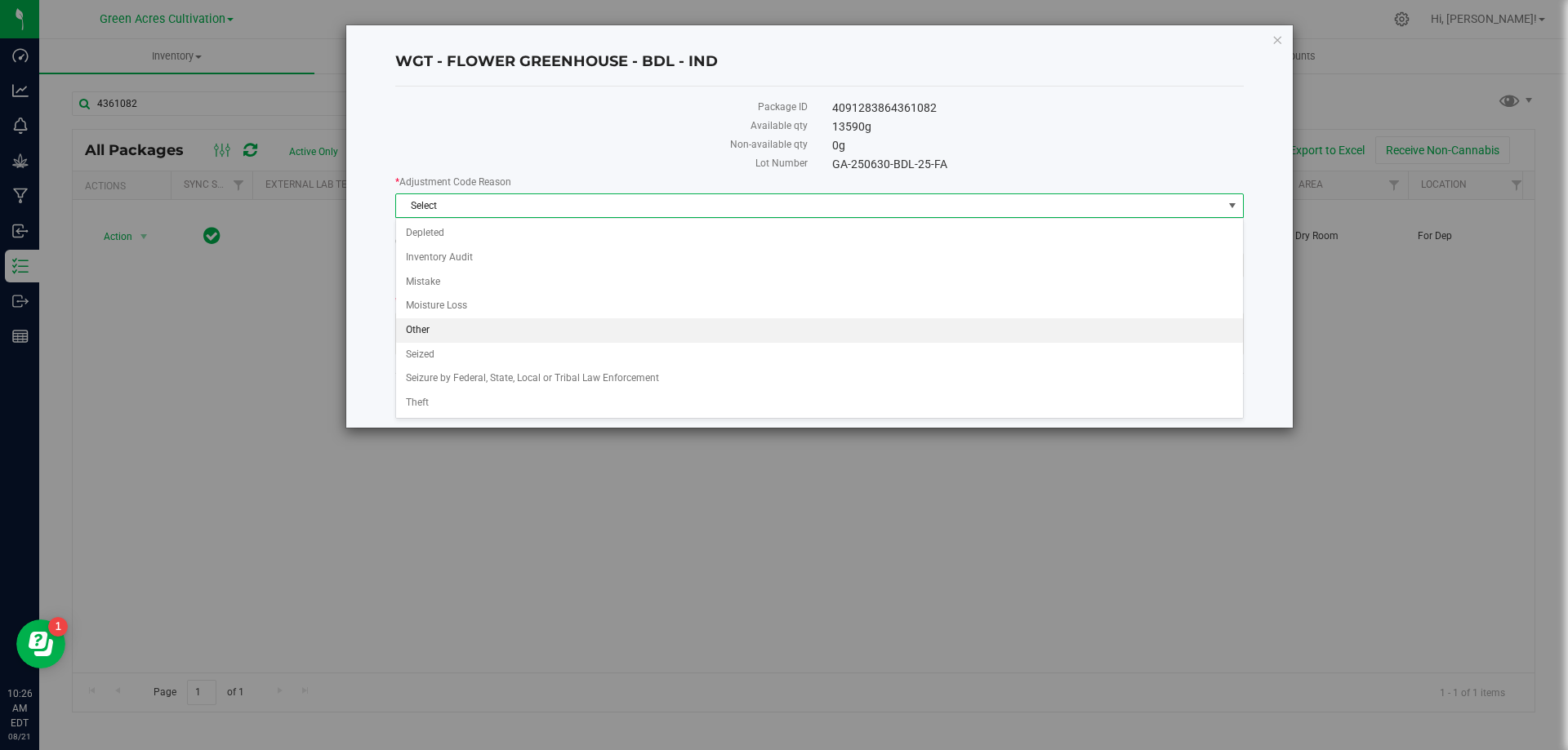
click at [436, 324] on li "Other" at bounding box center [819, 330] width 847 height 24
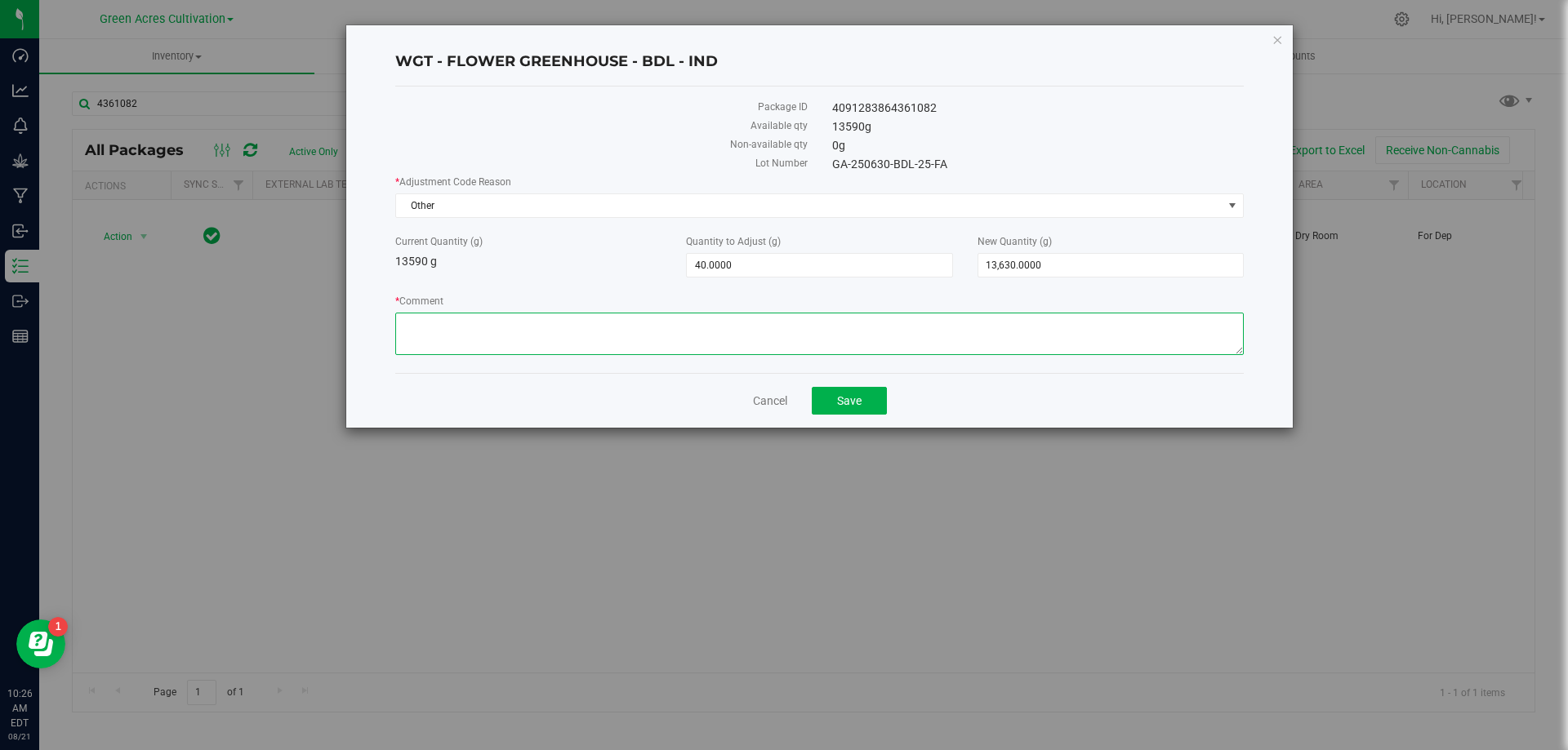
click at [458, 338] on textarea "* Comment" at bounding box center [819, 334] width 849 height 43
type textarea "RE-WEIGH"
click at [856, 400] on span "Save" at bounding box center [849, 400] width 24 height 13
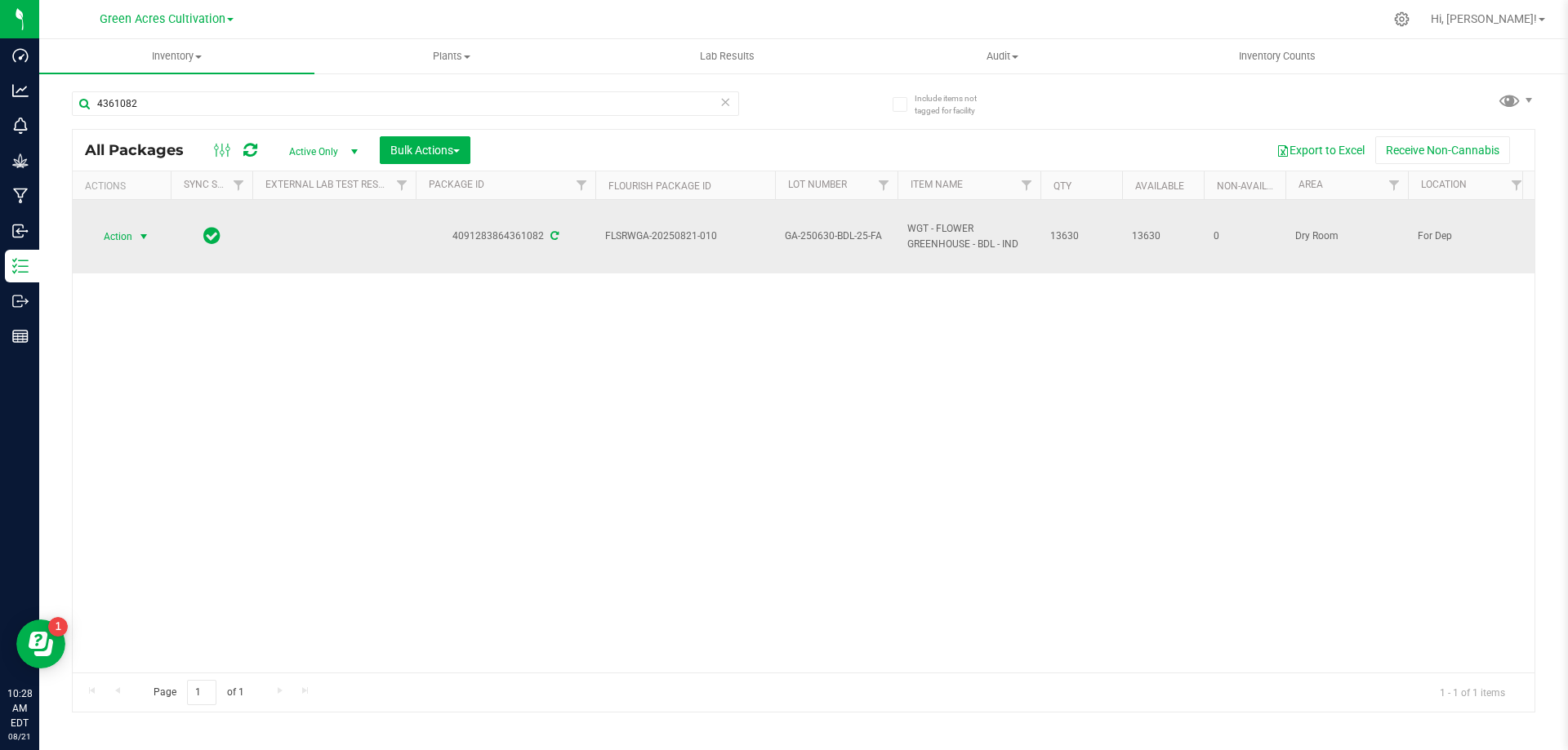
click at [130, 232] on span "Action" at bounding box center [111, 237] width 44 height 23
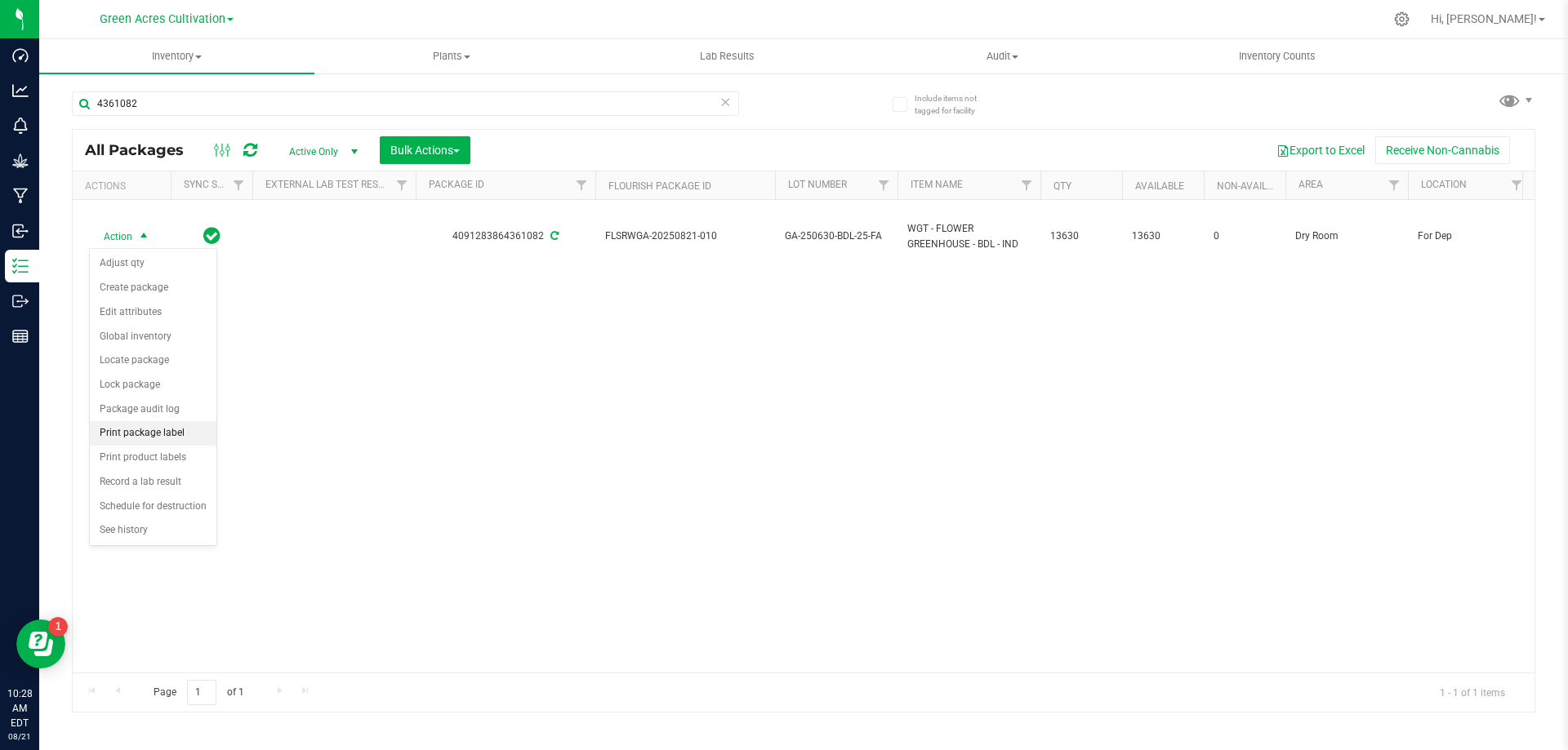
drag, startPoint x: 175, startPoint y: 432, endPoint x: 217, endPoint y: 425, distance: 42.6
click at [175, 431] on li "Print package label" at bounding box center [153, 433] width 126 height 24
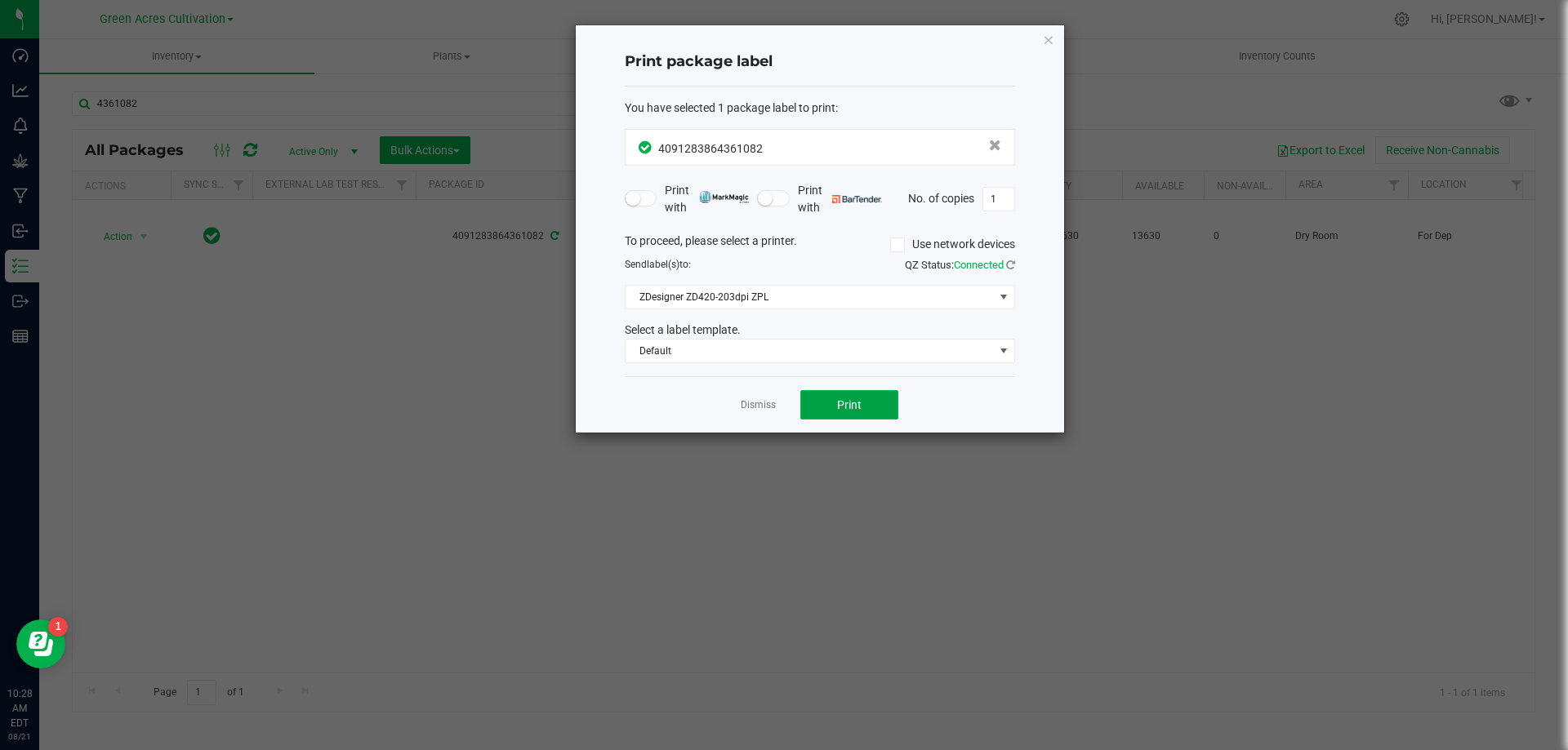
click at [847, 403] on span "Print" at bounding box center [849, 404] width 24 height 13
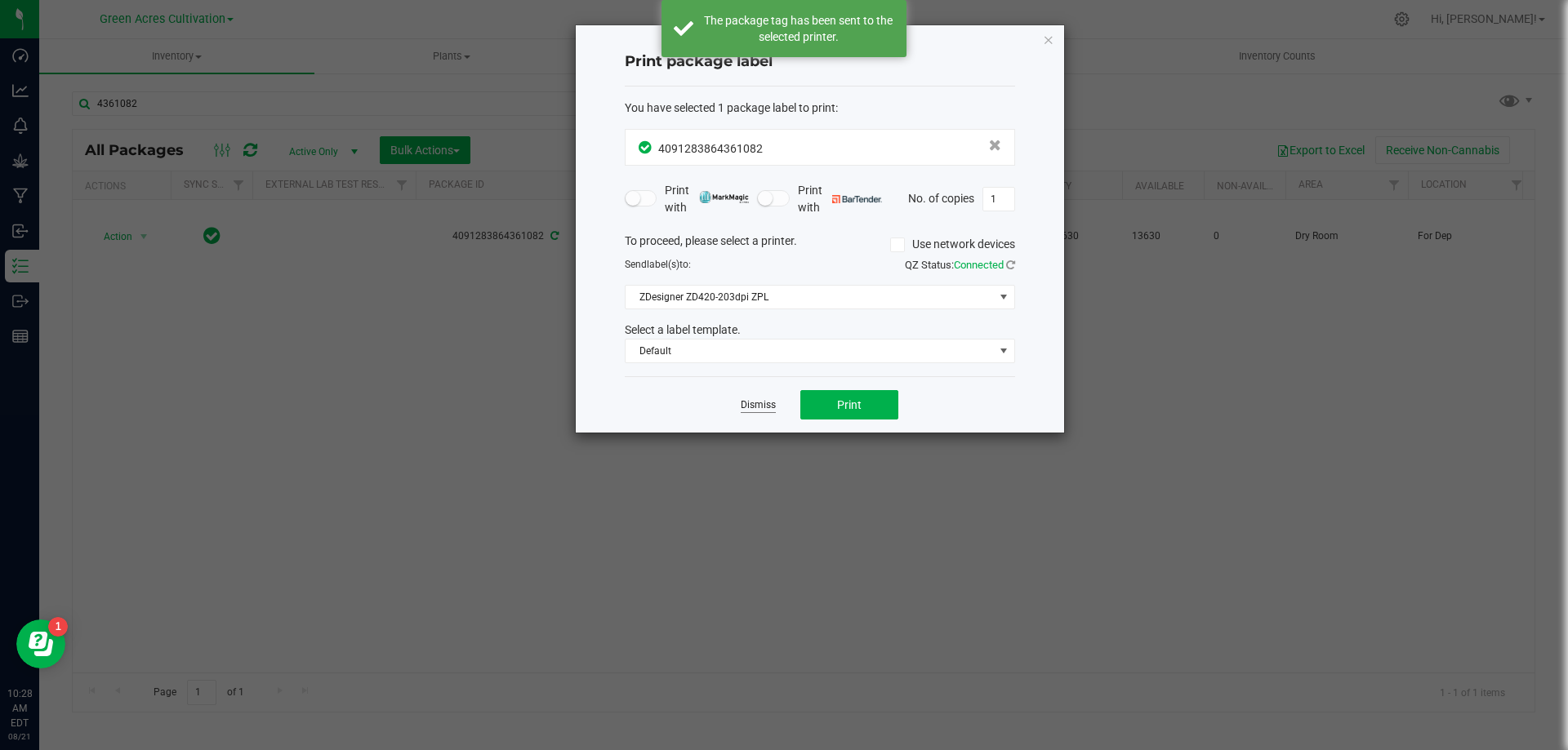
click at [752, 400] on link "Dismiss" at bounding box center [758, 405] width 35 height 14
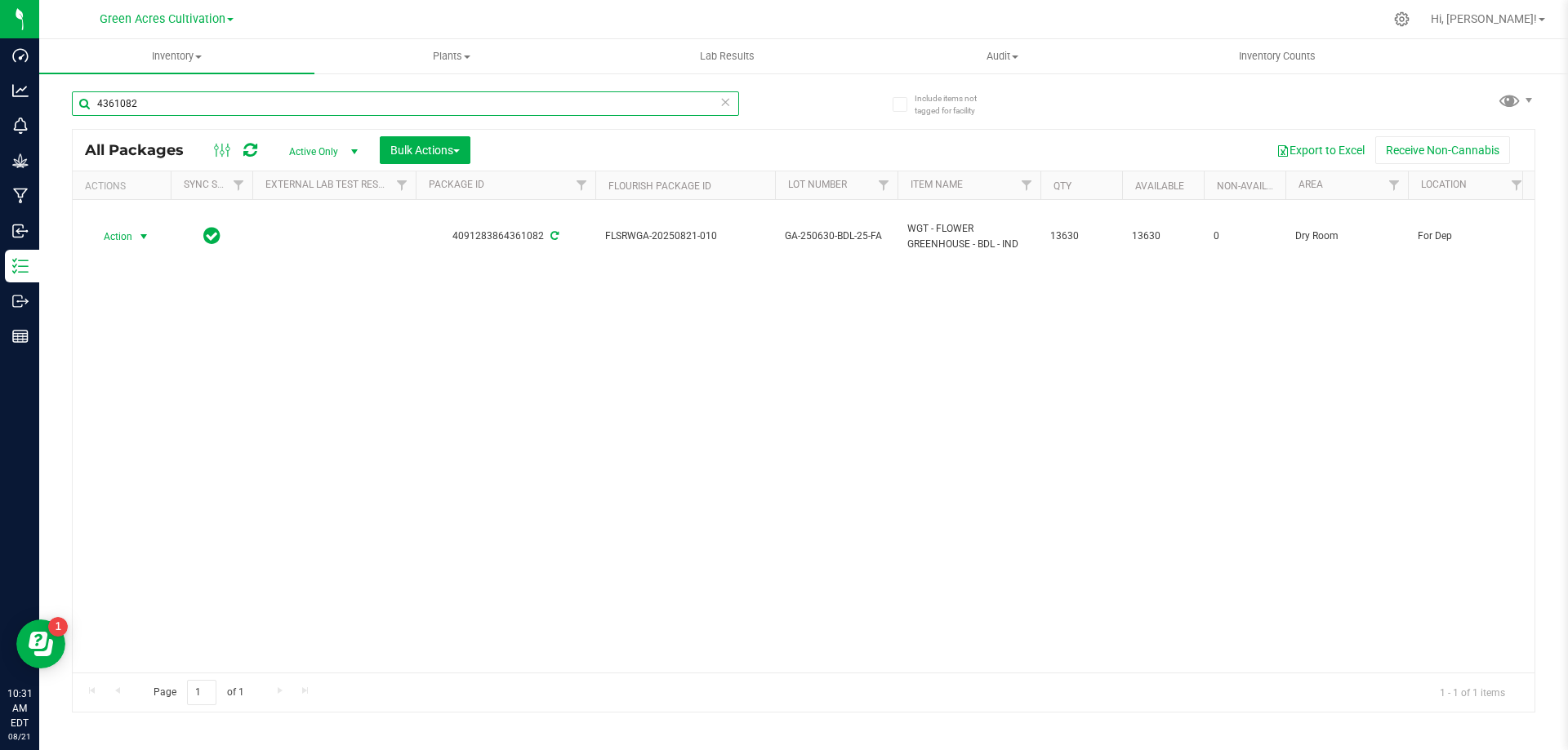
click at [65, 105] on div "Include items not tagged for facility 4361082 All Packages Active Only Active O…" at bounding box center [803, 321] width 1529 height 498
click at [102, 110] on input "4361082" at bounding box center [405, 103] width 667 height 24
type input "3610824"
drag, startPoint x: 141, startPoint y: 107, endPoint x: 99, endPoint y: 106, distance: 42.0
click at [99, 106] on input "3610824" at bounding box center [405, 103] width 667 height 24
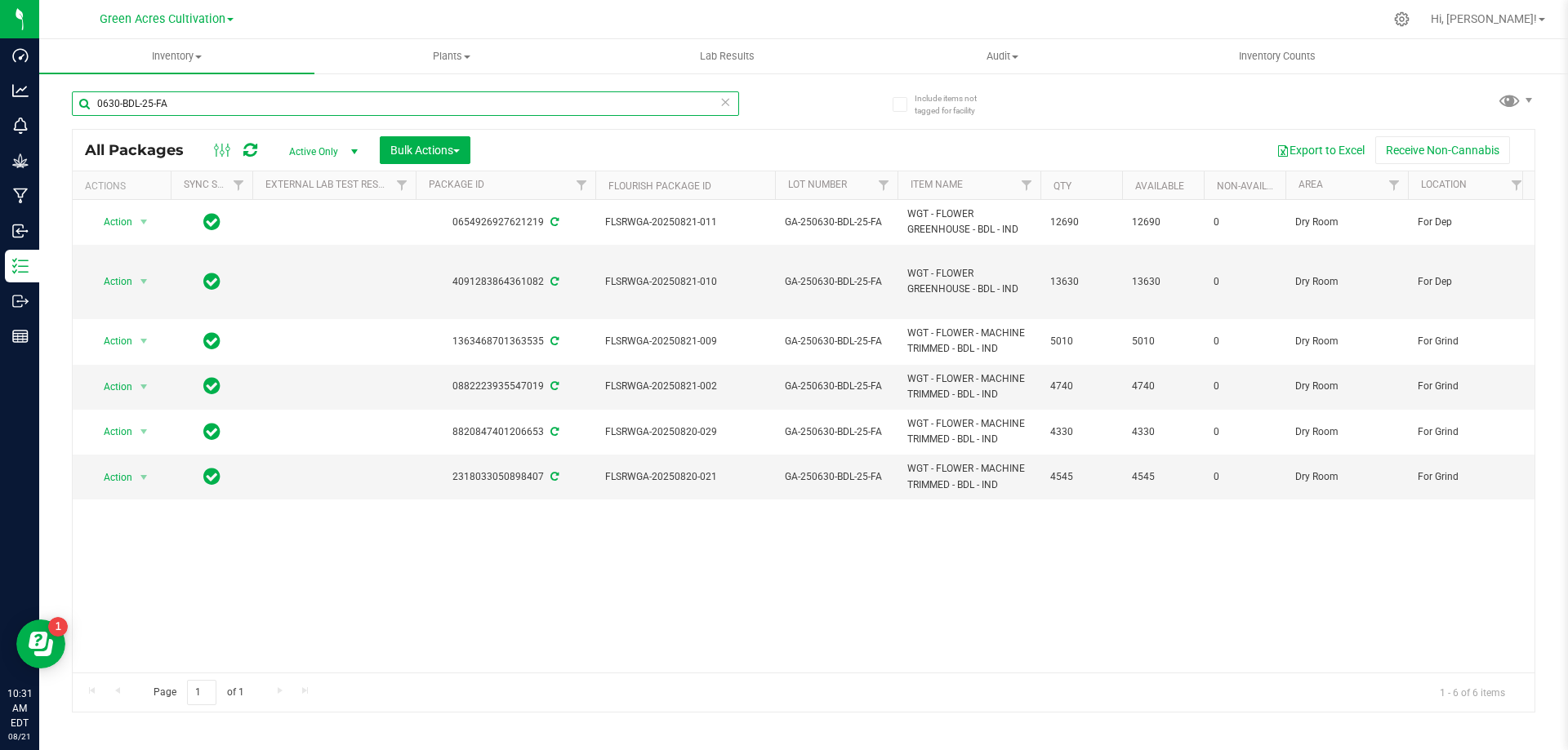
type input "0630-BDL-25-FA"
click at [427, 144] on span "Bulk Actions" at bounding box center [425, 150] width 69 height 13
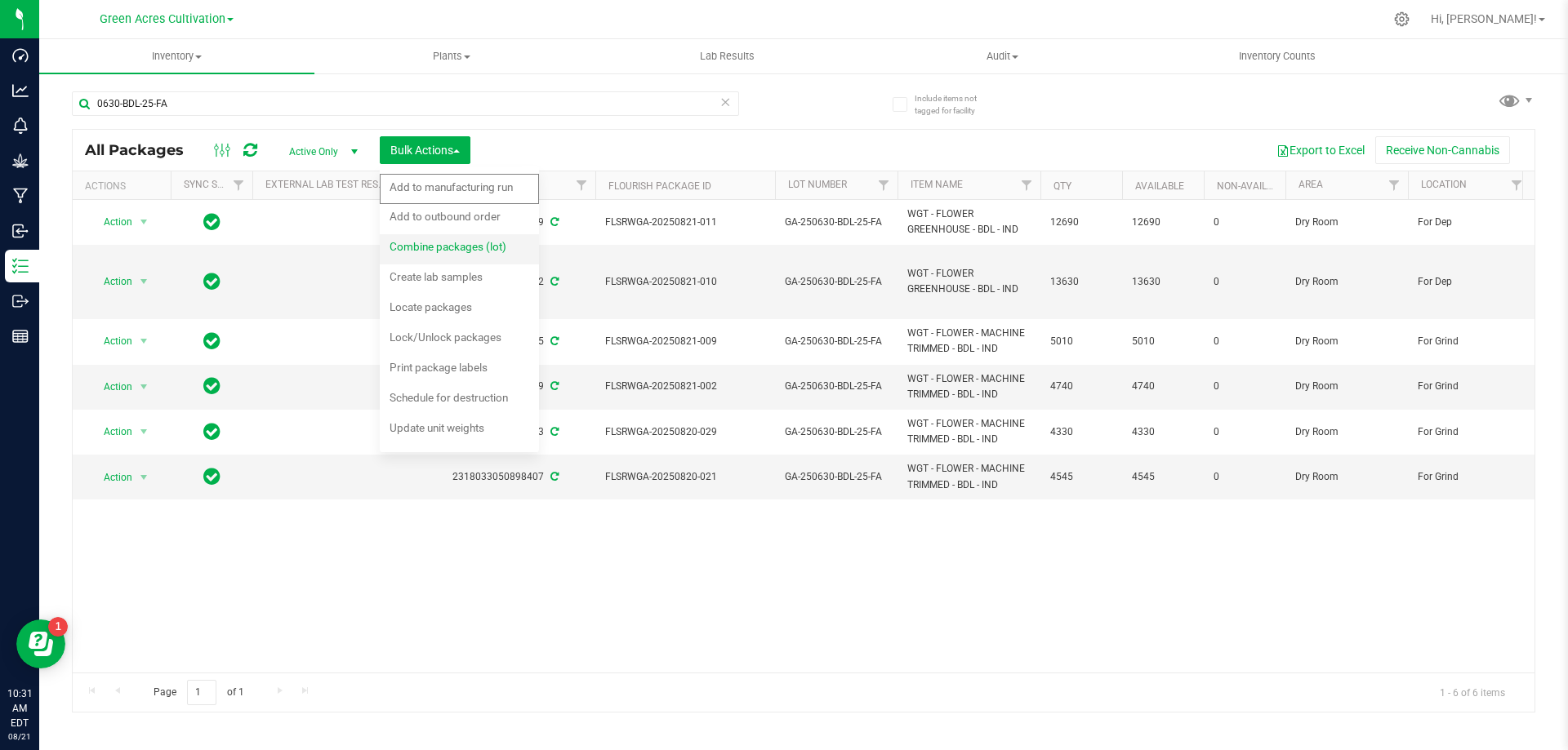
click at [445, 244] on span "Combine packages (lot)" at bounding box center [448, 246] width 117 height 13
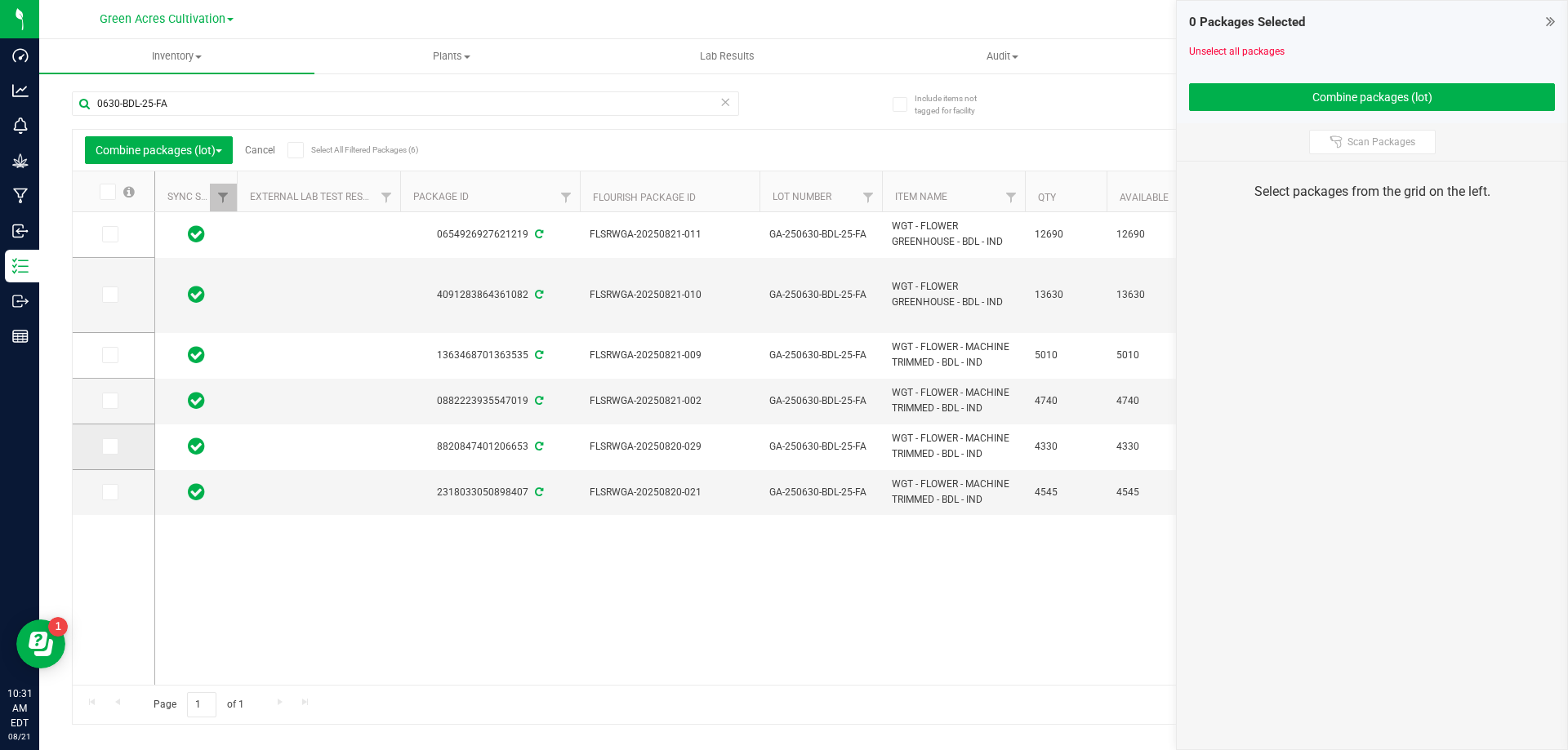
click at [112, 447] on icon at bounding box center [109, 447] width 11 height 0
click at [0, 0] on input "checkbox" at bounding box center [0, 0] width 0 height 0
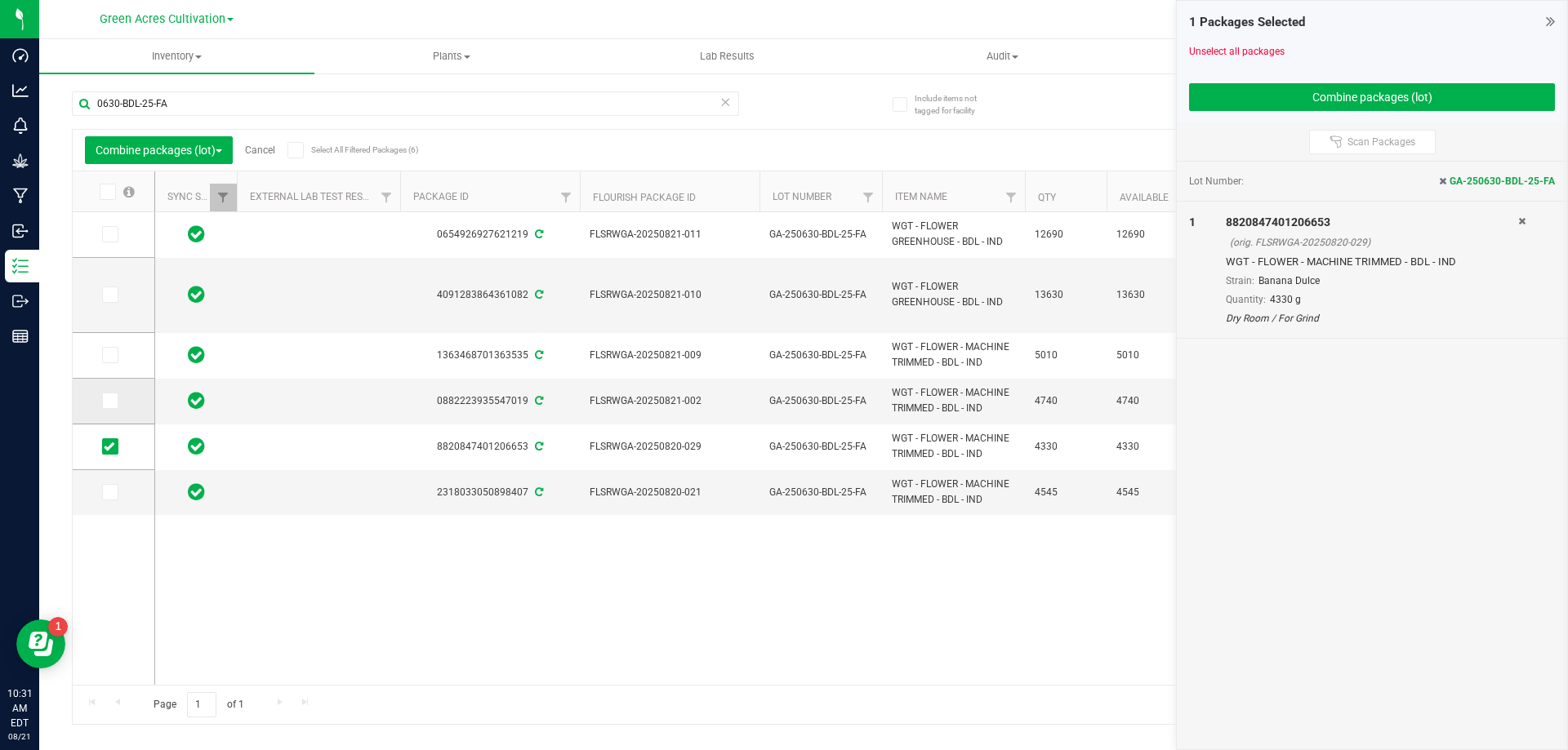
click at [110, 393] on span at bounding box center [110, 400] width 17 height 17
click at [0, 0] on input "checkbox" at bounding box center [0, 0] width 0 height 0
click at [114, 493] on icon at bounding box center [109, 493] width 11 height 0
click at [0, 0] on input "checkbox" at bounding box center [0, 0] width 0 height 0
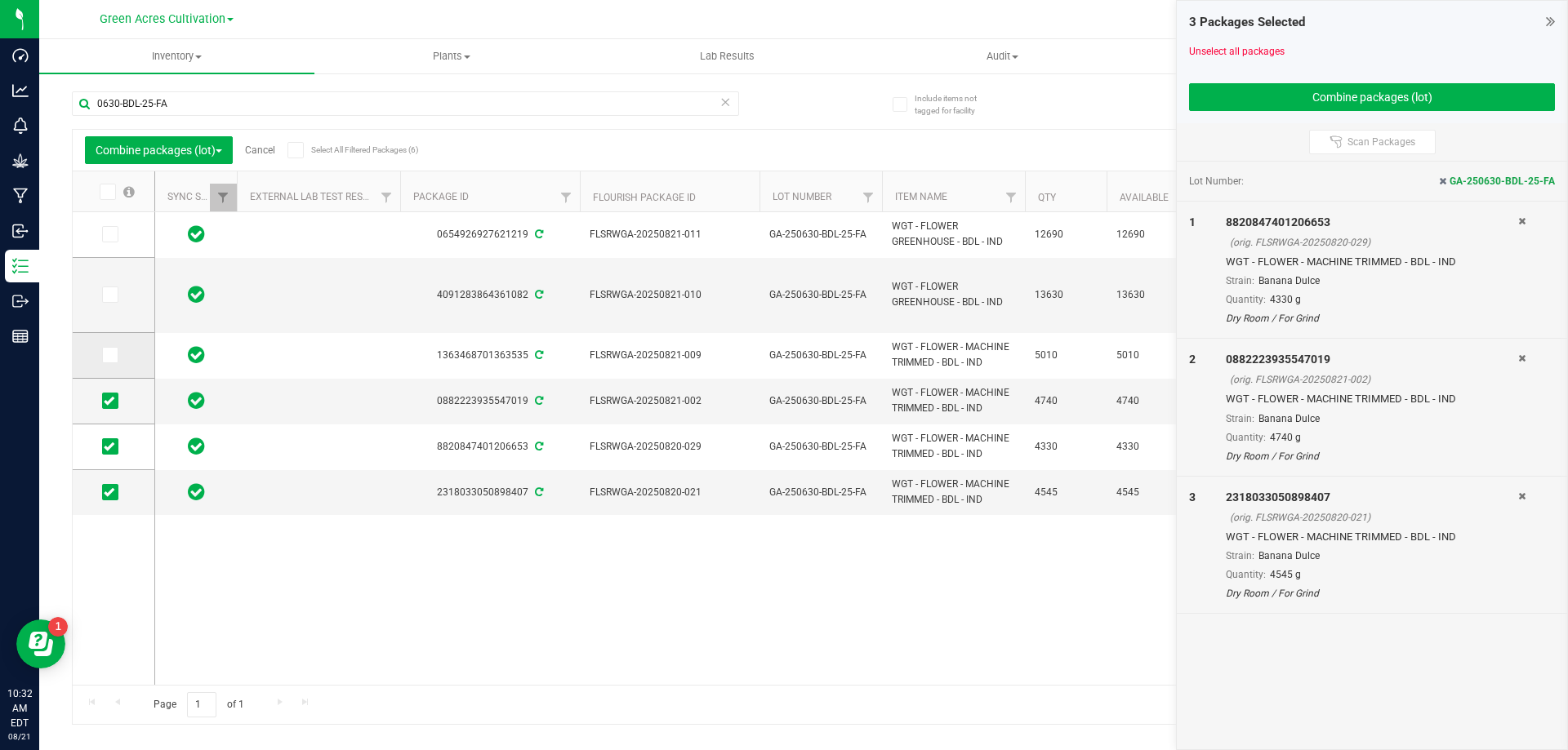
click at [111, 355] on icon at bounding box center [109, 355] width 11 height 0
click at [0, 0] on input "checkbox" at bounding box center [0, 0] width 0 height 0
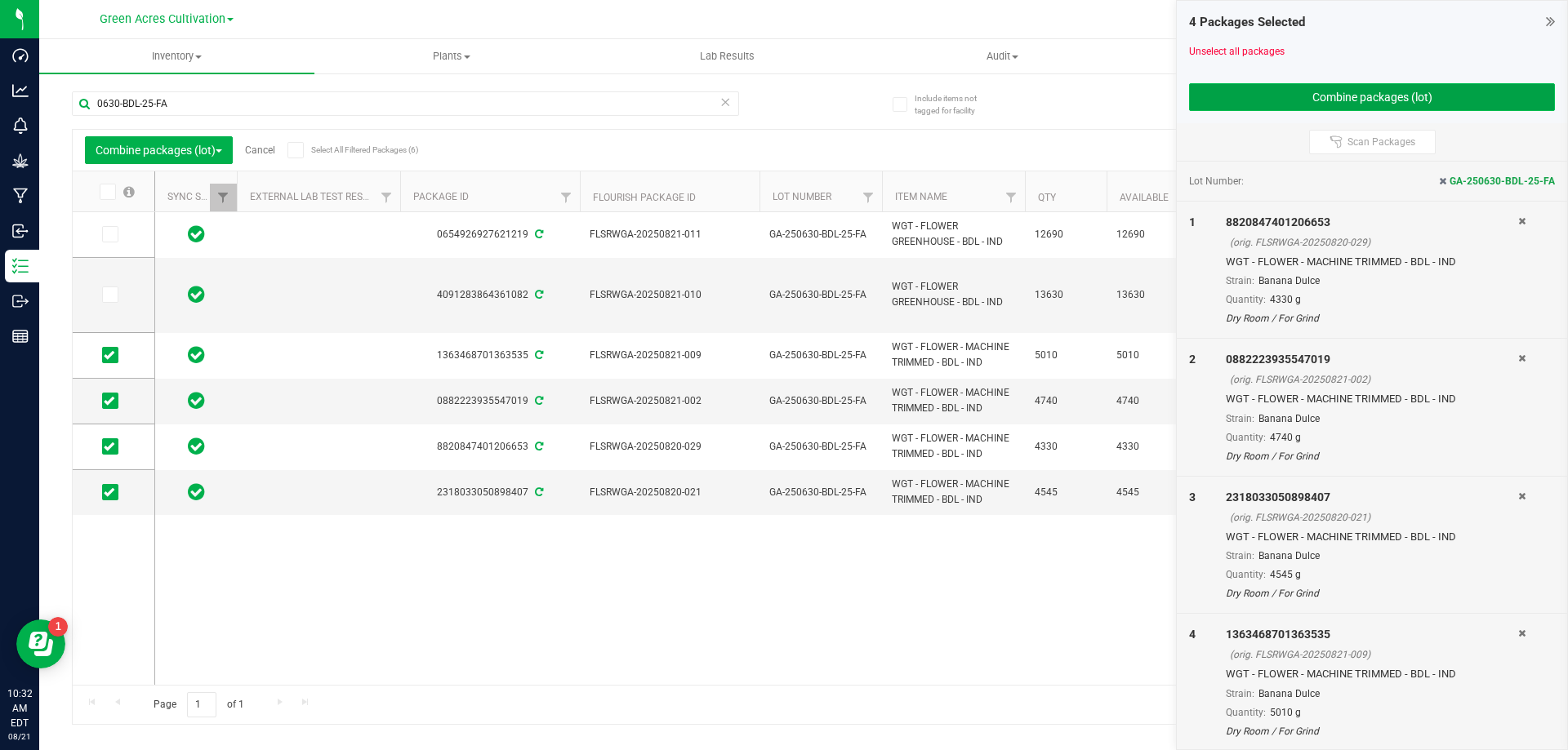
click at [1276, 94] on button "Combine packages (lot)" at bounding box center [1372, 97] width 366 height 28
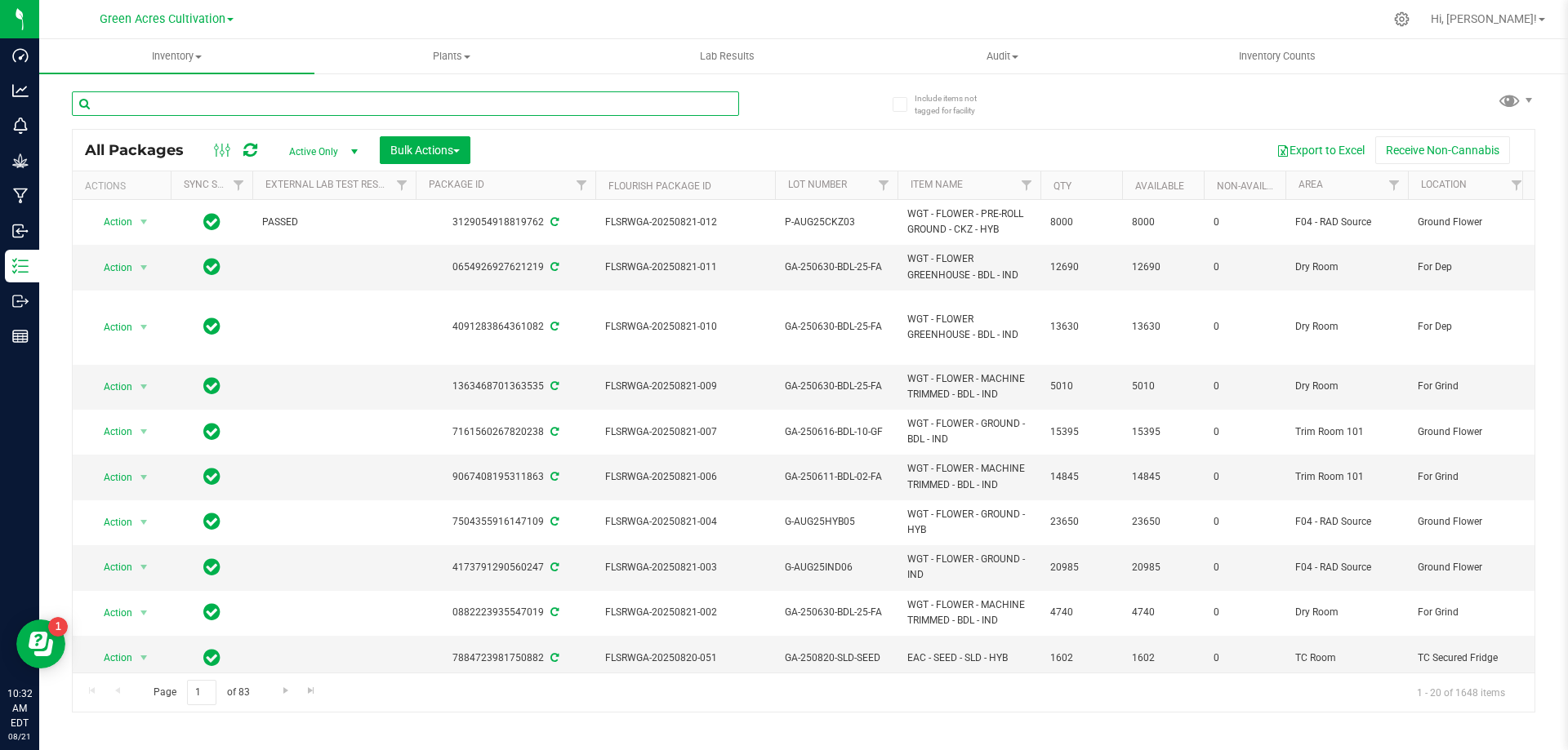
click at [241, 99] on input "text" at bounding box center [405, 103] width 667 height 24
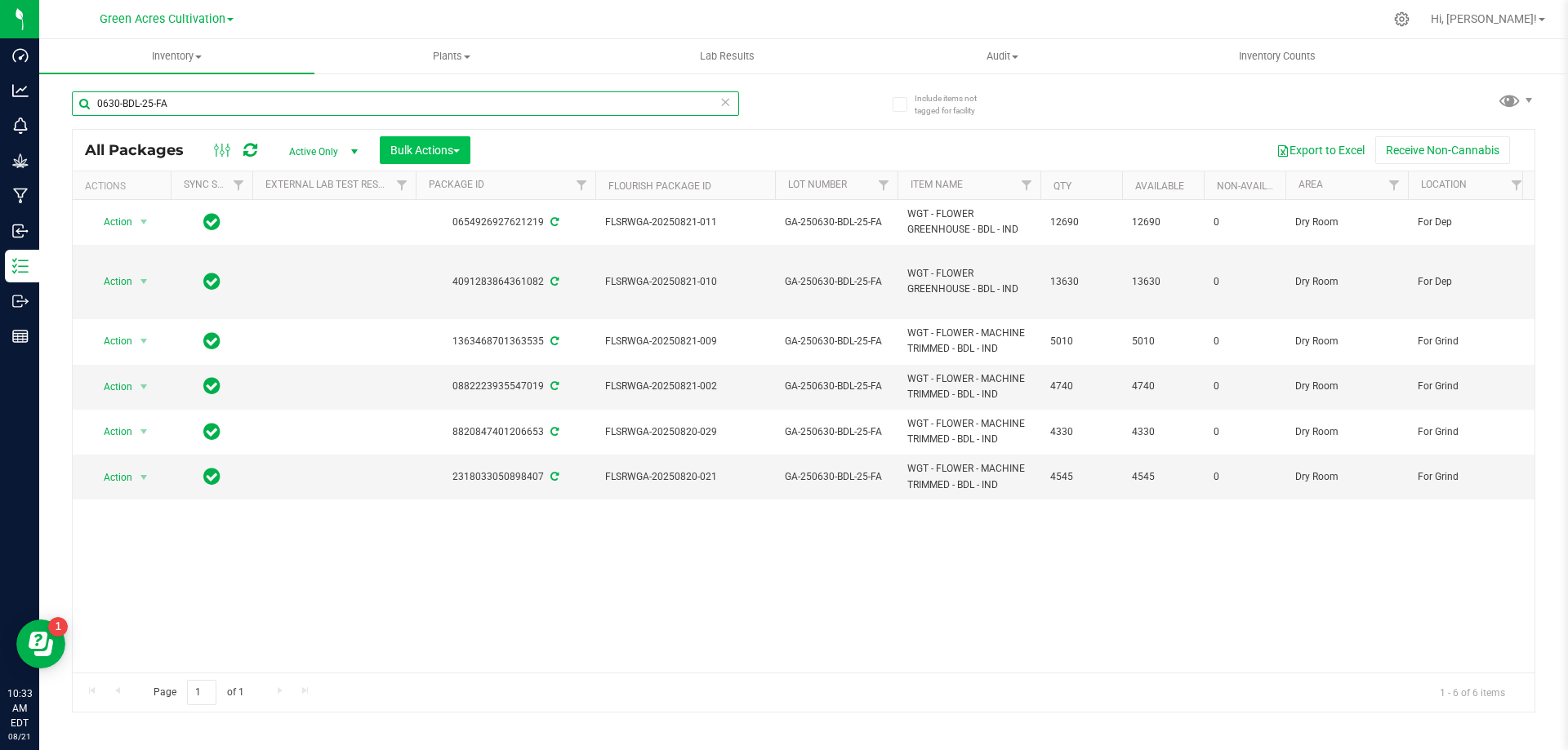
type input "0630-BDL-25-FA"
click at [432, 147] on span "Bulk Actions" at bounding box center [425, 150] width 69 height 13
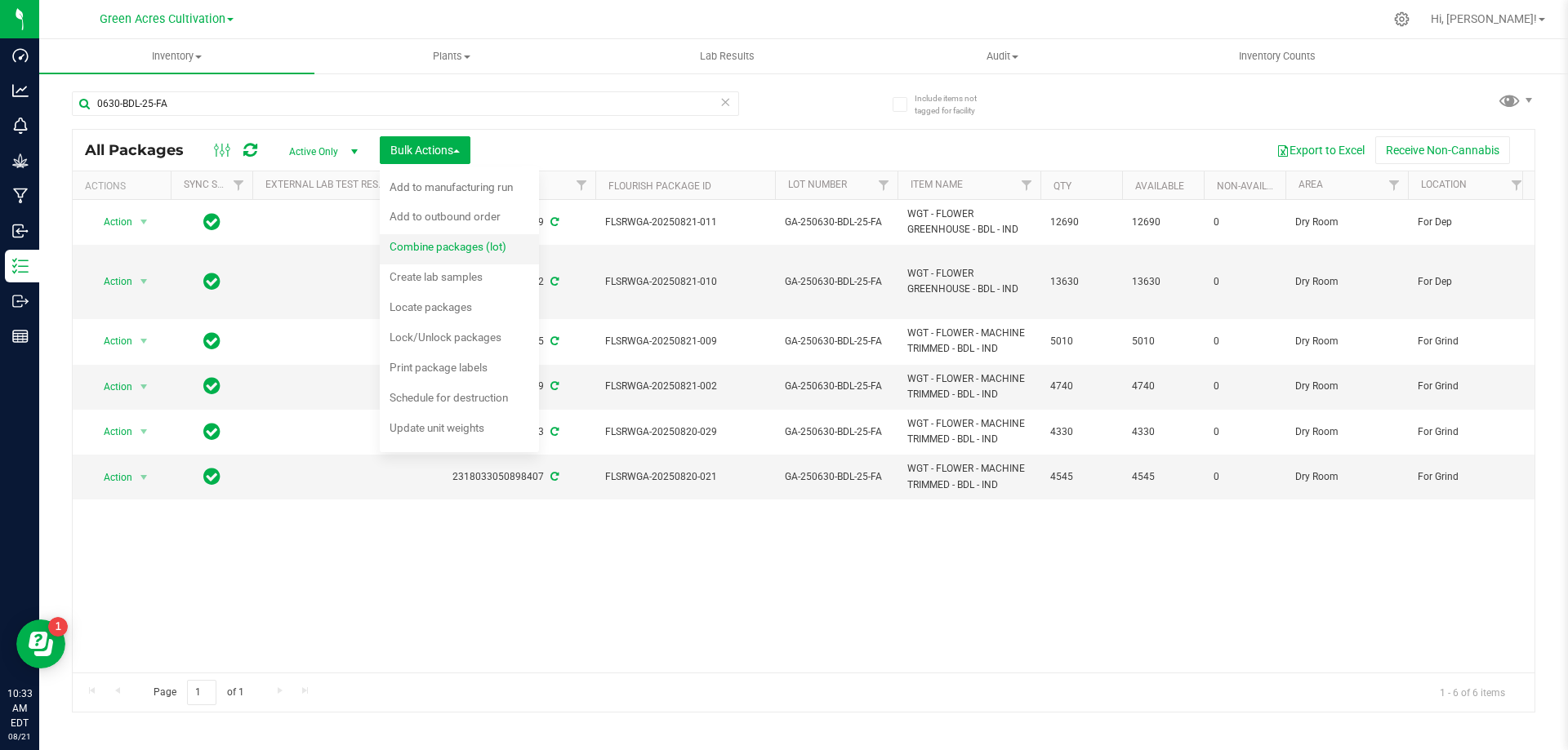
click at [432, 245] on span "Combine packages (lot)" at bounding box center [448, 246] width 117 height 13
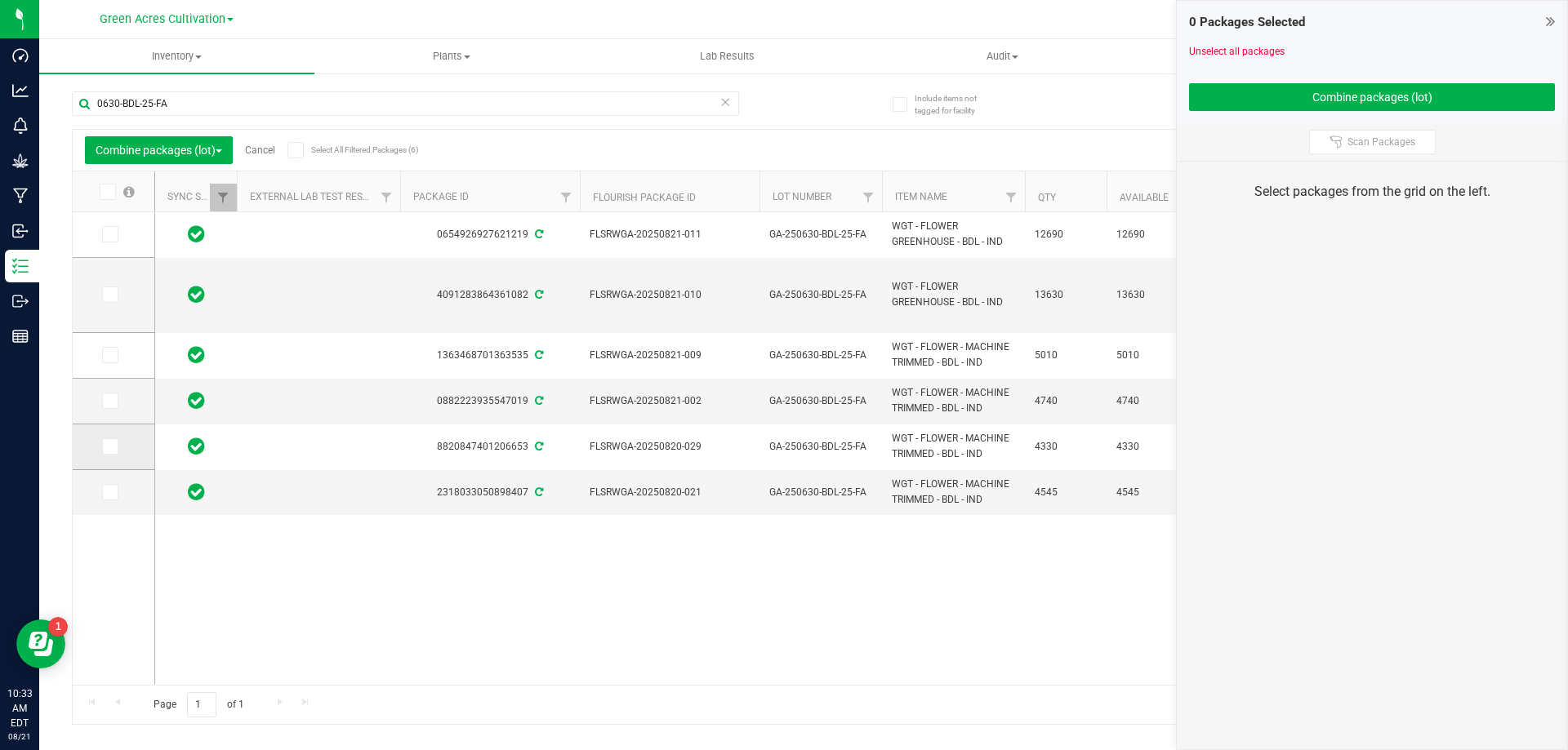
click at [110, 447] on icon at bounding box center [109, 447] width 11 height 0
click at [0, 0] on input "checkbox" at bounding box center [0, 0] width 0 height 0
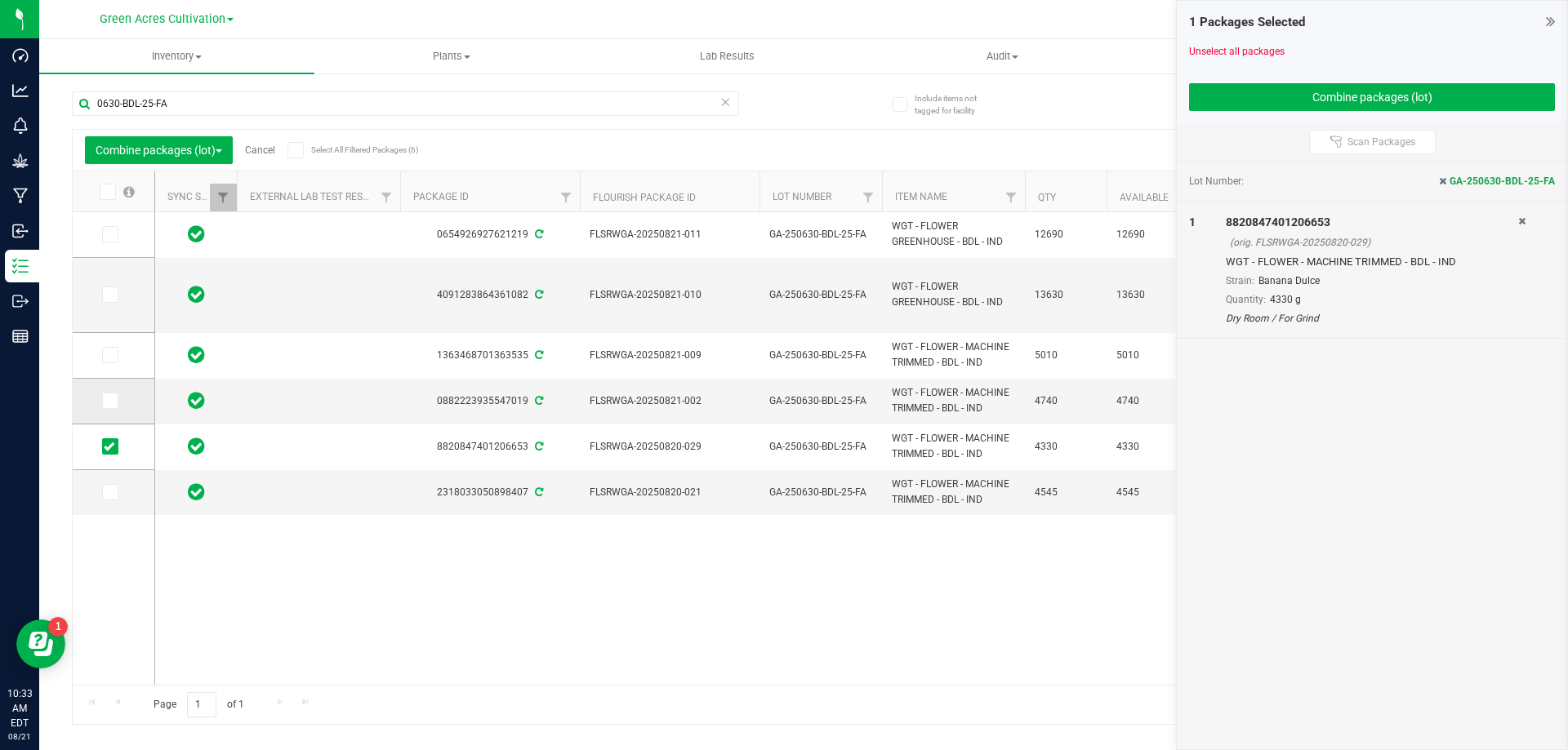
click at [110, 401] on icon at bounding box center [109, 401] width 11 height 0
click at [0, 0] on input "checkbox" at bounding box center [0, 0] width 0 height 0
click at [112, 493] on icon at bounding box center [109, 493] width 11 height 0
click at [0, 0] on input "checkbox" at bounding box center [0, 0] width 0 height 0
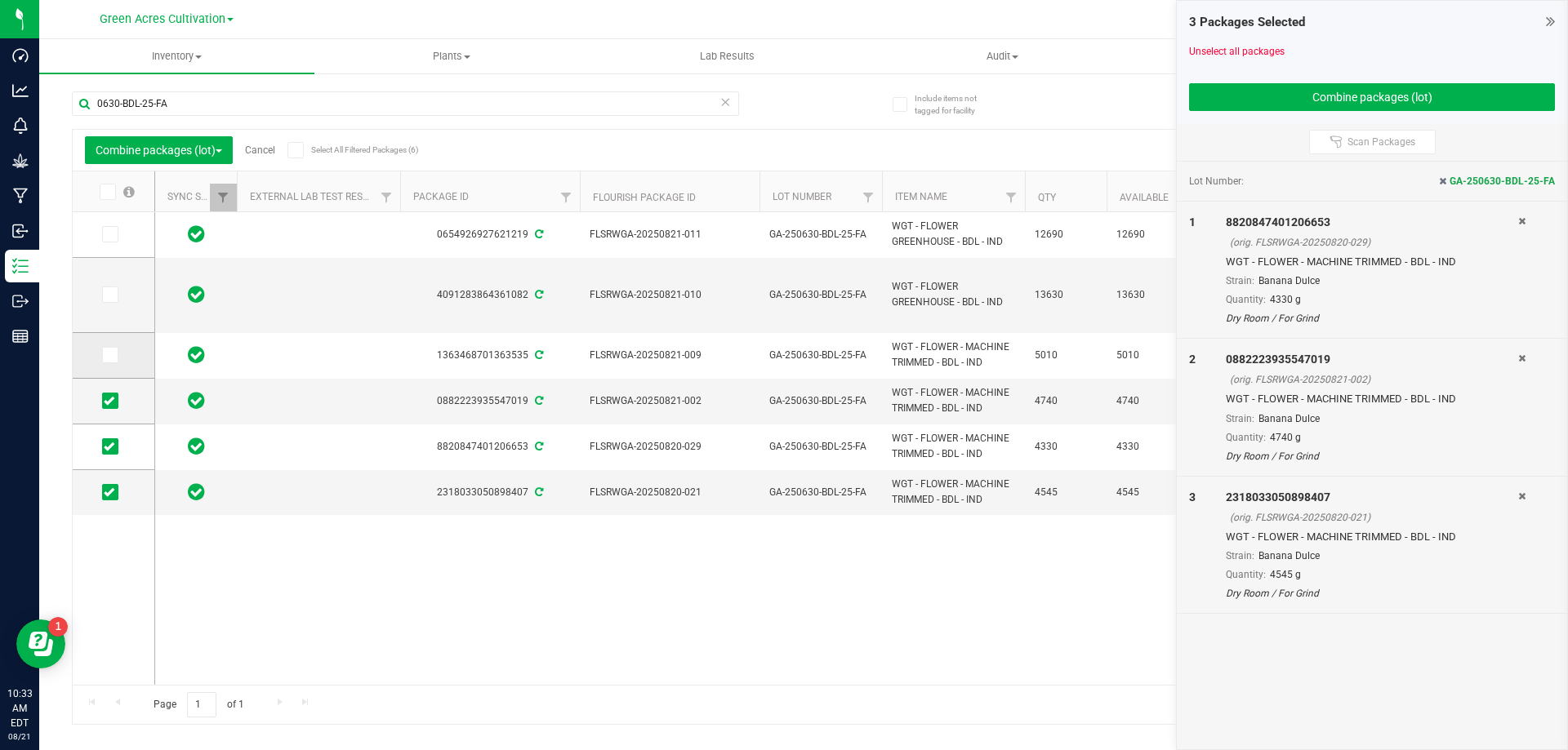
click at [115, 357] on span at bounding box center [110, 355] width 17 height 17
click at [0, 0] on input "checkbox" at bounding box center [0, 0] width 0 height 0
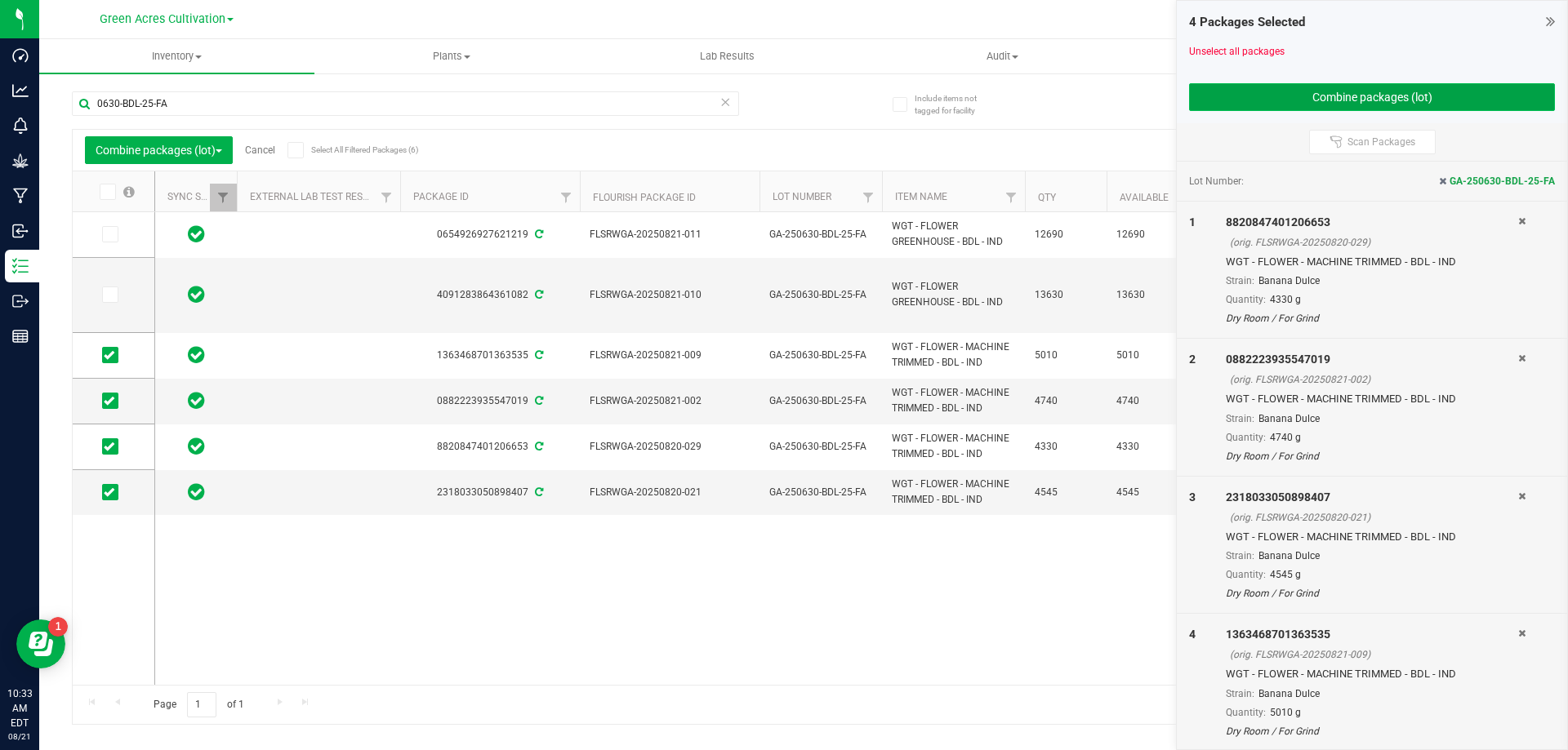
click at [1280, 100] on button "Combine packages (lot)" at bounding box center [1372, 97] width 366 height 28
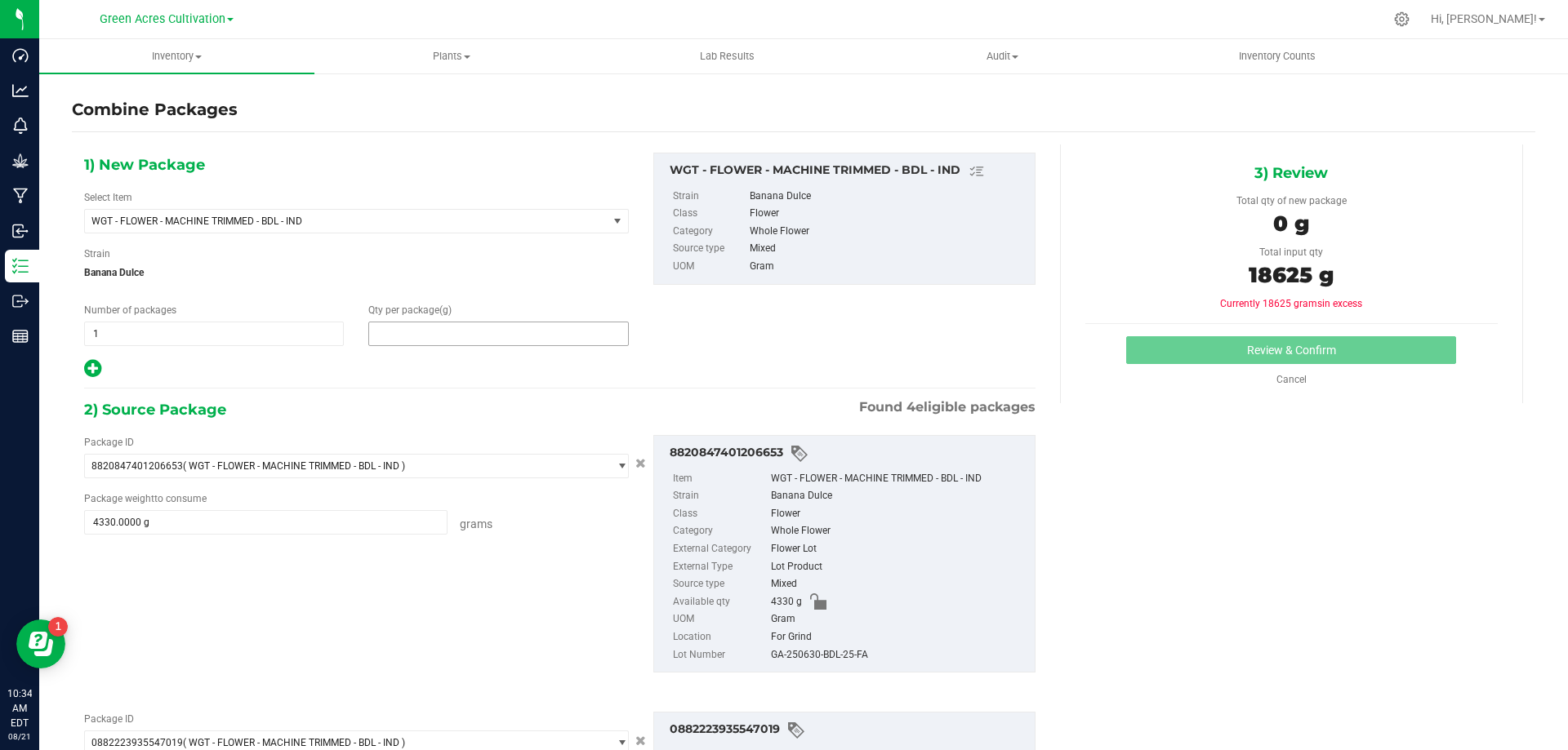
click at [458, 332] on span at bounding box center [498, 333] width 260 height 24
type input "18625"
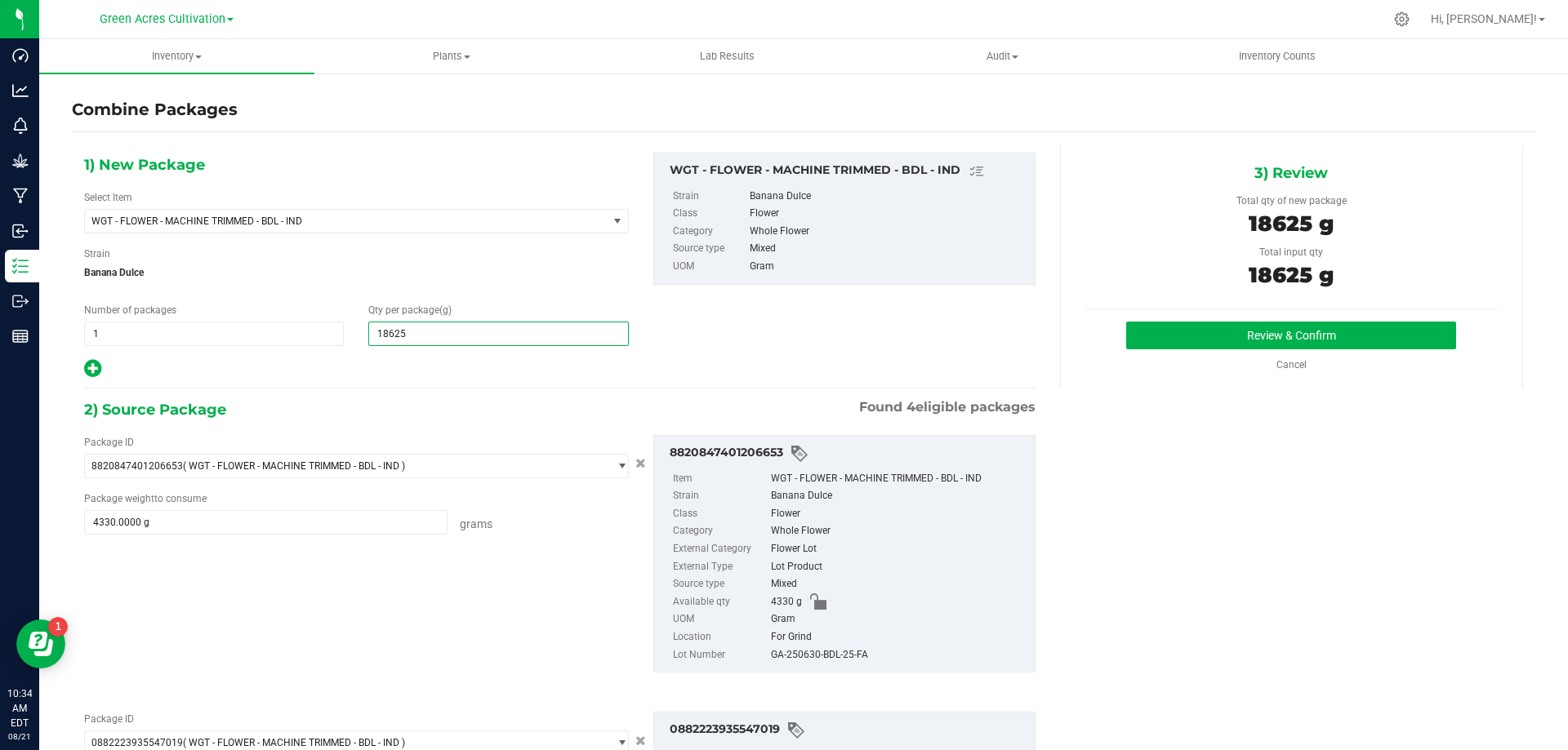
type input "18,625"
click at [834, 655] on div "GA-250630-BDL-25-FA" at bounding box center [898, 655] width 256 height 17
copy div "GA-250630-BDL-25-FA"
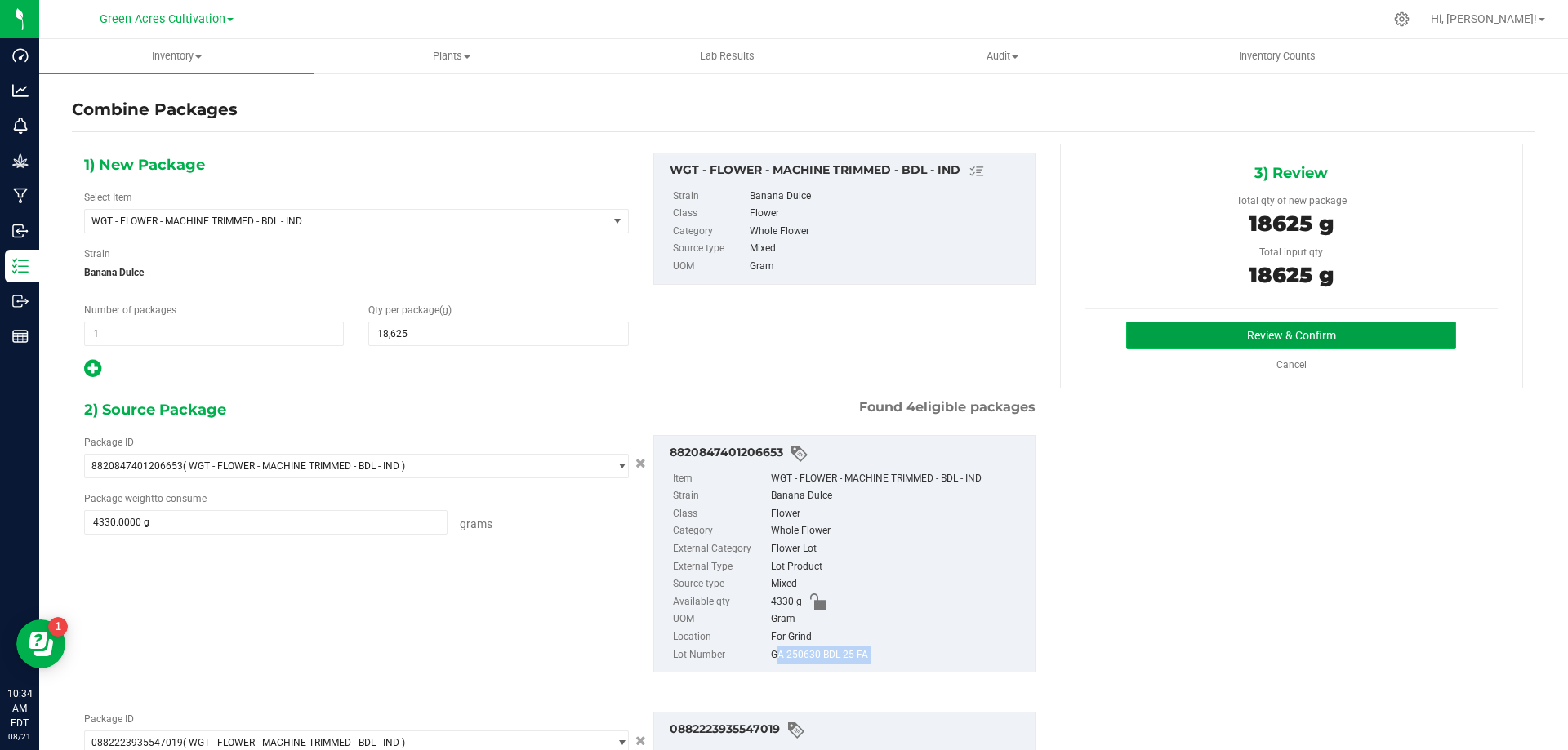
click at [1203, 324] on button "Review & Confirm" at bounding box center [1291, 335] width 330 height 28
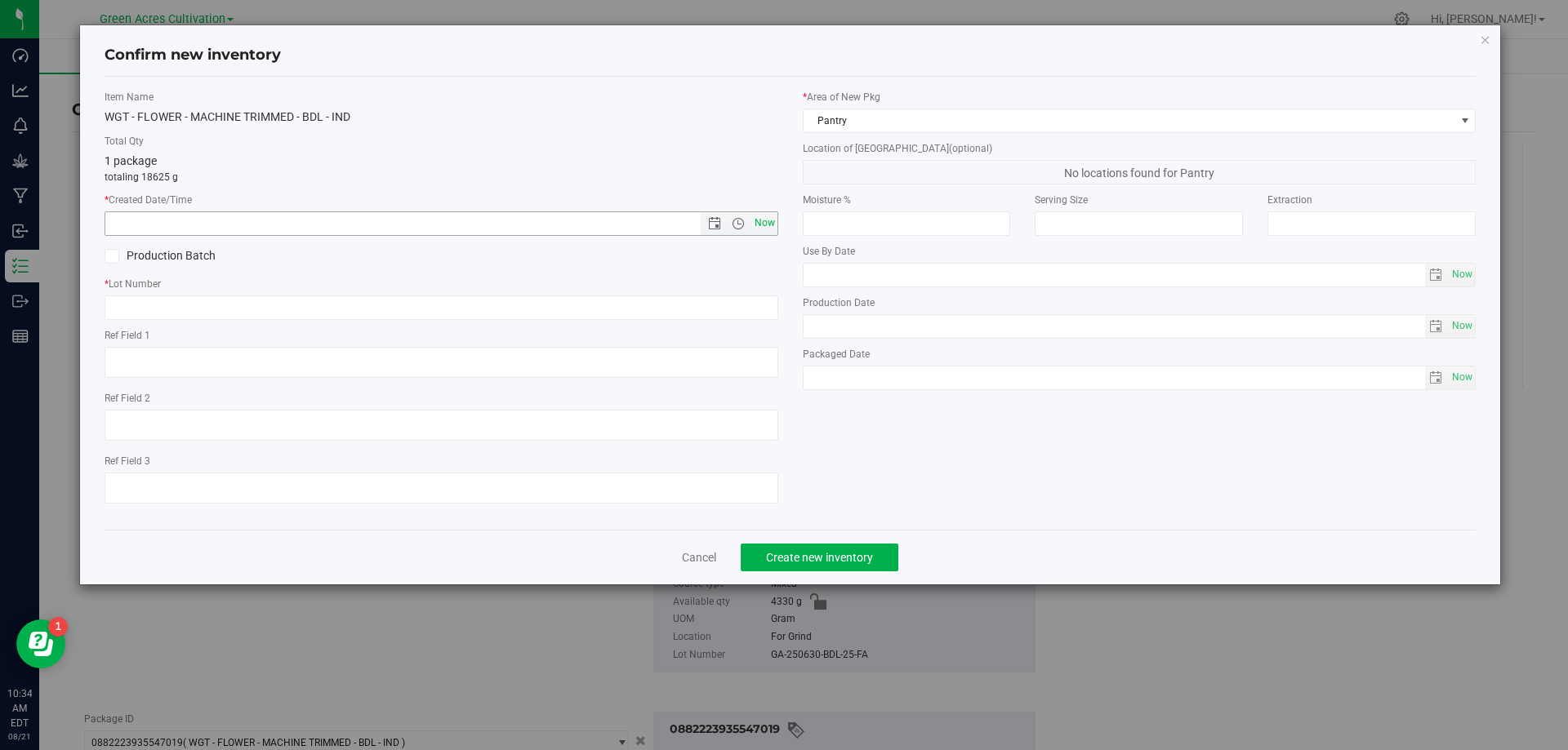
click at [767, 217] on span "Now" at bounding box center [764, 223] width 28 height 23
type input "8/21/2025 10:34 AM"
click at [731, 307] on input "text" at bounding box center [441, 307] width 674 height 24
paste input "GA-250630-BDL-25-FA"
type input "GA-250630-BDL-25-FA"
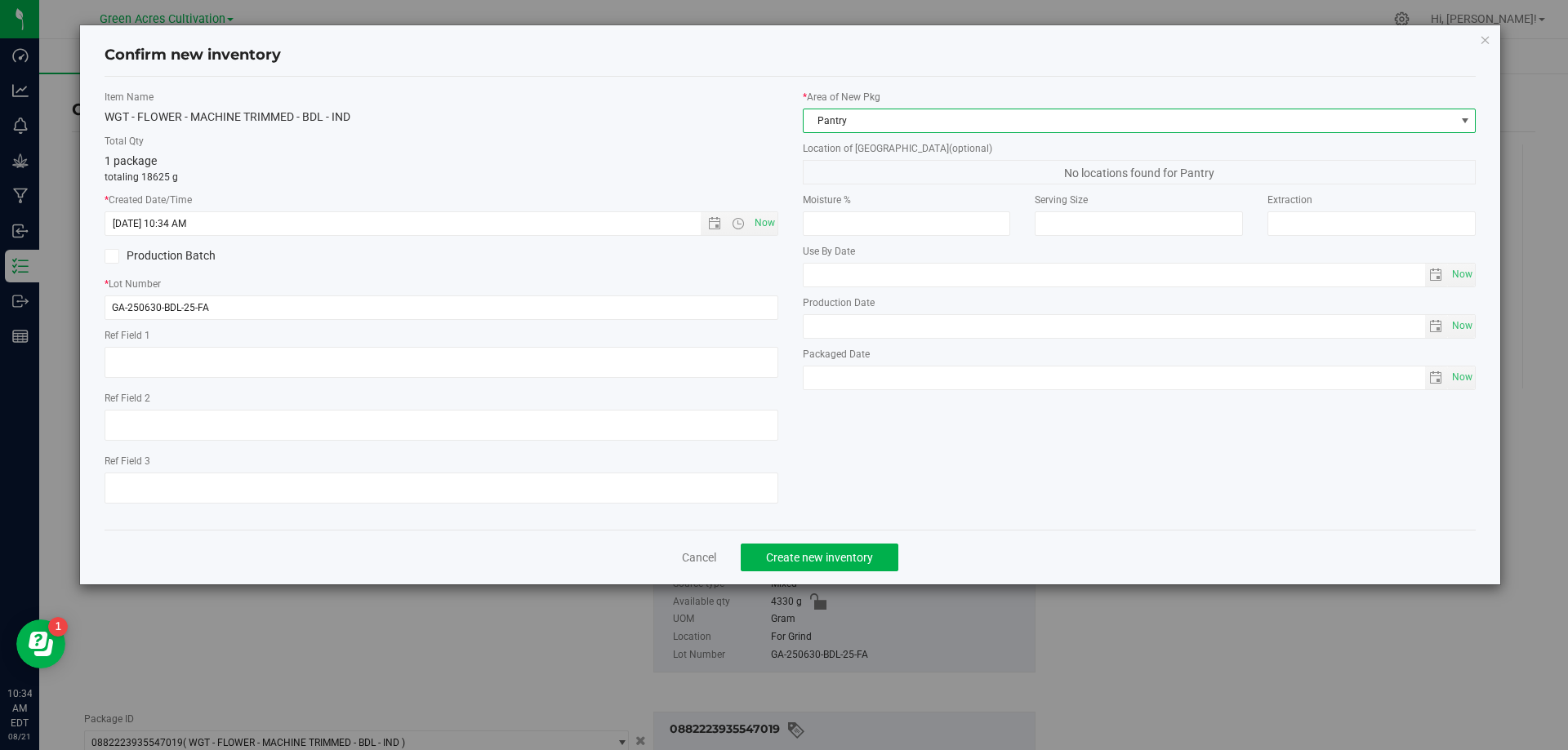
click at [853, 111] on span "Pantry" at bounding box center [1130, 121] width 651 height 23
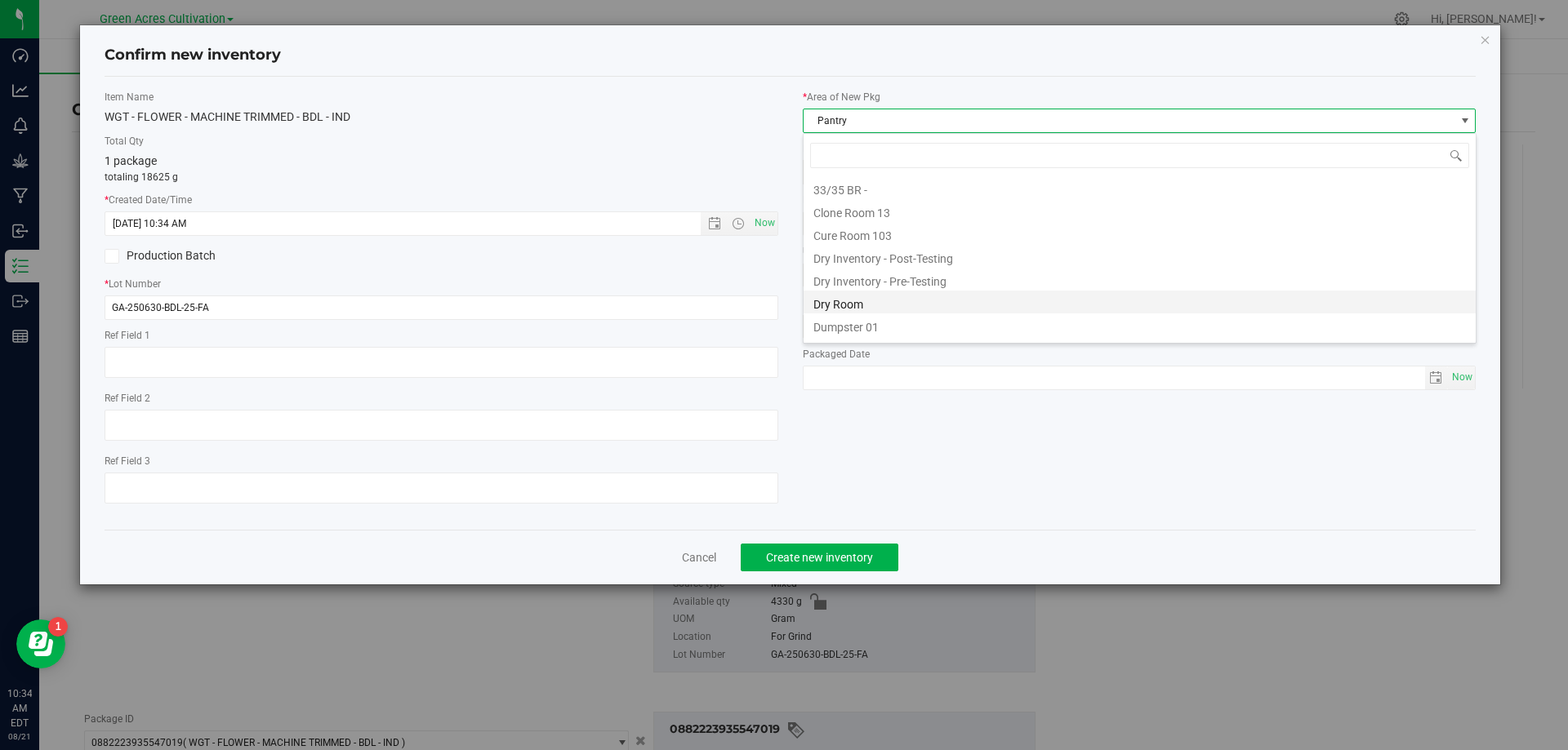
click at [835, 302] on li "Dry Room" at bounding box center [1140, 302] width 673 height 23
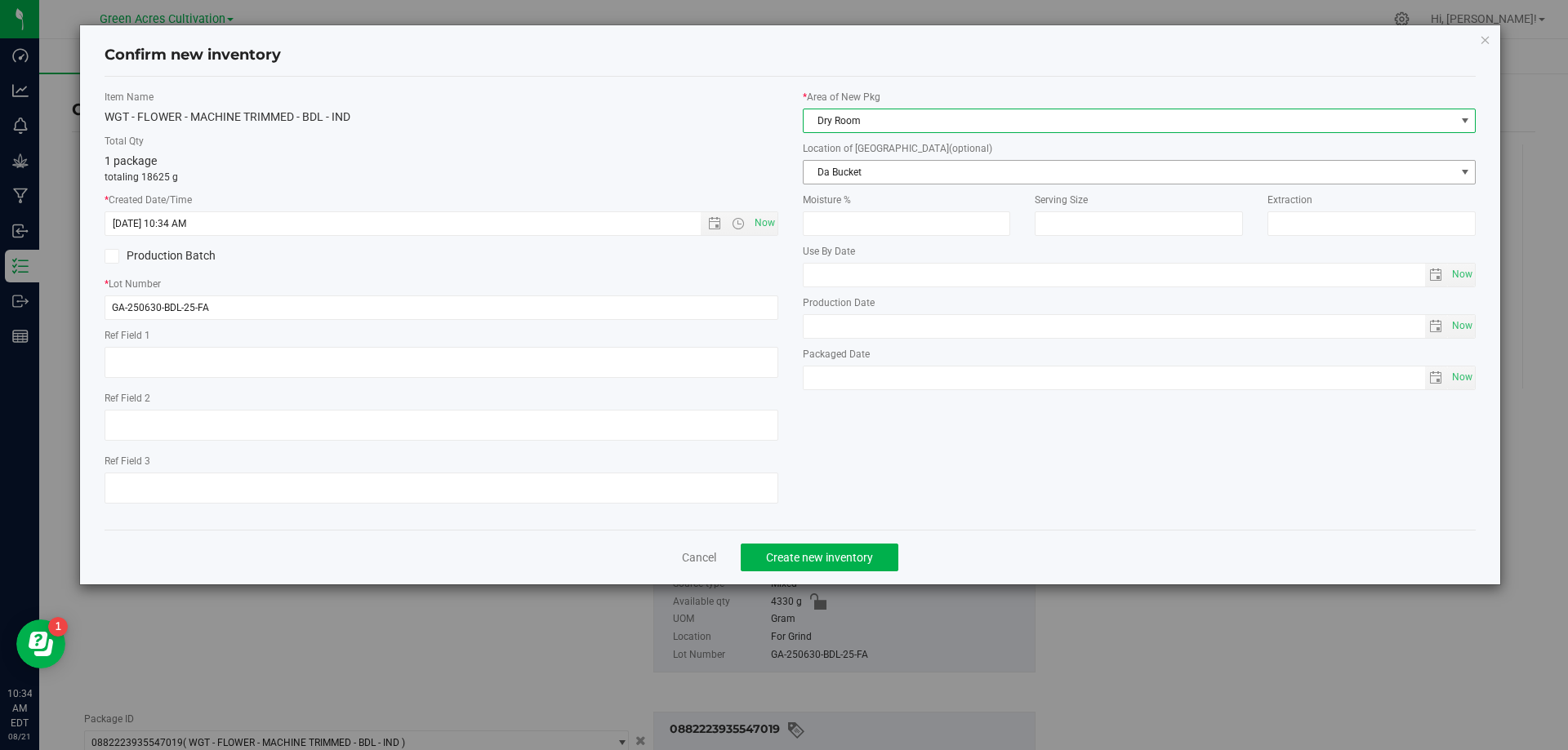
click at [856, 175] on span "Da Bucket" at bounding box center [1130, 173] width 651 height 23
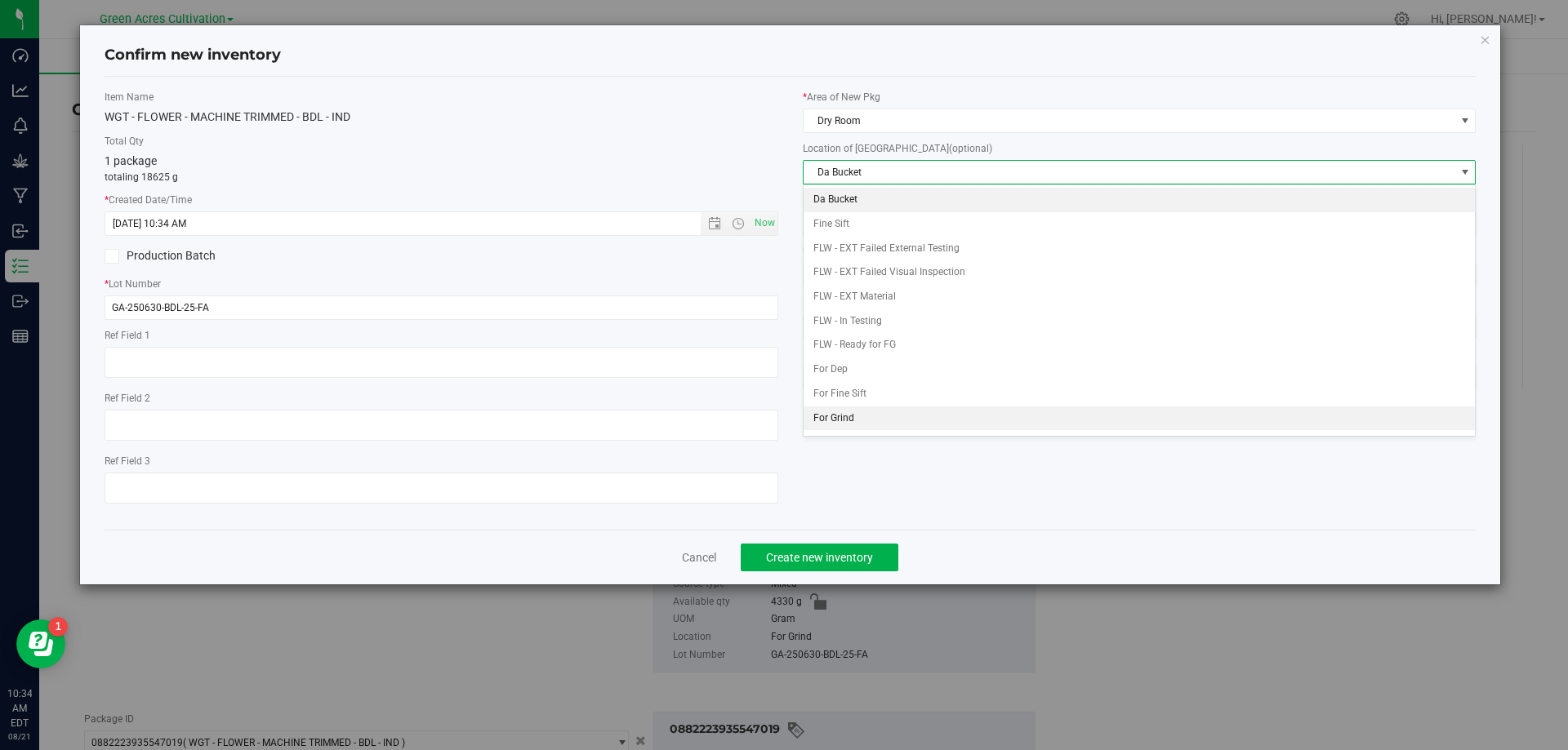
click at [846, 417] on li "For Grind" at bounding box center [1140, 418] width 673 height 24
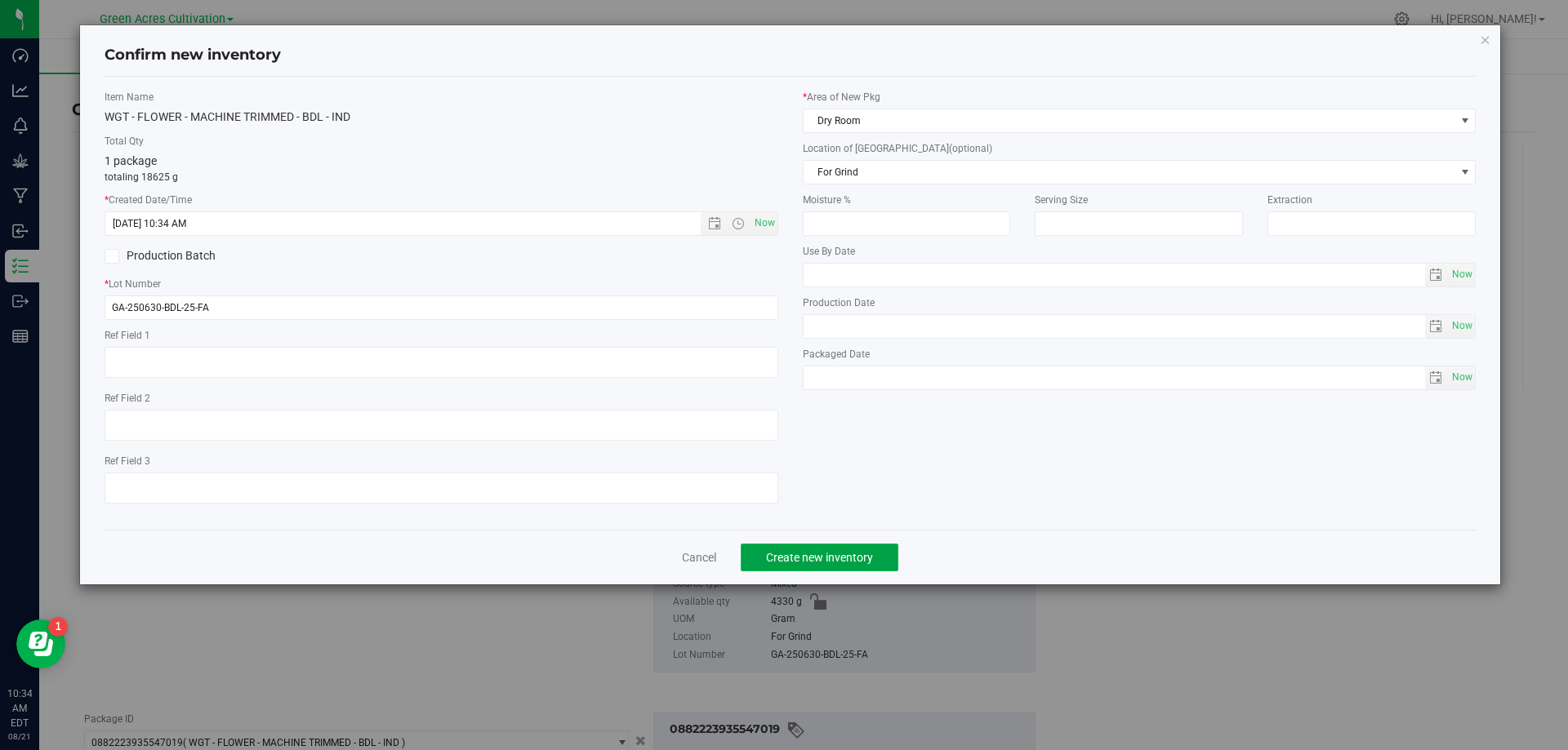
click at [831, 563] on span "Create new inventory" at bounding box center [819, 557] width 107 height 13
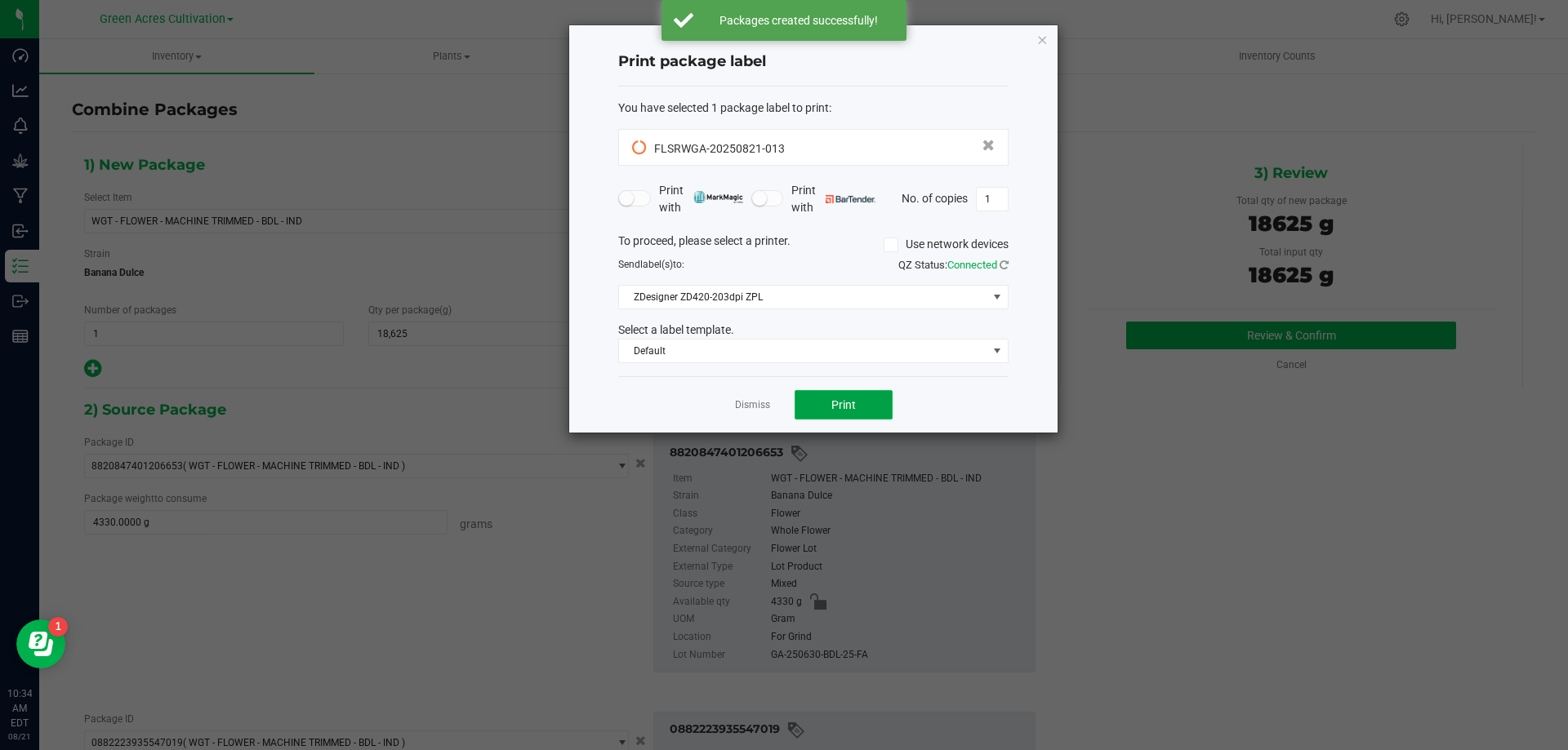
click at [862, 406] on button "Print" at bounding box center [844, 405] width 98 height 29
click at [921, 423] on div "Dismiss Print" at bounding box center [814, 404] width 391 height 56
click at [820, 389] on div "Dismiss Print" at bounding box center [814, 404] width 391 height 56
click at [831, 402] on span "Print" at bounding box center [843, 404] width 24 height 13
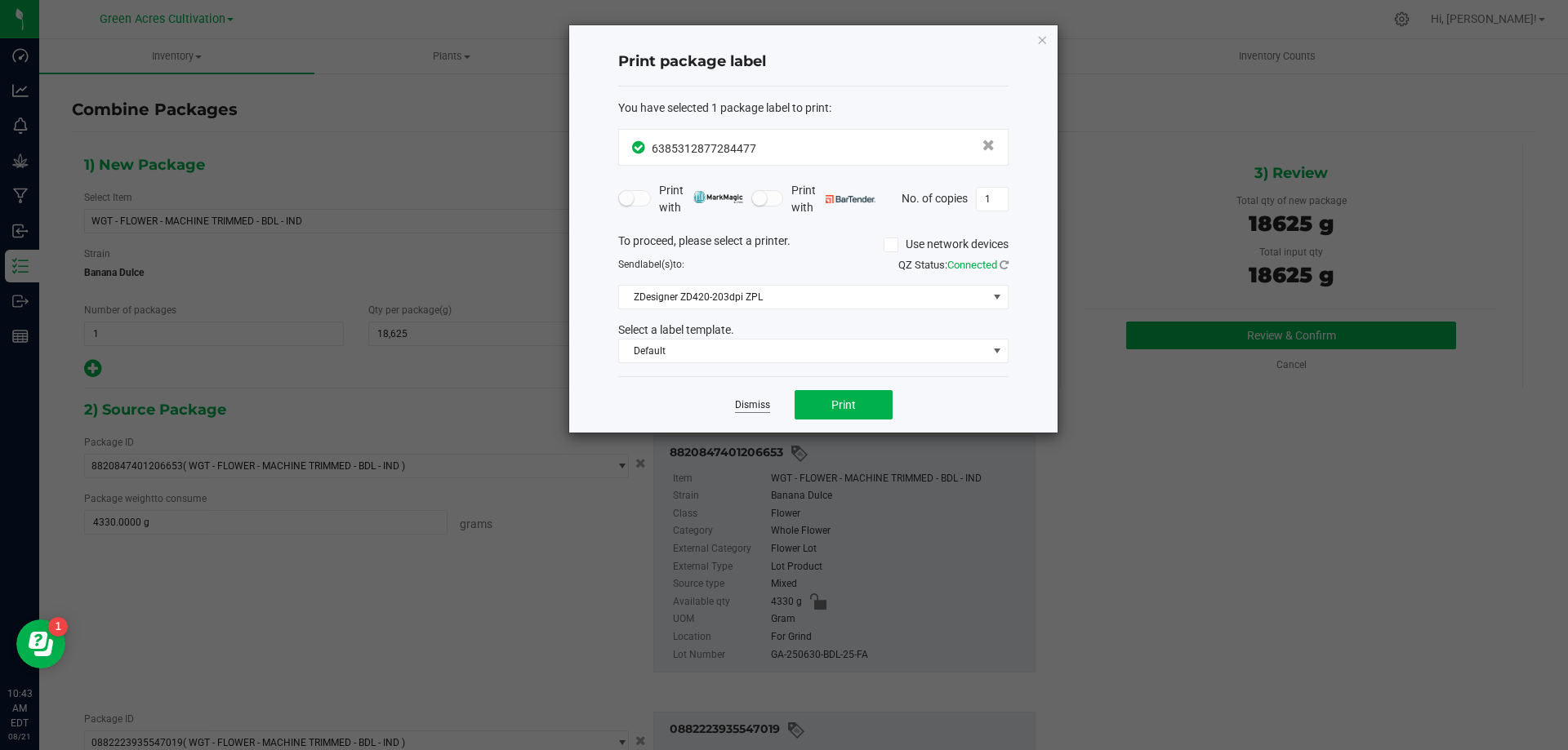
click at [757, 402] on link "Dismiss" at bounding box center [752, 405] width 35 height 14
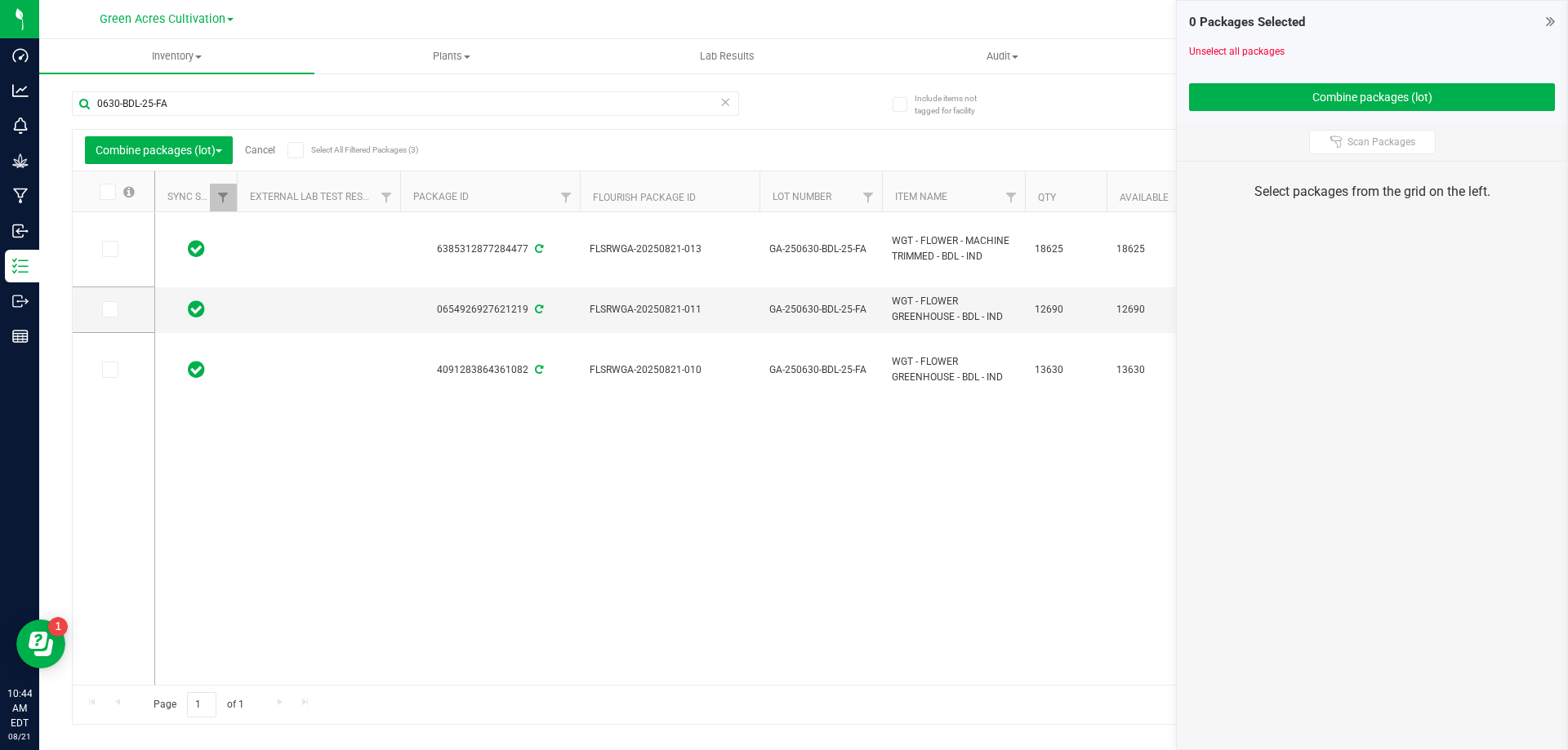
click at [262, 146] on link "Cancel" at bounding box center [260, 151] width 30 height 12
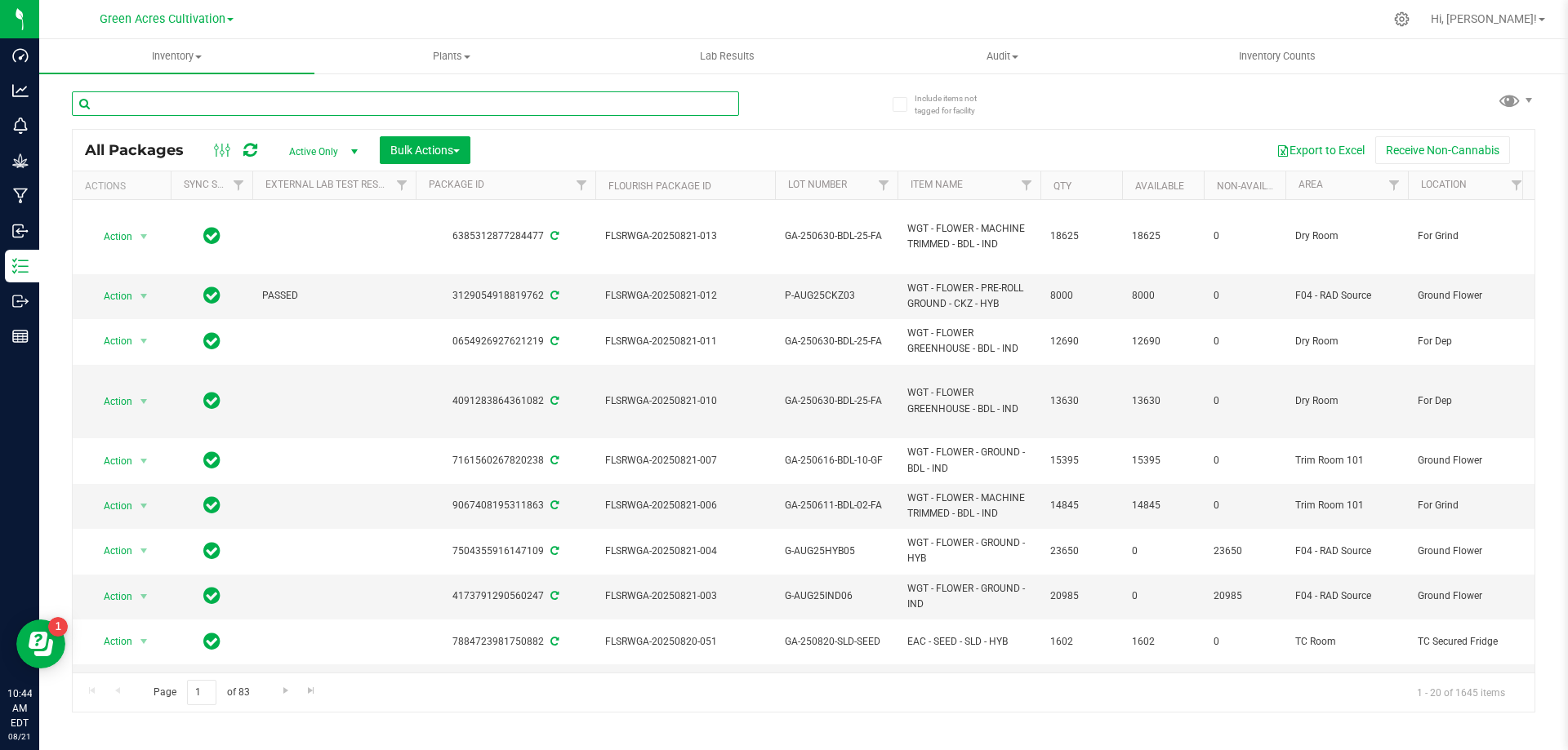
click at [248, 101] on input "text" at bounding box center [405, 103] width 667 height 24
type input "7284477"
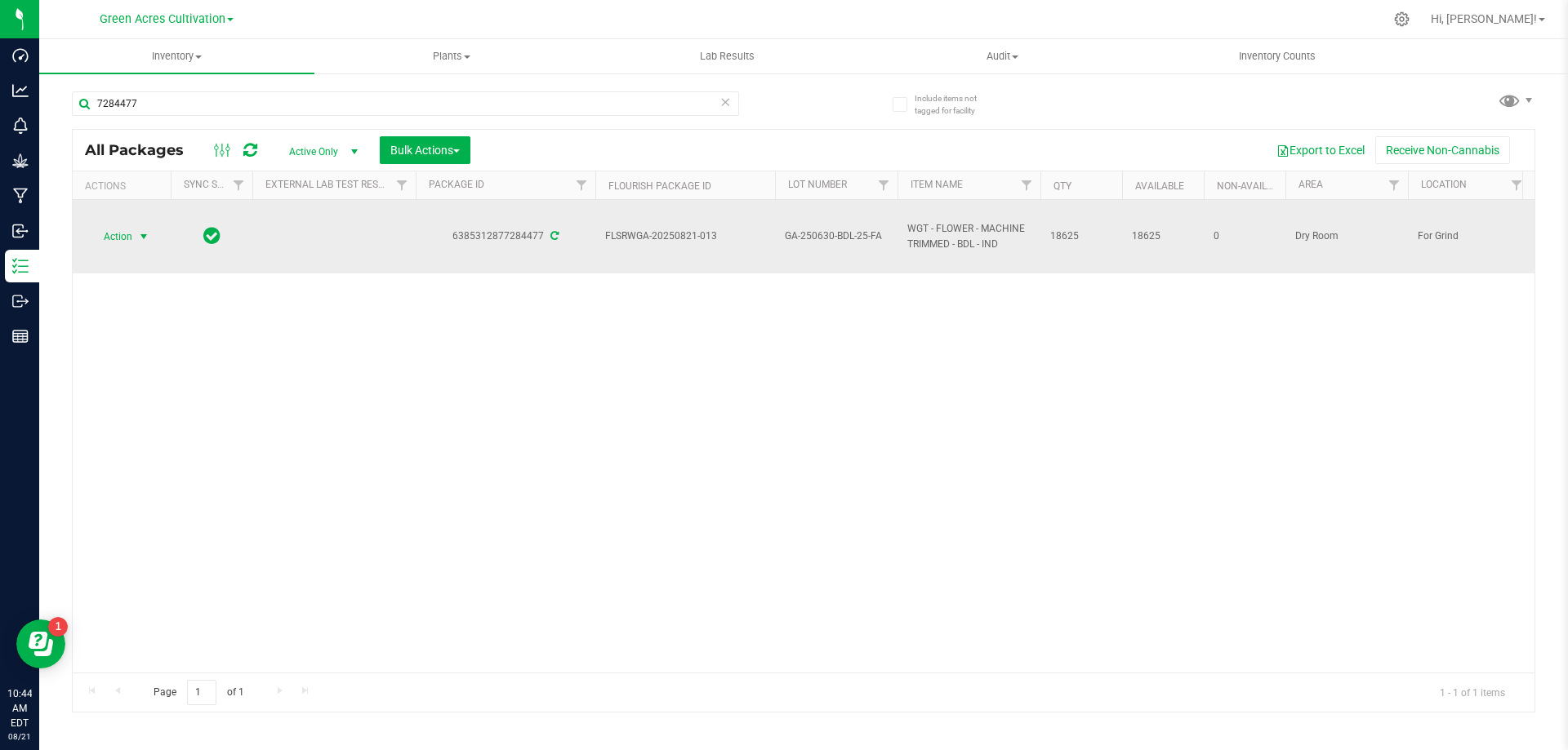
click at [134, 240] on span "select" at bounding box center [144, 237] width 20 height 23
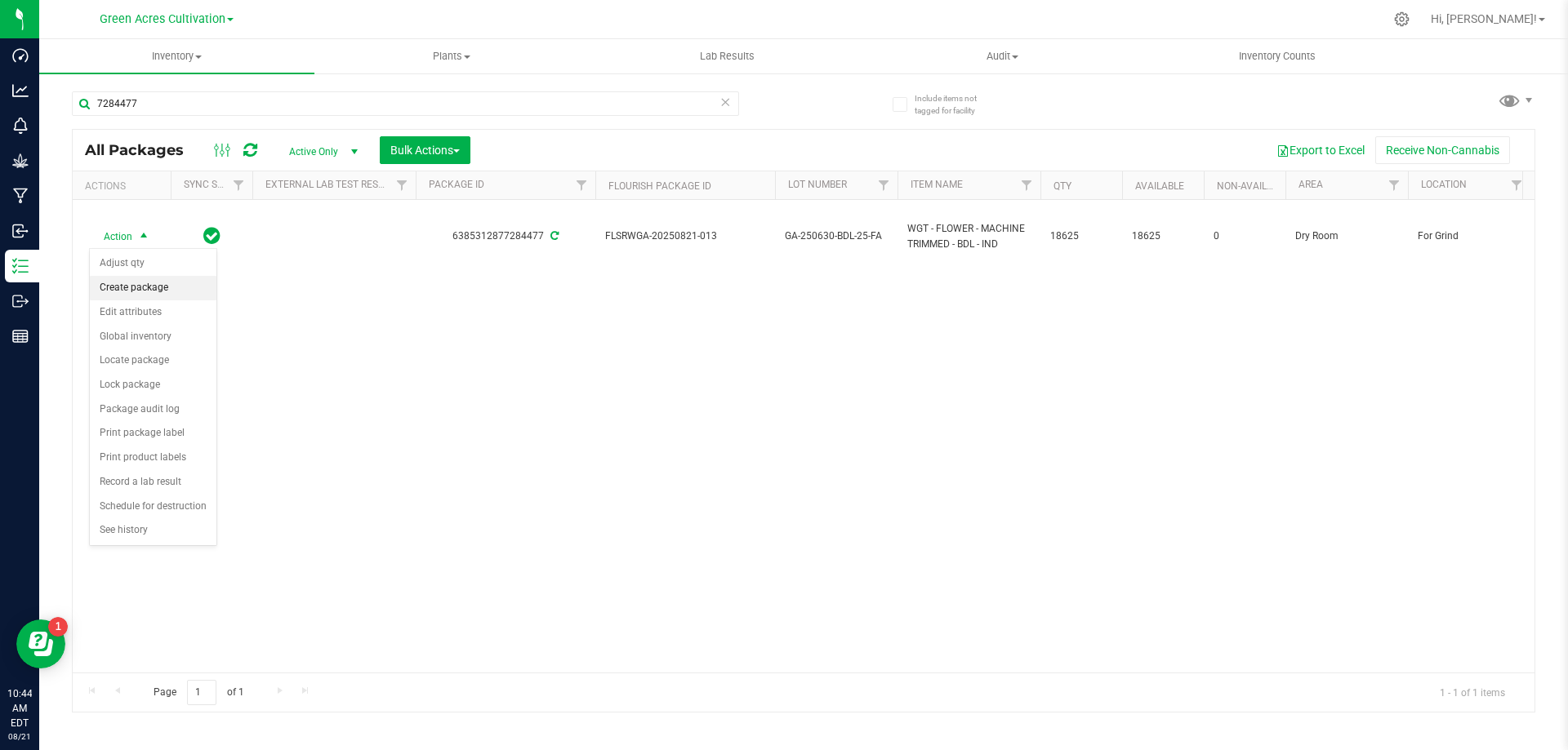
click at [132, 284] on li "Create package" at bounding box center [153, 288] width 126 height 24
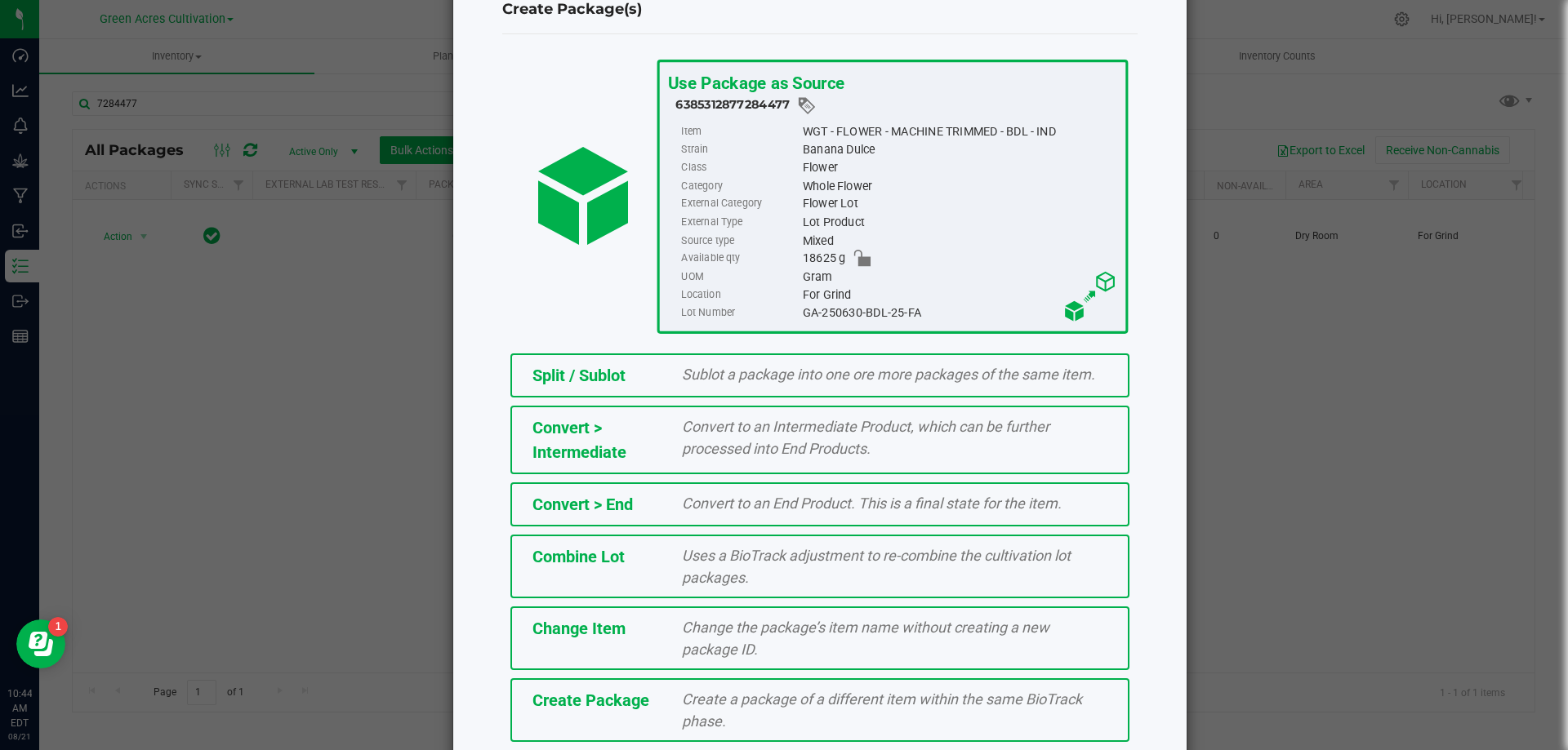
scroll to position [118, 0]
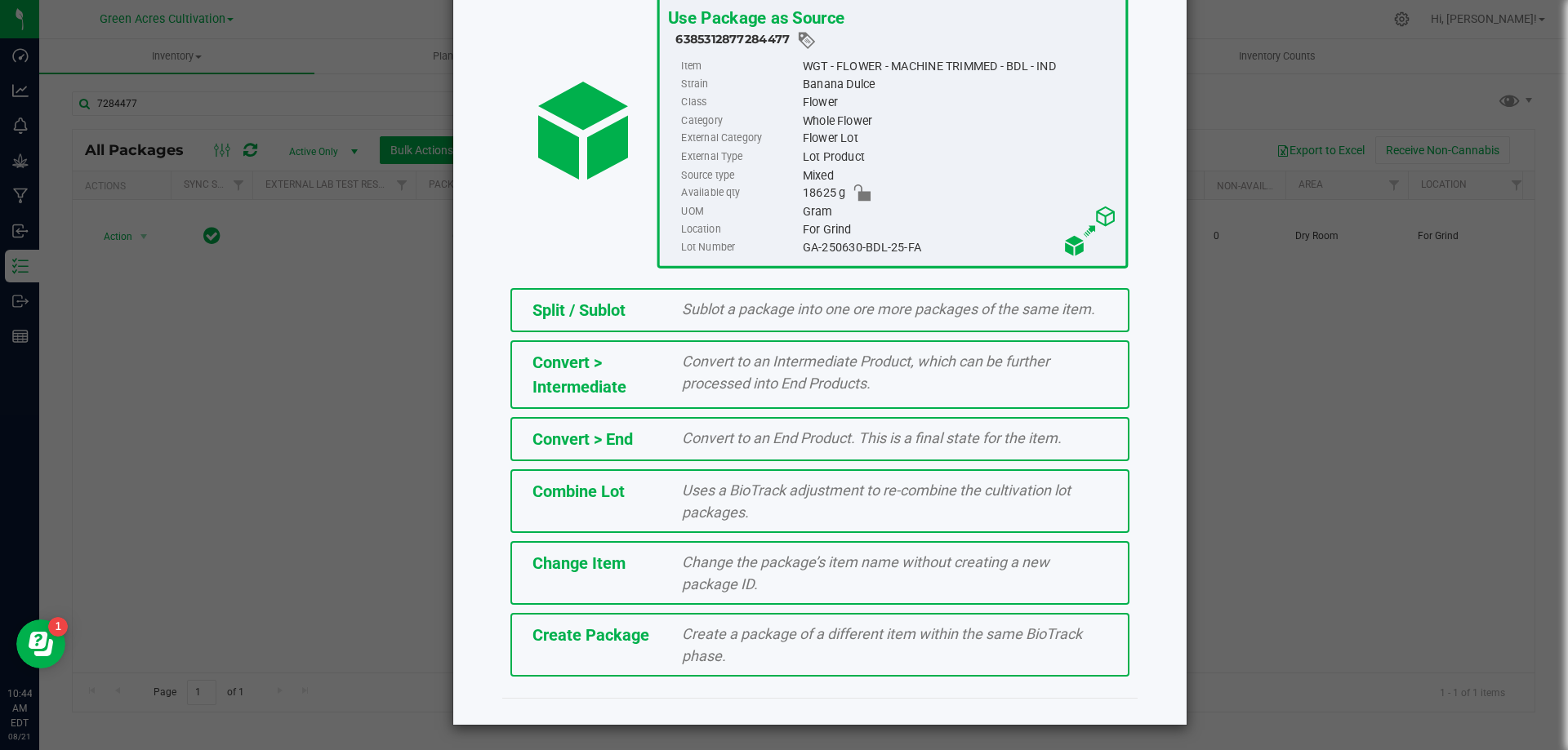
click at [650, 654] on div "Create Package Create a package of a different item within the same BioTrack ph…" at bounding box center [819, 645] width 619 height 64
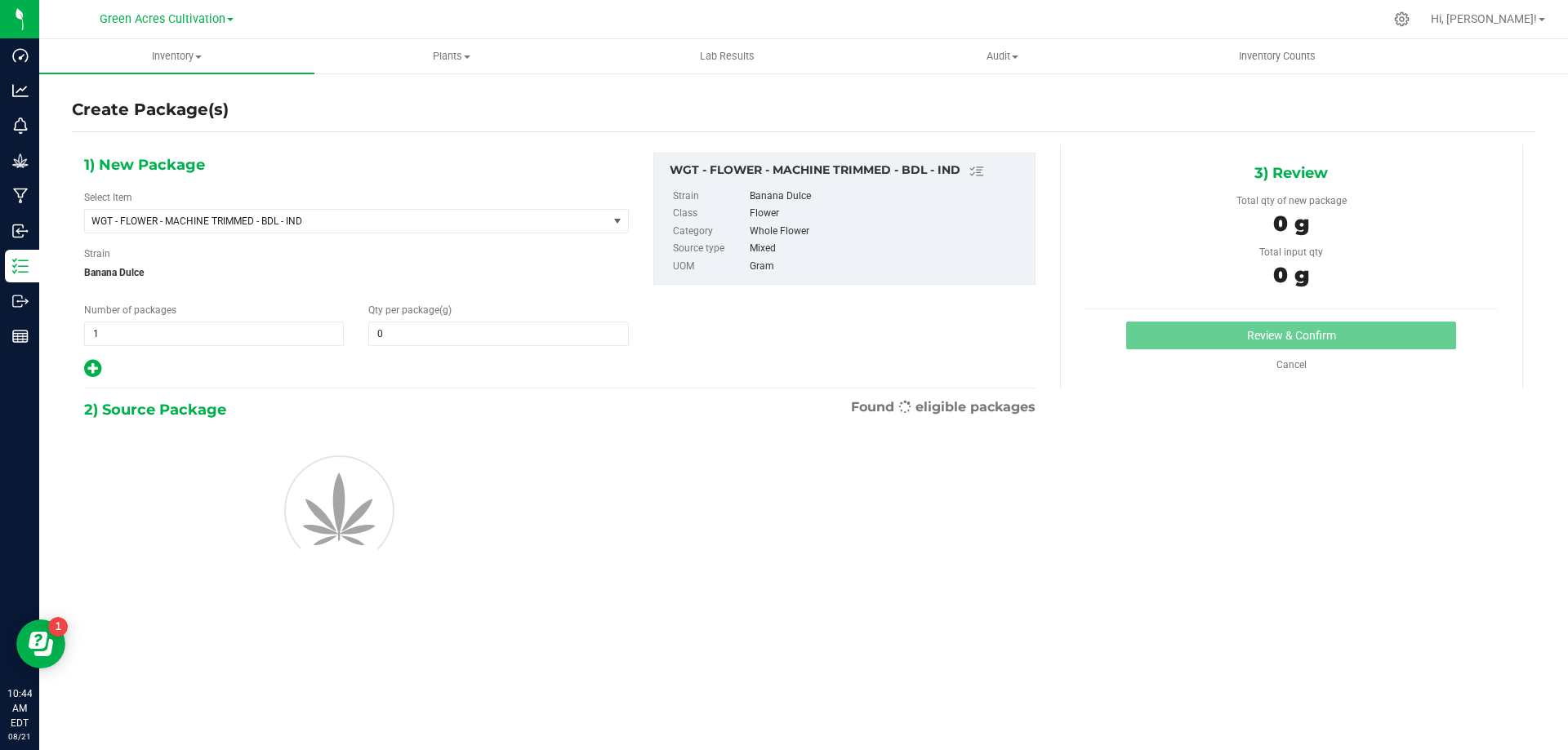
type input "0.0000"
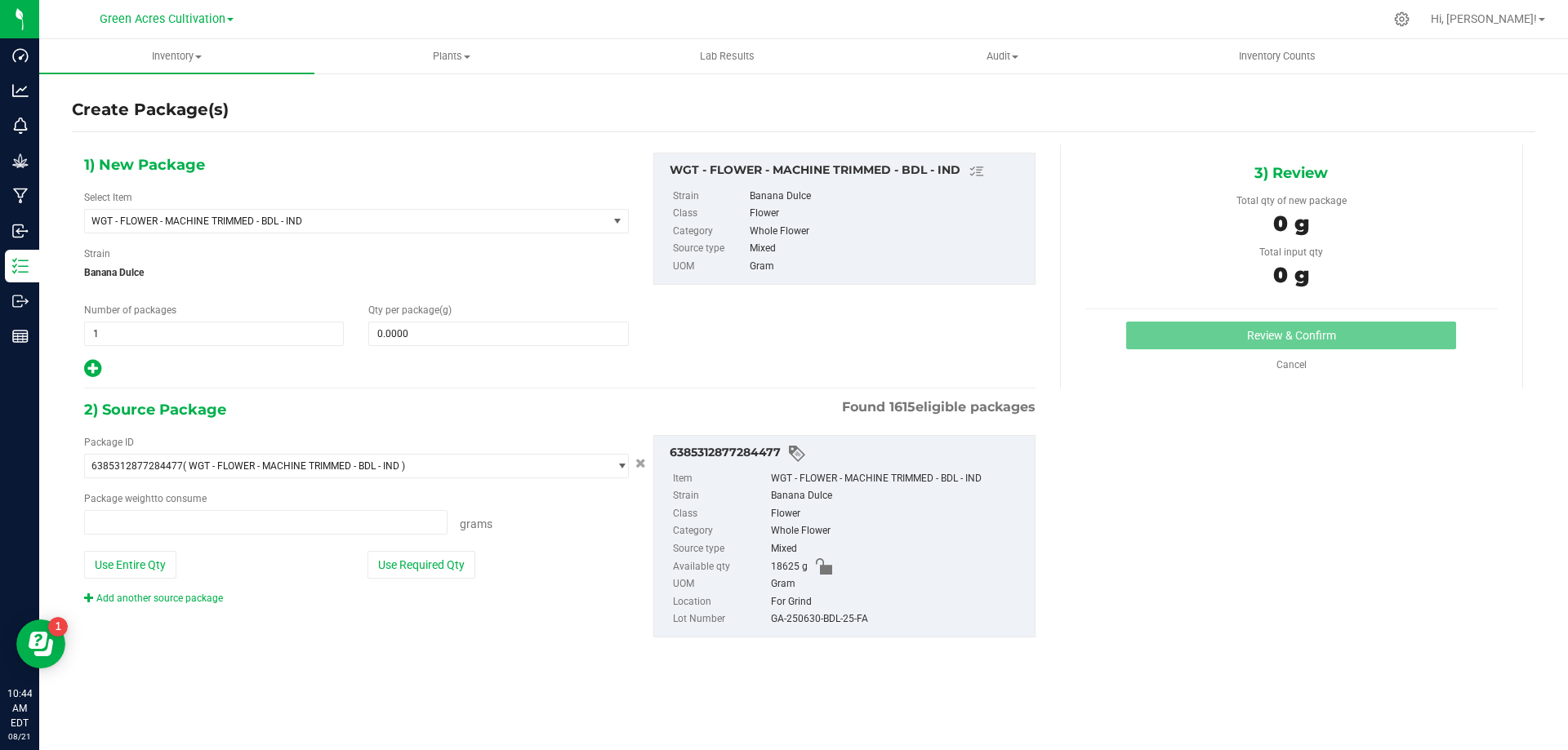
type input "0.0000 g"
click at [401, 332] on span at bounding box center [498, 333] width 260 height 24
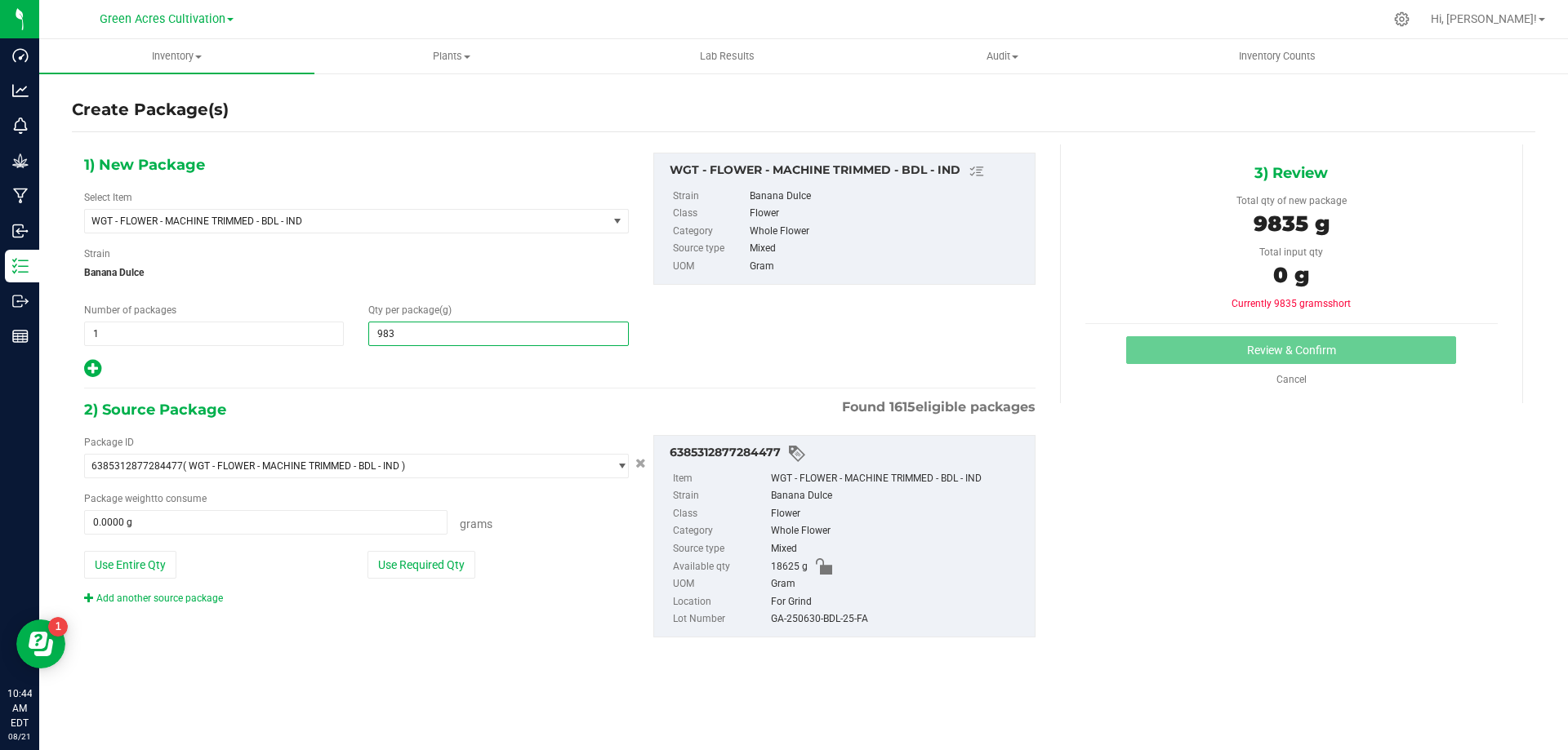
type input "9835"
type input "9,835.0000"
click at [437, 553] on button "Use Required Qty" at bounding box center [421, 564] width 108 height 28
type input "9835.0000 g"
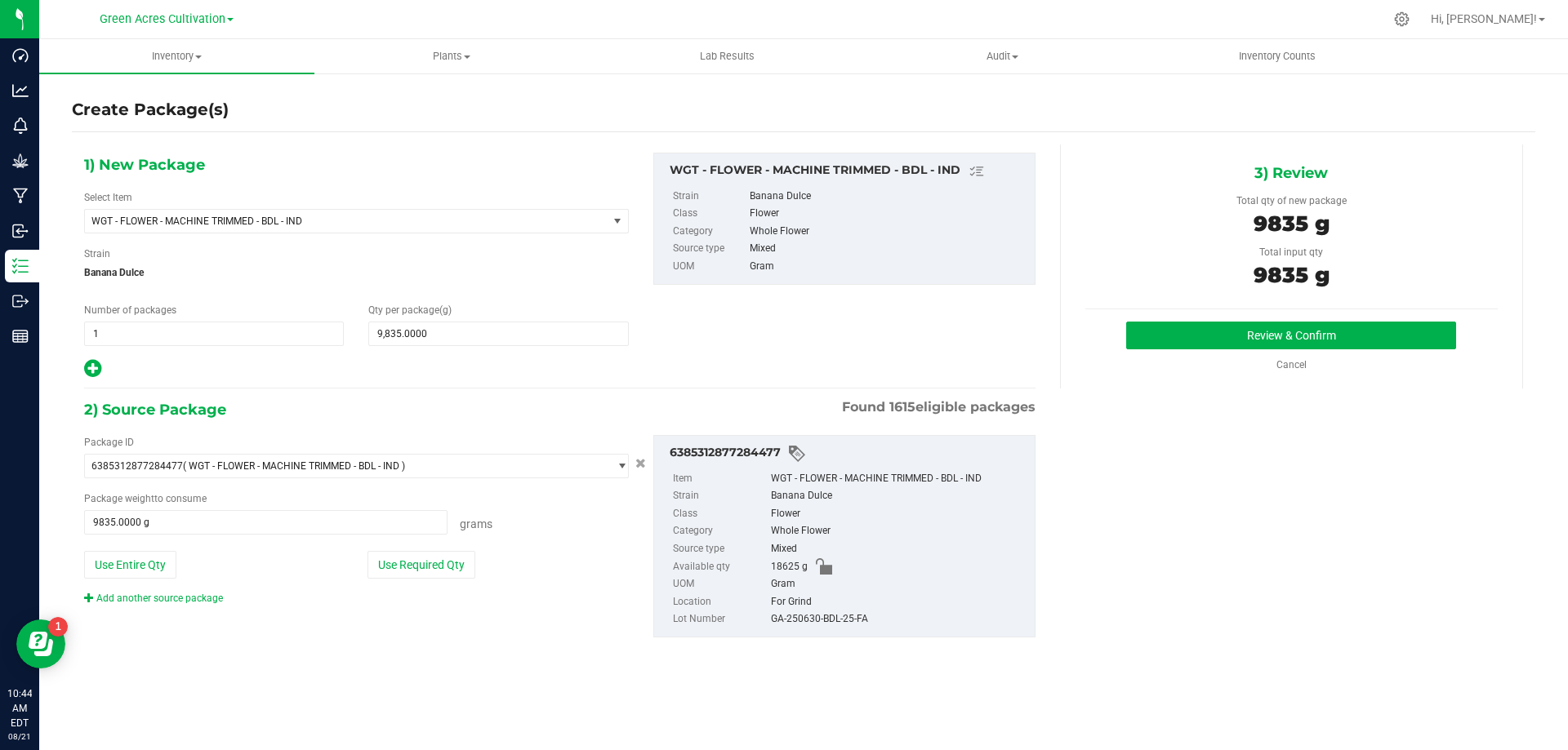
click at [846, 621] on div "GA-250630-BDL-25-FA" at bounding box center [898, 619] width 256 height 17
copy div "GA-250630-BDL-25-FA"
click at [1159, 339] on button "Review & Confirm" at bounding box center [1291, 335] width 330 height 28
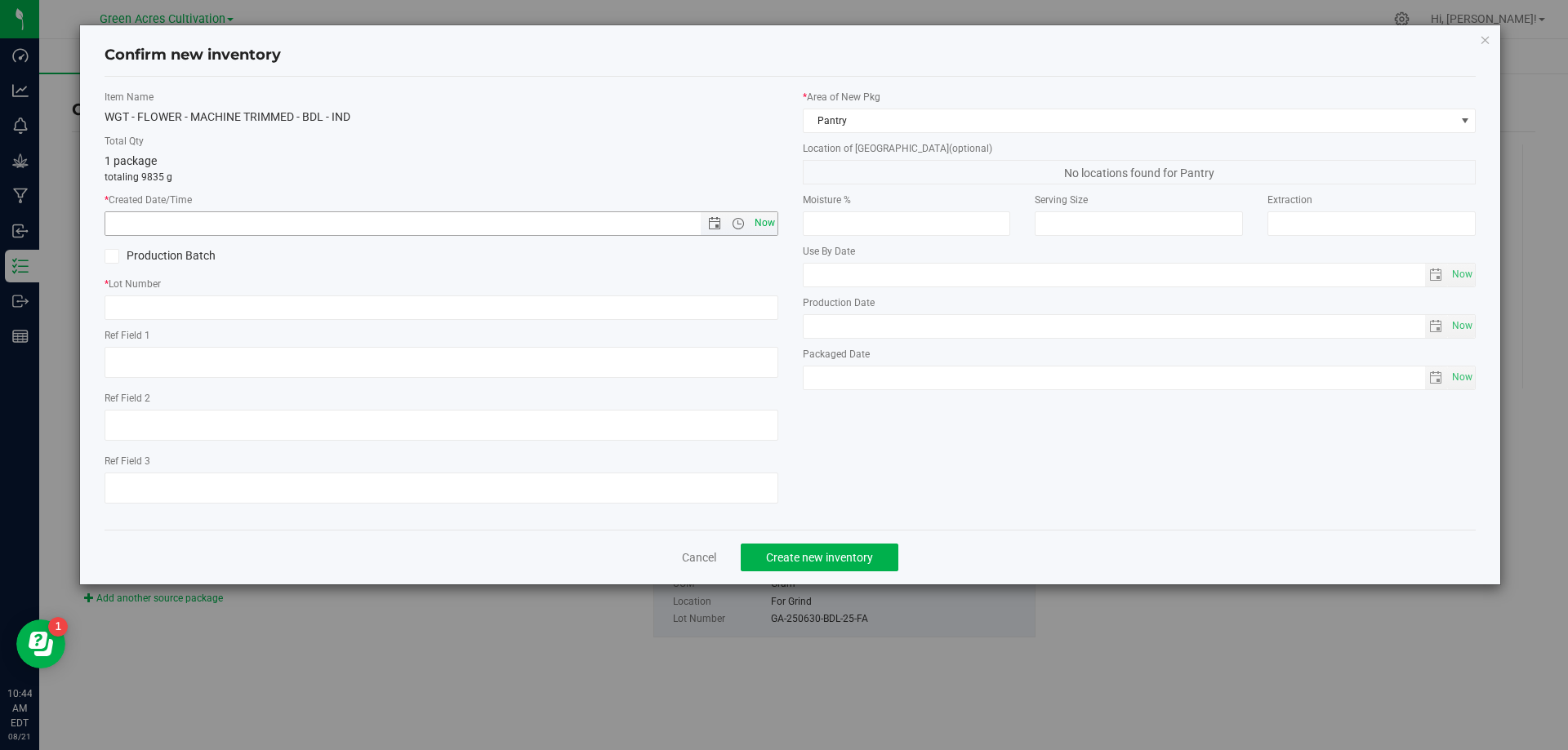
click at [764, 219] on span "Now" at bounding box center [764, 223] width 28 height 23
type input "8/21/2025 10:44 AM"
click at [743, 302] on input "text" at bounding box center [441, 307] width 674 height 24
paste input "GA-250630-BDL-25-FA"
type input "GA-250630-BDL-25-FA"
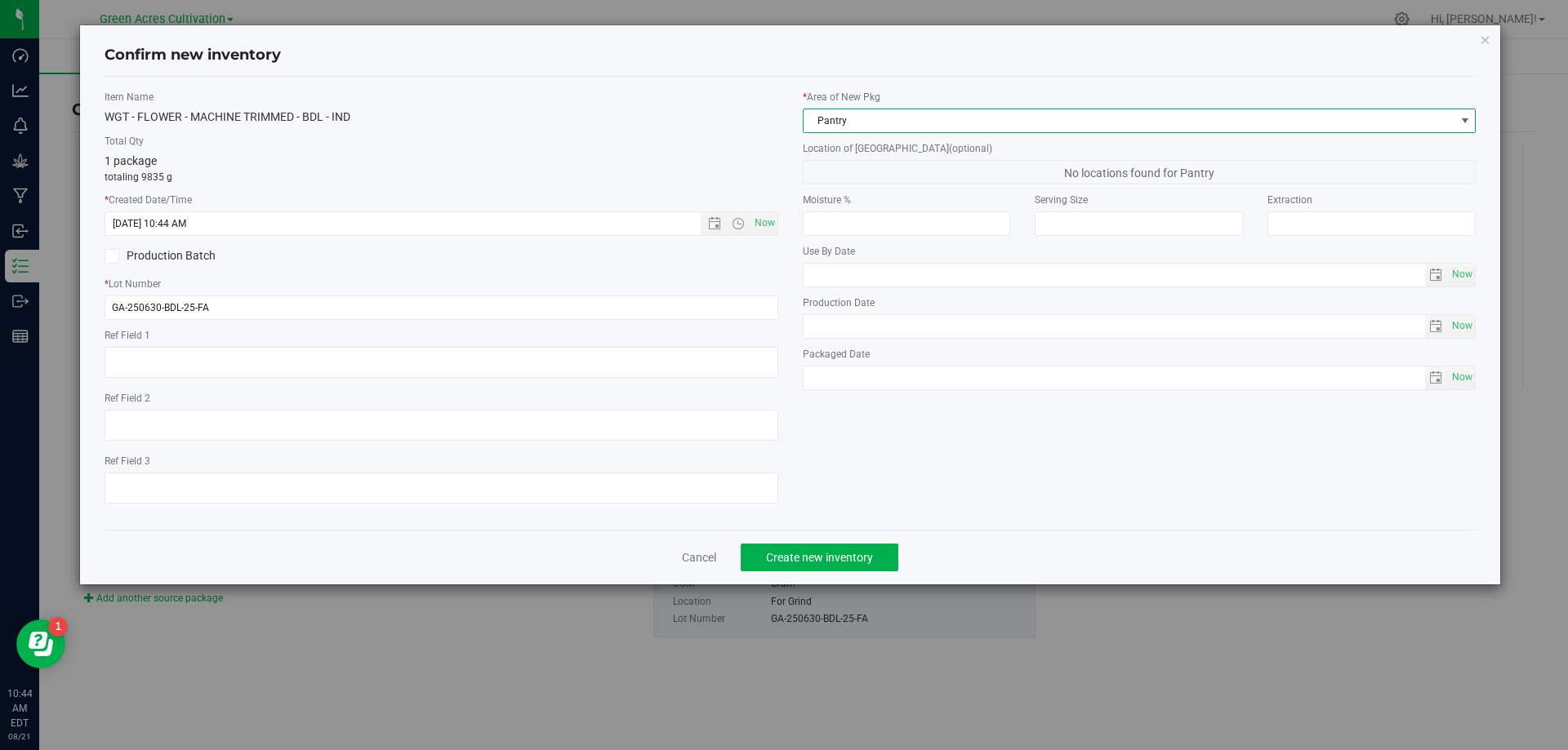
click at [838, 125] on span "Pantry" at bounding box center [1130, 121] width 651 height 23
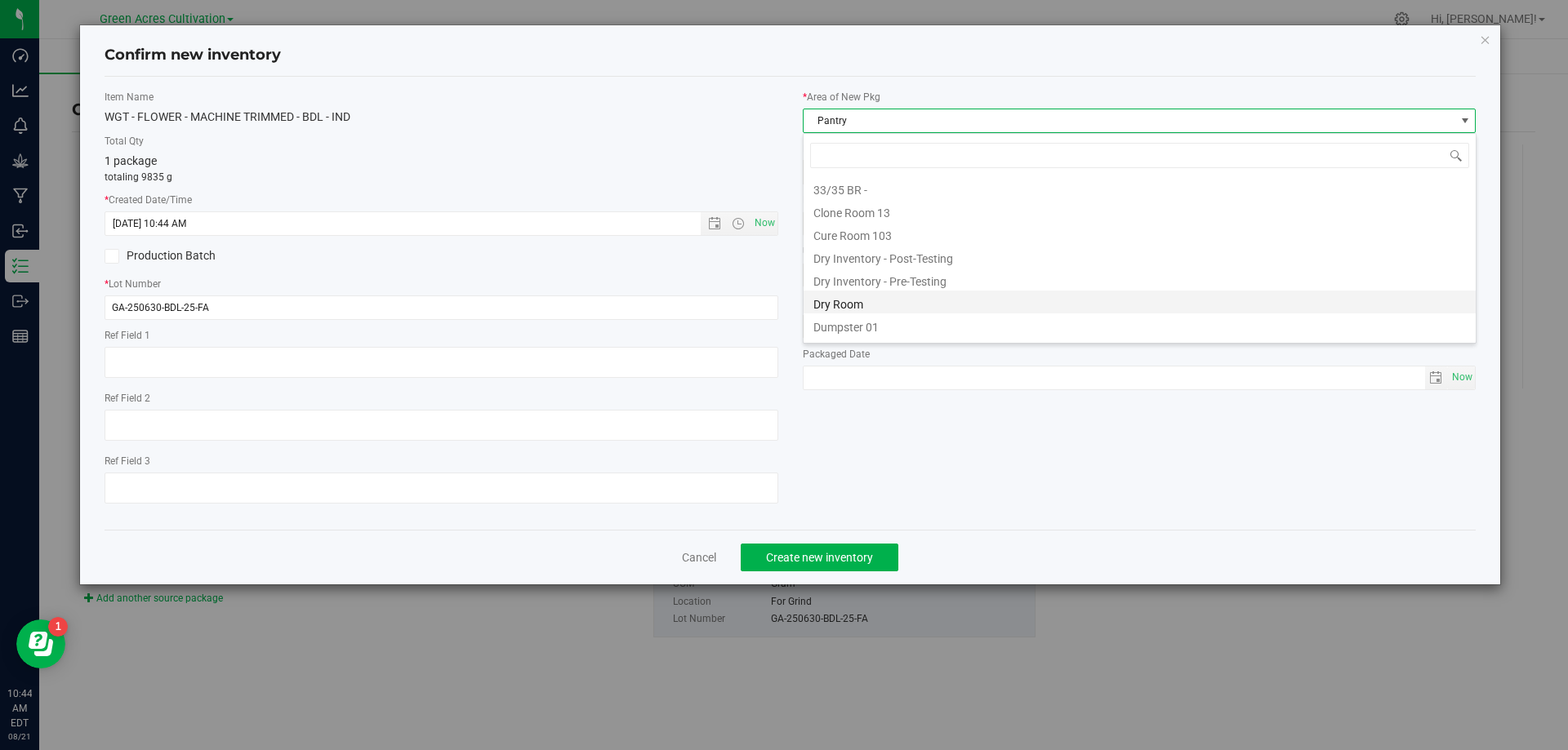
click at [844, 305] on li "Dry Room" at bounding box center [1140, 302] width 673 height 23
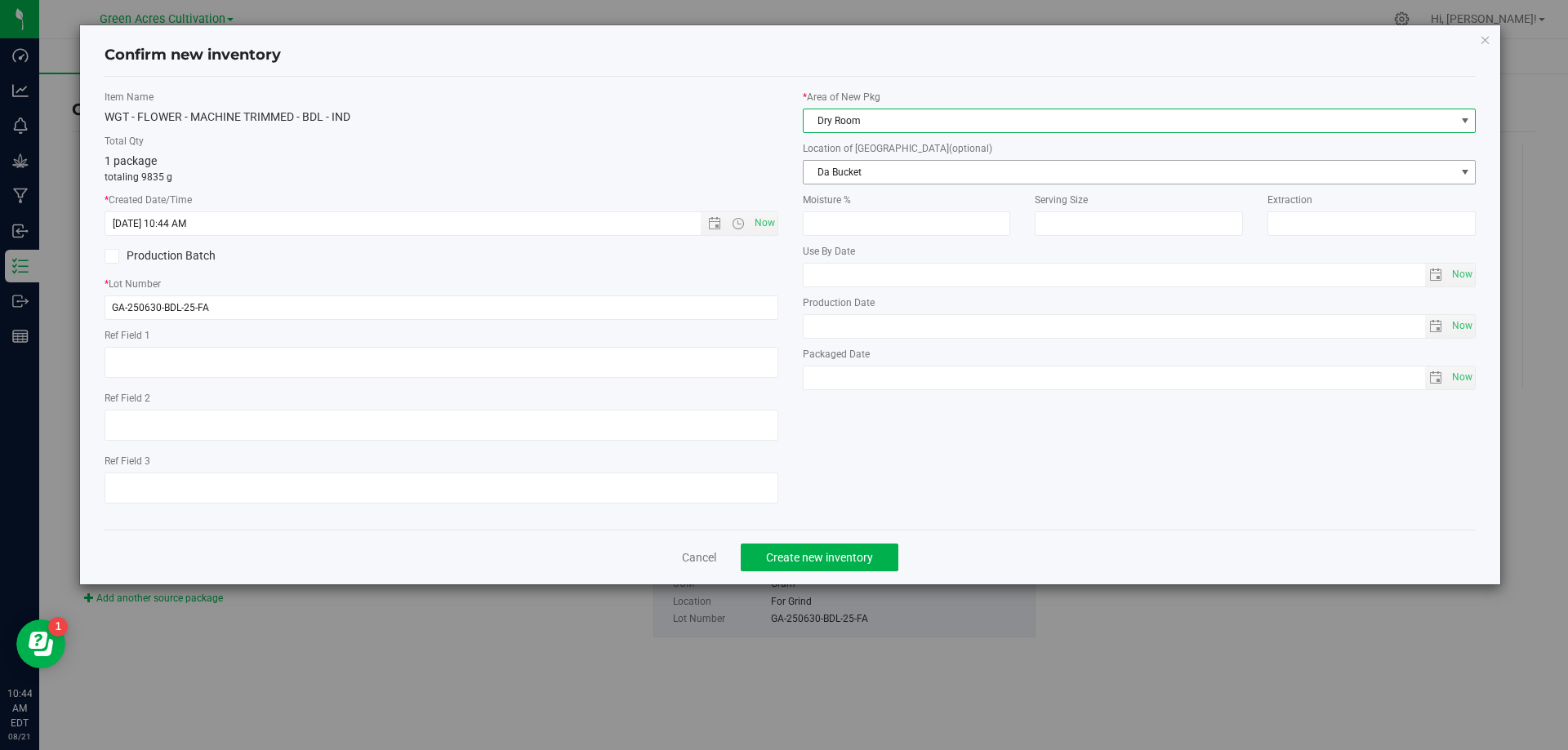
click at [854, 166] on span "Da Bucket" at bounding box center [1130, 173] width 651 height 23
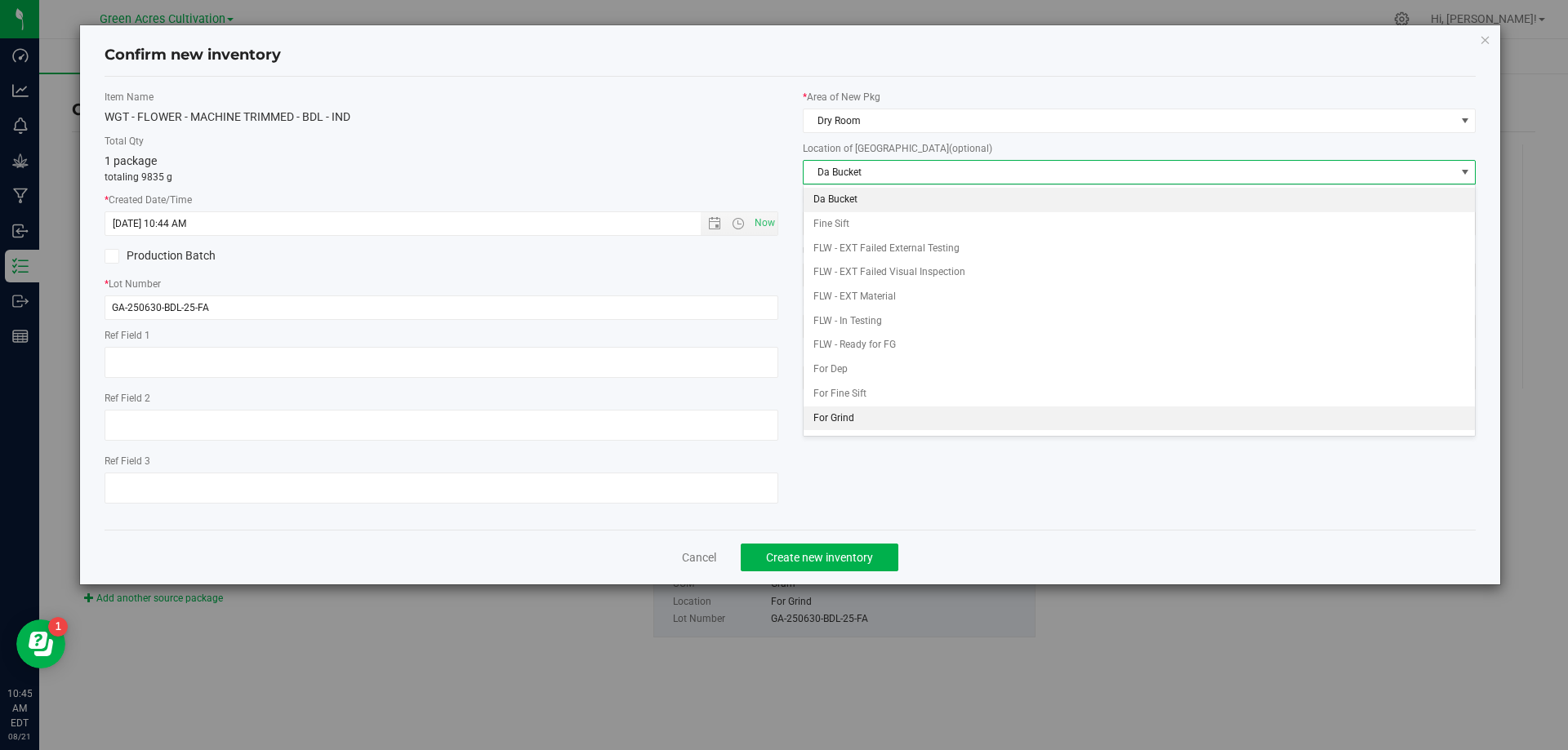
click at [839, 416] on li "For Grind" at bounding box center [1140, 418] width 673 height 24
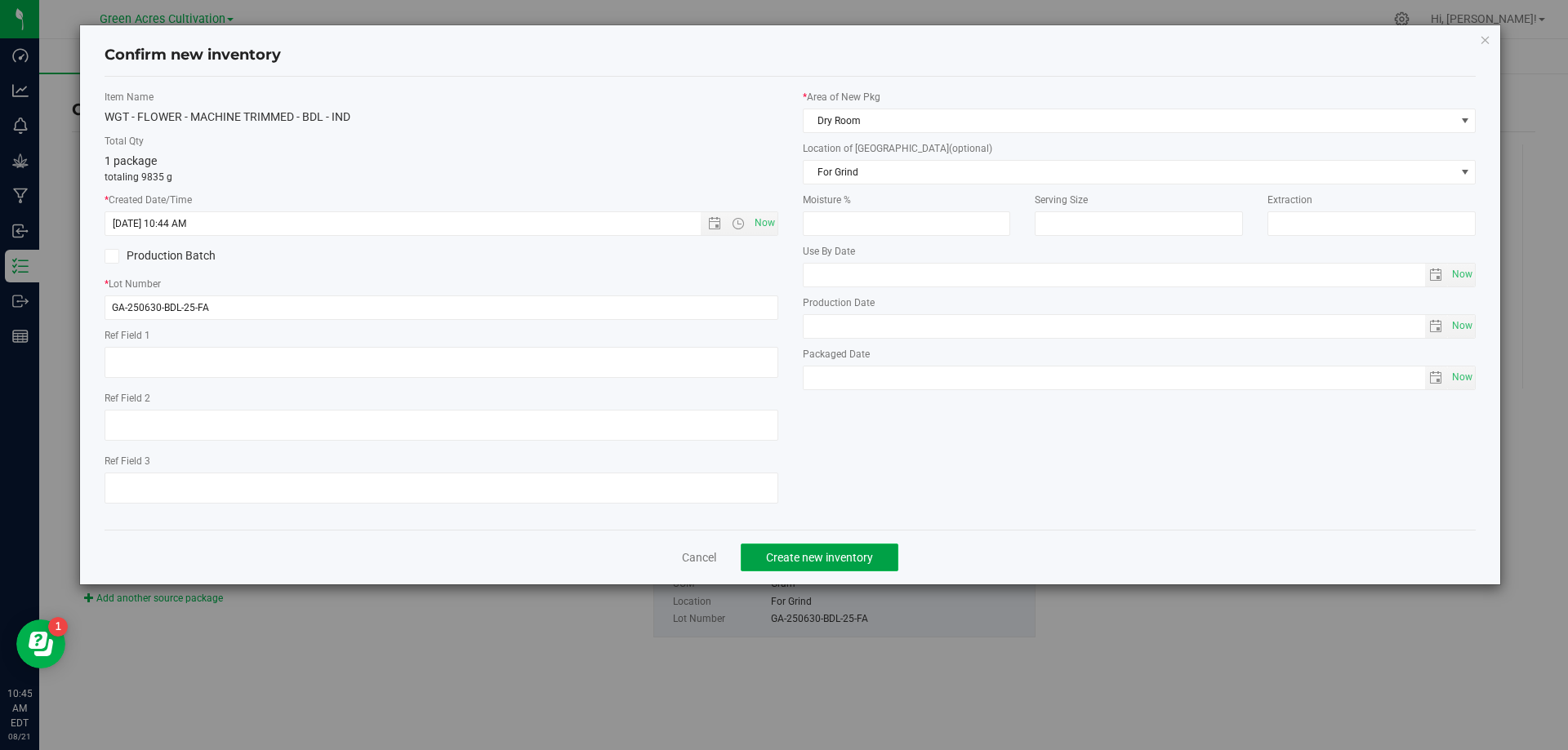
click at [831, 551] on span "Create new inventory" at bounding box center [819, 557] width 107 height 13
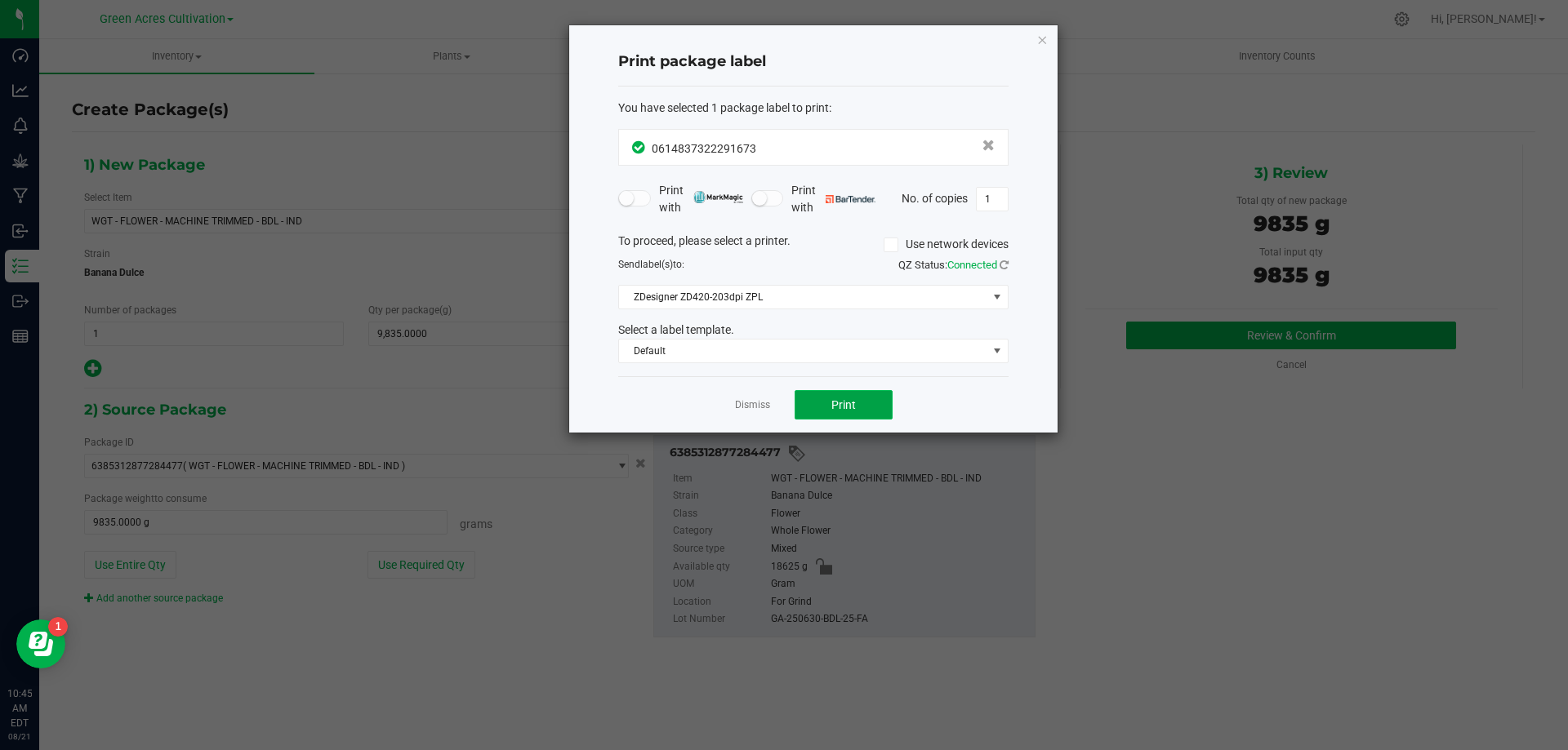
click at [837, 398] on span "Print" at bounding box center [843, 404] width 24 height 13
click at [736, 407] on link "Dismiss" at bounding box center [752, 405] width 35 height 14
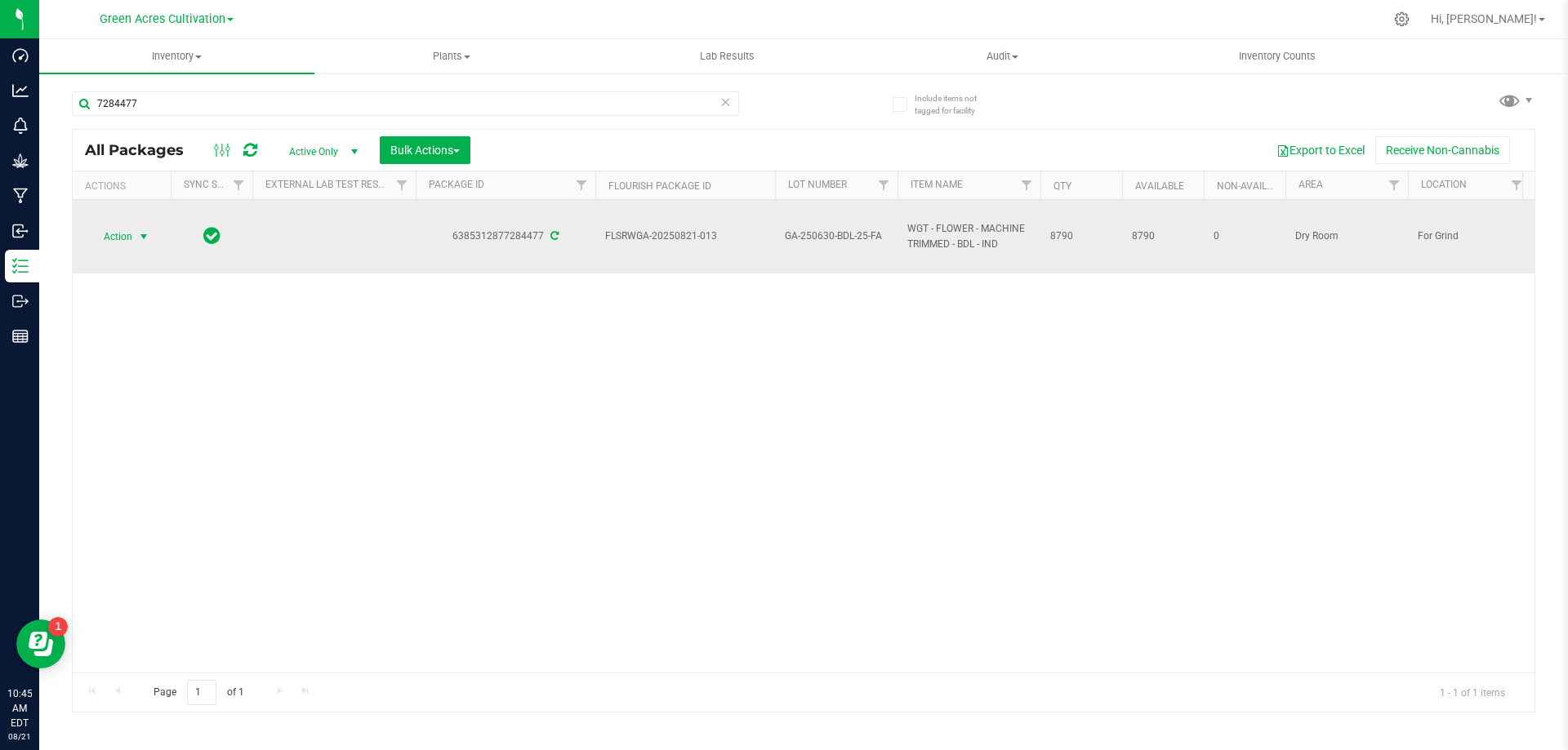
click at [121, 231] on span "Action" at bounding box center [111, 237] width 44 height 23
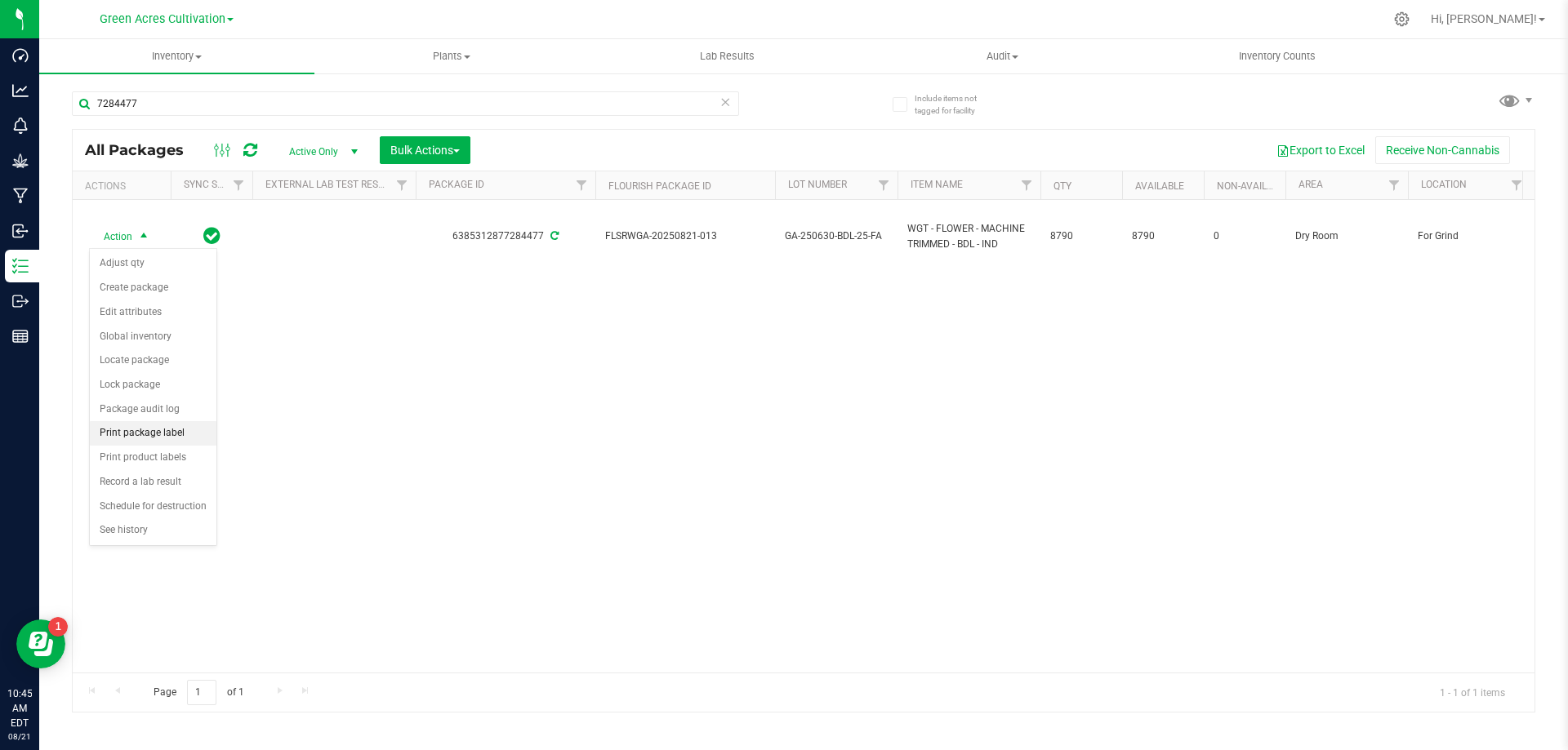
click at [135, 432] on li "Print package label" at bounding box center [153, 433] width 126 height 24
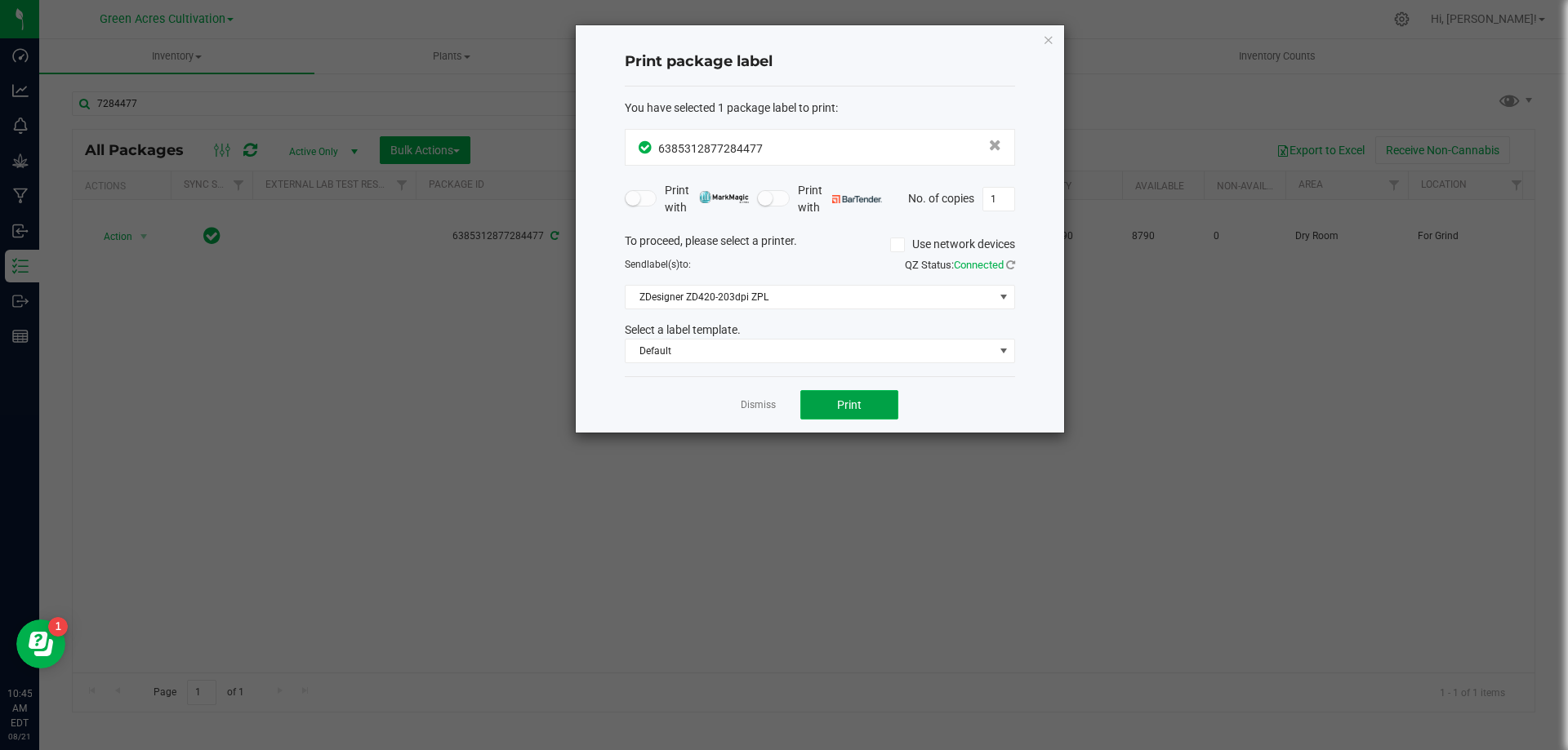
click at [840, 411] on span "Print" at bounding box center [849, 404] width 24 height 13
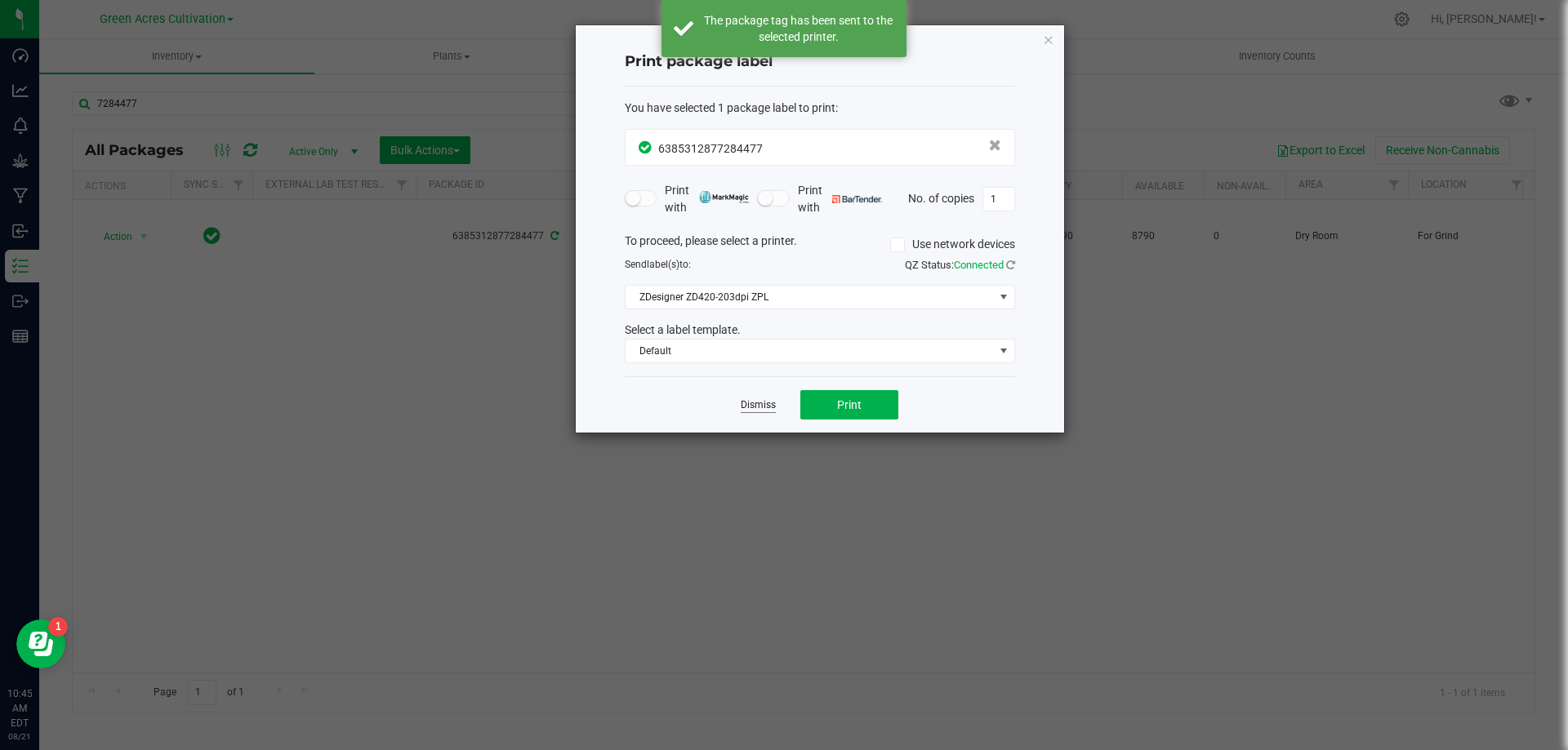
click at [758, 407] on link "Dismiss" at bounding box center [758, 405] width 35 height 14
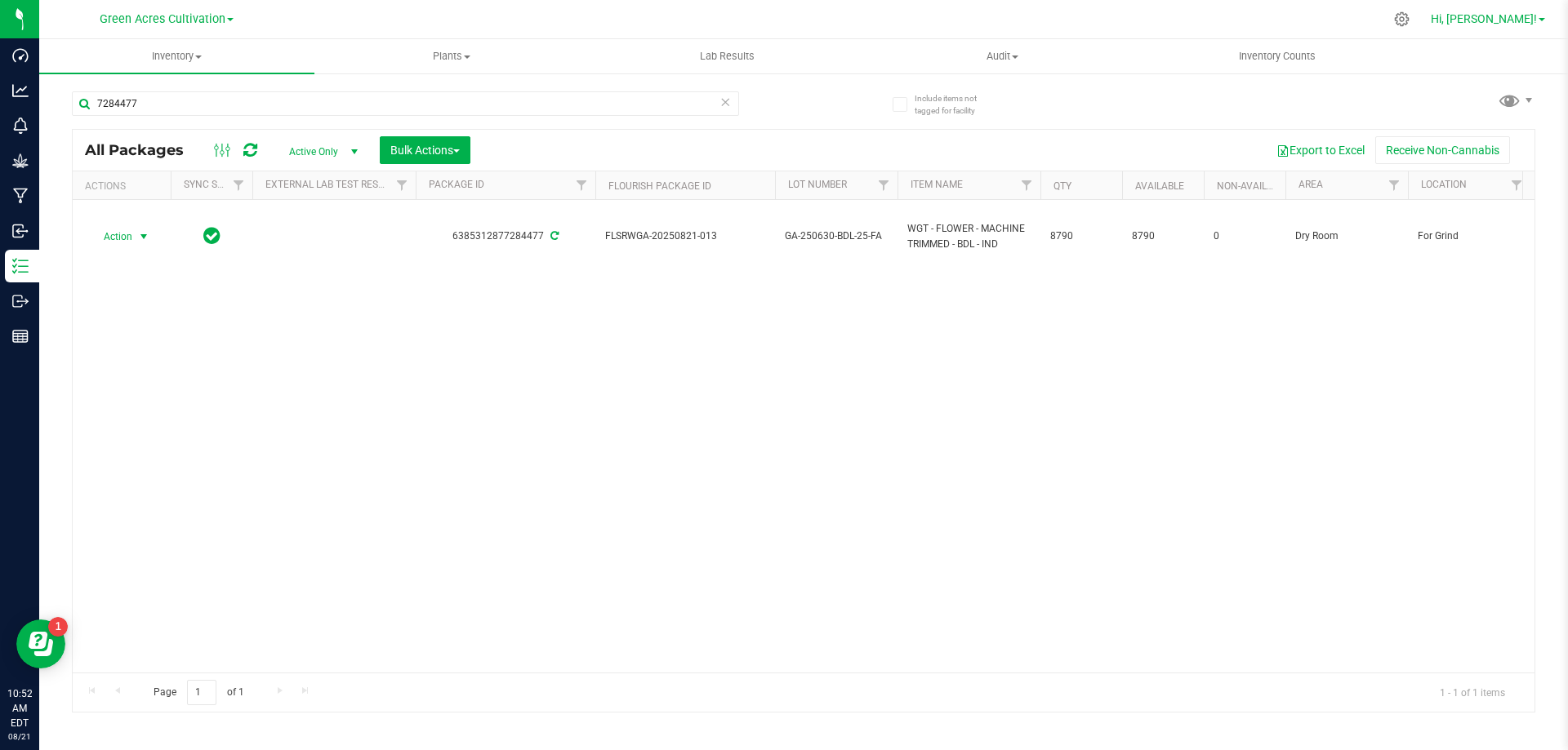
click at [1527, 16] on span "Hi, [PERSON_NAME]!" at bounding box center [1483, 18] width 106 height 13
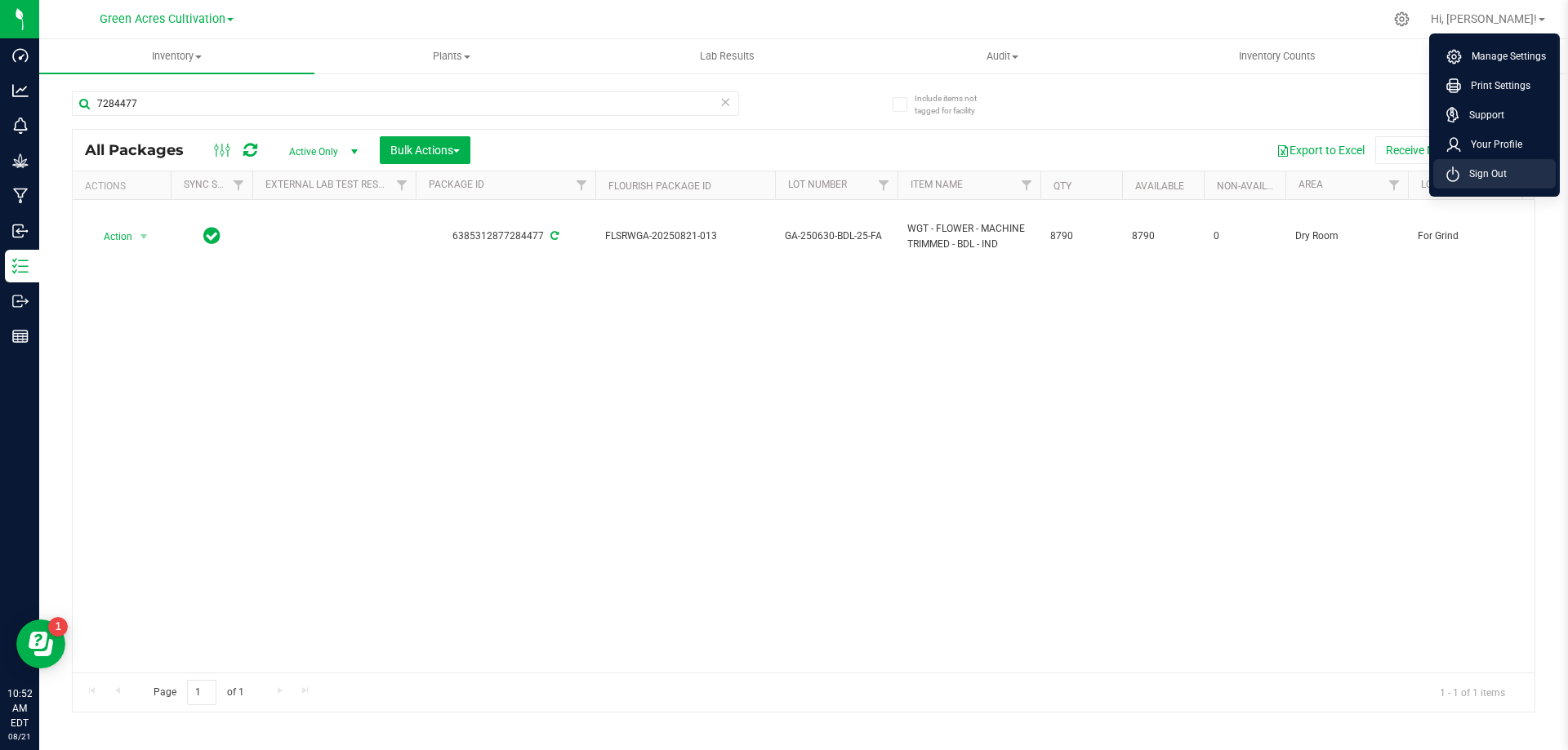
click at [1479, 176] on span "Sign Out" at bounding box center [1482, 174] width 48 height 17
